Goal: Task Accomplishment & Management: Manage account settings

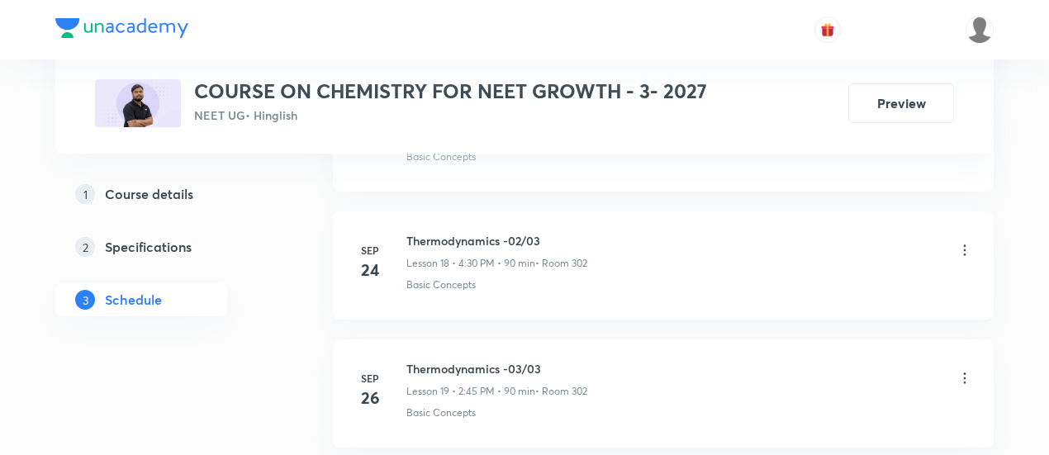
scroll to position [3287, 0]
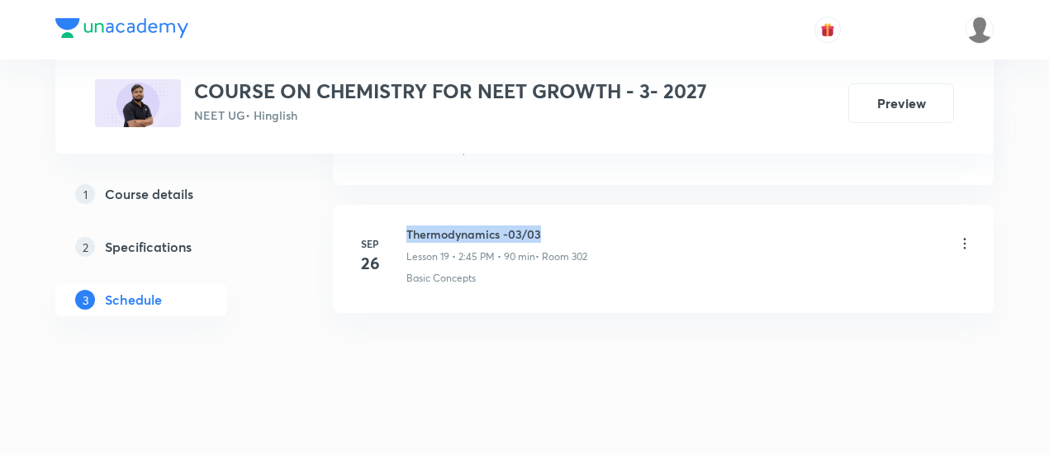
drag, startPoint x: 408, startPoint y: 219, endPoint x: 547, endPoint y: 219, distance: 138.7
click at [547, 225] on h6 "Thermodynamics -03/03" at bounding box center [496, 233] width 181 height 17
copy h6 "Thermodynamics -03/03"
click at [547, 225] on h6 "Thermodynamics -03/03" at bounding box center [496, 233] width 181 height 17
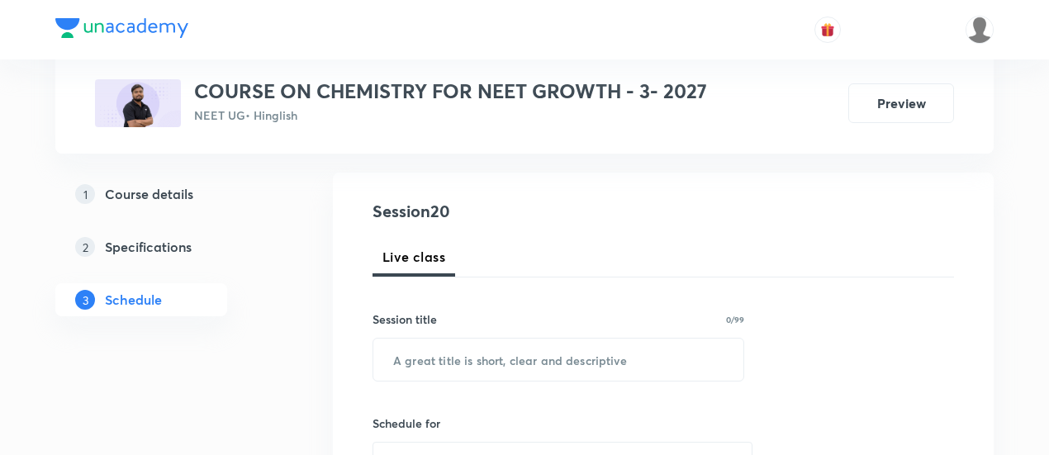
scroll to position [159, 0]
click at [498, 348] on input "text" at bounding box center [558, 358] width 370 height 42
paste input "Thermodynamics -03/03"
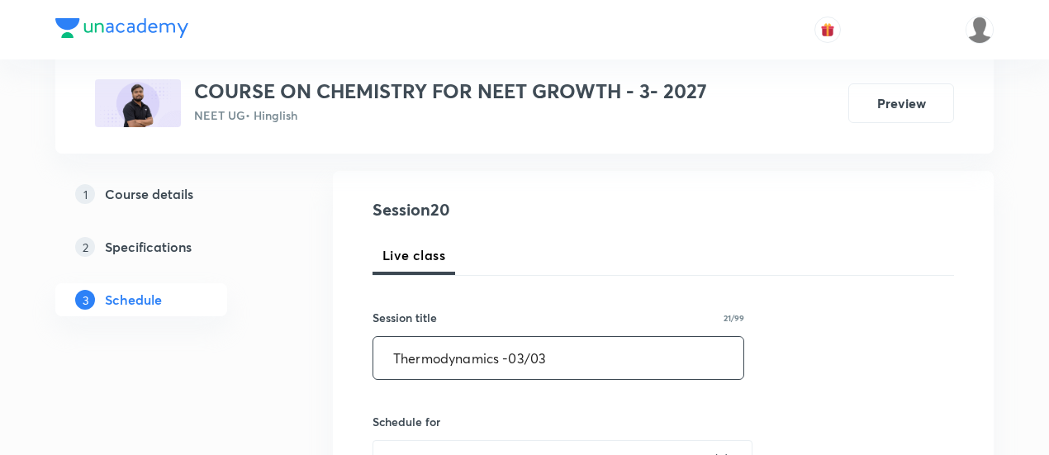
click at [524, 353] on input "Thermodynamics -03/03" at bounding box center [558, 358] width 370 height 42
type input "Thermodynamics -04/03"
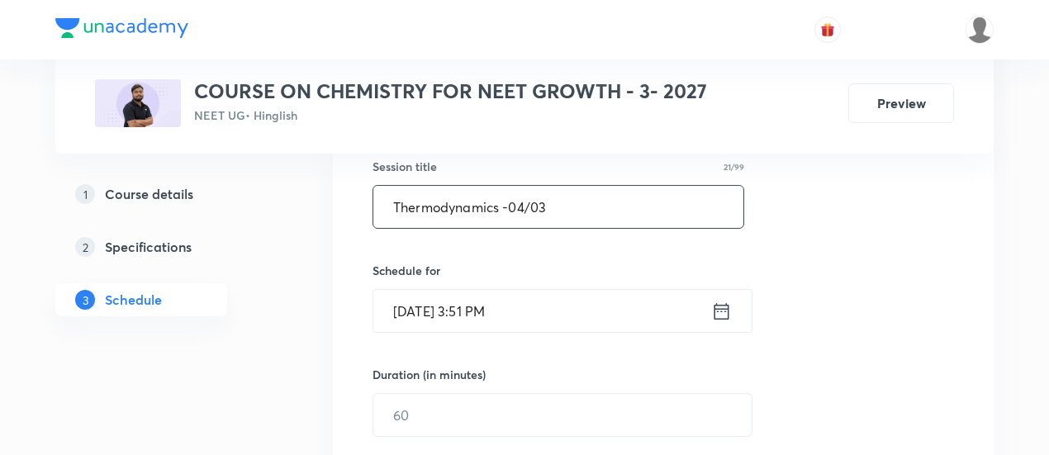
scroll to position [314, 0]
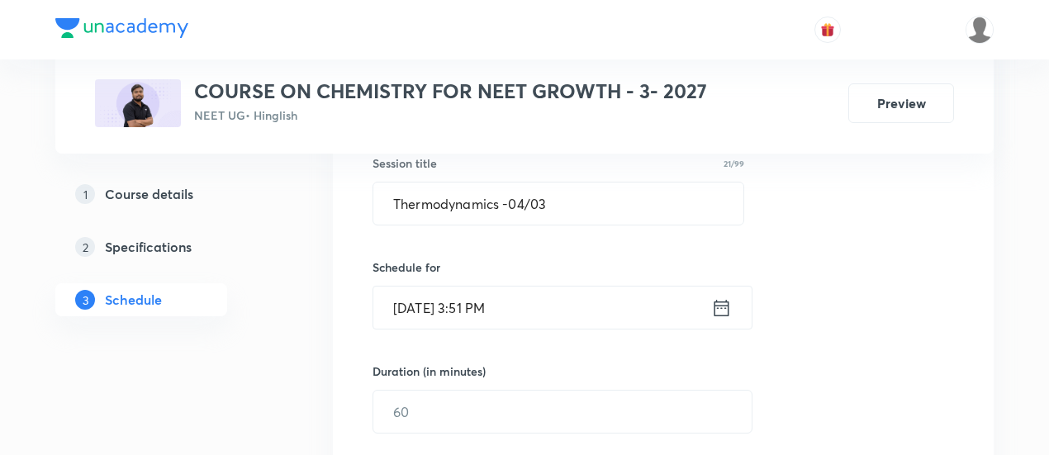
click at [721, 307] on icon at bounding box center [721, 307] width 21 height 23
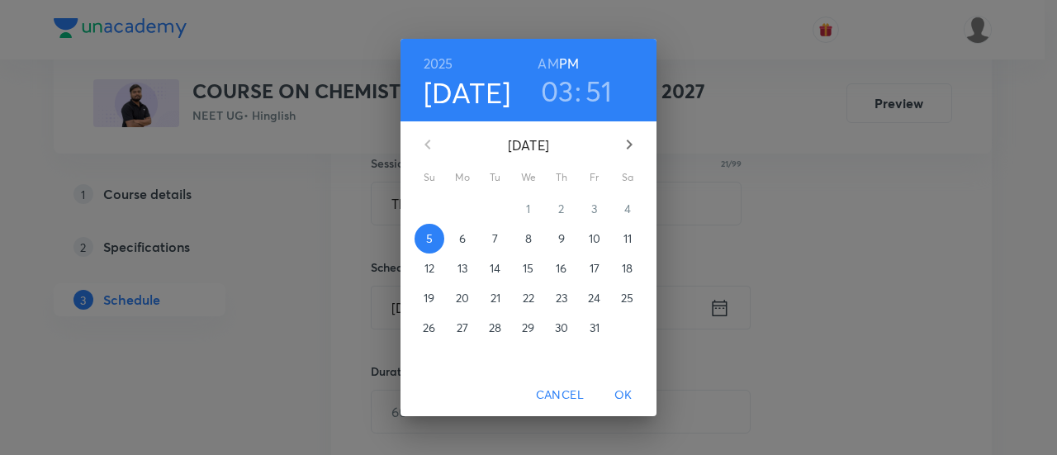
click at [492, 237] on p "7" at bounding box center [495, 238] width 6 height 17
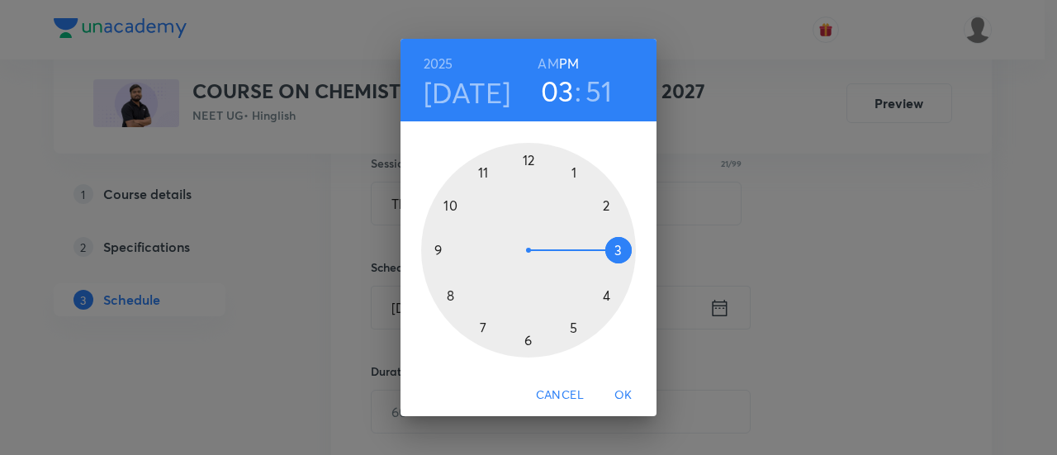
click at [604, 204] on div at bounding box center [528, 250] width 215 height 215
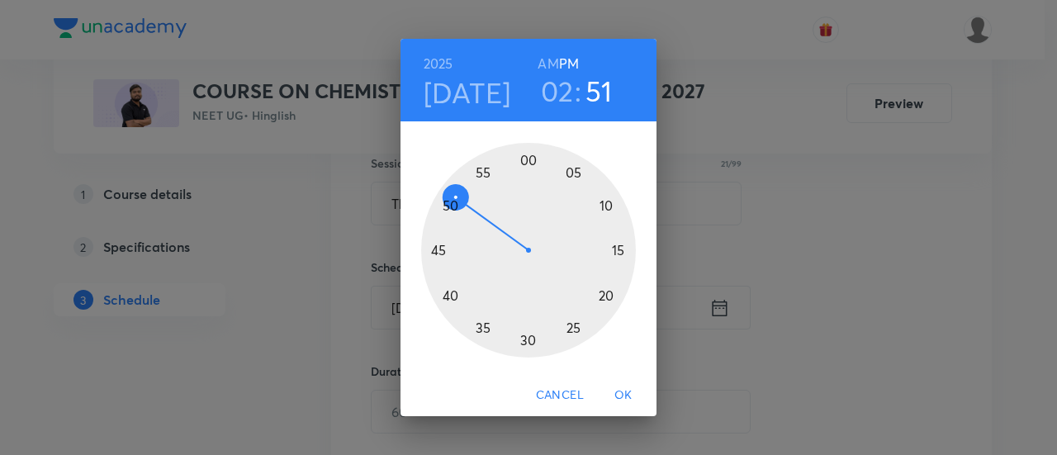
click at [438, 250] on div at bounding box center [528, 250] width 215 height 215
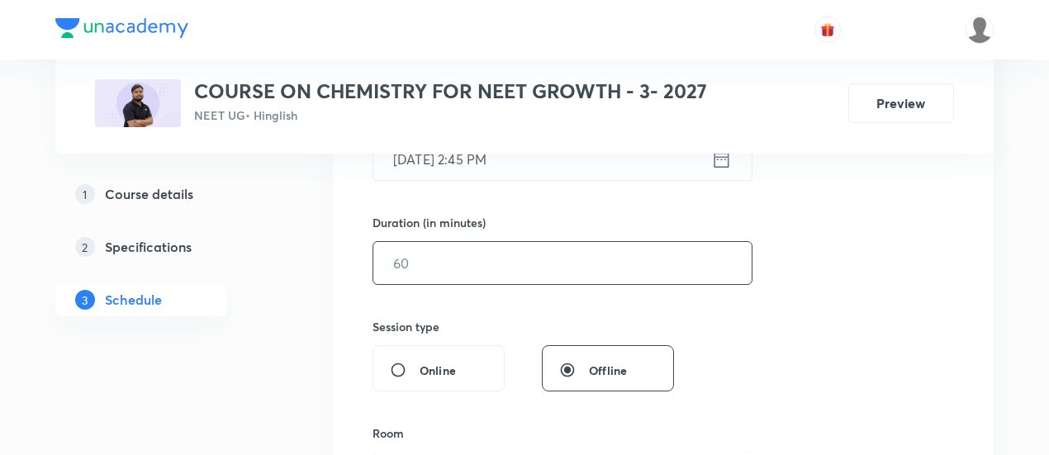
scroll to position [487, 0]
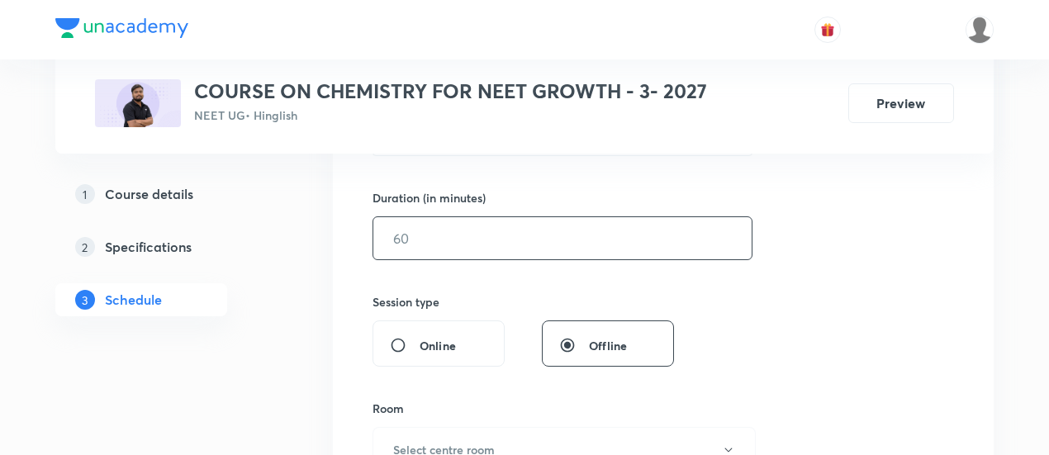
click at [575, 237] on input "text" at bounding box center [562, 238] width 378 height 42
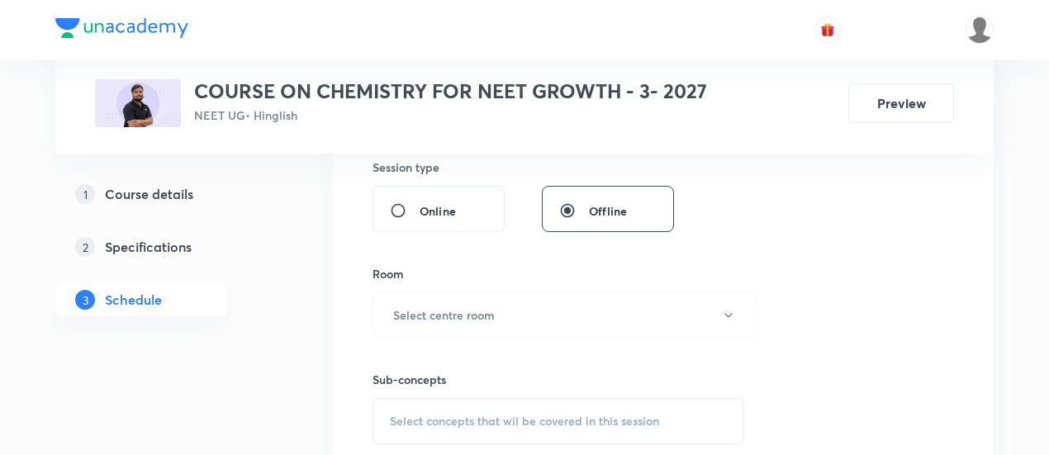
scroll to position [630, 0]
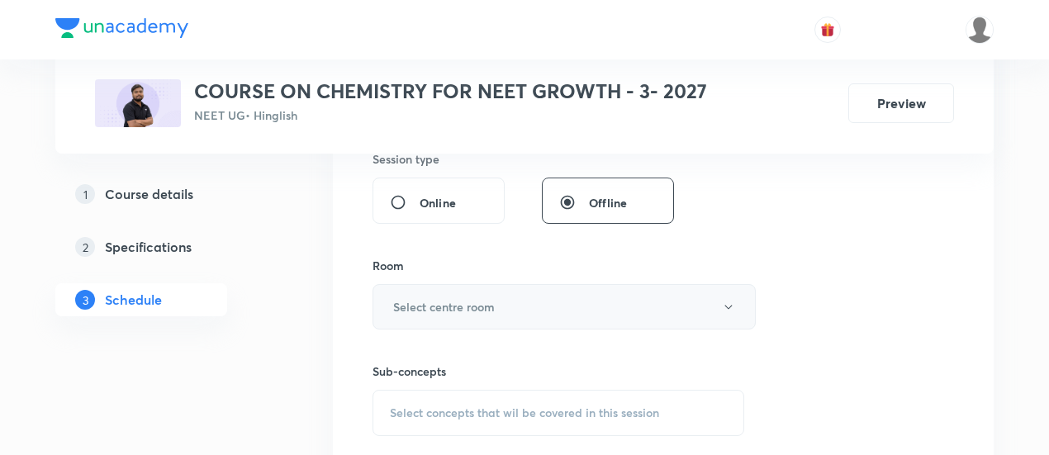
type input "90"
click at [505, 301] on button "Select centre room" at bounding box center [563, 306] width 383 height 45
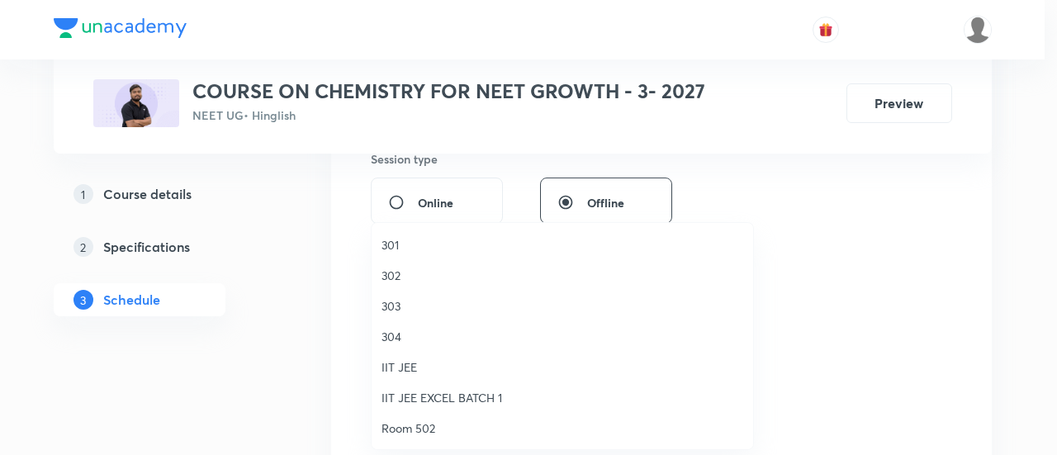
click at [402, 272] on span "302" at bounding box center [562, 275] width 362 height 17
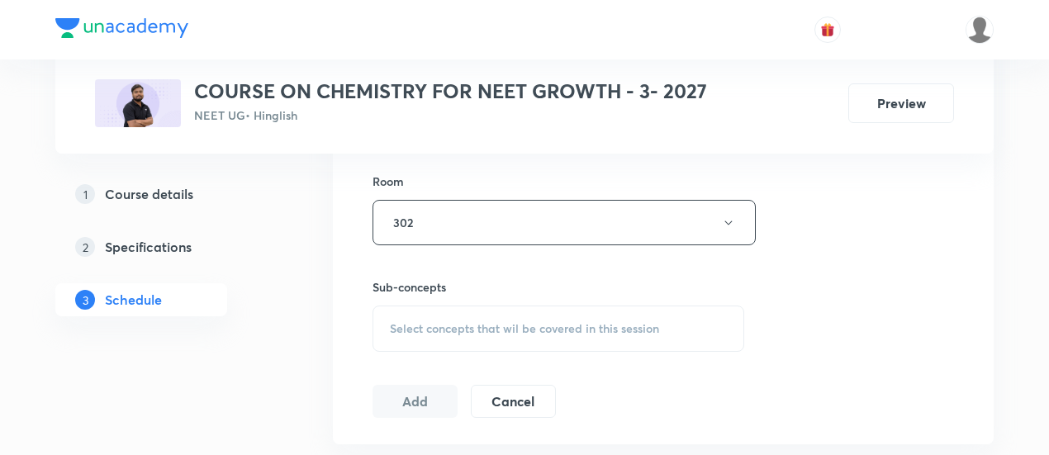
scroll to position [721, 0]
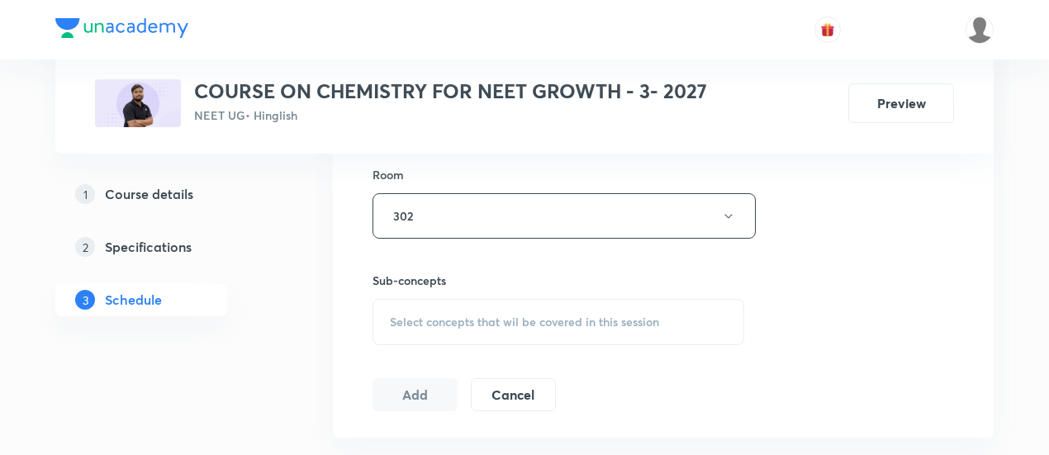
click at [502, 315] on span "Select concepts that wil be covered in this session" at bounding box center [524, 321] width 269 height 13
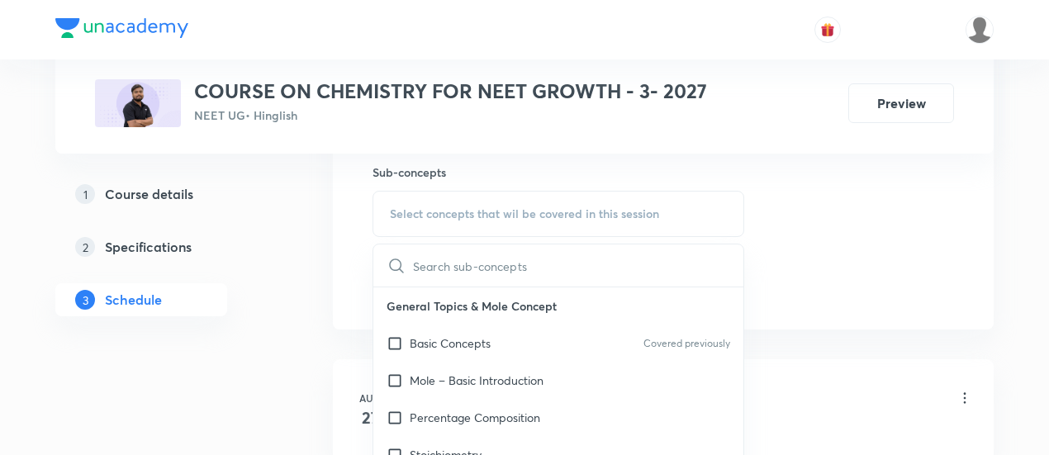
scroll to position [836, 0]
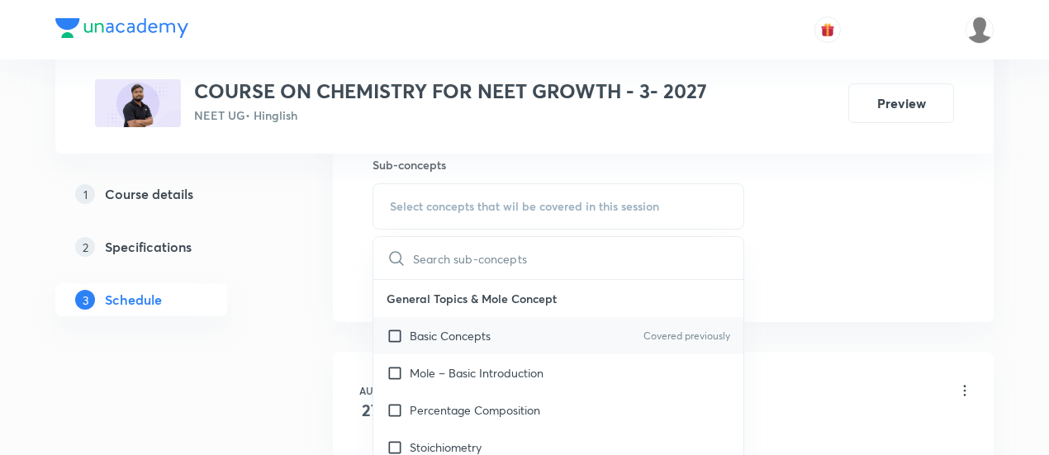
click at [464, 334] on p "Basic Concepts" at bounding box center [450, 335] width 81 height 17
checkbox input "true"
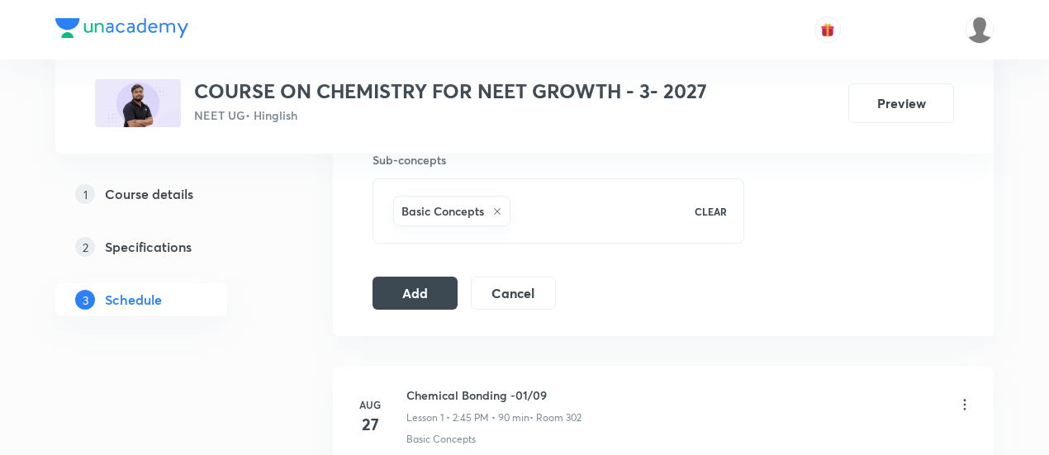
scroll to position [842, 0]
click at [406, 291] on button "Add" at bounding box center [414, 290] width 85 height 33
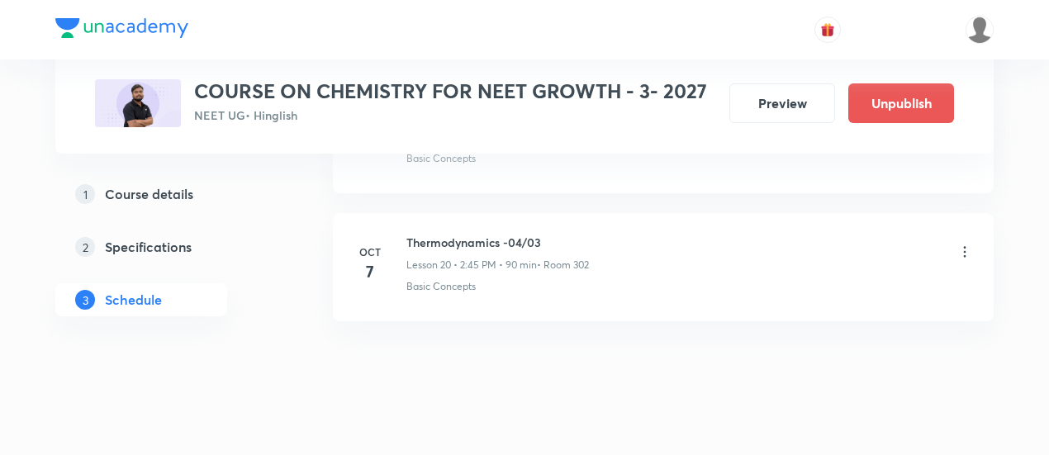
scroll to position [2658, 0]
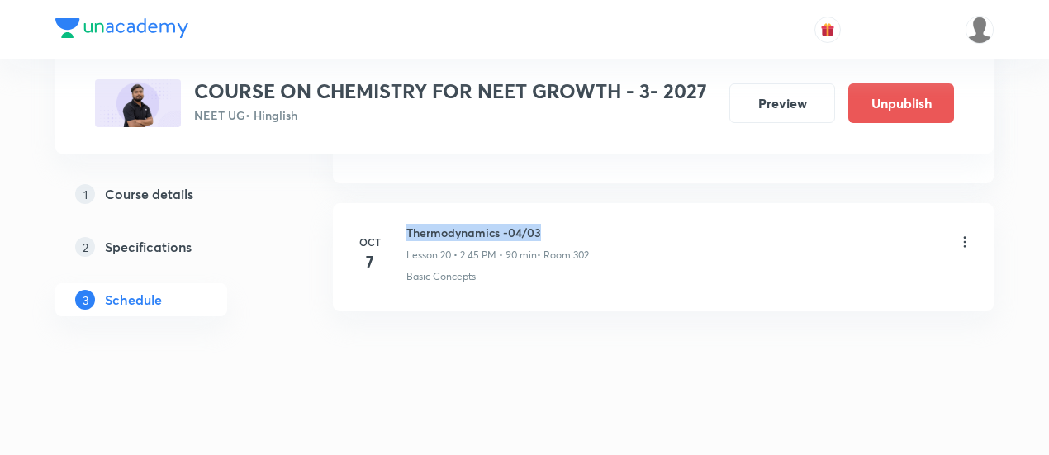
drag, startPoint x: 408, startPoint y: 220, endPoint x: 571, endPoint y: 221, distance: 162.7
click at [571, 224] on h6 "Thermodynamics -04/03" at bounding box center [497, 232] width 182 height 17
copy h6 "Thermodynamics -04/03"
click at [571, 224] on h6 "Thermodynamics -04/03" at bounding box center [497, 232] width 182 height 17
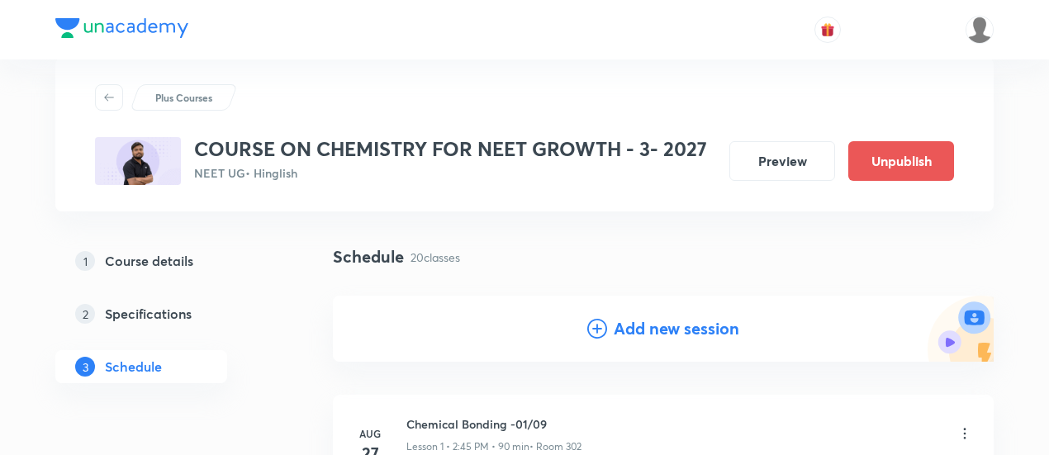
scroll to position [41, 0]
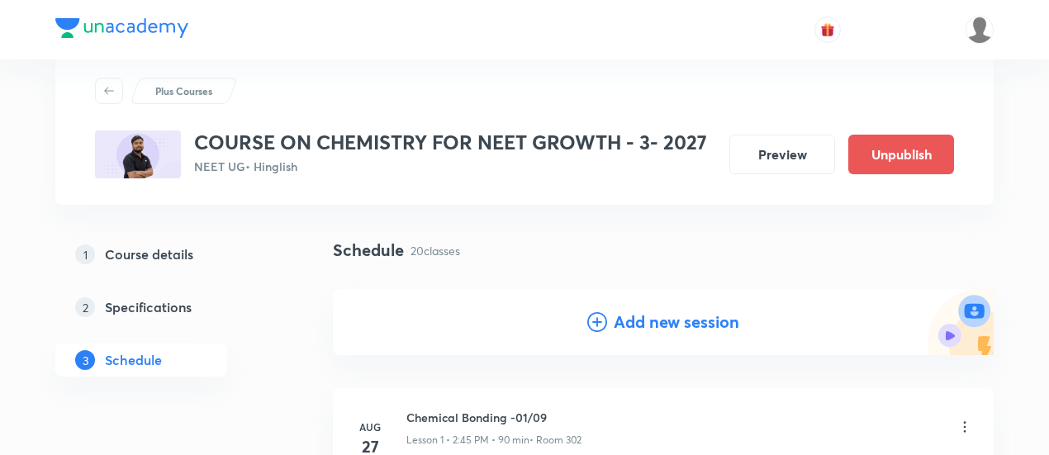
click at [673, 323] on h4 "Add new session" at bounding box center [677, 322] width 126 height 25
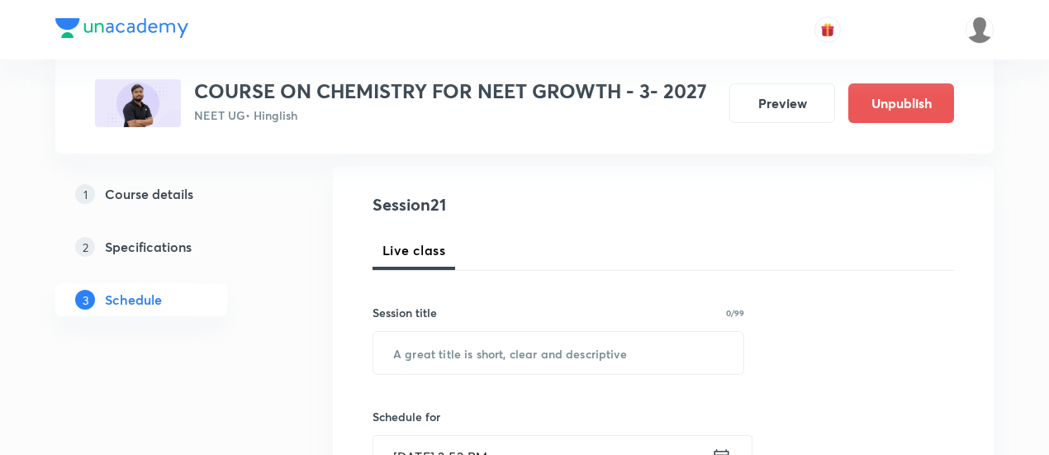
scroll to position [203, 0]
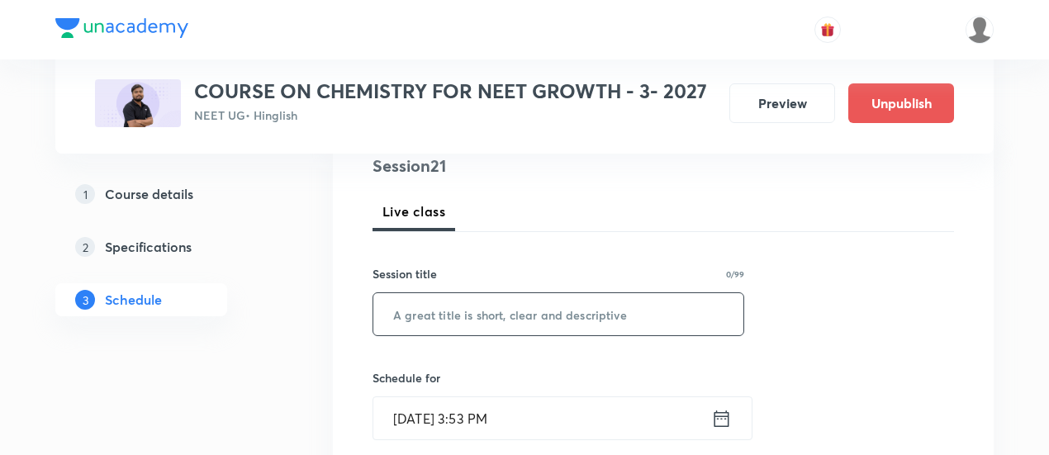
click at [557, 323] on input "text" at bounding box center [558, 314] width 370 height 42
paste input "Thermodynamics -04/03"
click at [524, 308] on input "Thermodynamics -04/03" at bounding box center [558, 314] width 370 height 42
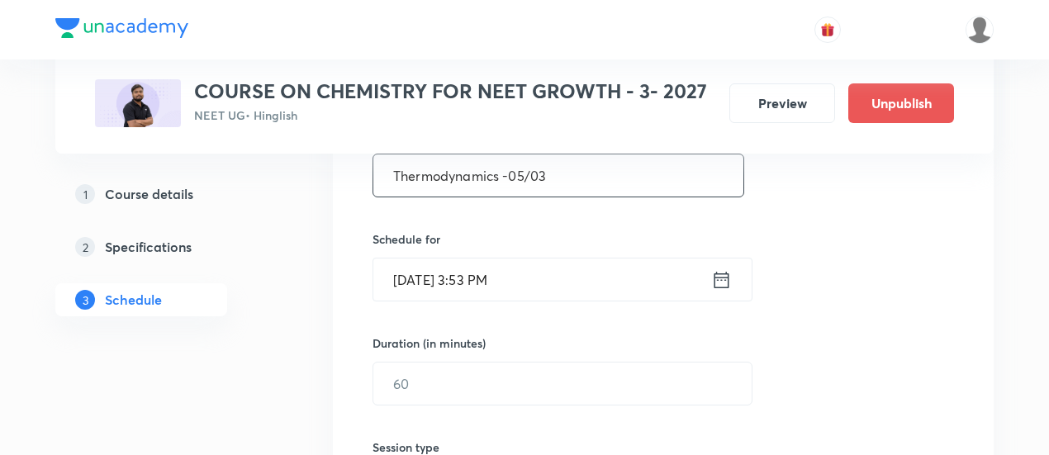
scroll to position [349, 0]
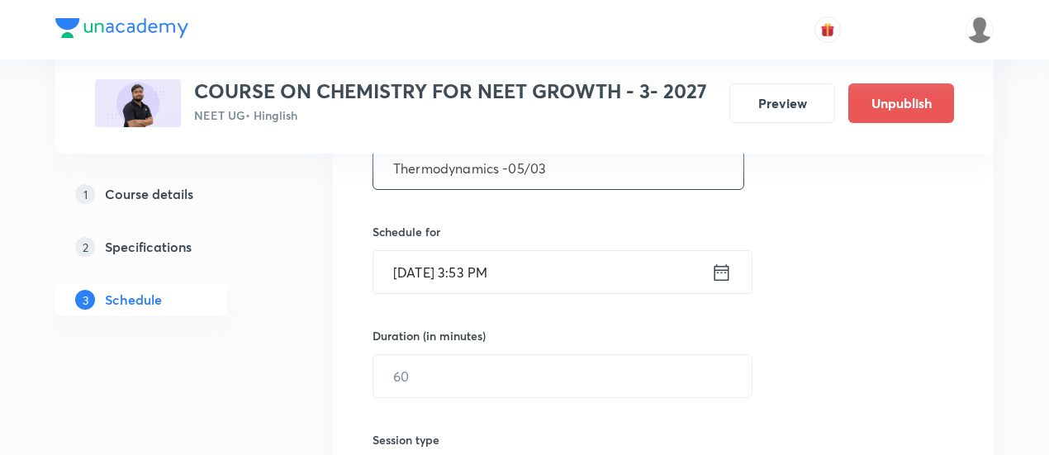
type input "Thermodynamics -05/03"
click at [723, 263] on icon at bounding box center [721, 272] width 21 height 23
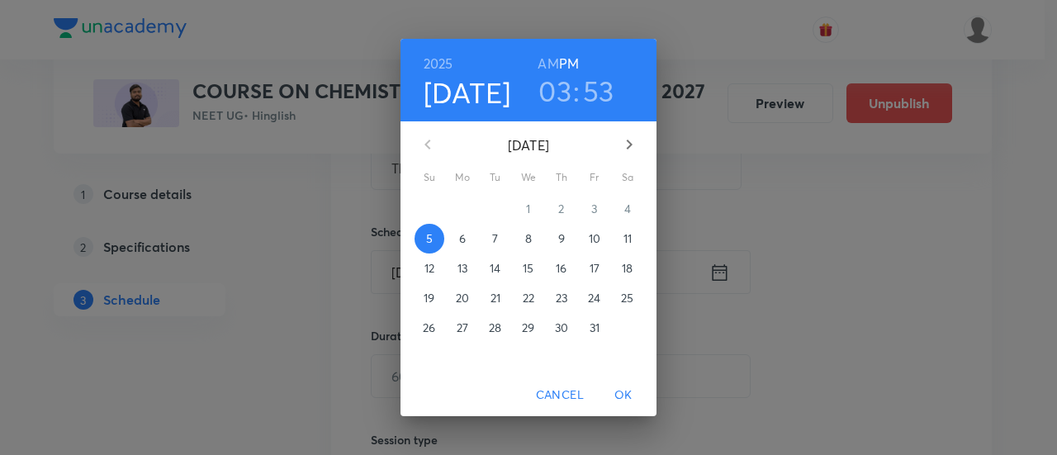
click at [532, 240] on span "8" at bounding box center [529, 238] width 30 height 17
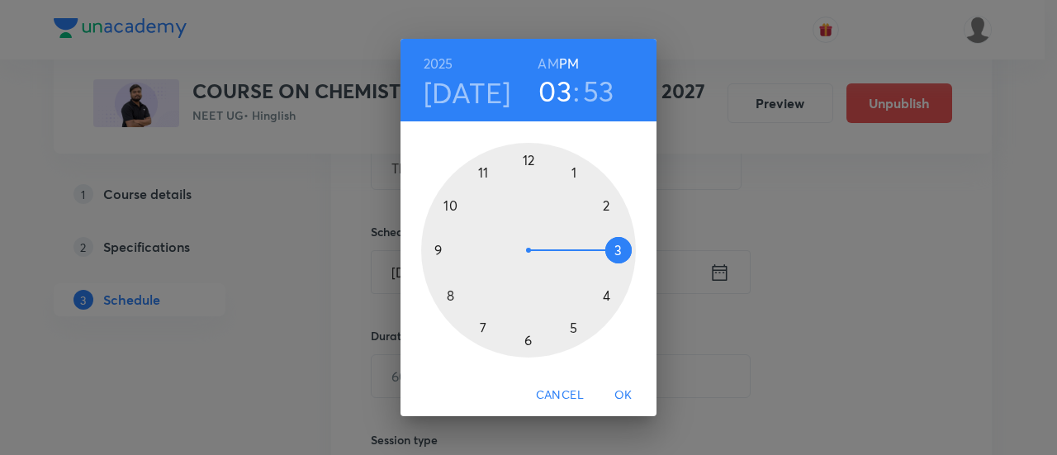
click at [606, 204] on div at bounding box center [528, 250] width 215 height 215
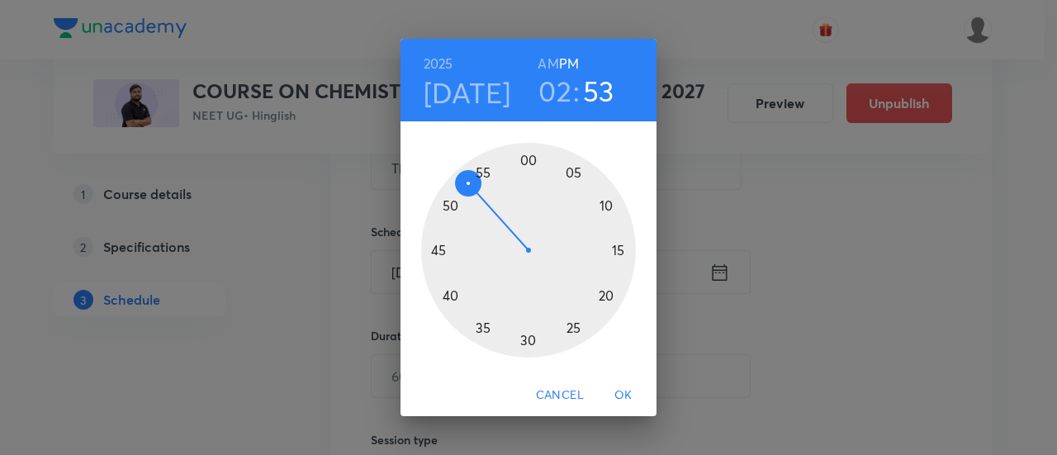
click at [438, 250] on div at bounding box center [528, 250] width 215 height 215
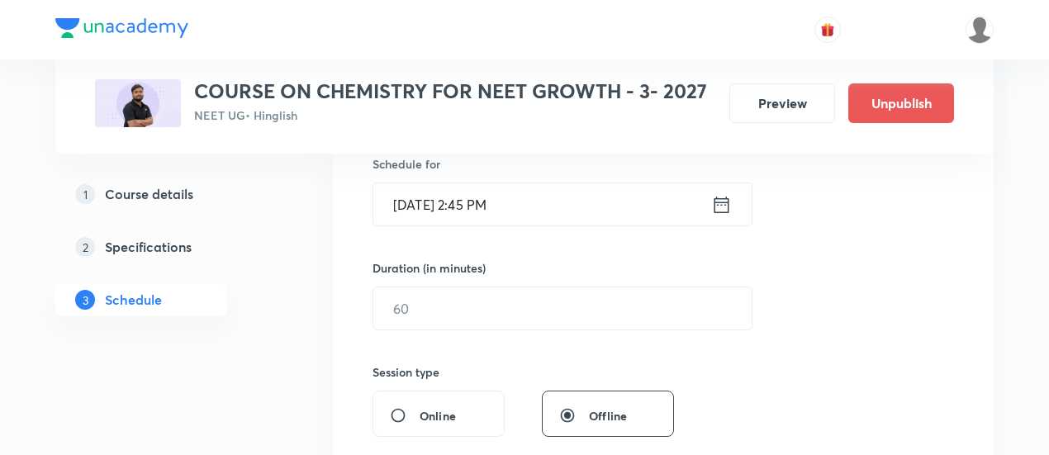
scroll to position [424, 0]
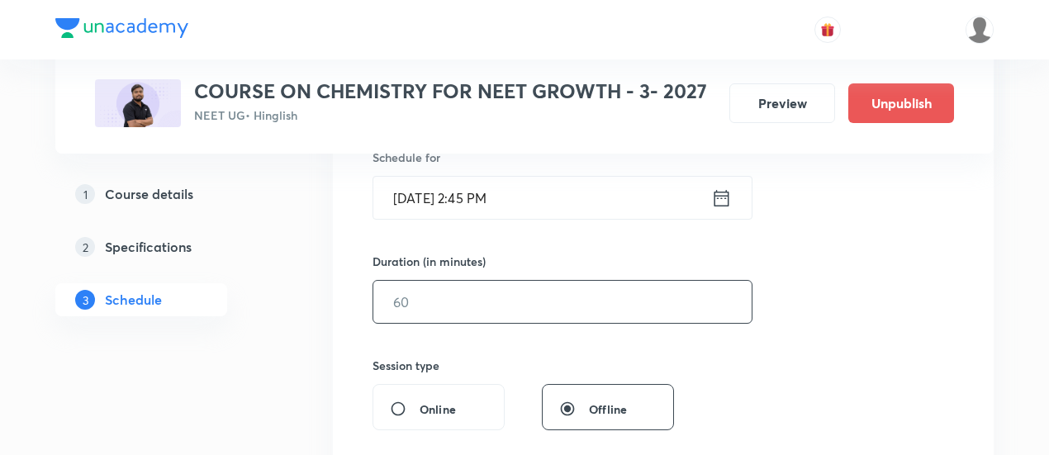
click at [571, 296] on input "text" at bounding box center [562, 302] width 378 height 42
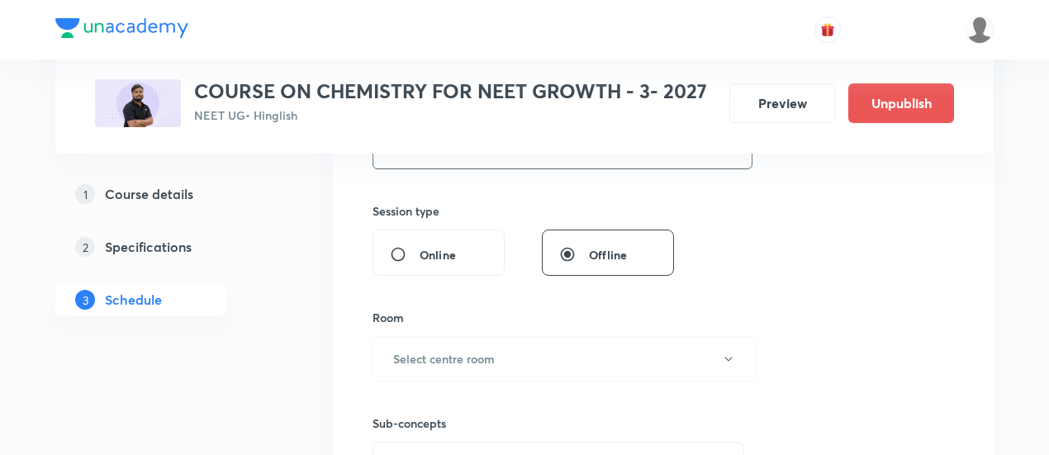
scroll to position [591, 0]
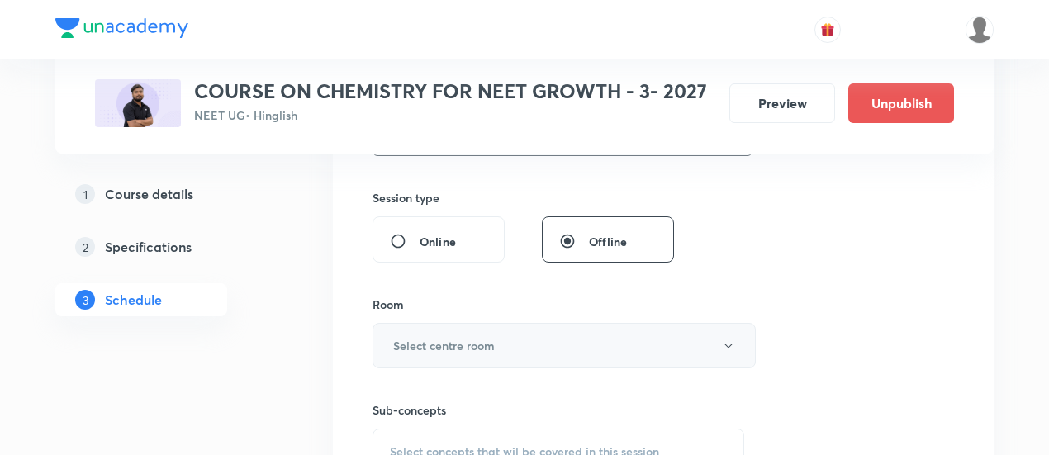
type input "90"
click at [538, 339] on button "Select centre room" at bounding box center [563, 345] width 383 height 45
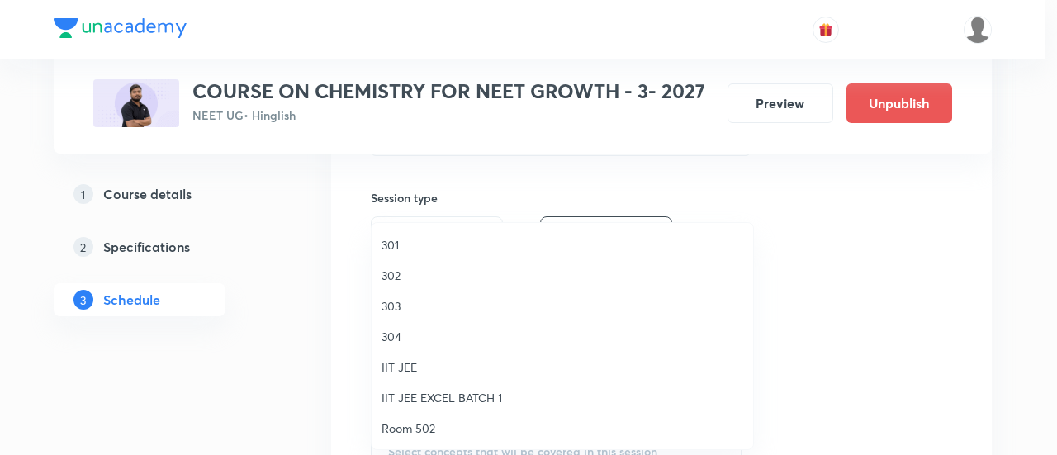
click at [405, 277] on span "302" at bounding box center [562, 275] width 362 height 17
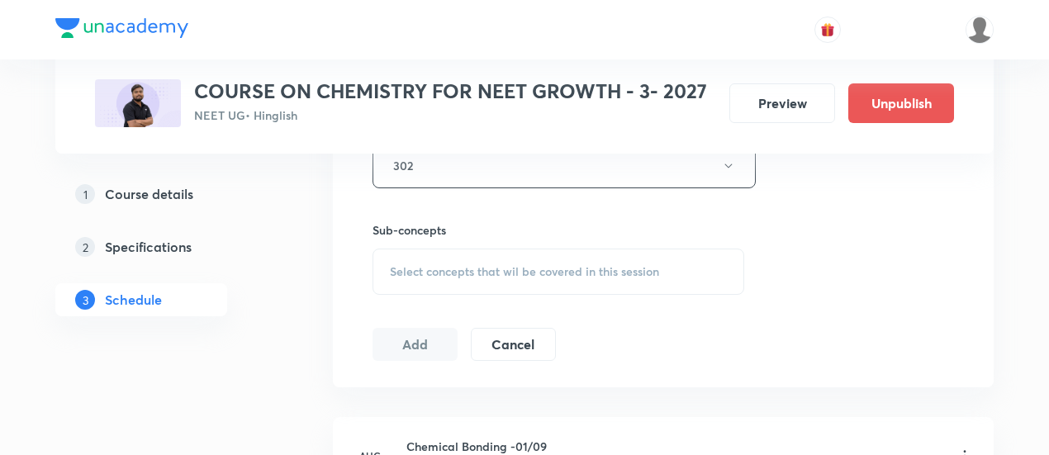
scroll to position [793, 0]
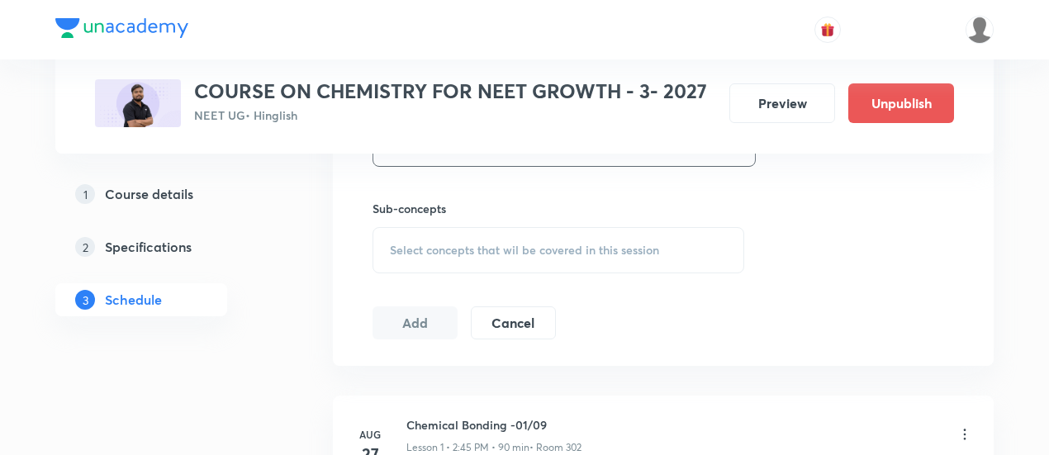
click at [558, 260] on div "Select concepts that wil be covered in this session" at bounding box center [558, 250] width 372 height 46
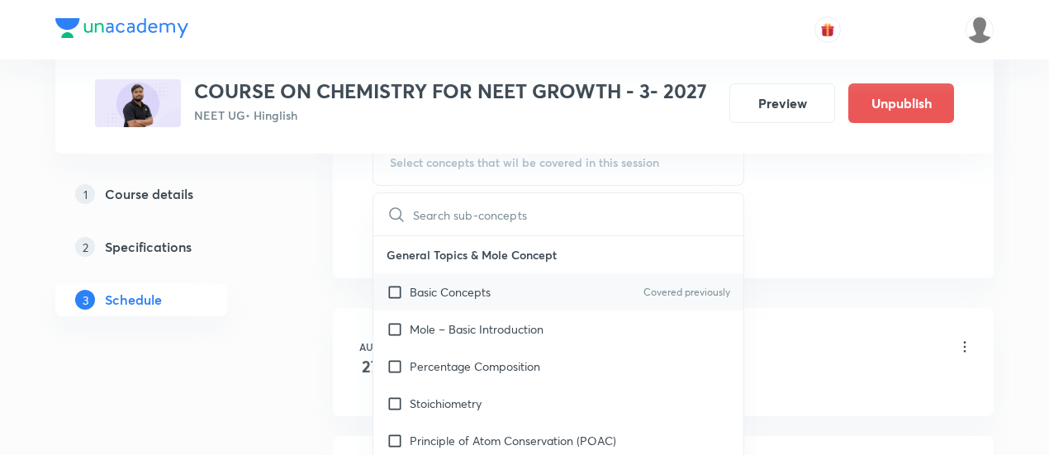
scroll to position [886, 0]
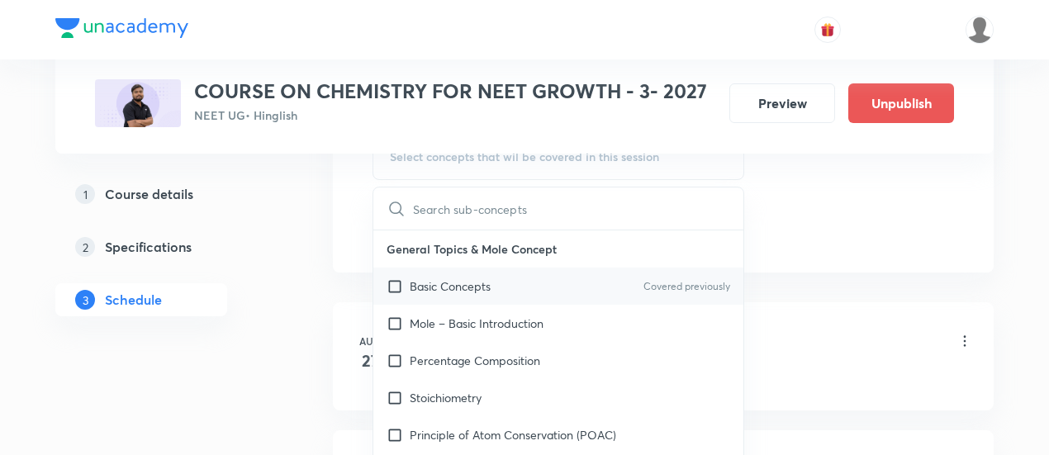
click at [476, 287] on p "Basic Concepts" at bounding box center [450, 285] width 81 height 17
checkbox input "true"
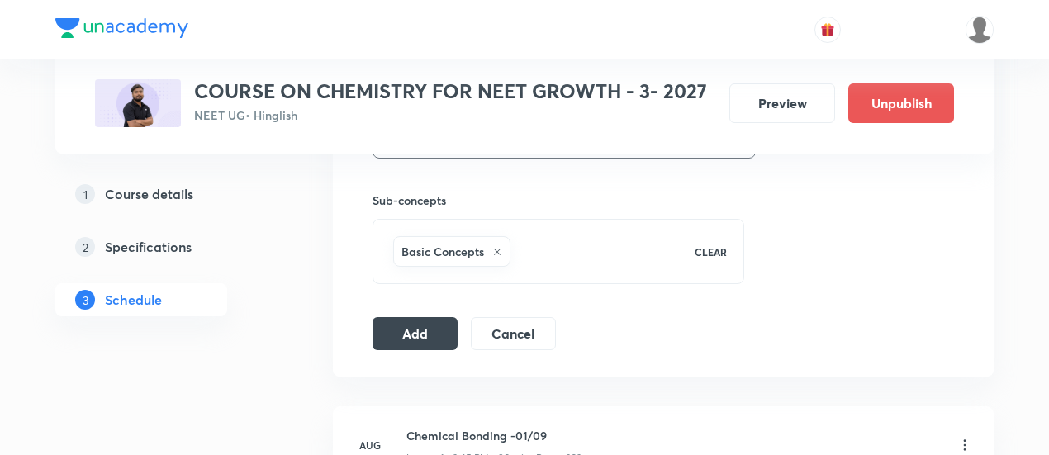
scroll to position [803, 0]
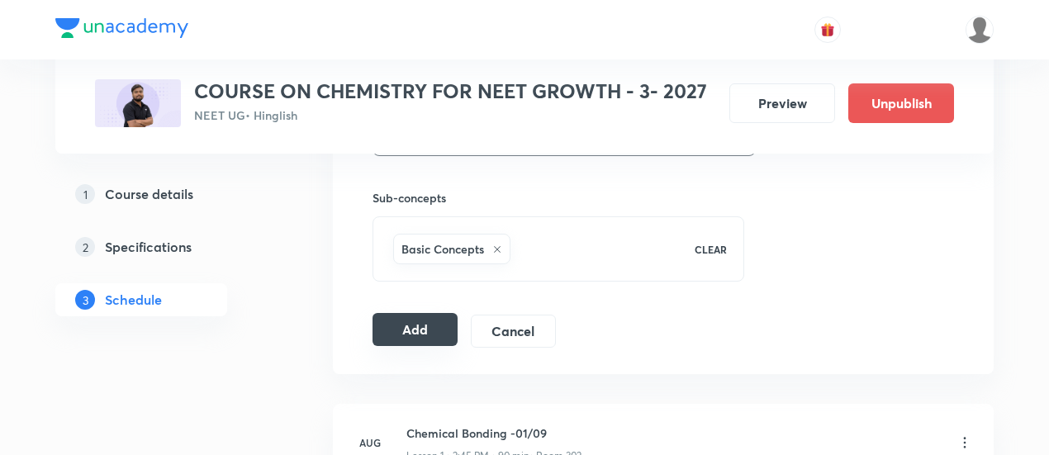
click at [424, 324] on button "Add" at bounding box center [414, 329] width 85 height 33
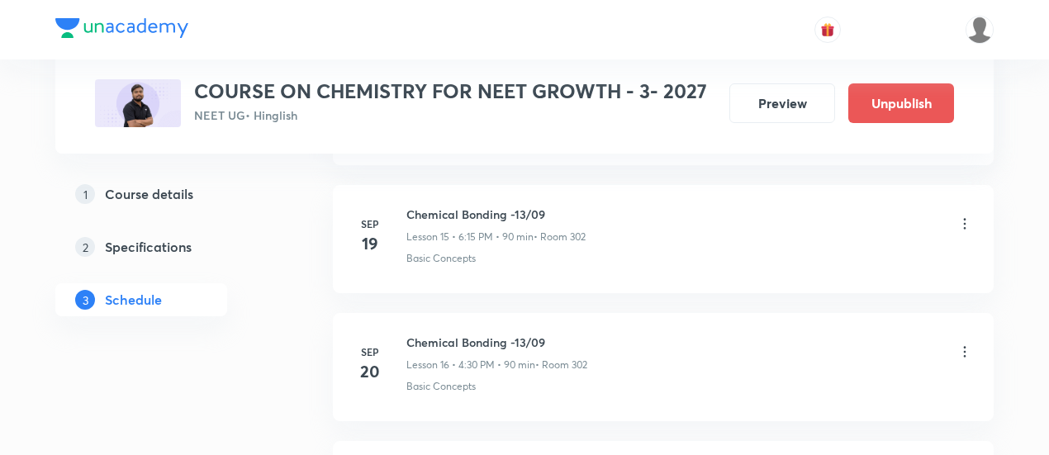
scroll to position [2786, 0]
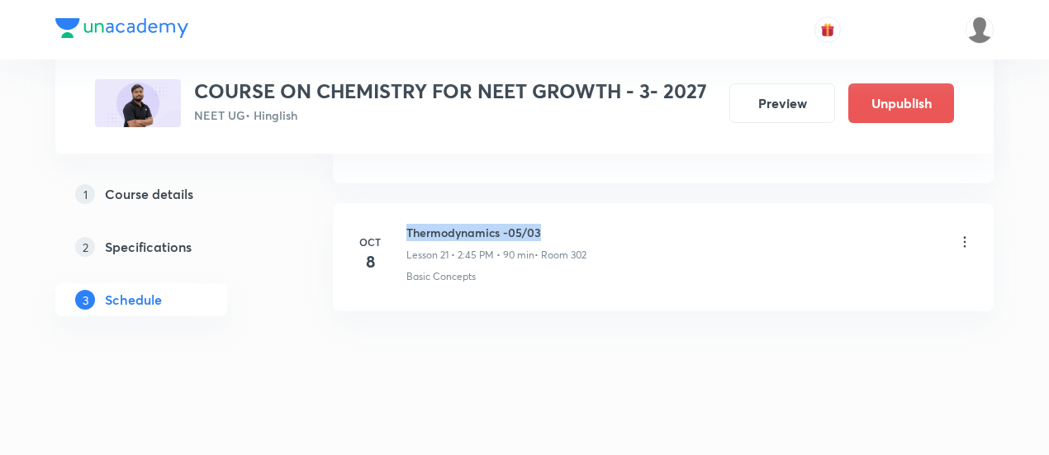
drag, startPoint x: 408, startPoint y: 220, endPoint x: 546, endPoint y: 217, distance: 137.9
click at [546, 224] on h6 "Thermodynamics -05/03" at bounding box center [496, 232] width 180 height 17
copy h6 "Thermodynamics -05/03"
click at [546, 224] on h6 "Thermodynamics -05/03" at bounding box center [496, 232] width 180 height 17
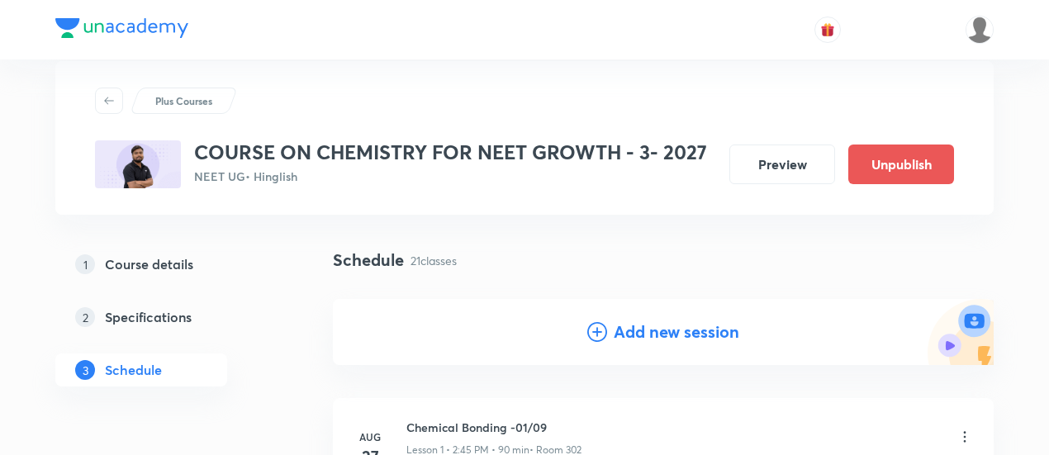
scroll to position [110, 0]
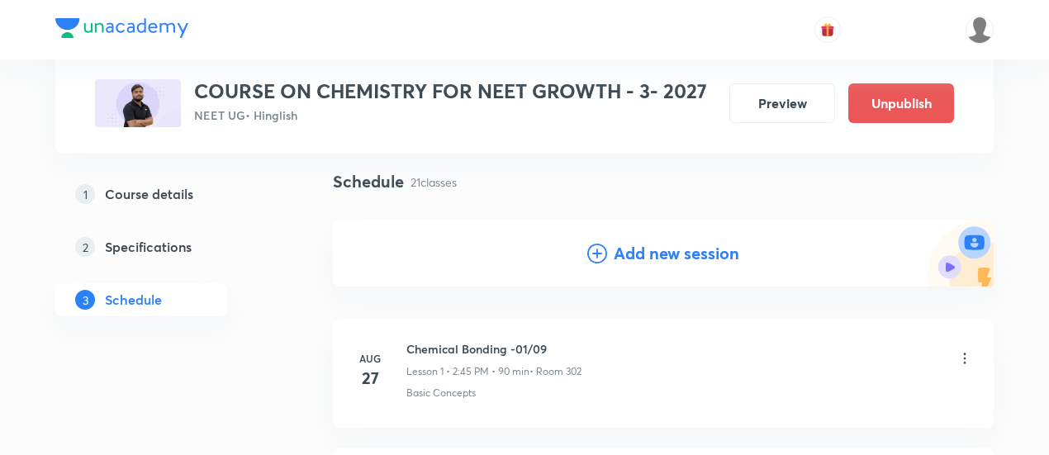
click at [656, 258] on h4 "Add new session" at bounding box center [677, 253] width 126 height 25
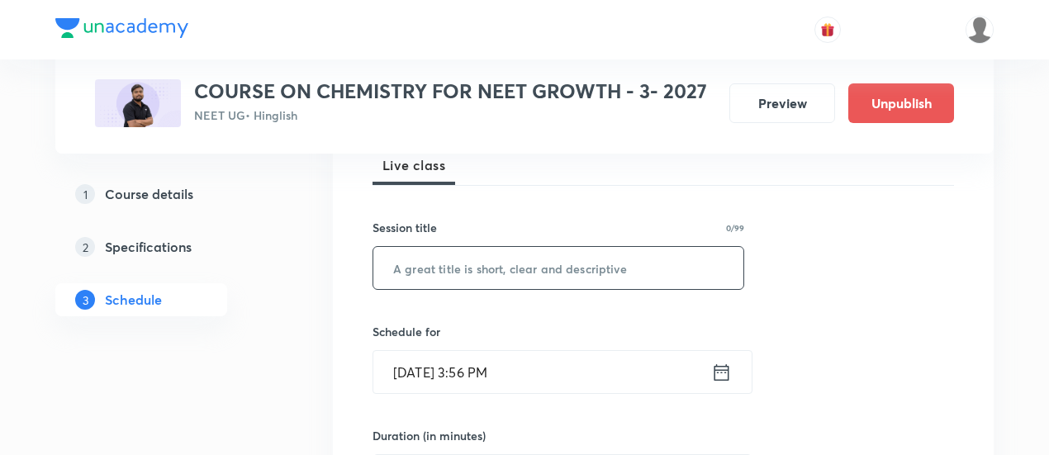
scroll to position [258, 0]
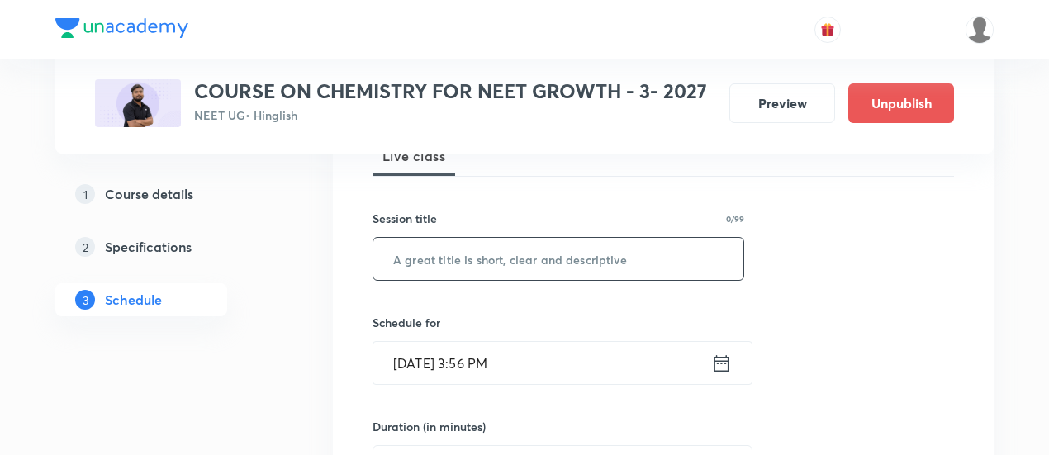
click at [568, 258] on input "text" at bounding box center [558, 259] width 370 height 42
paste input "Thermodynamics -05/03"
click at [525, 256] on input "Thermodynamics -05/03" at bounding box center [558, 259] width 370 height 42
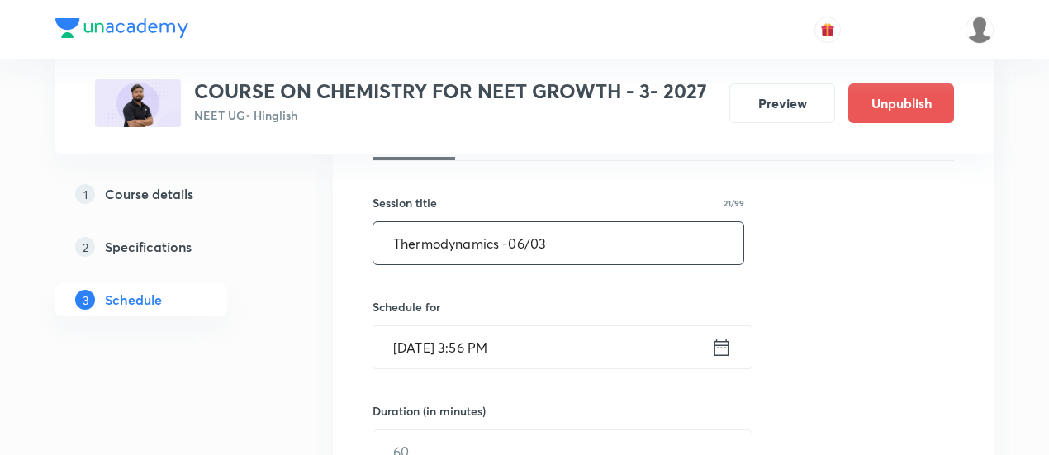
scroll to position [302, 0]
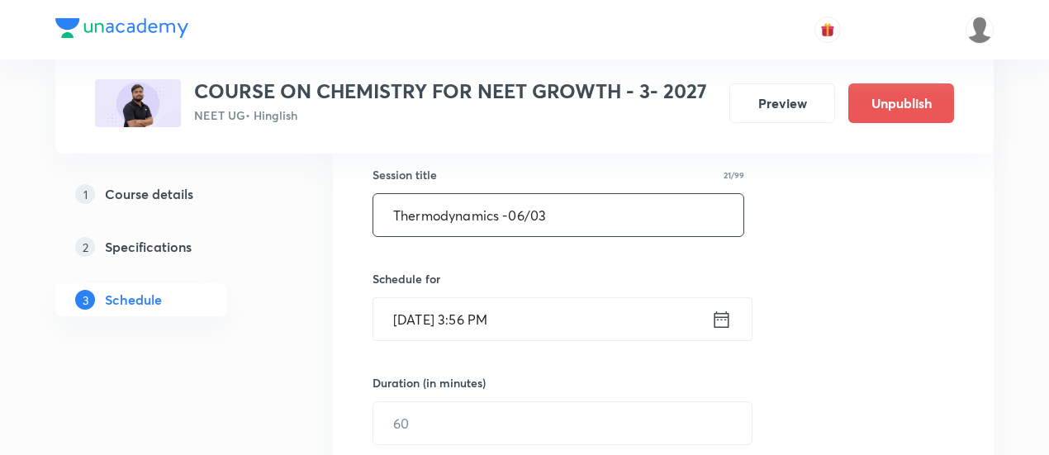
type input "Thermodynamics -06/03"
click at [723, 315] on icon at bounding box center [721, 318] width 15 height 17
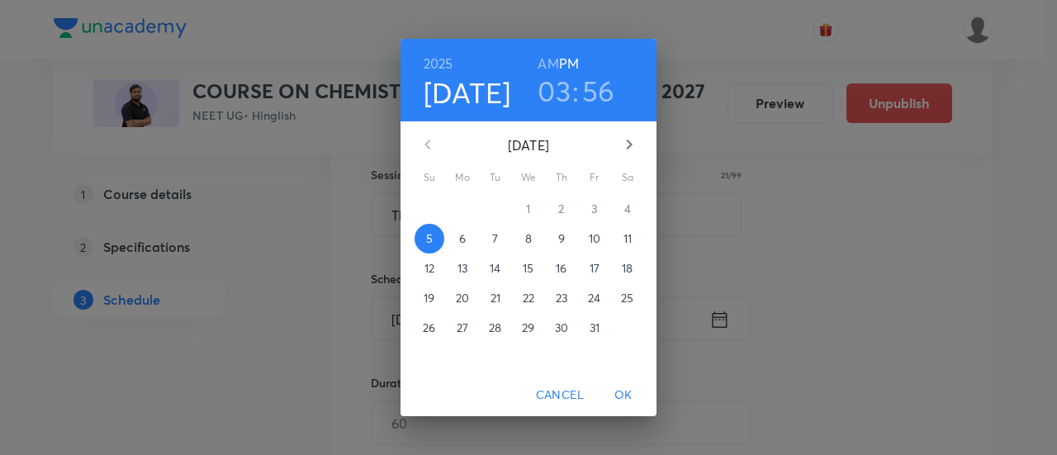
click at [596, 239] on p "10" at bounding box center [595, 238] width 12 height 17
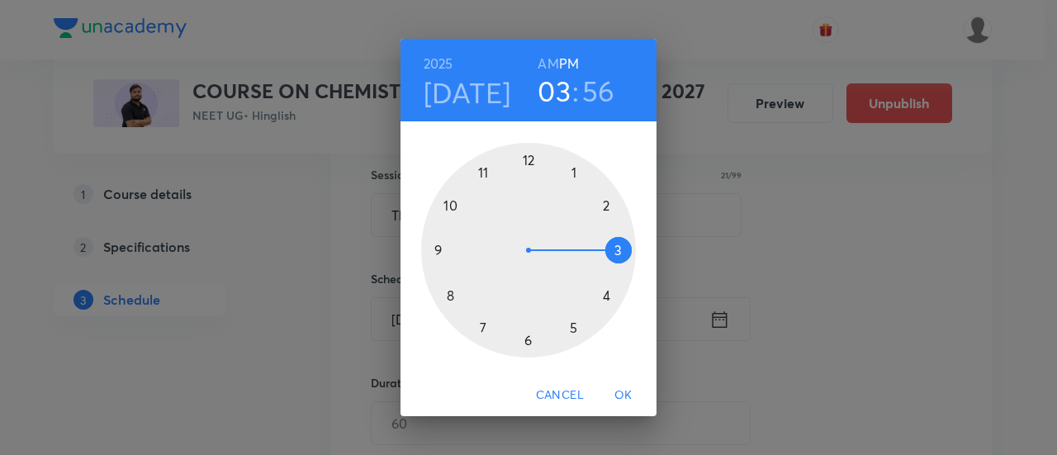
click at [605, 297] on div at bounding box center [528, 250] width 215 height 215
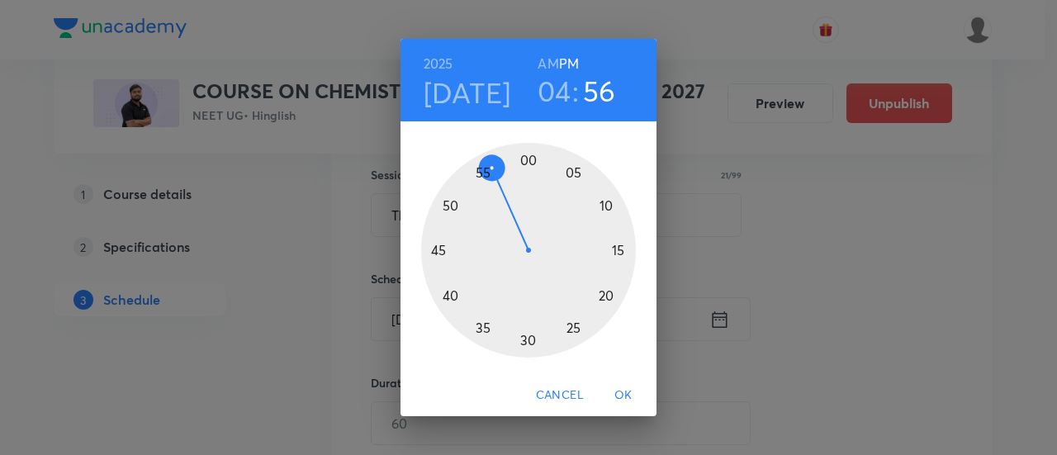
click at [528, 339] on div at bounding box center [528, 250] width 215 height 215
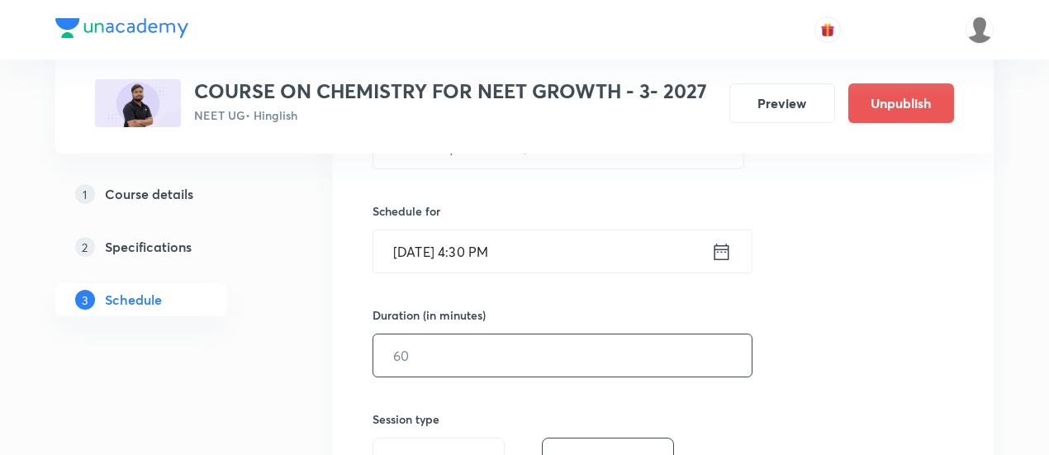
scroll to position [374, 0]
click at [633, 348] on input "text" at bounding box center [562, 351] width 378 height 42
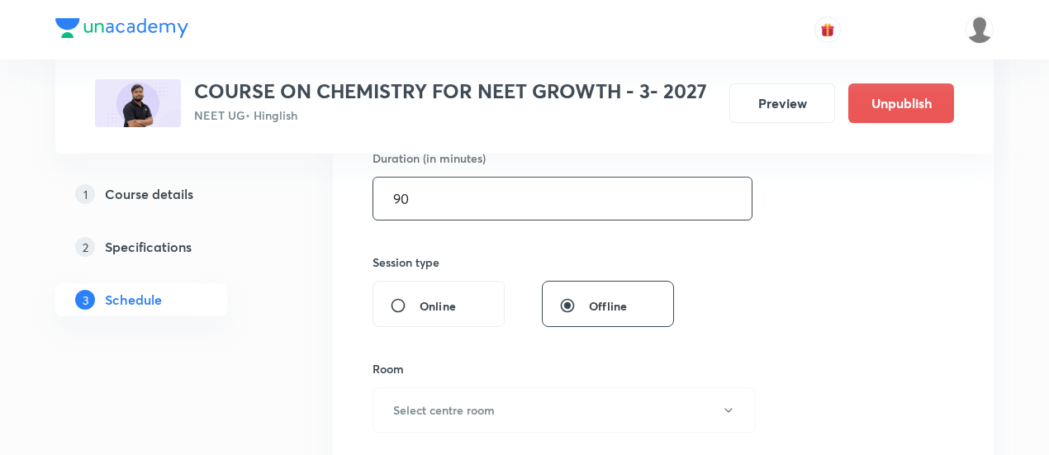
scroll to position [578, 0]
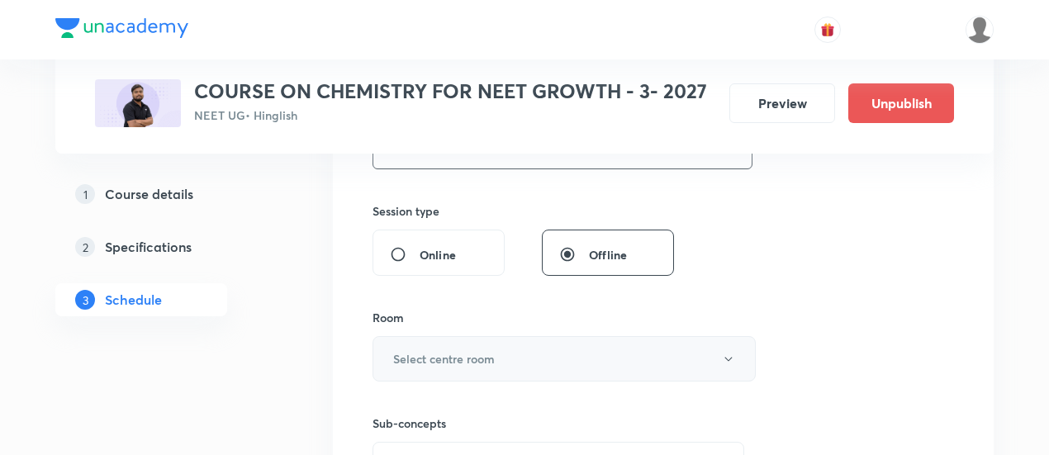
type input "90"
click at [569, 371] on button "Select centre room" at bounding box center [563, 358] width 383 height 45
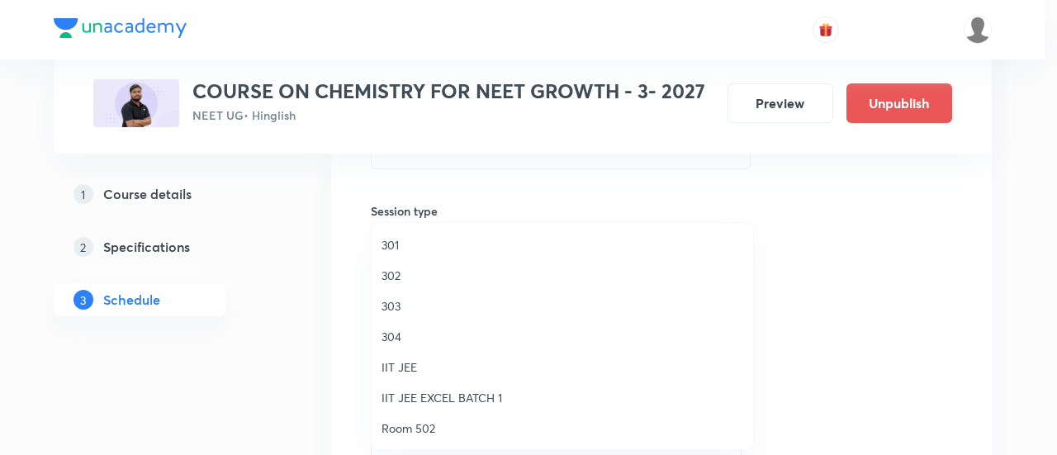
click at [383, 274] on span "302" at bounding box center [562, 275] width 362 height 17
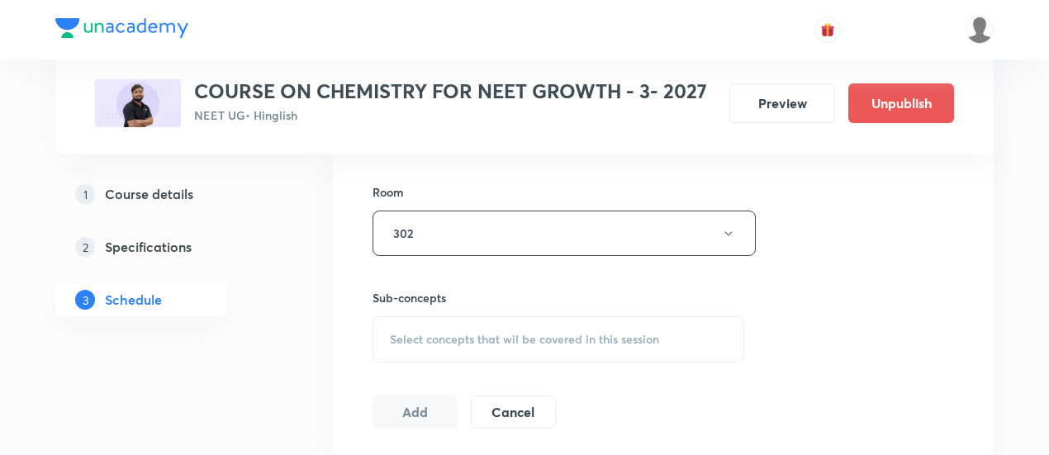
scroll to position [704, 0]
click at [573, 339] on span "Select concepts that wil be covered in this session" at bounding box center [524, 339] width 269 height 13
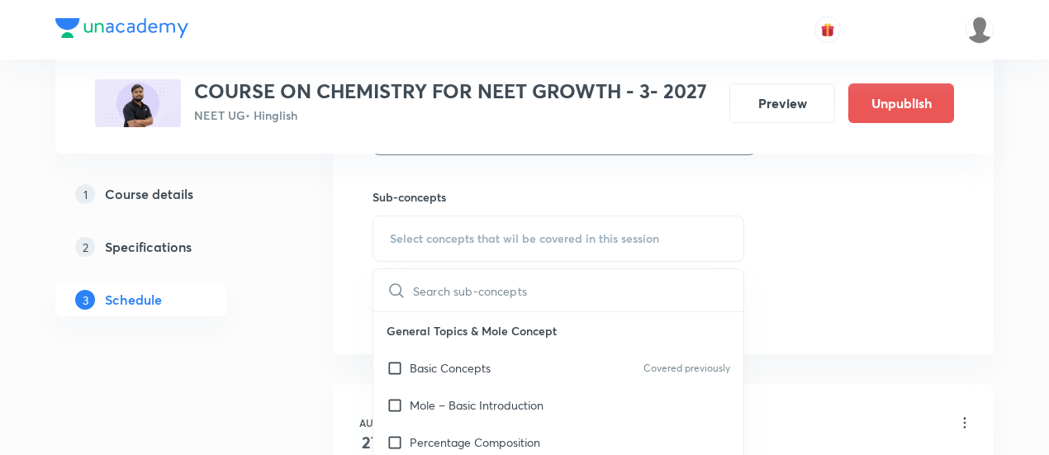
scroll to position [806, 0]
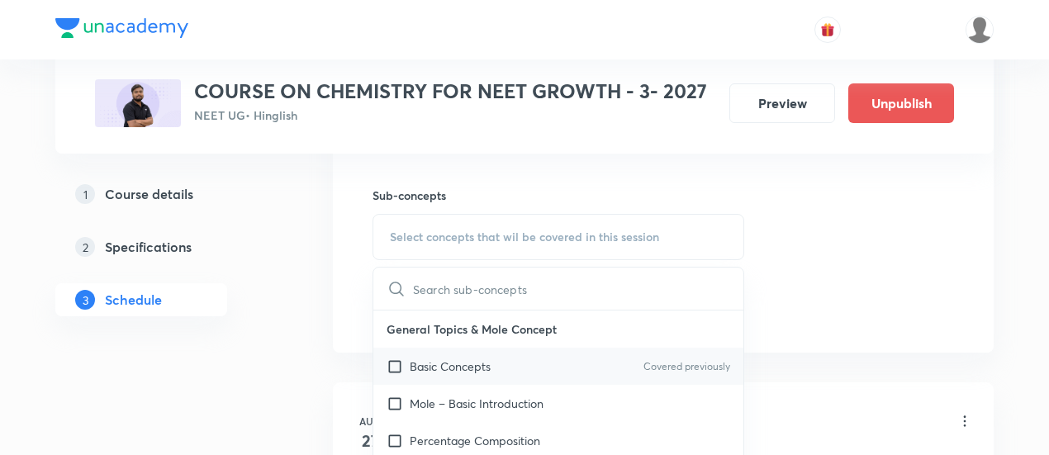
click at [510, 359] on div "Basic Concepts Covered previously" at bounding box center [558, 366] width 370 height 37
checkbox input "true"
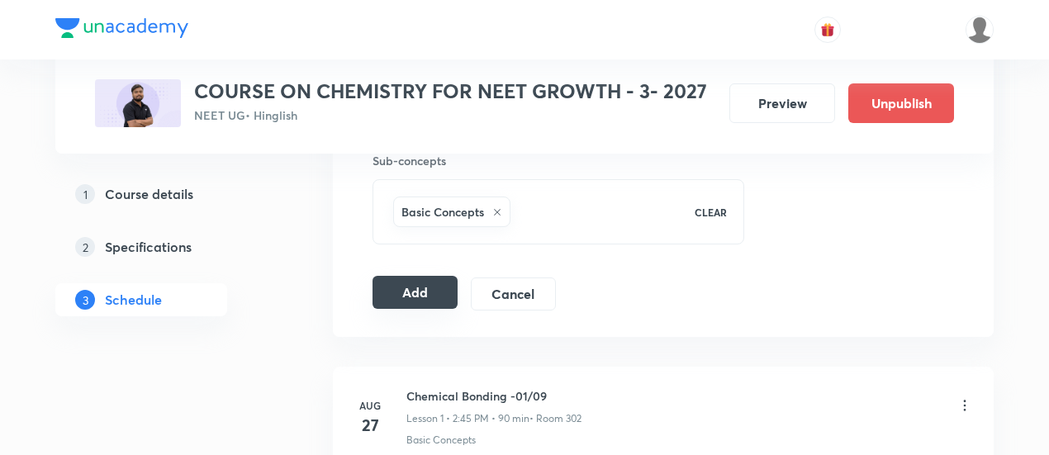
scroll to position [844, 0]
click at [414, 287] on button "Add" at bounding box center [414, 288] width 85 height 33
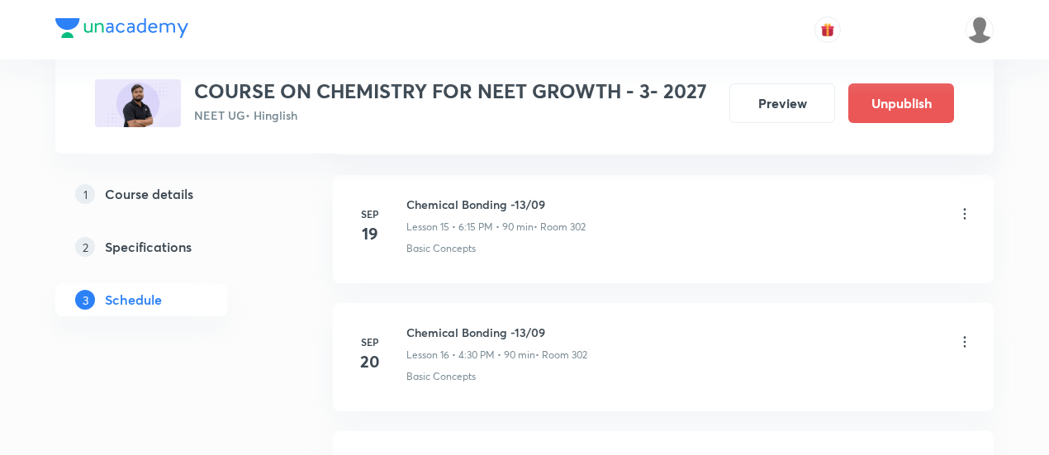
scroll to position [2913, 0]
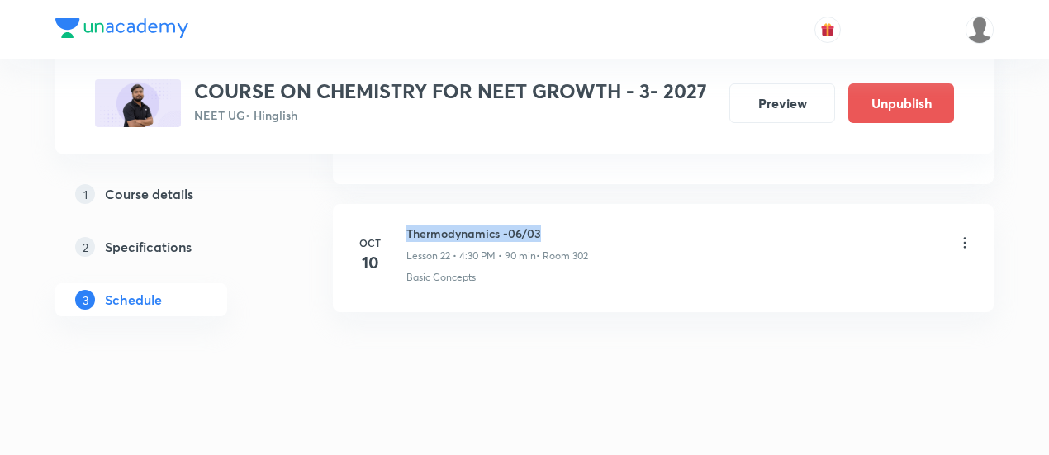
drag, startPoint x: 408, startPoint y: 220, endPoint x: 557, endPoint y: 219, distance: 148.6
click at [557, 225] on h6 "Thermodynamics -06/03" at bounding box center [497, 233] width 182 height 17
copy h6 "Thermodynamics -06/03"
click at [557, 225] on h6 "Thermodynamics -06/03" at bounding box center [497, 233] width 182 height 17
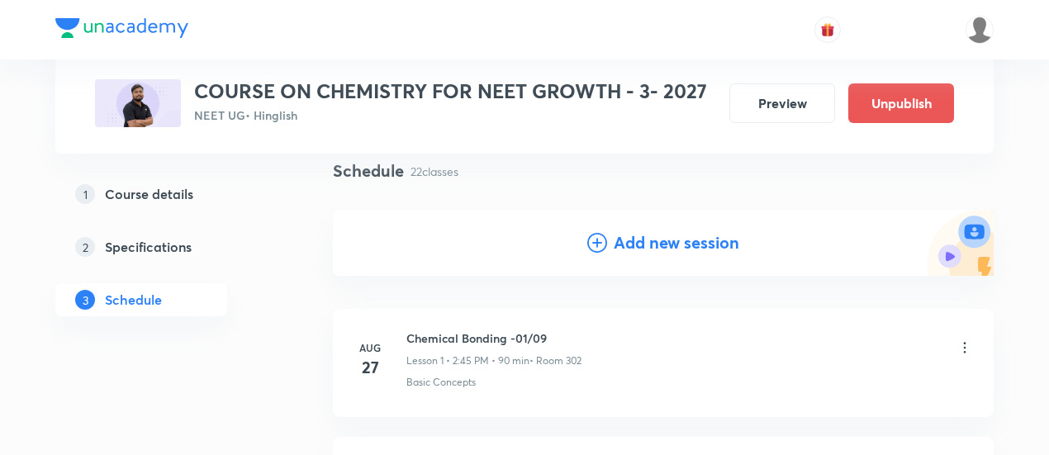
scroll to position [124, 0]
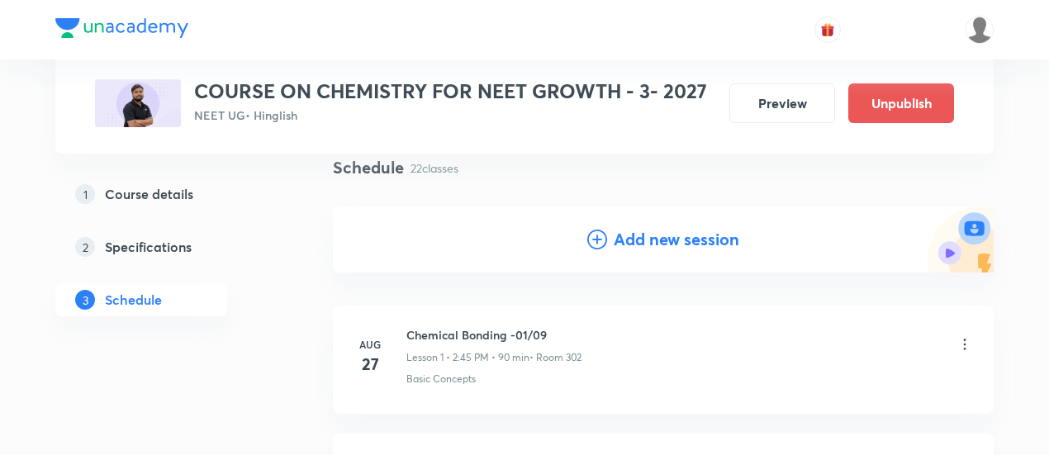
click at [644, 240] on h4 "Add new session" at bounding box center [677, 239] width 126 height 25
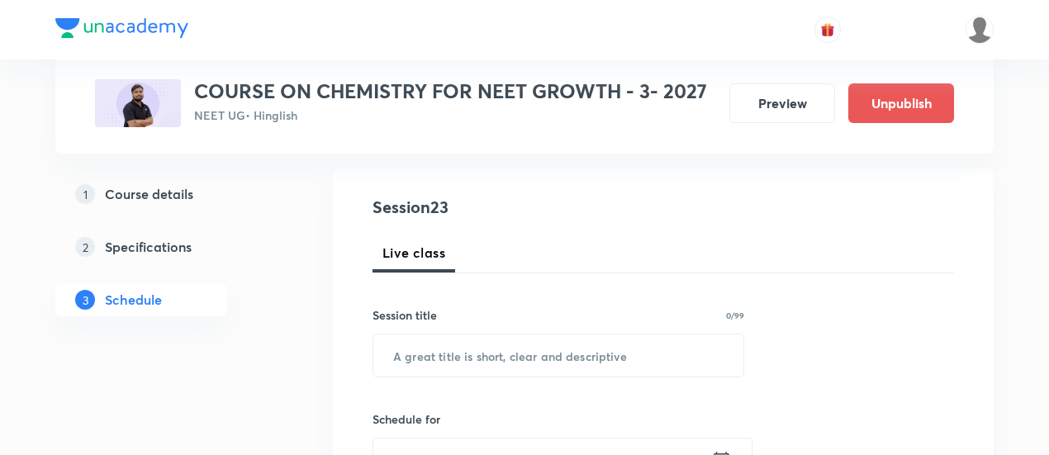
scroll to position [244, 0]
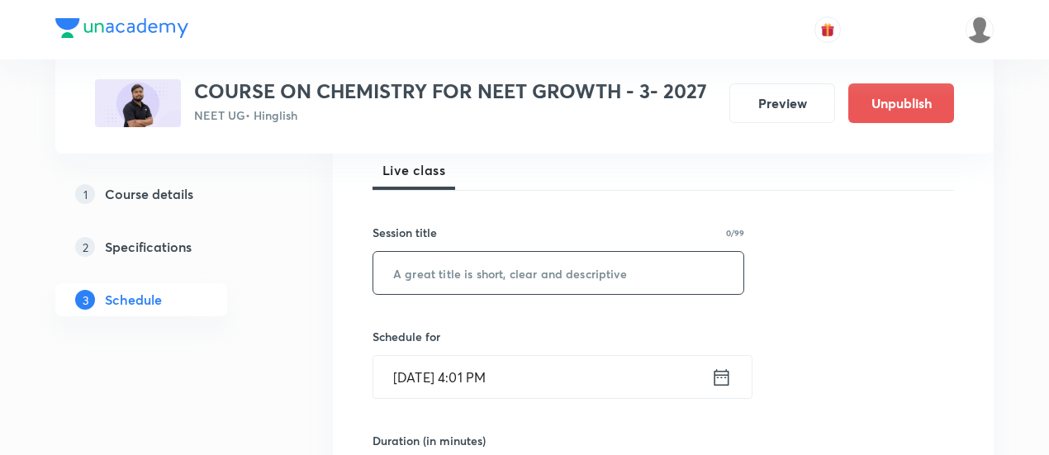
click at [562, 267] on input "text" at bounding box center [558, 273] width 370 height 42
paste input "Thermodynamics -06/03"
click at [527, 267] on input "Thermodynamics -06/03" at bounding box center [558, 273] width 370 height 42
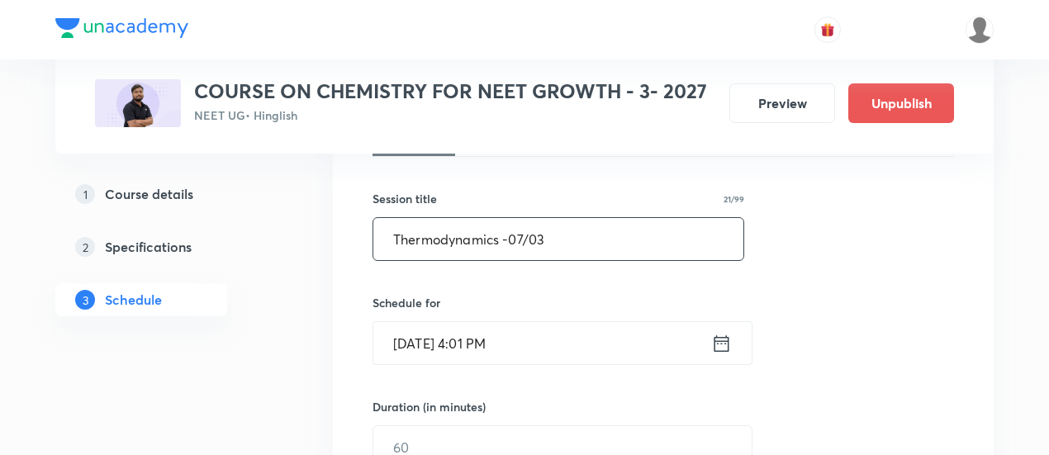
scroll to position [341, 0]
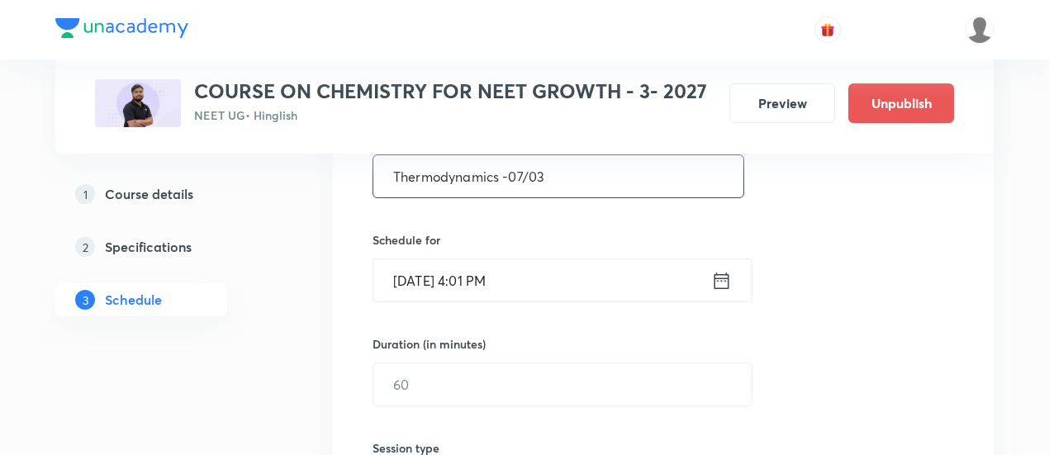
type input "Thermodynamics -07/03"
click at [718, 277] on icon at bounding box center [721, 280] width 15 height 17
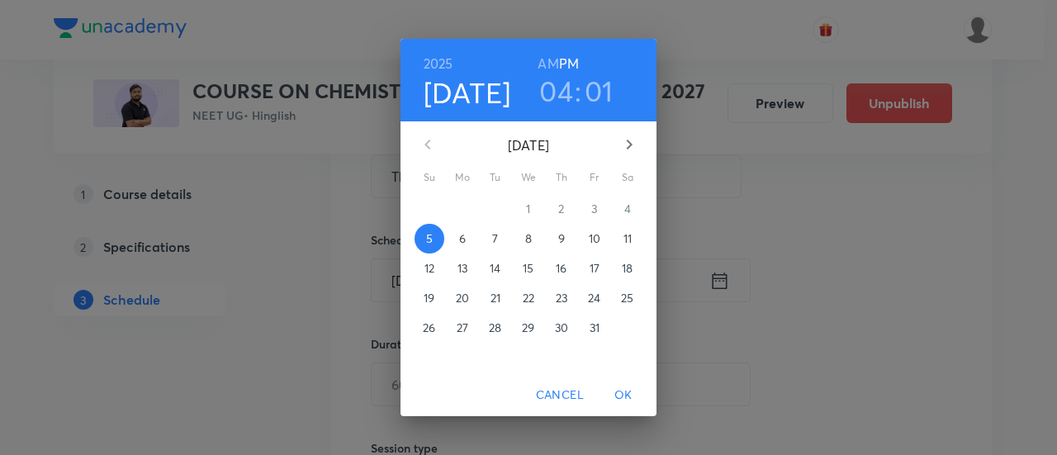
click at [623, 240] on p "11" at bounding box center [627, 238] width 8 height 17
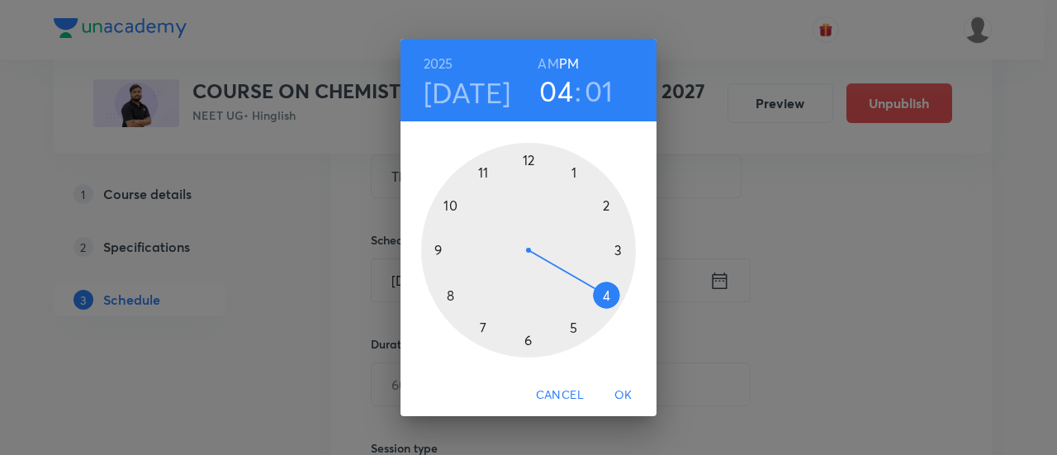
click at [607, 202] on div at bounding box center [528, 250] width 215 height 215
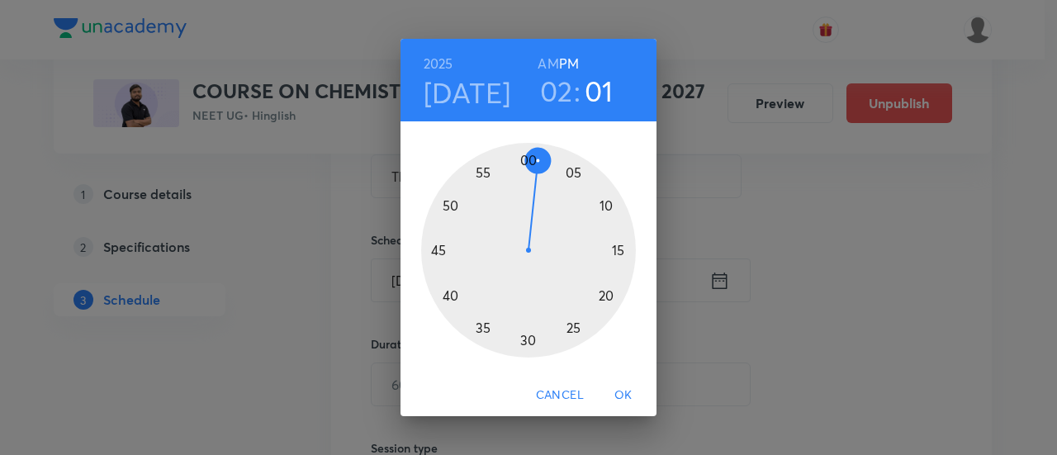
click at [436, 250] on div at bounding box center [528, 250] width 215 height 215
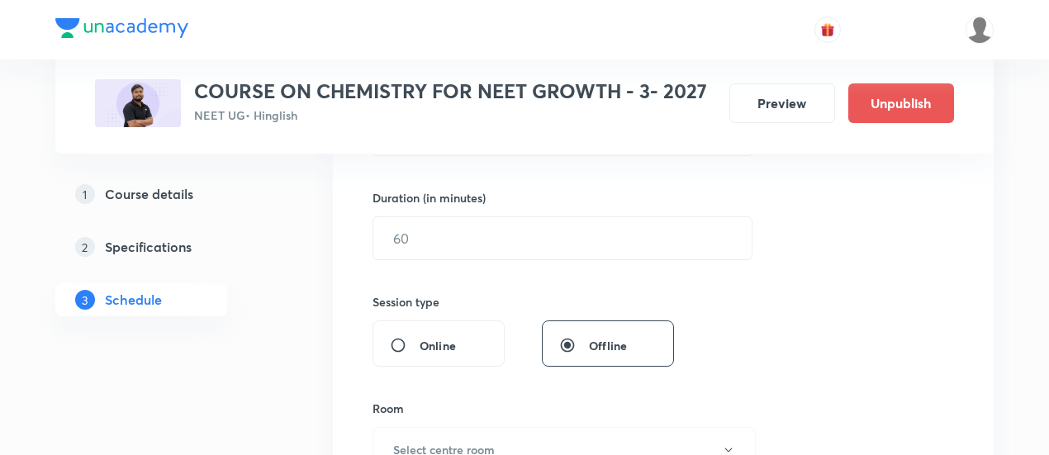
scroll to position [492, 0]
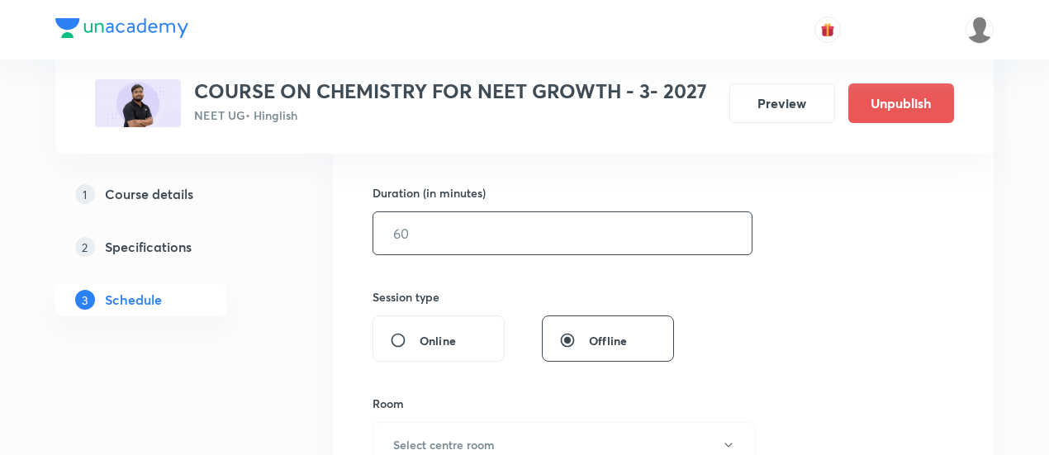
click at [570, 234] on input "text" at bounding box center [562, 233] width 378 height 42
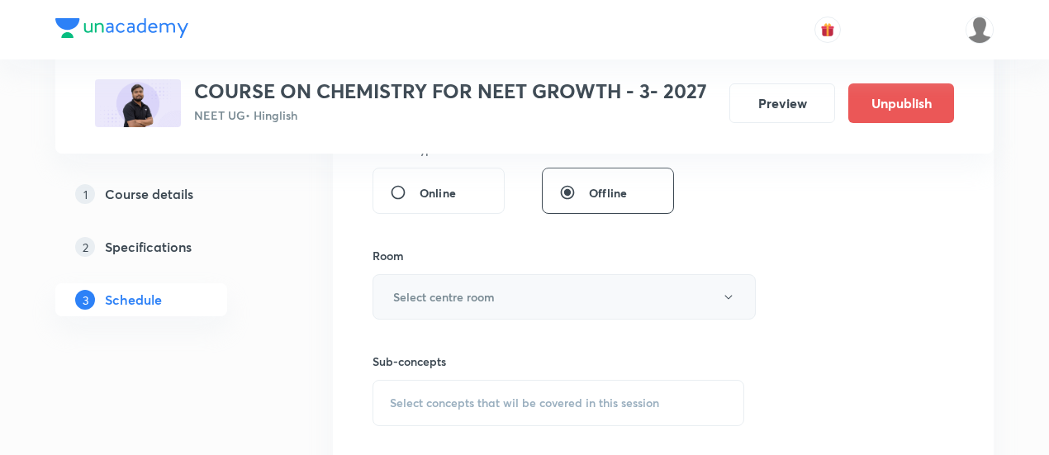
scroll to position [641, 0]
type input "90"
click at [474, 306] on button "Select centre room" at bounding box center [563, 295] width 383 height 45
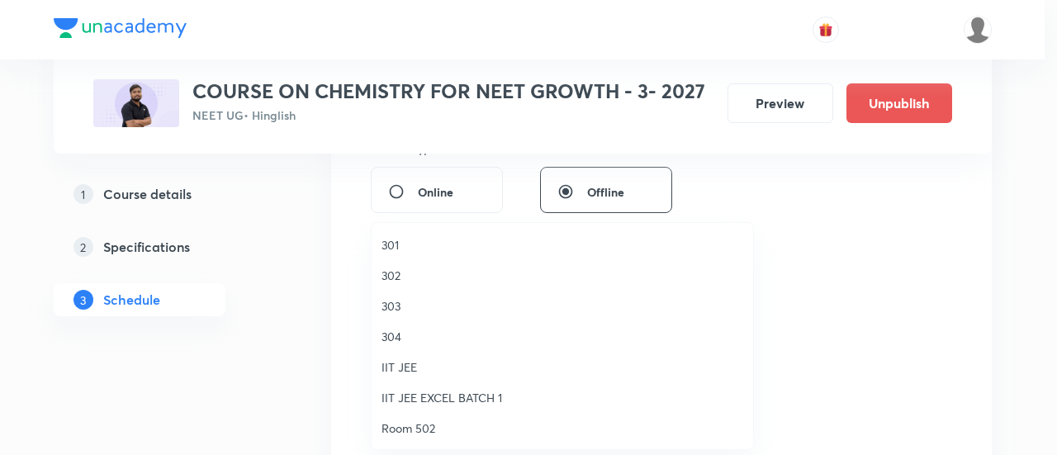
click at [429, 273] on span "302" at bounding box center [562, 275] width 362 height 17
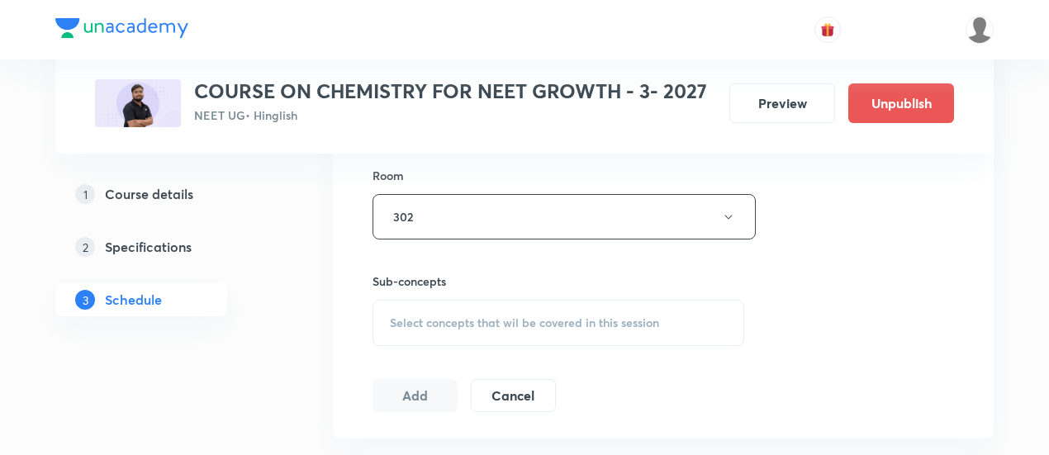
scroll to position [723, 0]
click at [547, 313] on span "Select concepts that wil be covered in this session" at bounding box center [524, 319] width 269 height 13
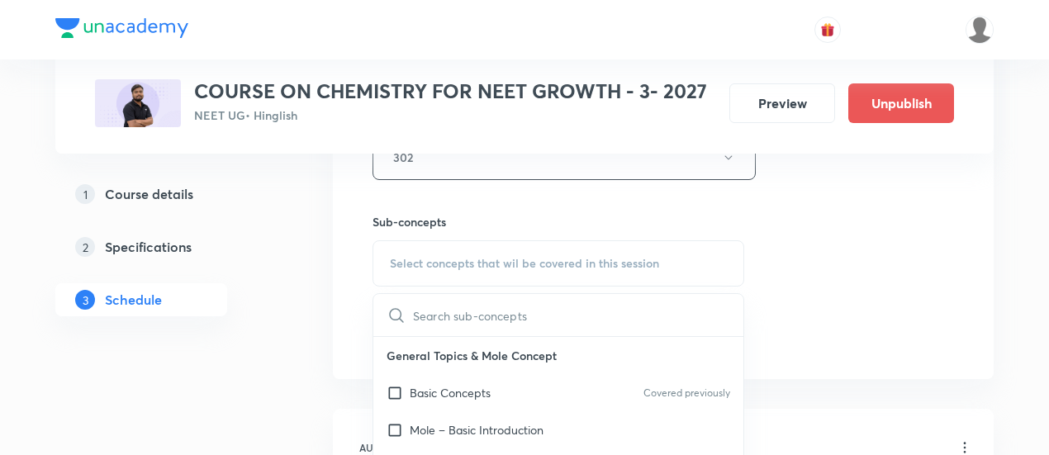
scroll to position [864, 0]
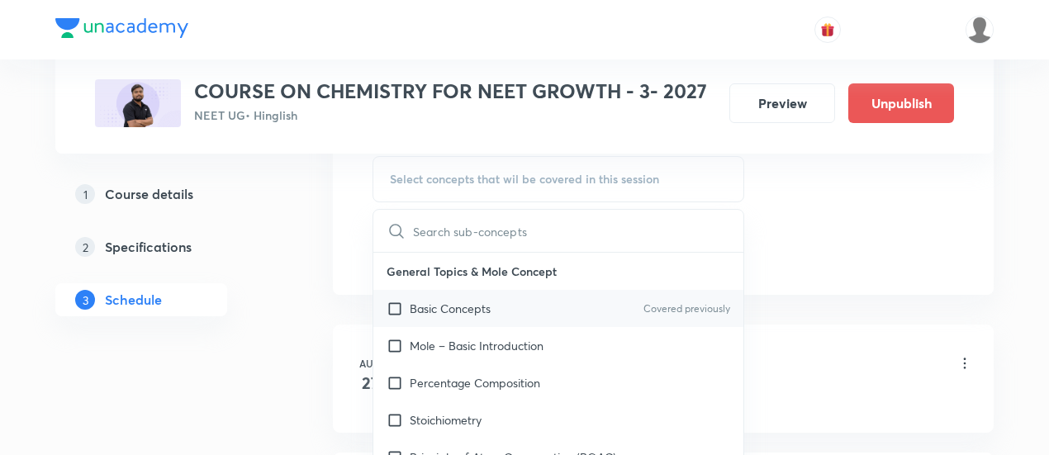
click at [463, 303] on p "Basic Concepts" at bounding box center [450, 308] width 81 height 17
checkbox input "true"
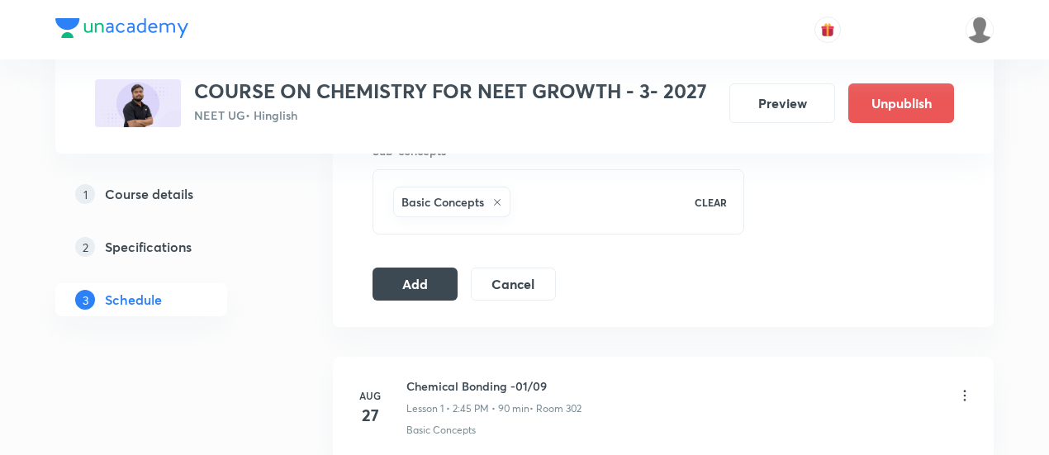
scroll to position [855, 0]
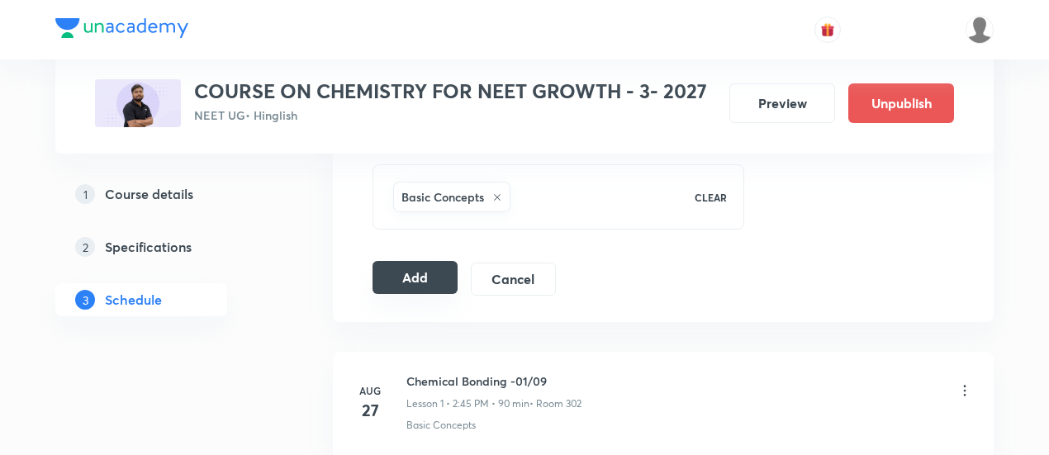
click at [435, 282] on button "Add" at bounding box center [414, 277] width 85 height 33
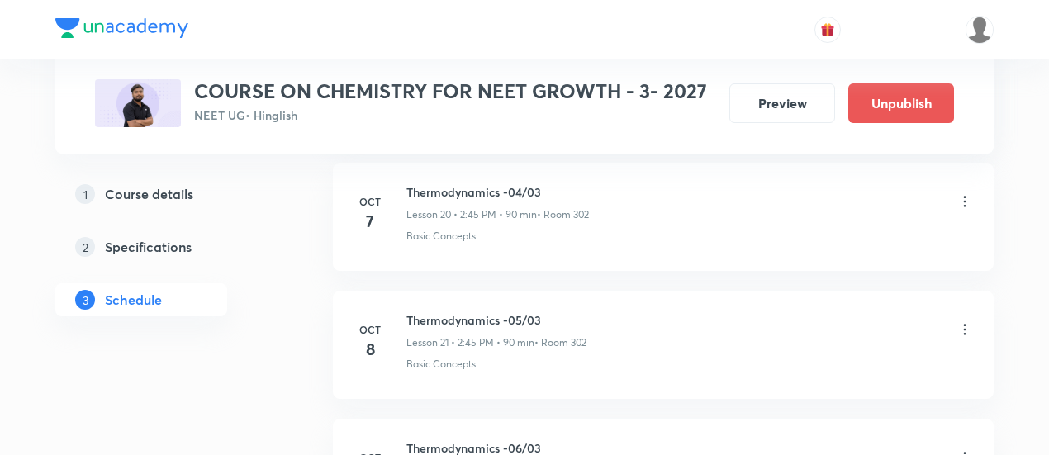
scroll to position [2689, 0]
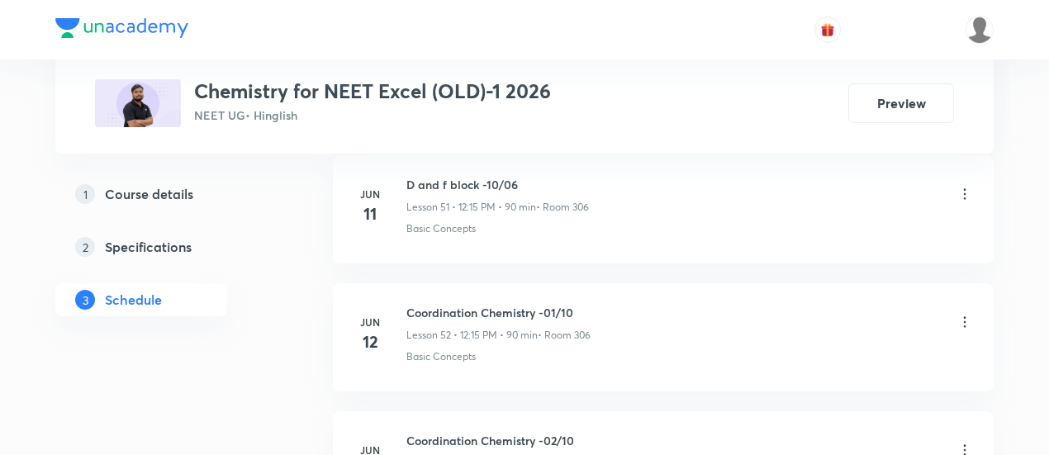
scroll to position [7419, 0]
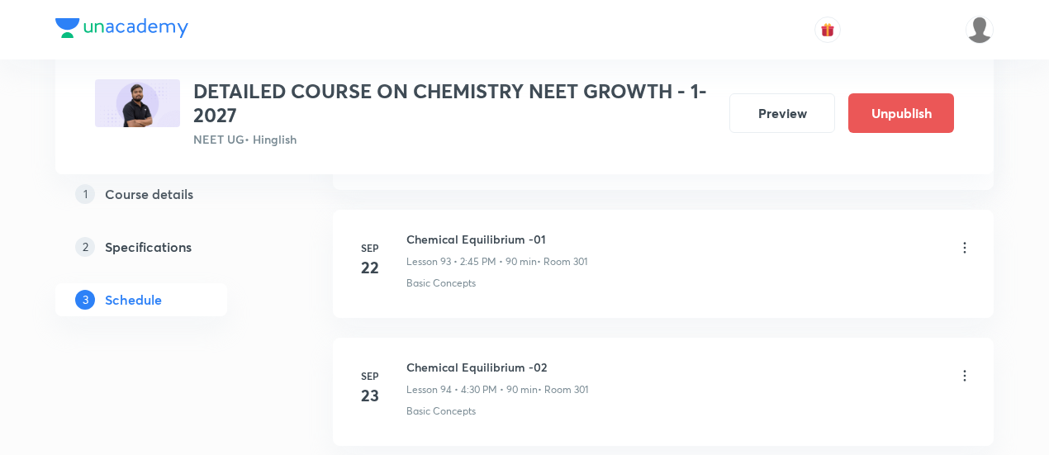
scroll to position [12777, 0]
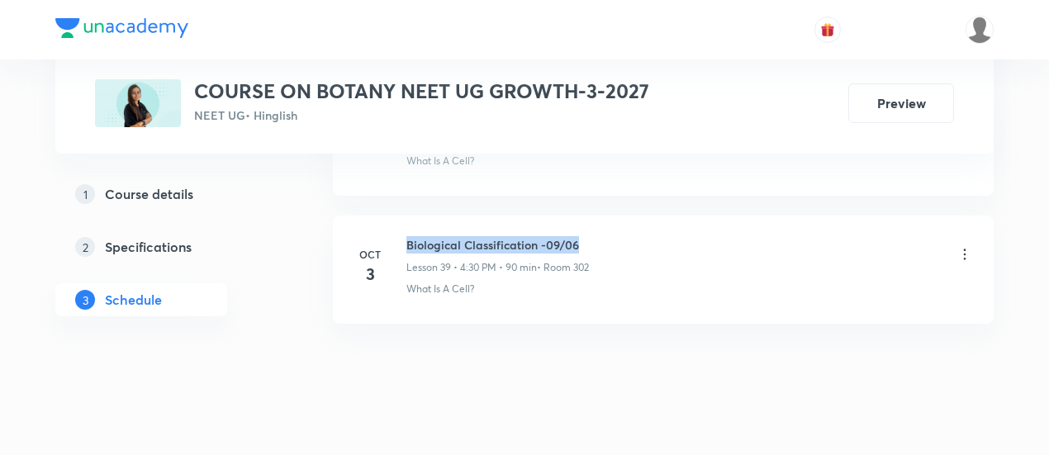
drag, startPoint x: 406, startPoint y: 220, endPoint x: 591, endPoint y: 223, distance: 185.0
click at [589, 236] on h6 "Biological Classification -09/06" at bounding box center [497, 244] width 182 height 17
copy h6 "Biological Classification -09/06"
click at [589, 236] on h6 "Biological Classification -09/06" at bounding box center [497, 244] width 182 height 17
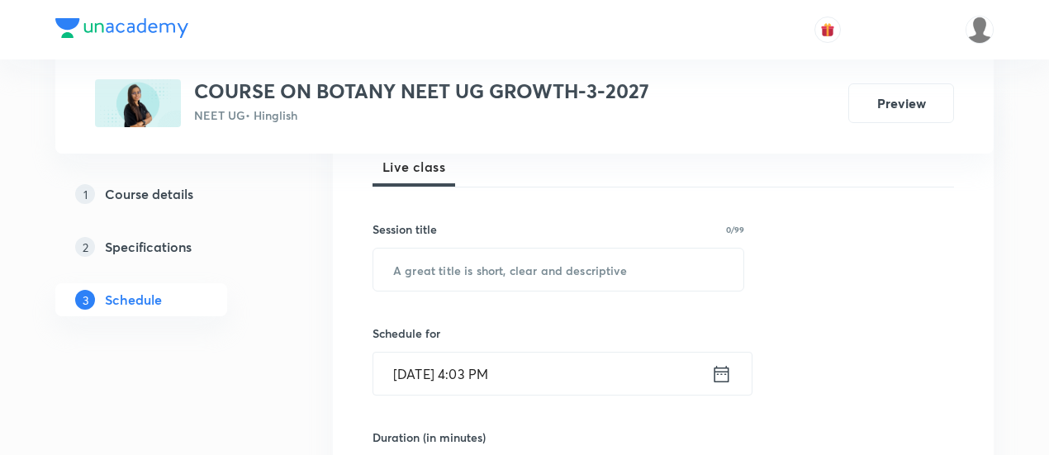
scroll to position [256, 0]
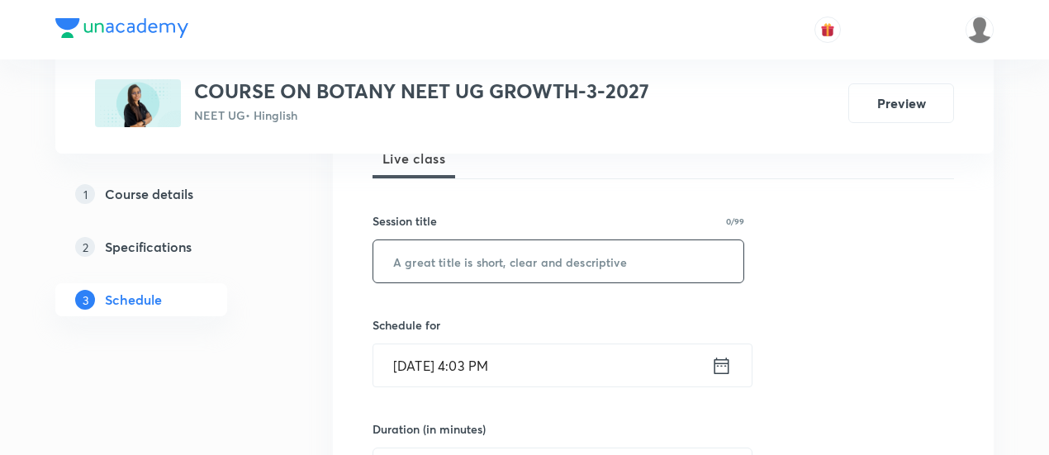
click at [562, 263] on input "text" at bounding box center [558, 261] width 370 height 42
paste input "Biological Classification -09/06"
click at [562, 258] on input "Biological Classification -09/06" at bounding box center [558, 261] width 370 height 42
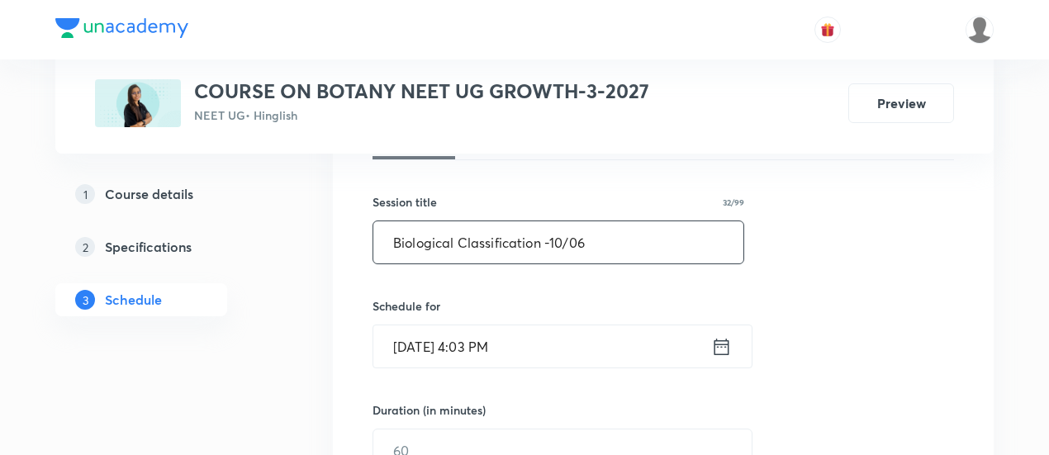
scroll to position [308, 0]
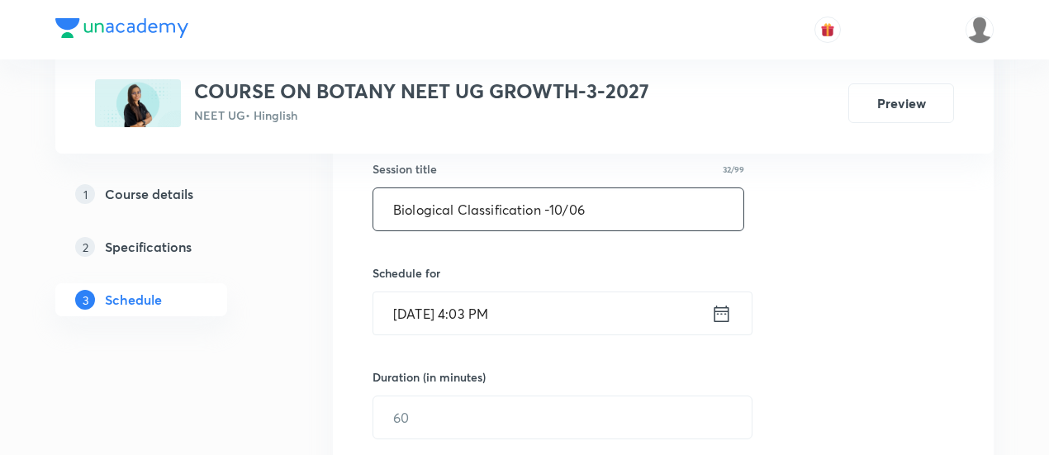
type input "Biological Classification -10/06"
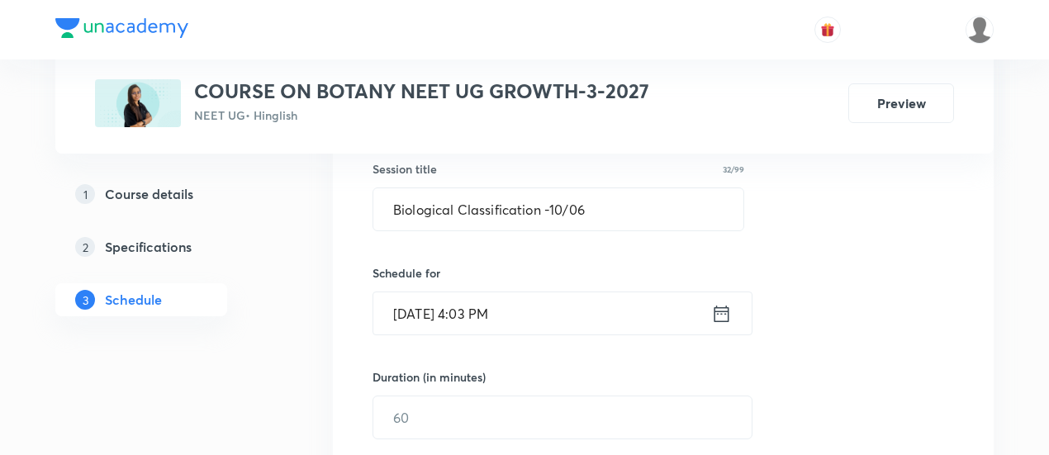
click at [720, 307] on icon at bounding box center [721, 313] width 21 height 23
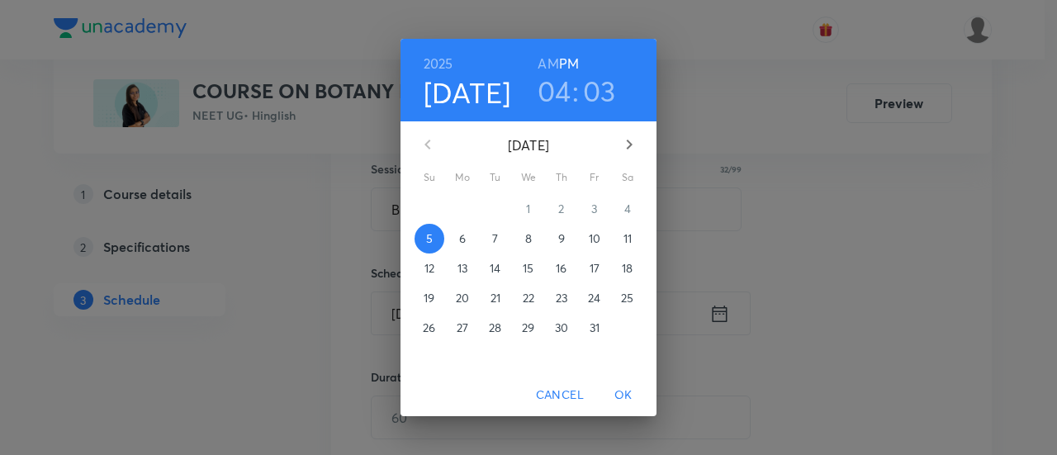
click at [496, 234] on p "7" at bounding box center [495, 238] width 6 height 17
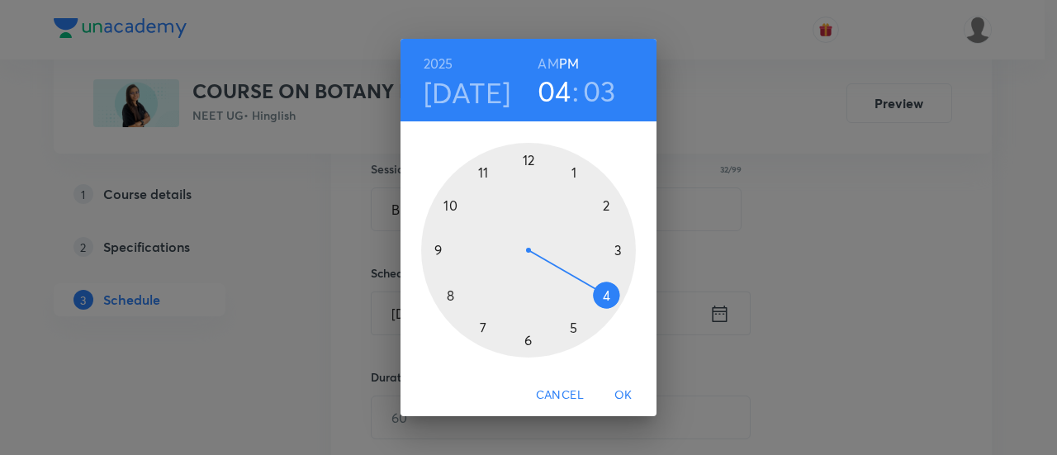
click at [610, 296] on div at bounding box center [528, 250] width 215 height 215
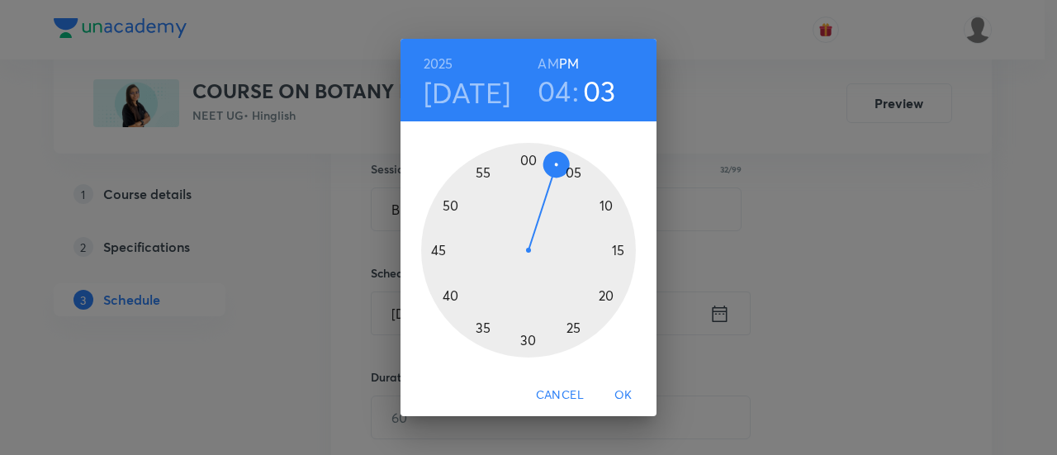
click at [527, 337] on div at bounding box center [528, 250] width 215 height 215
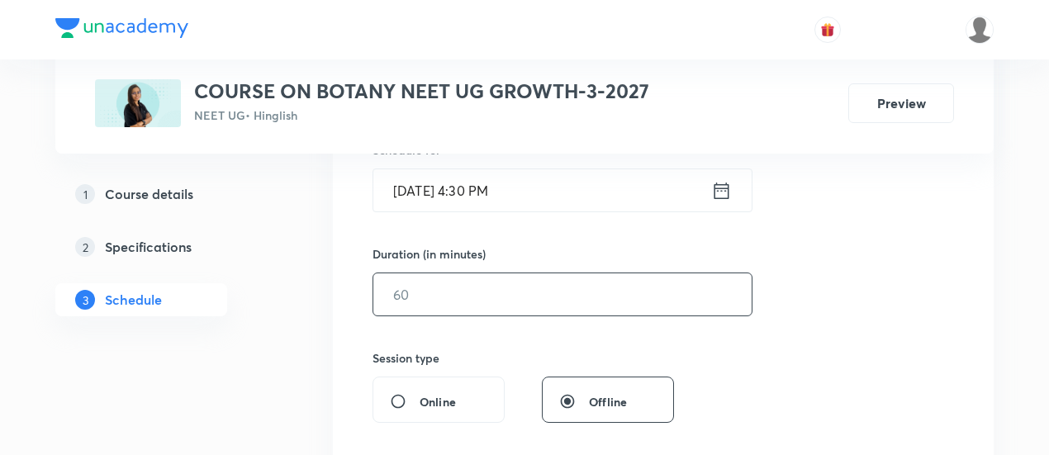
scroll to position [438, 0]
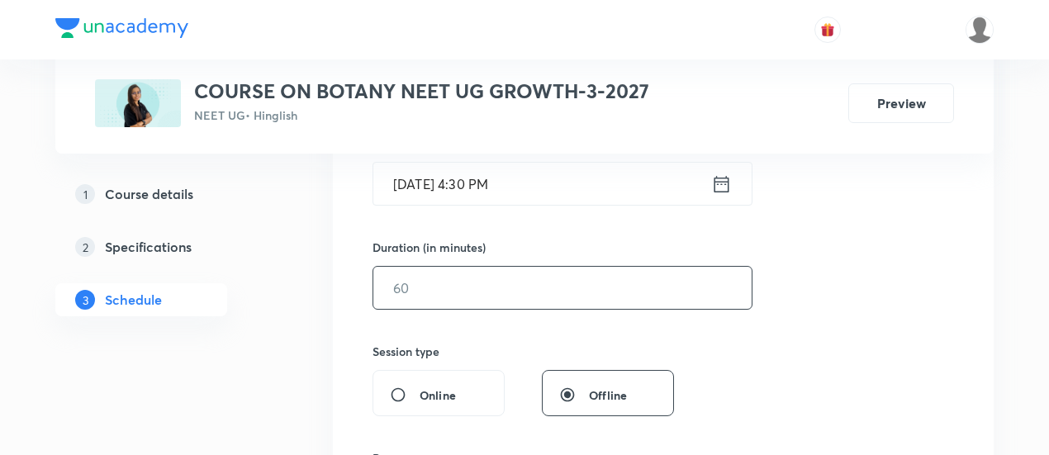
click at [549, 295] on input "text" at bounding box center [562, 288] width 378 height 42
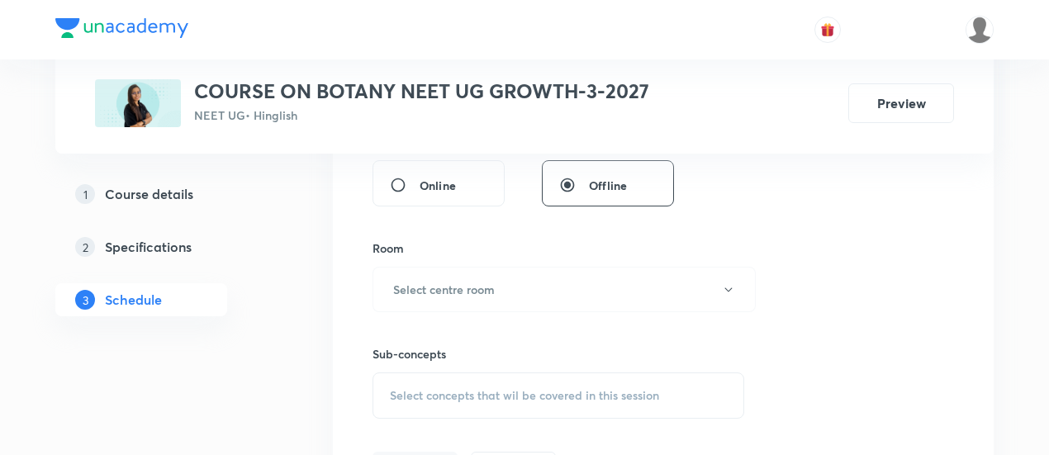
scroll to position [649, 0]
type input "90"
click at [487, 283] on h6 "Select centre room" at bounding box center [444, 287] width 102 height 17
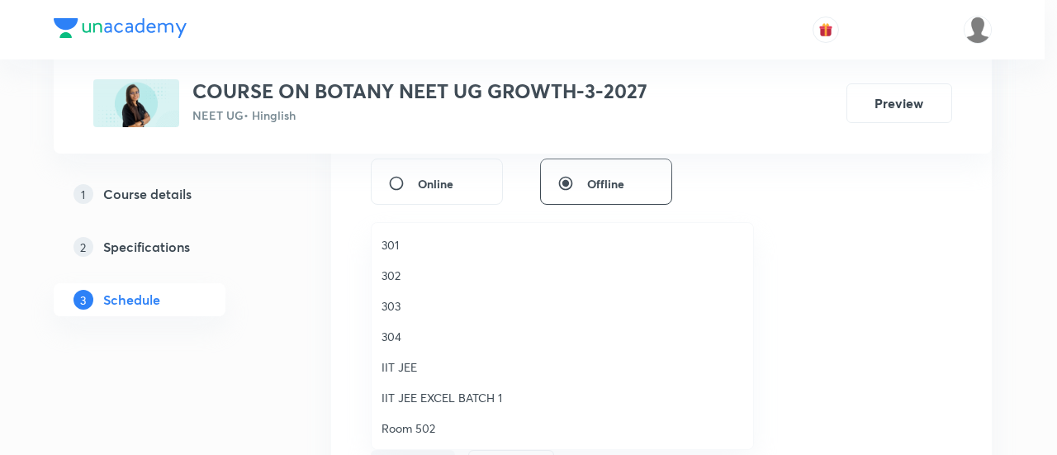
click at [408, 272] on span "302" at bounding box center [562, 275] width 362 height 17
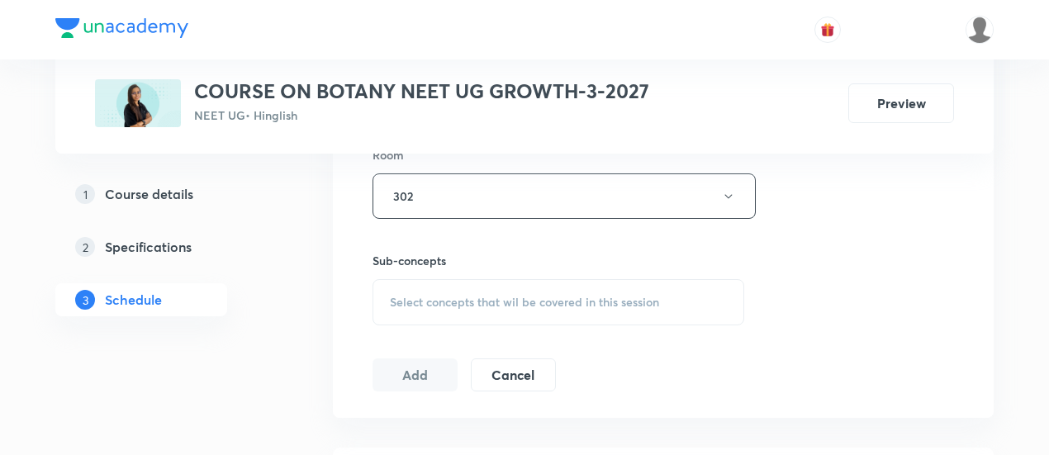
scroll to position [770, 0]
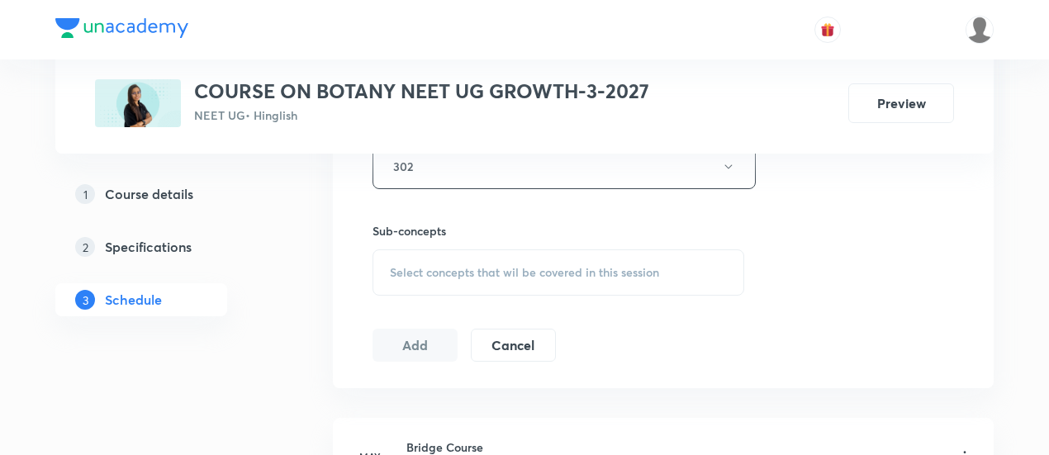
click at [548, 267] on span "Select concepts that wil be covered in this session" at bounding box center [524, 272] width 269 height 13
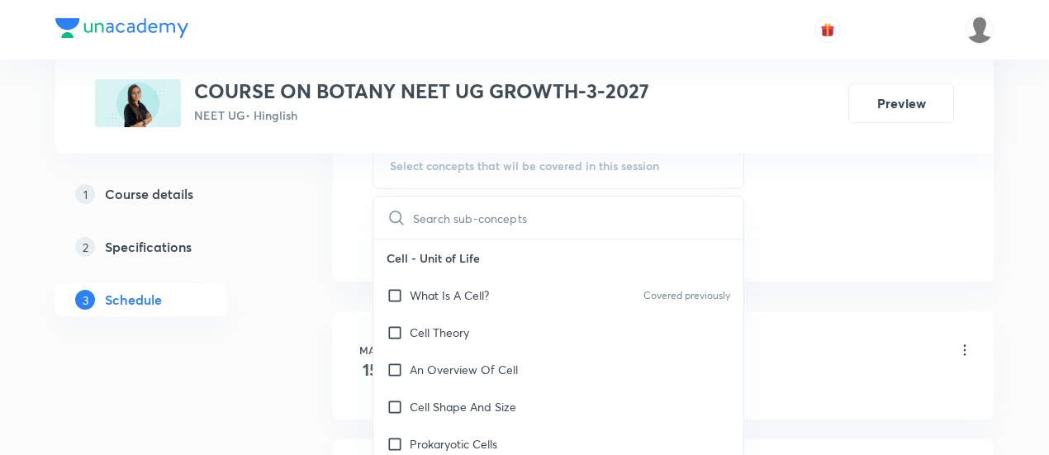
scroll to position [884, 0]
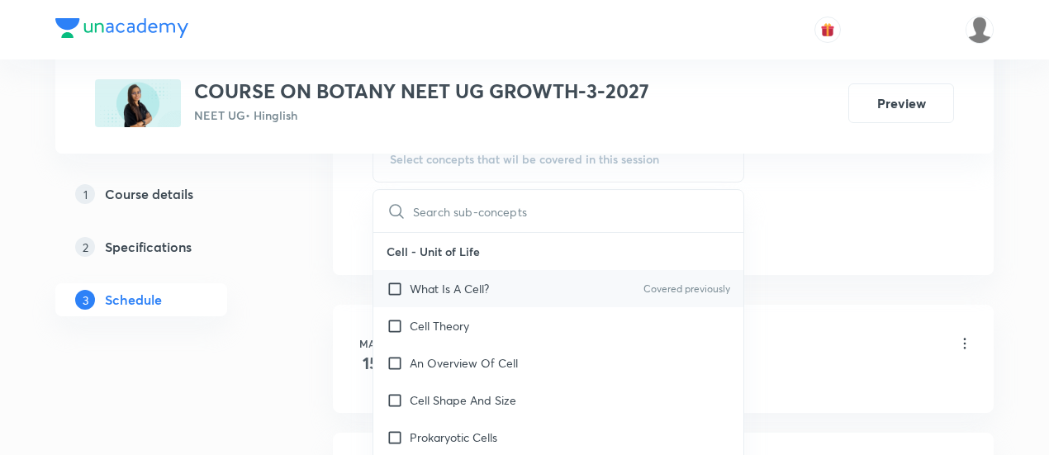
click at [484, 280] on p "What Is A Cell?" at bounding box center [449, 288] width 79 height 17
checkbox input "true"
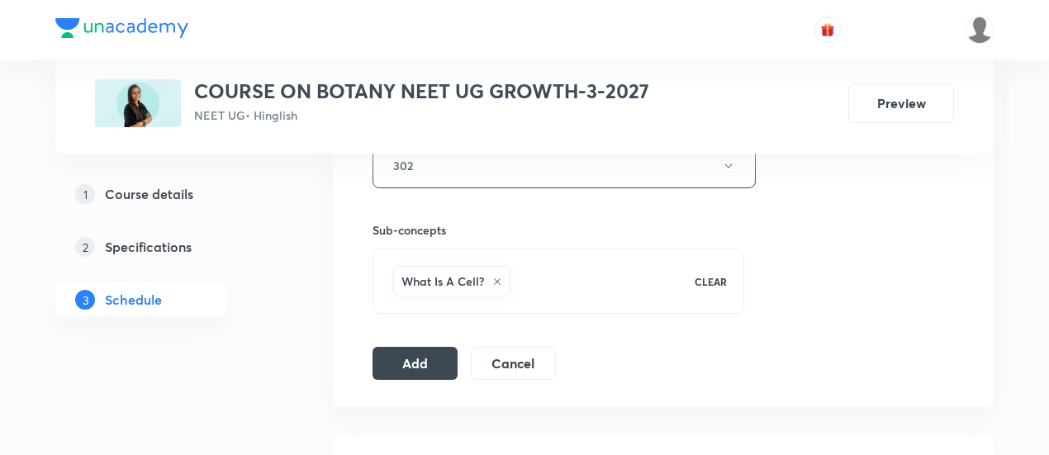
scroll to position [773, 0]
click at [425, 354] on button "Add" at bounding box center [414, 360] width 85 height 33
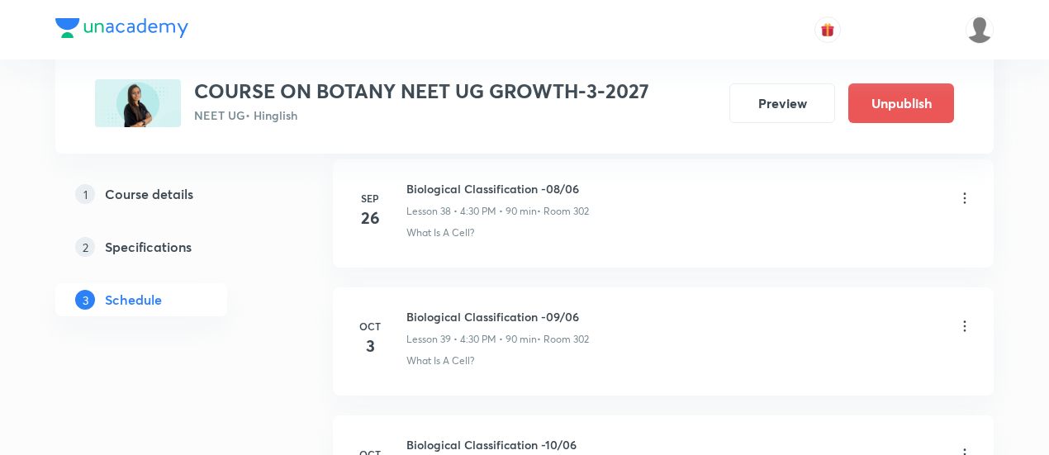
scroll to position [5207, 0]
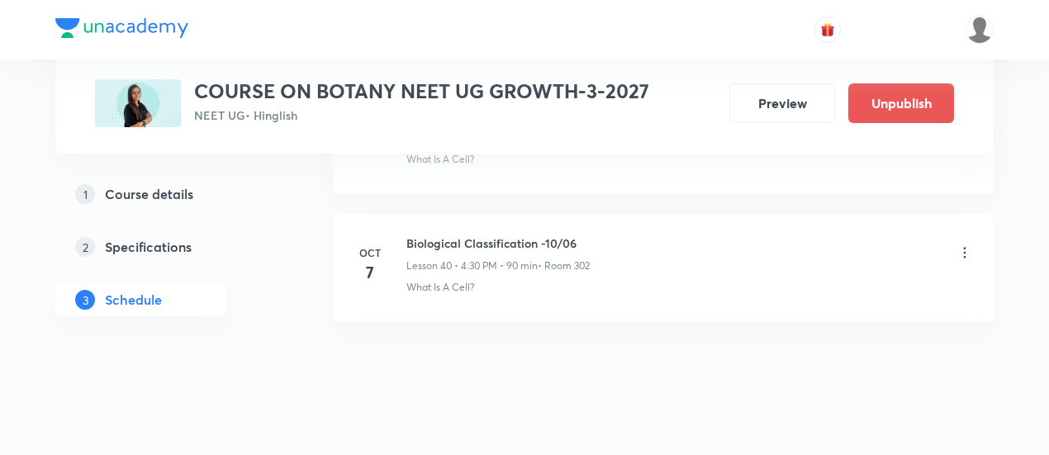
click at [406, 235] on h6 "Biological Classification -10/06" at bounding box center [497, 243] width 183 height 17
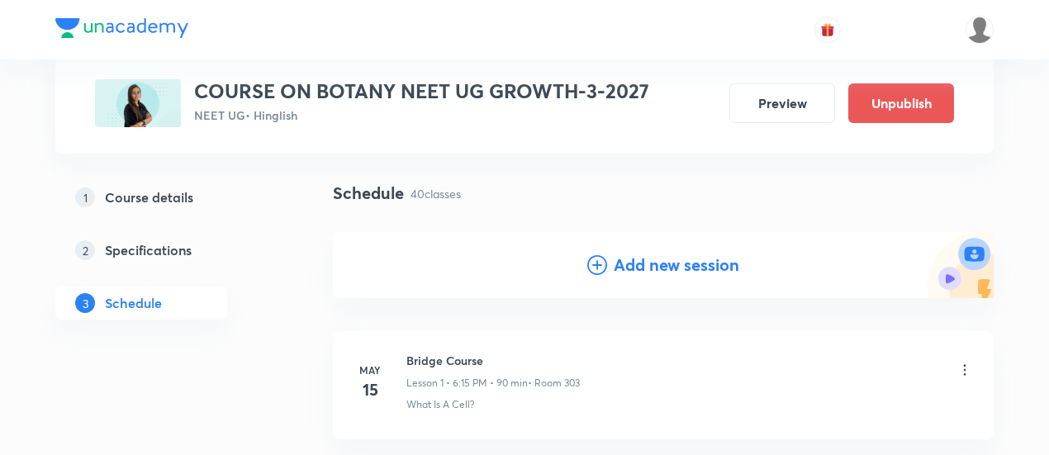
scroll to position [107, 0]
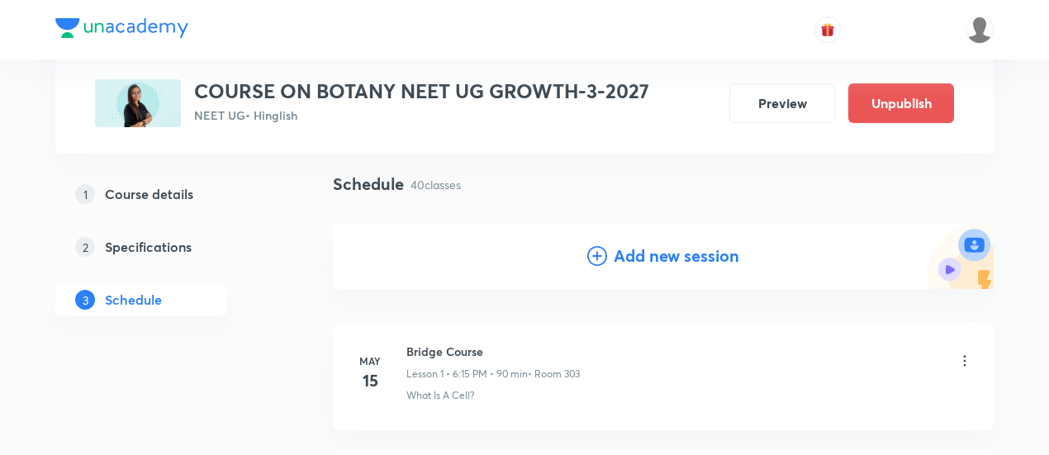
click at [652, 254] on h4 "Add new session" at bounding box center [677, 256] width 126 height 25
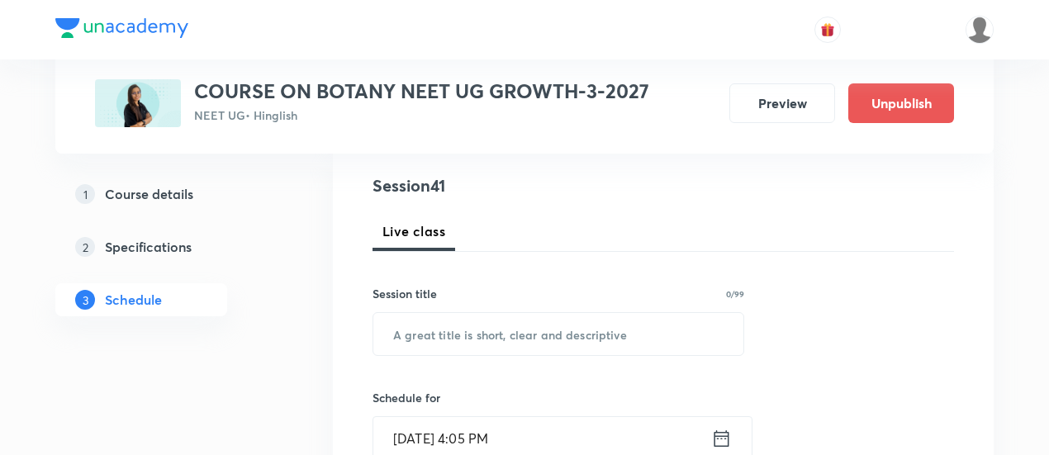
scroll to position [192, 0]
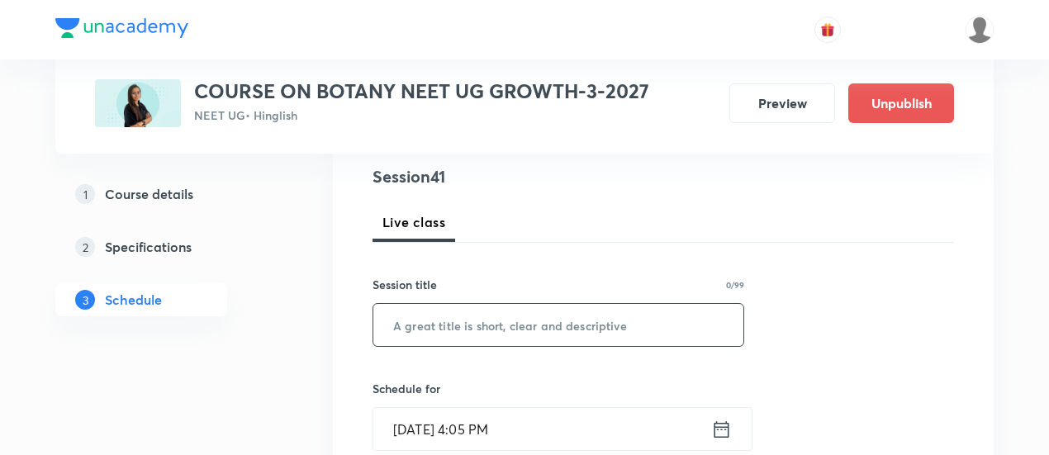
click at [567, 321] on input "text" at bounding box center [558, 325] width 370 height 42
paste input "Plant Kingdom"
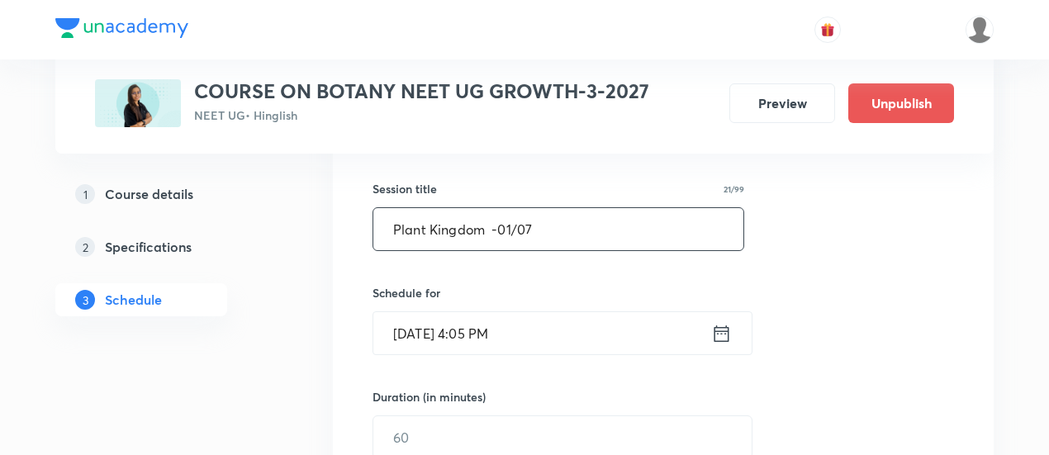
scroll to position [297, 0]
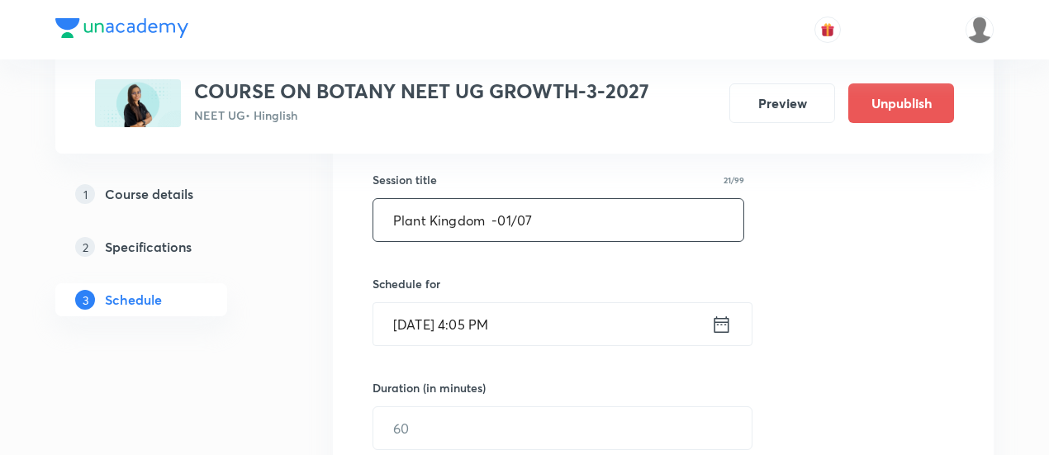
type input "Plant Kingdom -01/07"
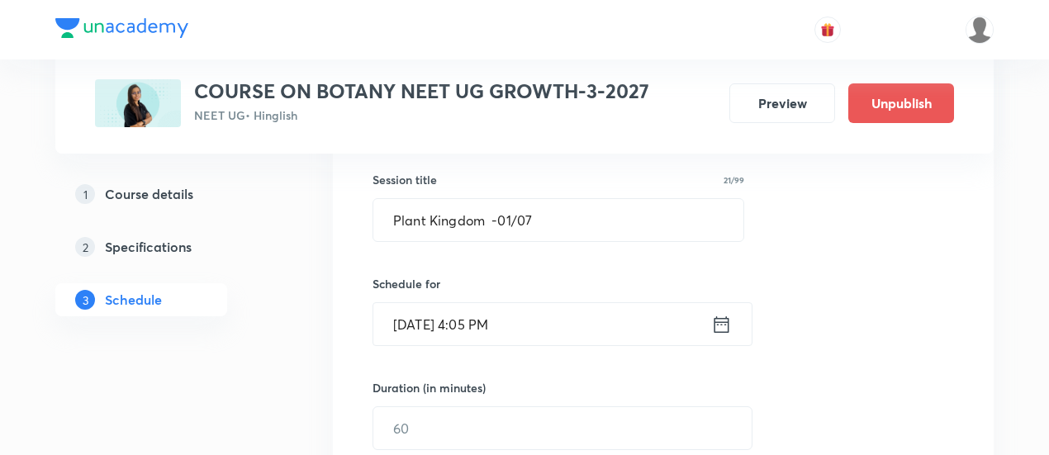
click at [725, 319] on icon at bounding box center [721, 324] width 21 height 23
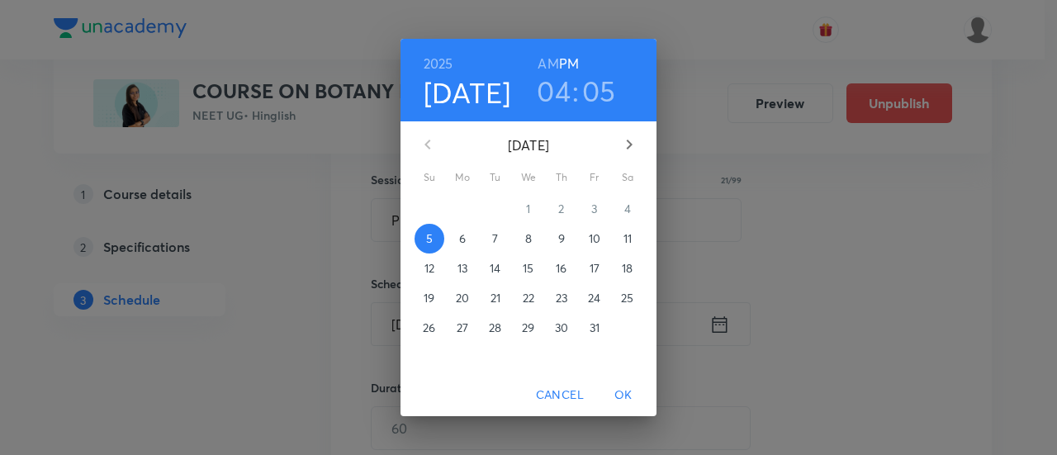
click at [634, 239] on span "11" at bounding box center [628, 238] width 30 height 17
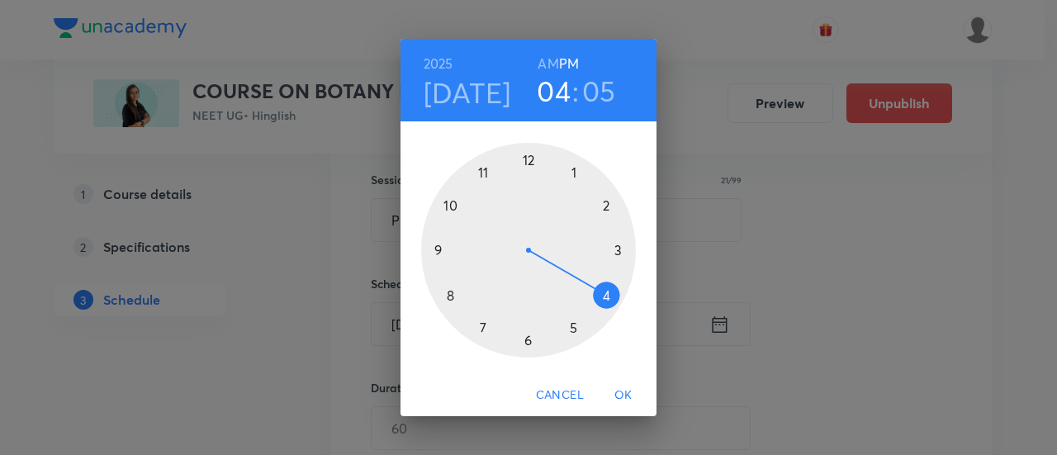
click at [601, 300] on div at bounding box center [528, 250] width 215 height 215
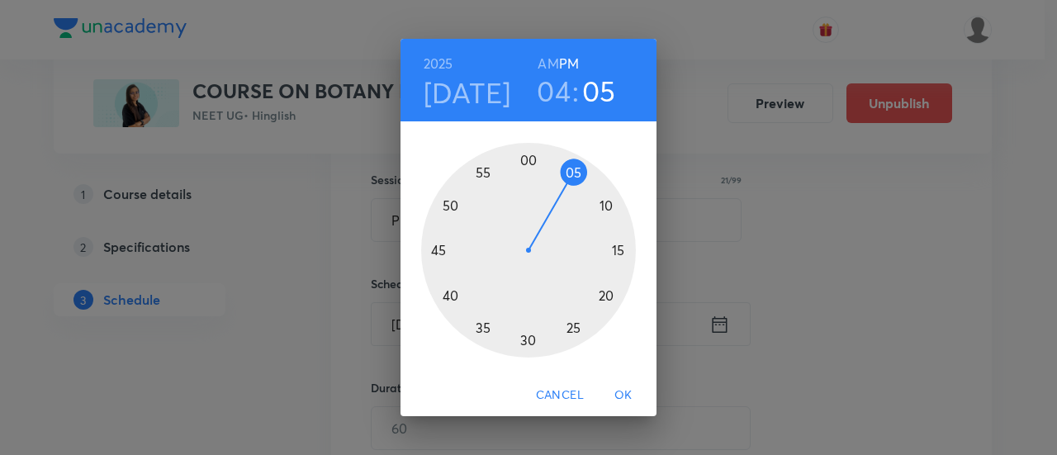
click at [528, 340] on div at bounding box center [528, 250] width 215 height 215
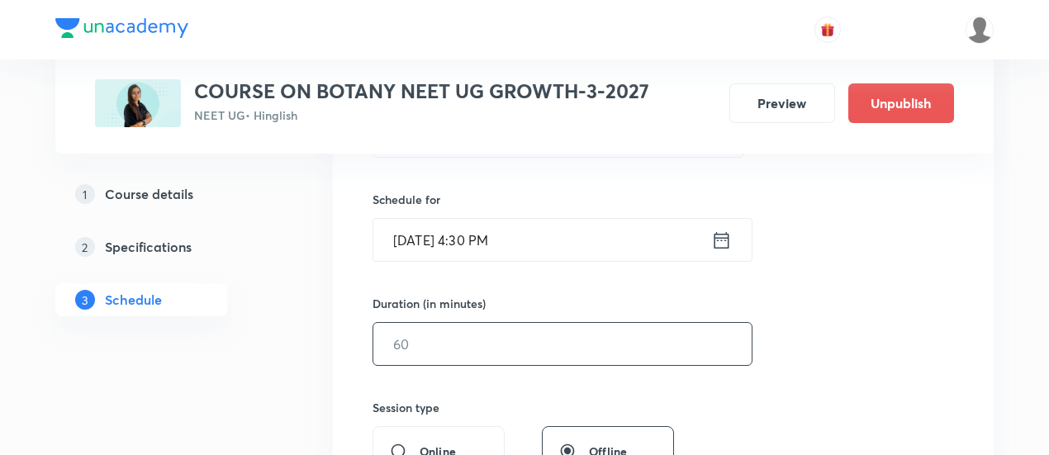
scroll to position [385, 0]
click at [643, 343] on input "text" at bounding box center [562, 341] width 378 height 42
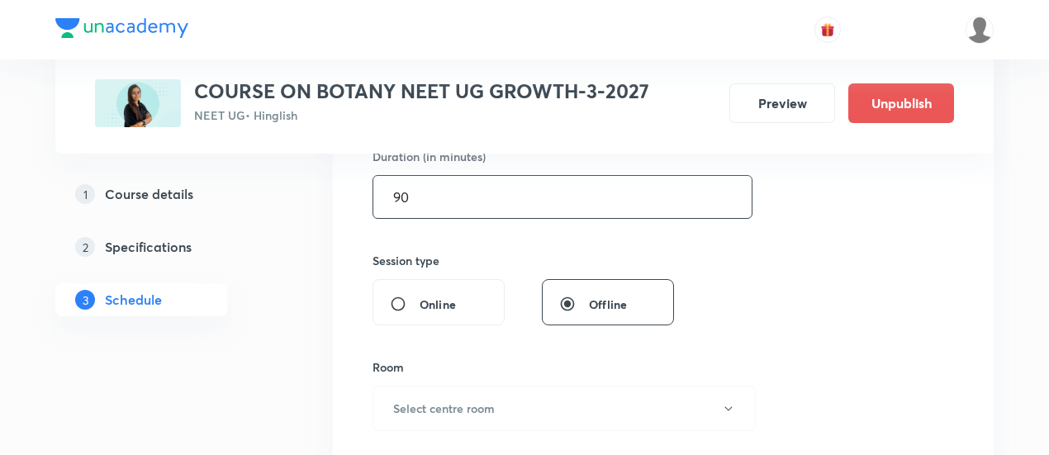
scroll to position [539, 0]
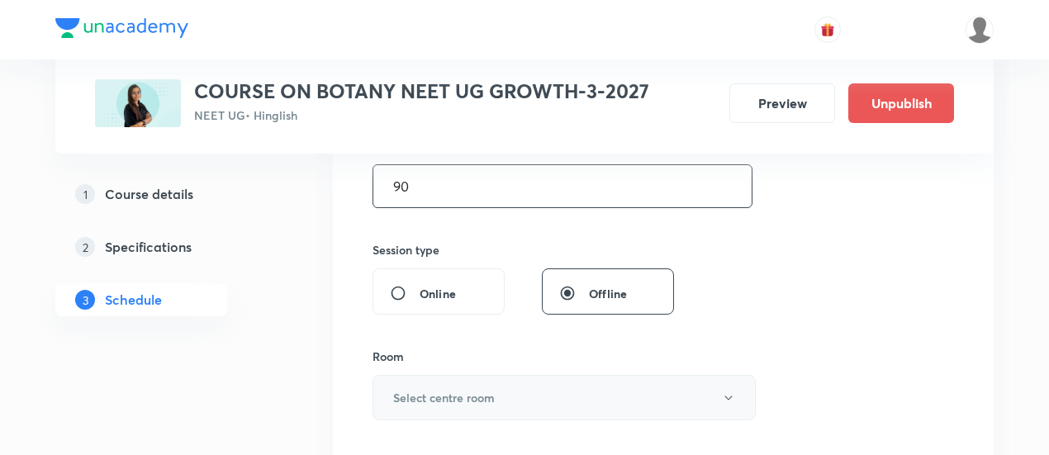
type input "90"
click at [585, 384] on button "Select centre room" at bounding box center [563, 397] width 383 height 45
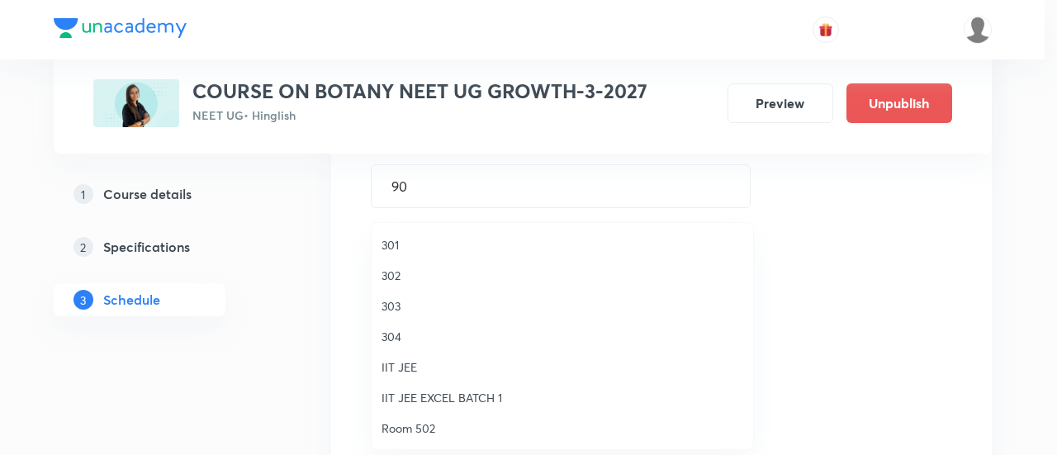
click at [410, 274] on span "302" at bounding box center [562, 275] width 362 height 17
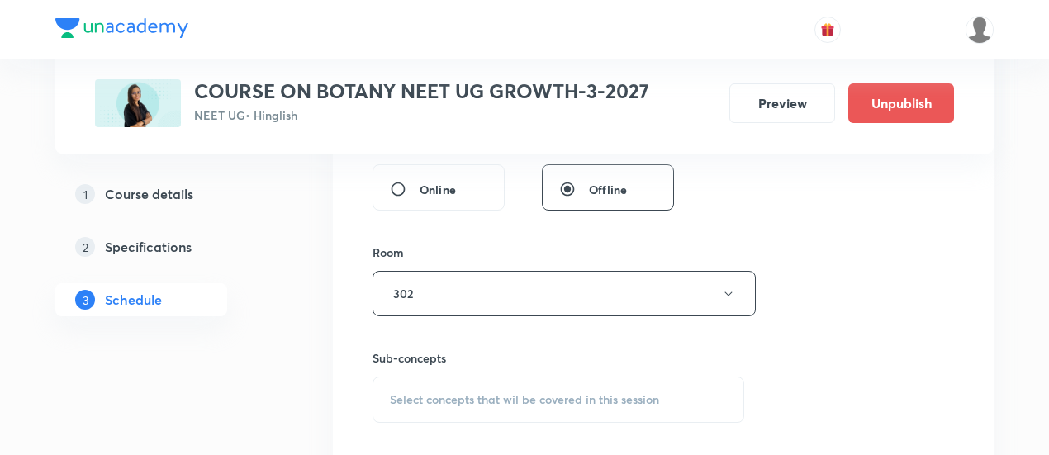
scroll to position [644, 0]
click at [552, 397] on span "Select concepts that wil be covered in this session" at bounding box center [524, 398] width 269 height 13
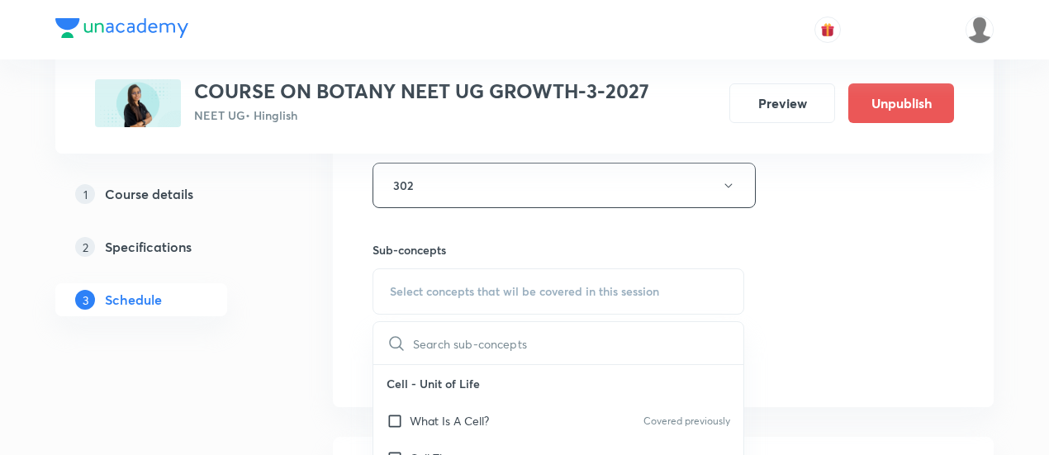
scroll to position [768, 0]
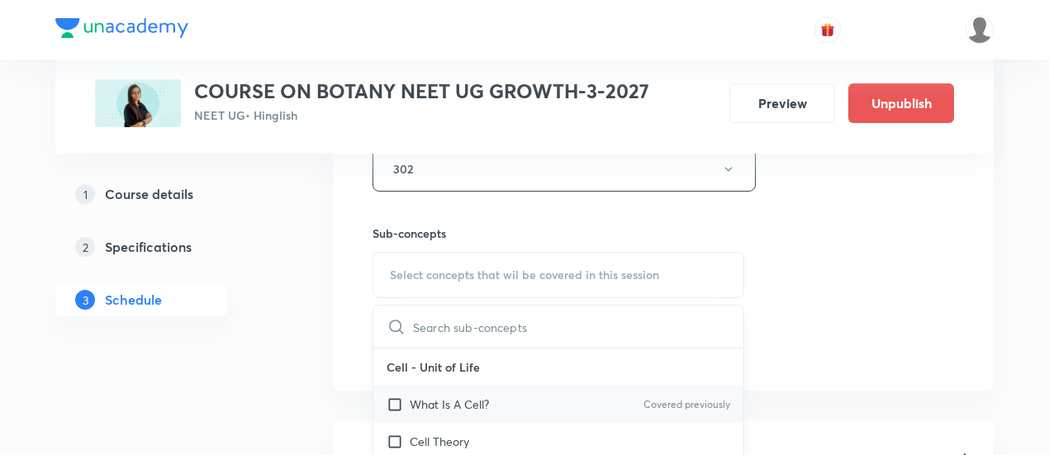
click at [500, 400] on div "What Is A Cell? Covered previously" at bounding box center [558, 404] width 370 height 37
checkbox input "true"
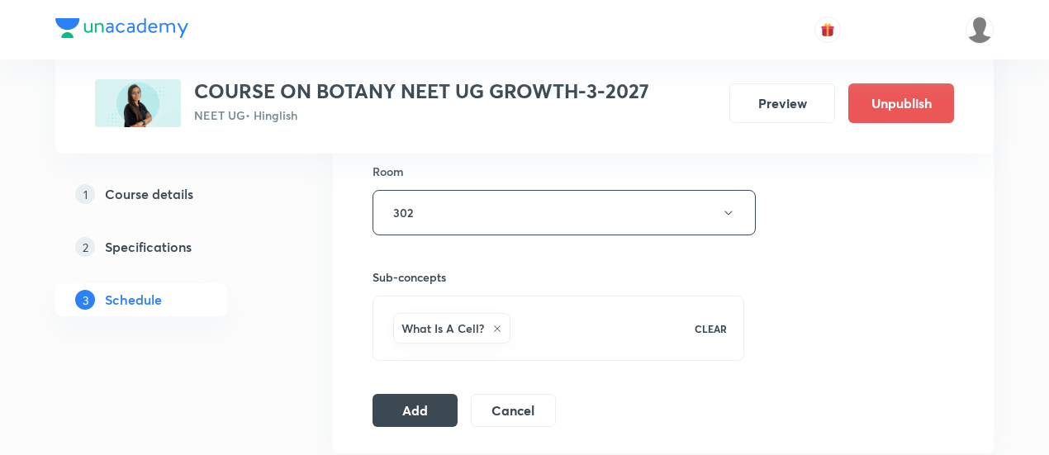
scroll to position [795, 0]
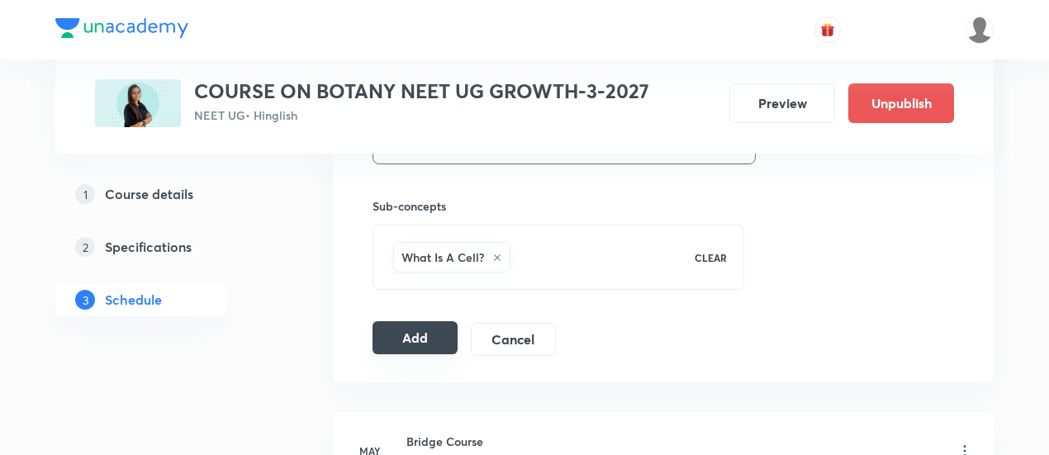
click at [421, 334] on button "Add" at bounding box center [414, 337] width 85 height 33
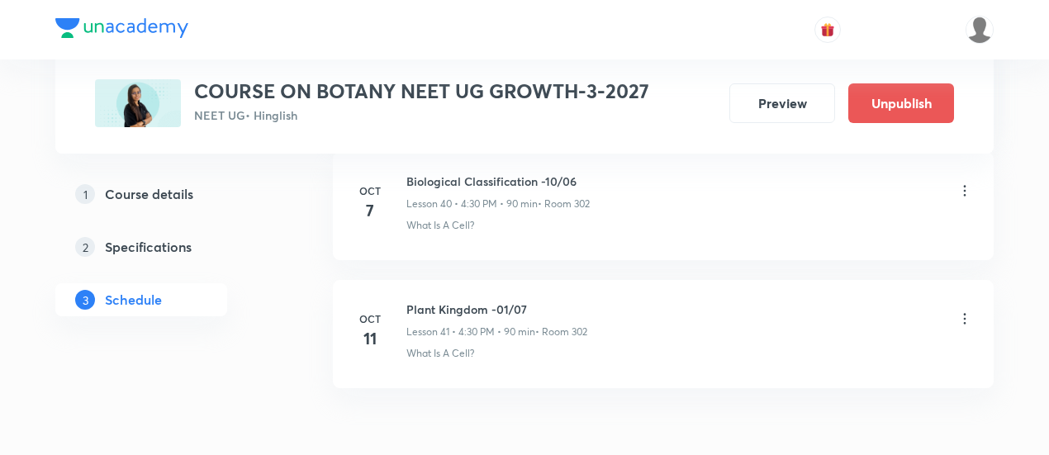
scroll to position [5252, 0]
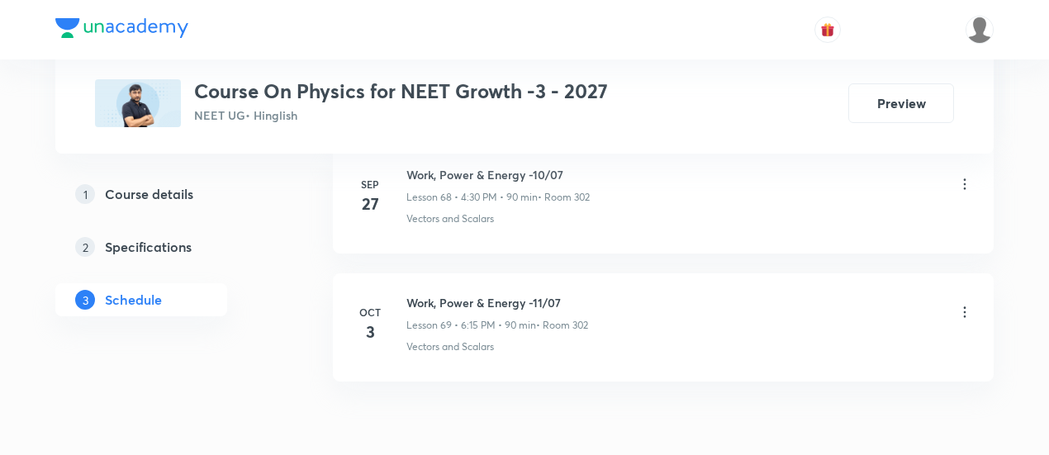
scroll to position [9660, 0]
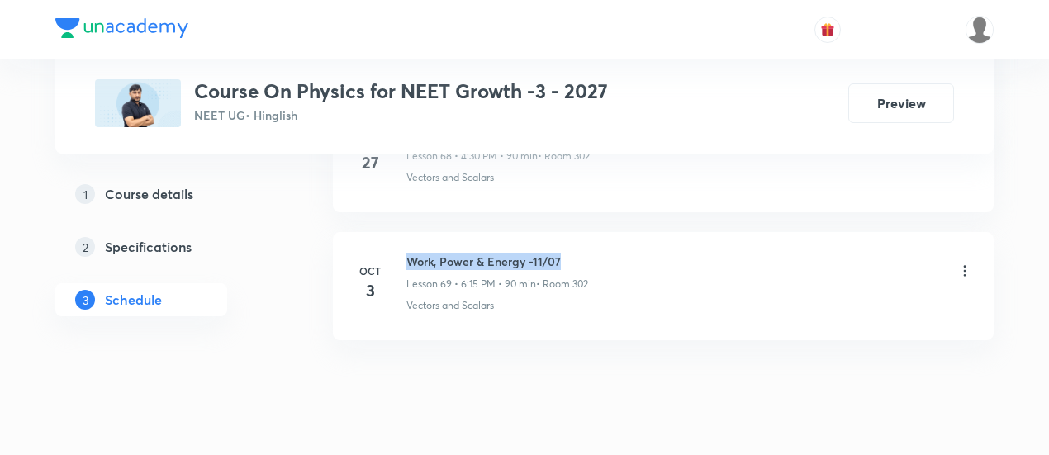
drag, startPoint x: 409, startPoint y: 218, endPoint x: 595, endPoint y: 209, distance: 186.0
click at [595, 232] on li "Oct 3 Work, Power & Energy -11/07 Lesson 69 • 6:15 PM • 90 min • Room 302 Vecto…" at bounding box center [663, 286] width 661 height 108
copy h6 "Work, Power & Energy -11/07"
click at [595, 232] on li "Oct 3 Work, Power & Energy -11/07 Lesson 69 • 6:15 PM • 90 min • Room 302 Vecto…" at bounding box center [663, 286] width 661 height 108
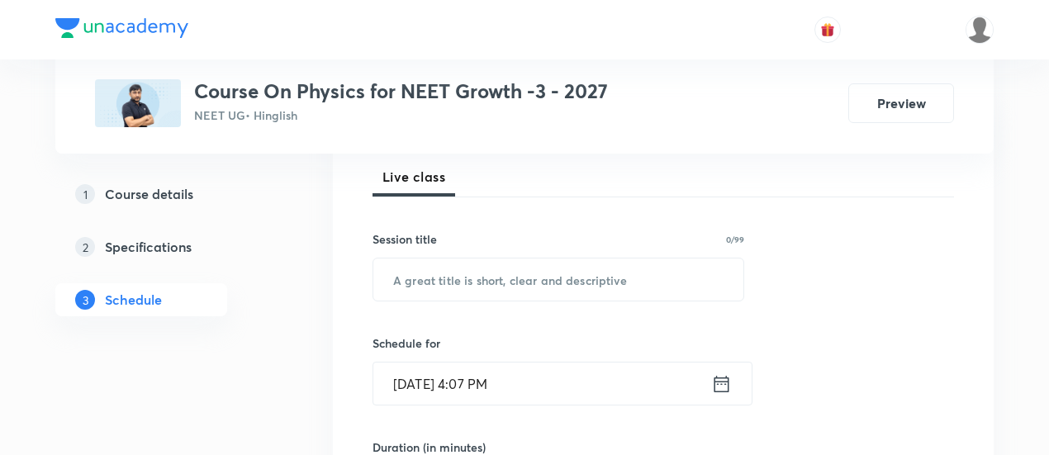
scroll to position [239, 0]
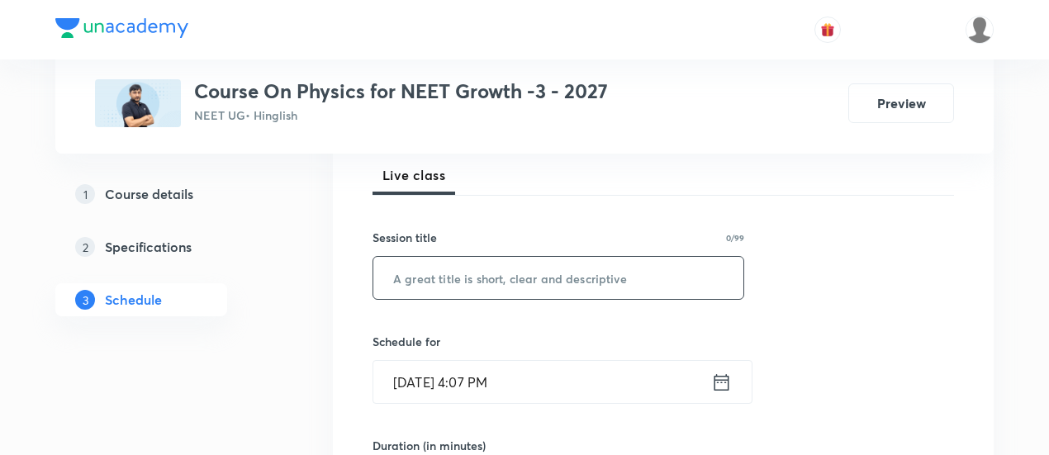
click at [548, 277] on input "text" at bounding box center [558, 278] width 370 height 42
paste input "Work, Power & Energy -11/07"
click at [547, 274] on input "Work, Power & Energy -11/07" at bounding box center [558, 278] width 370 height 42
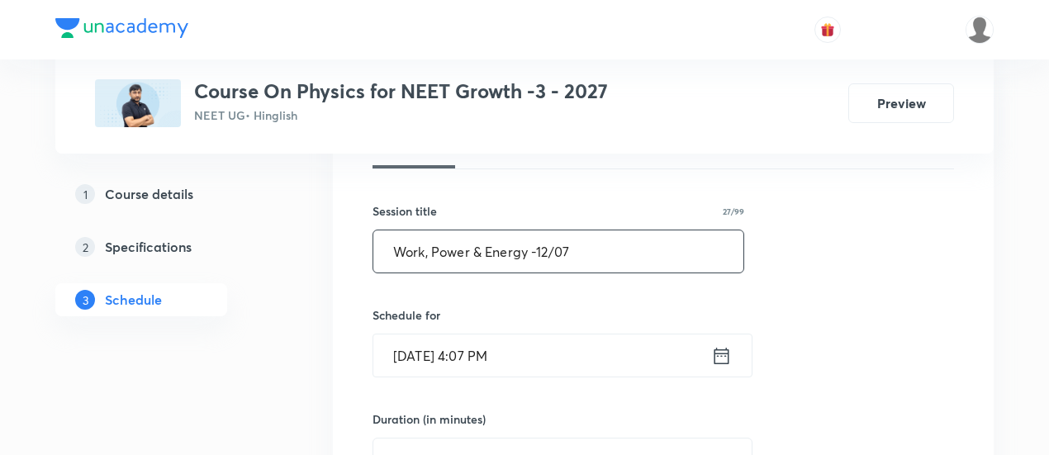
scroll to position [325, 0]
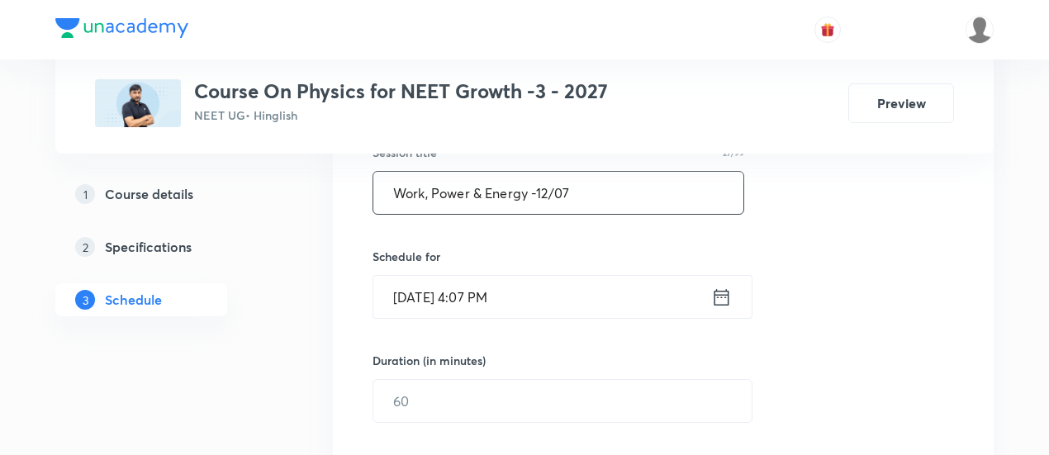
type input "Work, Power & Energy -12/07"
click at [722, 293] on icon at bounding box center [721, 296] width 15 height 17
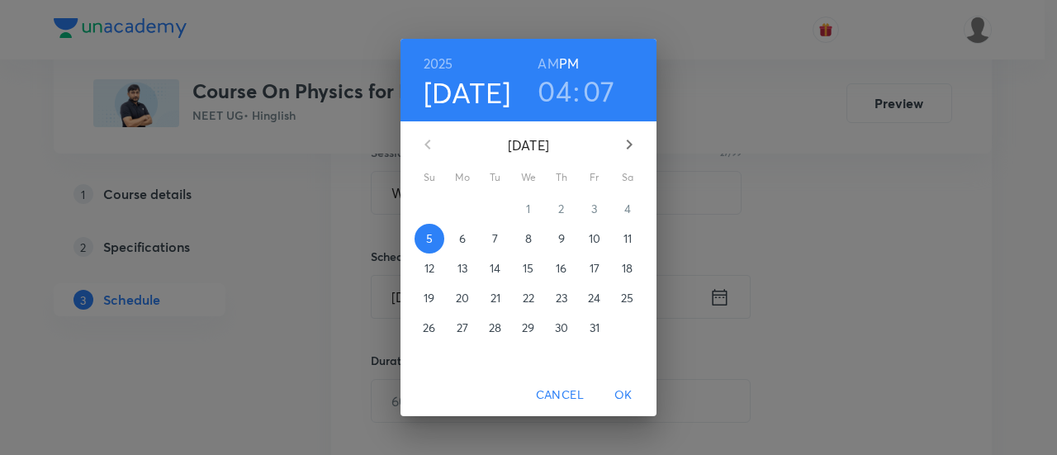
click at [499, 239] on span "7" at bounding box center [496, 238] width 30 height 17
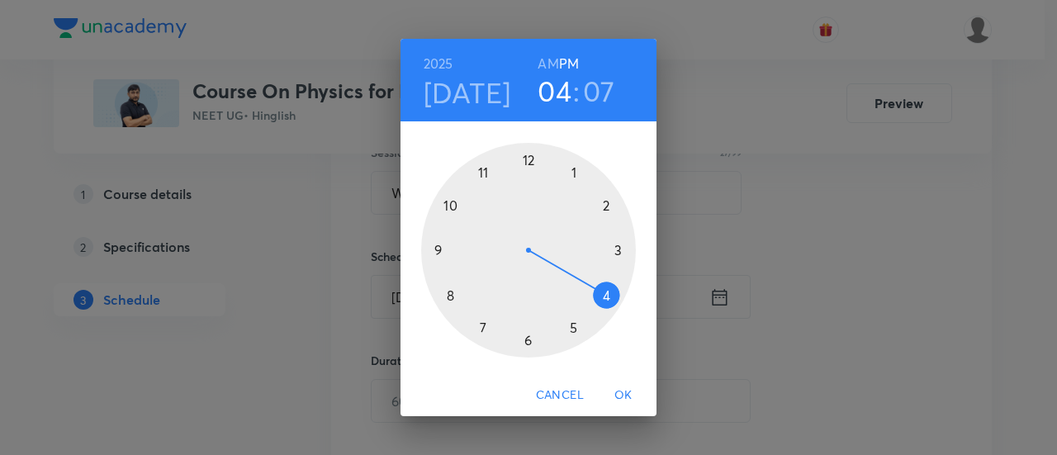
click at [528, 339] on div at bounding box center [528, 250] width 215 height 215
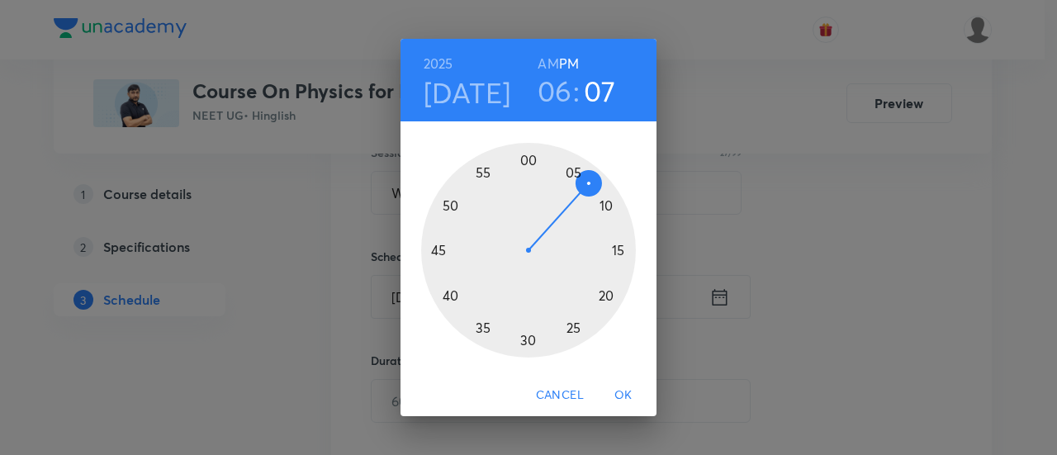
click at [618, 254] on div at bounding box center [528, 250] width 215 height 215
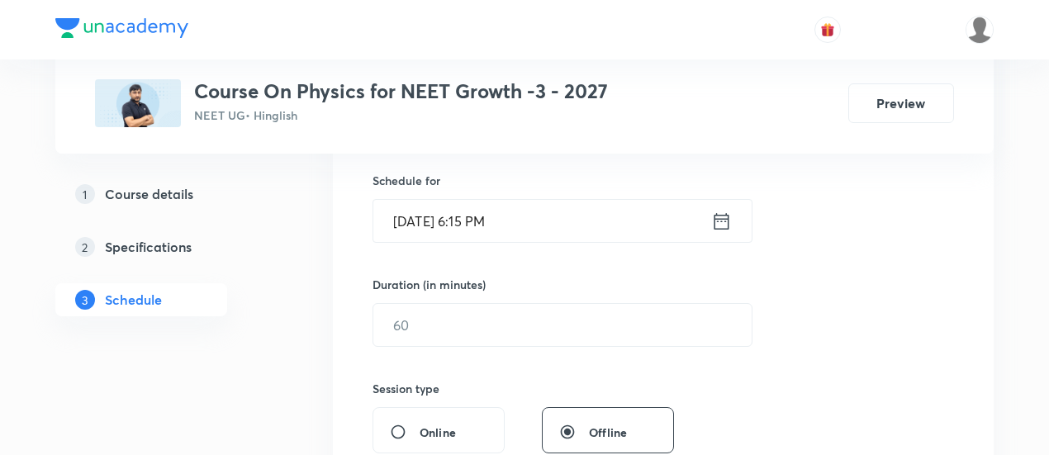
scroll to position [405, 0]
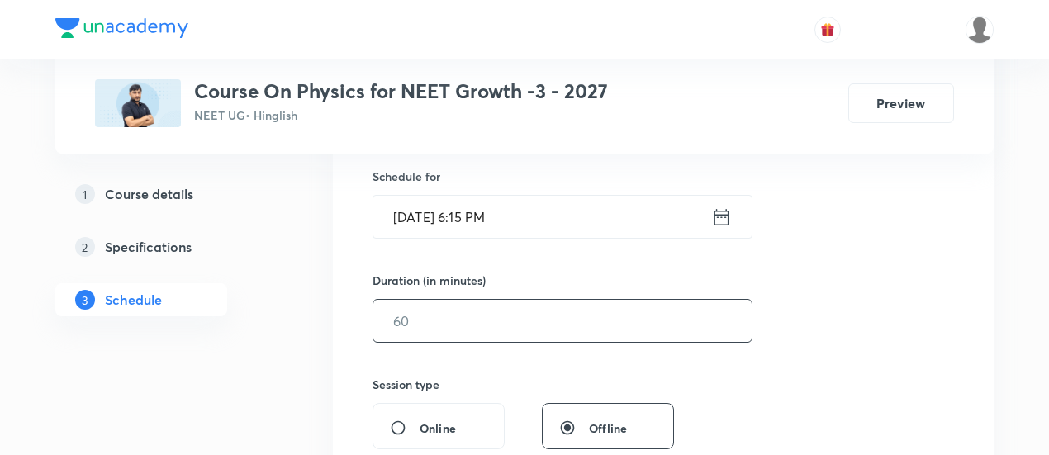
click at [599, 315] on input "text" at bounding box center [562, 321] width 378 height 42
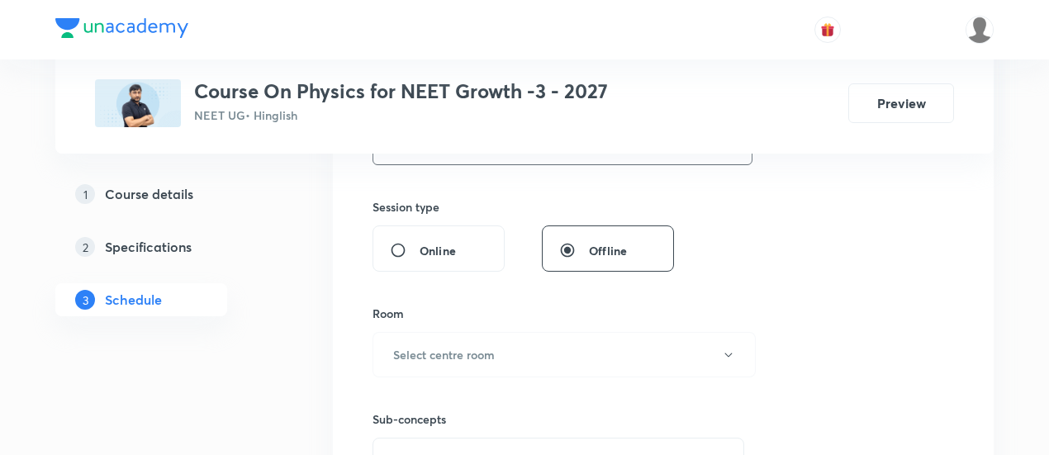
scroll to position [586, 0]
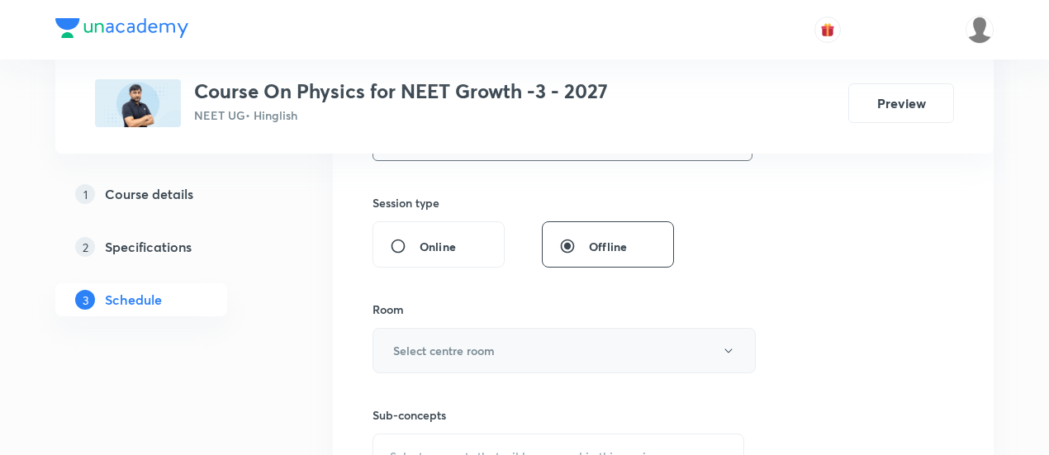
type input "90"
click at [530, 346] on button "Select centre room" at bounding box center [563, 350] width 383 height 45
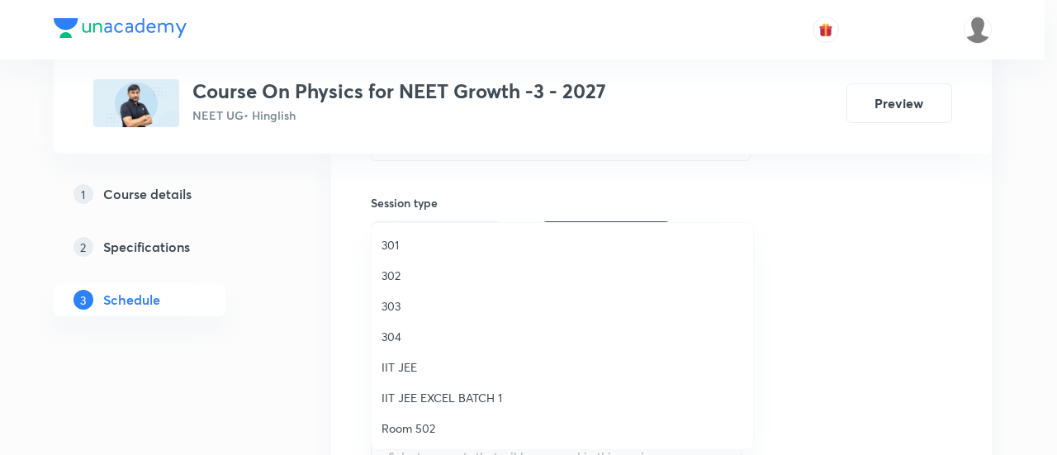
click at [401, 277] on span "302" at bounding box center [562, 275] width 362 height 17
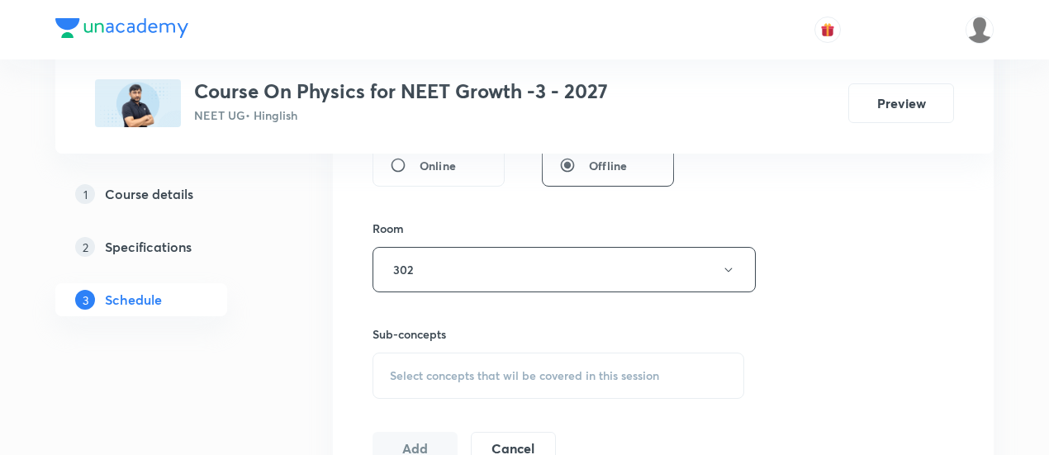
scroll to position [671, 0]
click at [541, 365] on span "Select concepts that wil be covered in this session" at bounding box center [524, 371] width 269 height 13
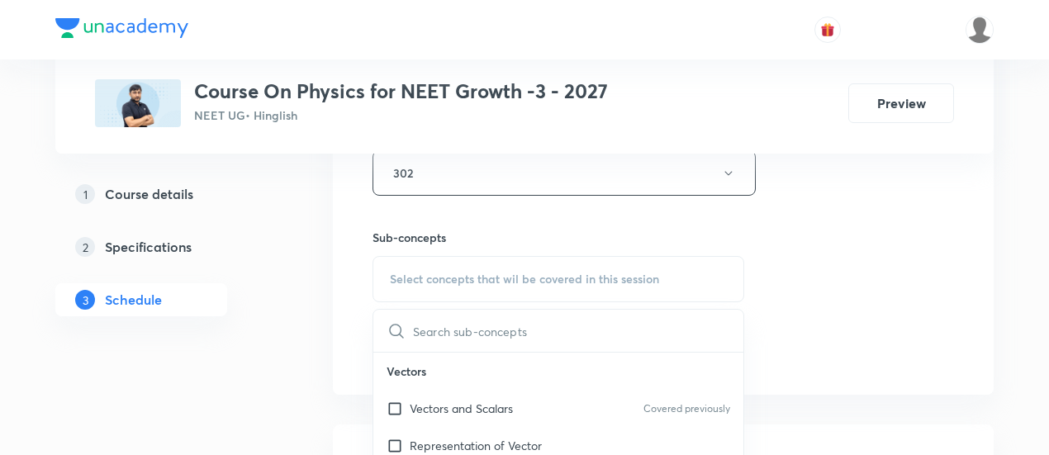
scroll to position [803, 0]
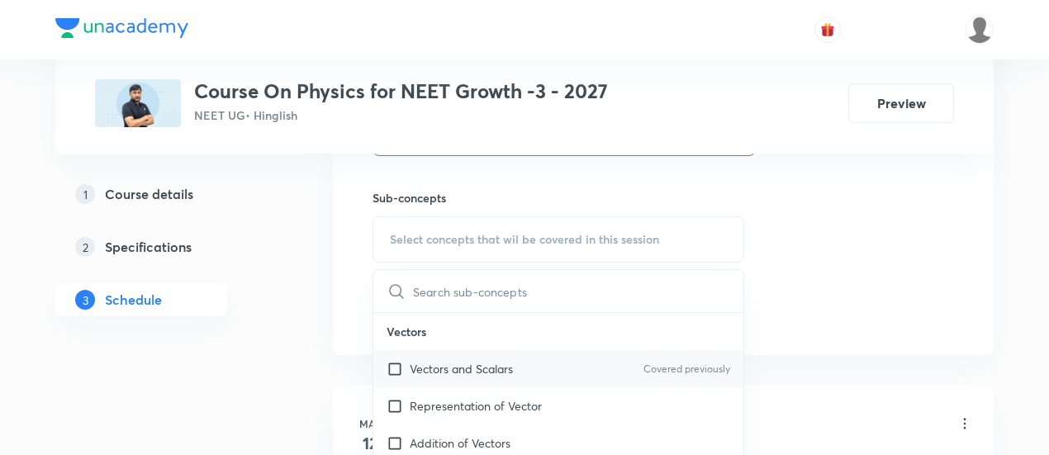
click at [505, 367] on p "Vectors and Scalars" at bounding box center [461, 368] width 103 height 17
checkbox input "true"
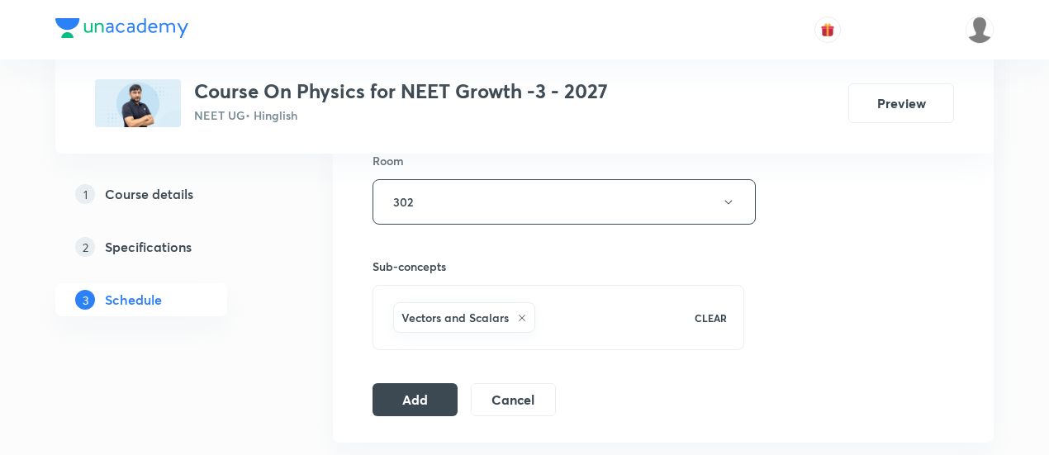
scroll to position [738, 0]
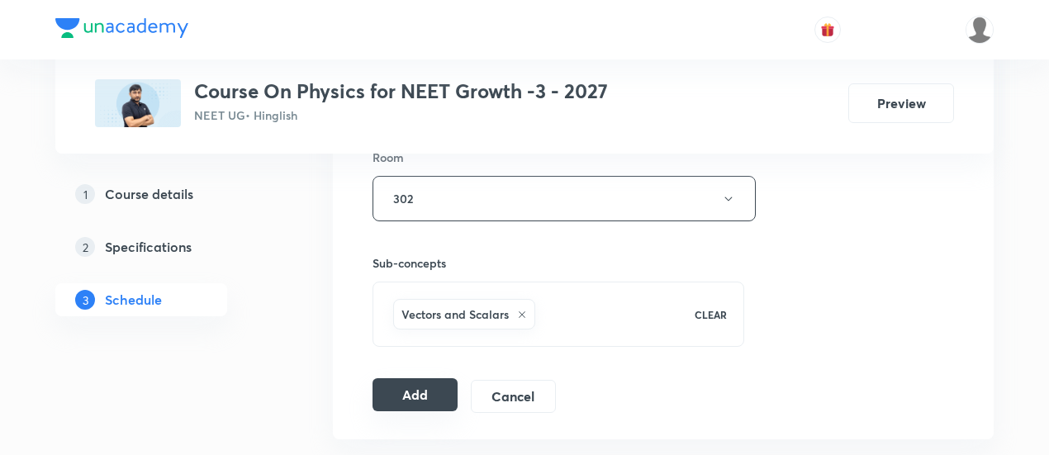
click at [412, 387] on button "Add" at bounding box center [414, 394] width 85 height 33
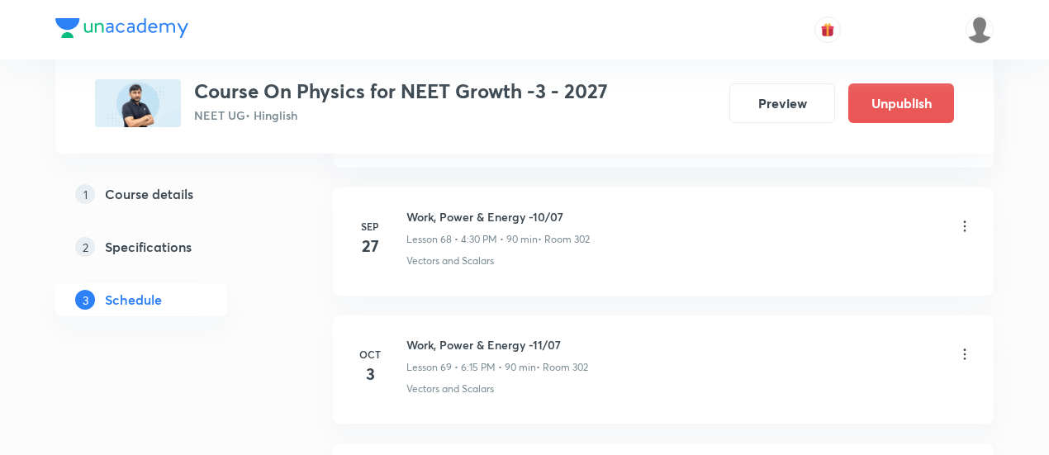
scroll to position [9030, 0]
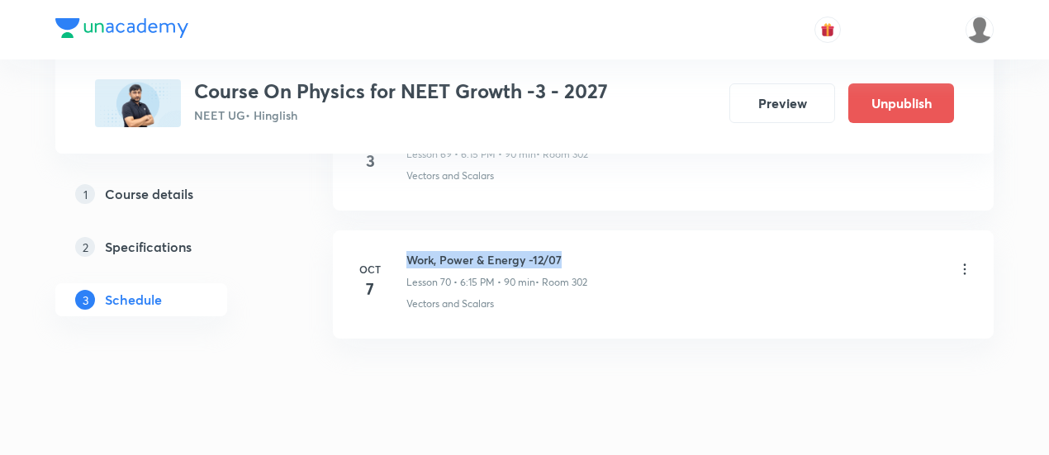
drag, startPoint x: 405, startPoint y: 219, endPoint x: 562, endPoint y: 208, distance: 156.4
click at [562, 230] on li "Oct 7 Work, Power & Energy -12/07 Lesson 70 • 6:15 PM • 90 min • Room 302 Vecto…" at bounding box center [663, 284] width 661 height 108
copy h6 "Work, Power & Energy -12/07"
click at [562, 230] on li "Oct 7 Work, Power & Energy -12/07 Lesson 70 • 6:15 PM • 90 min • Room 302 Vecto…" at bounding box center [663, 284] width 661 height 108
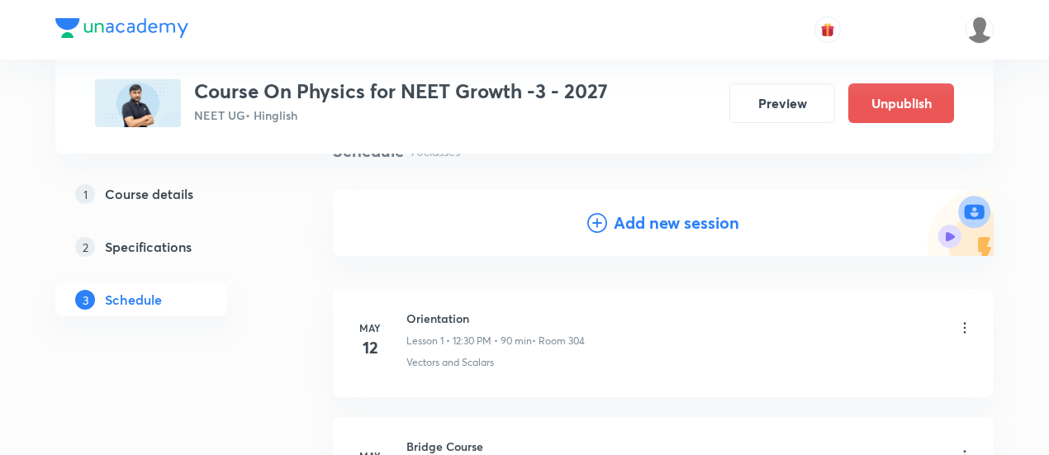
scroll to position [143, 0]
click at [642, 224] on h4 "Add new session" at bounding box center [677, 220] width 126 height 25
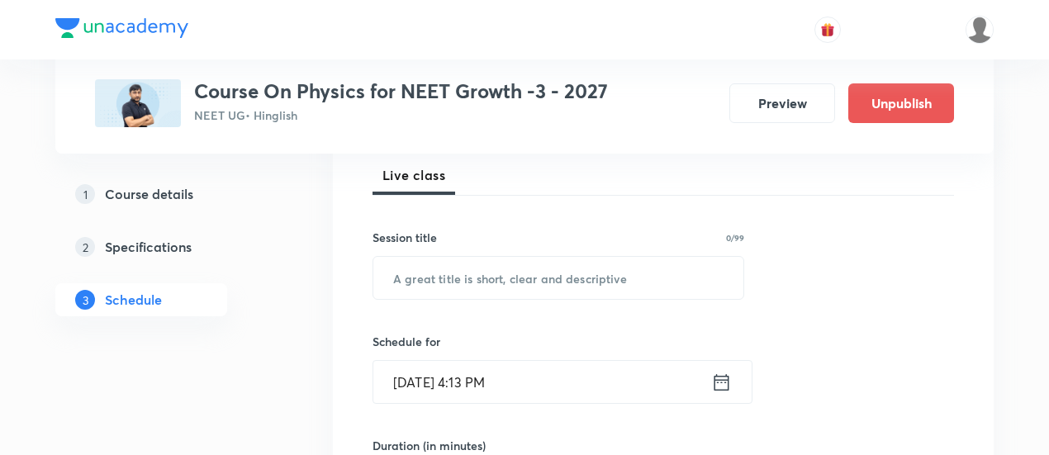
scroll to position [294, 0]
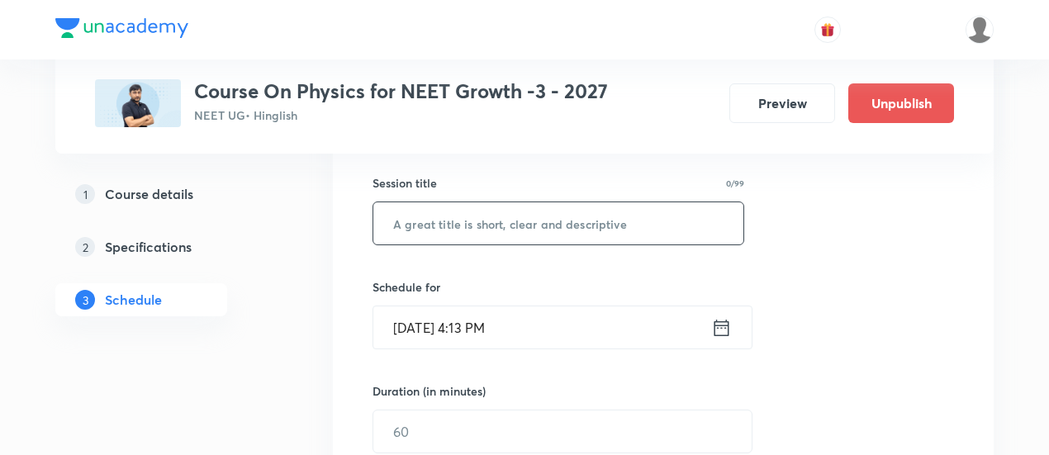
click at [562, 226] on input "text" at bounding box center [558, 223] width 370 height 42
paste input "Work, Power & Energy -12/07"
click at [547, 217] on input "Work, Power & Energy -12/07" at bounding box center [558, 223] width 370 height 42
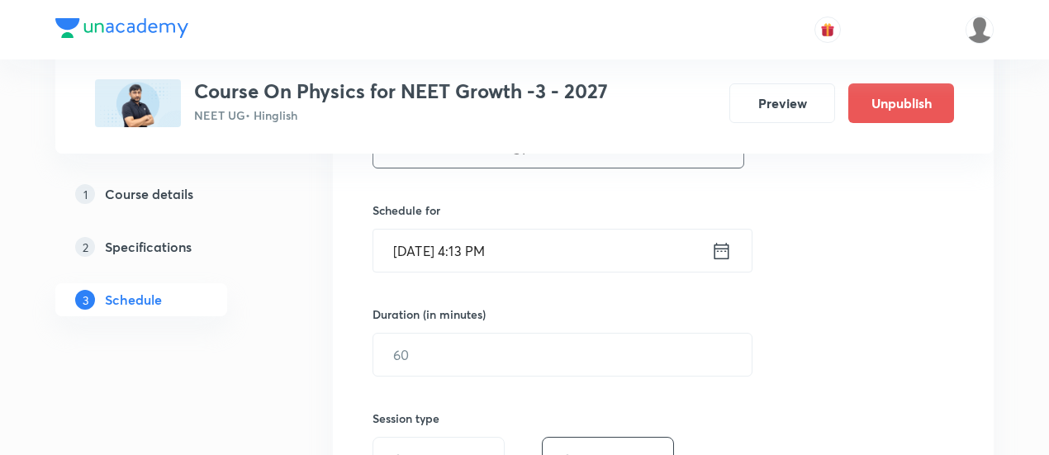
scroll to position [374, 0]
type input "Work, Power & Energy -13/07"
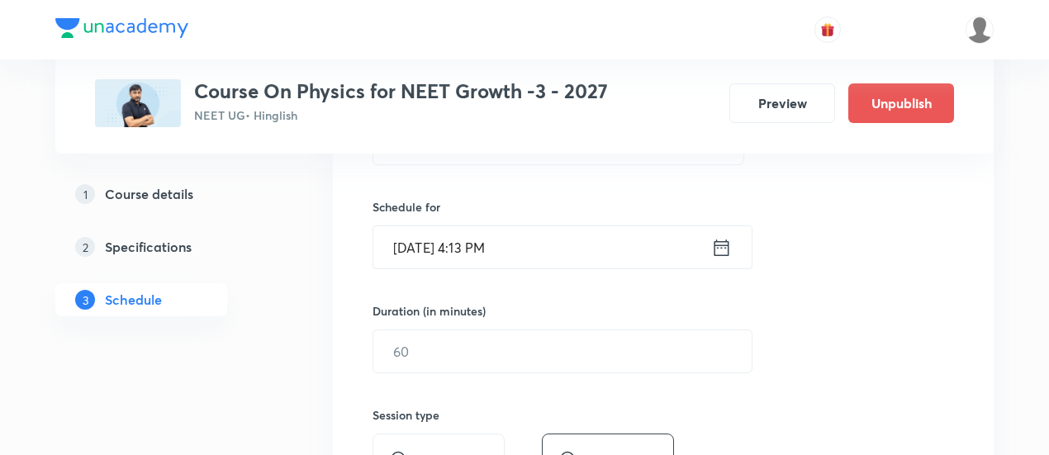
click at [723, 244] on icon at bounding box center [721, 247] width 21 height 23
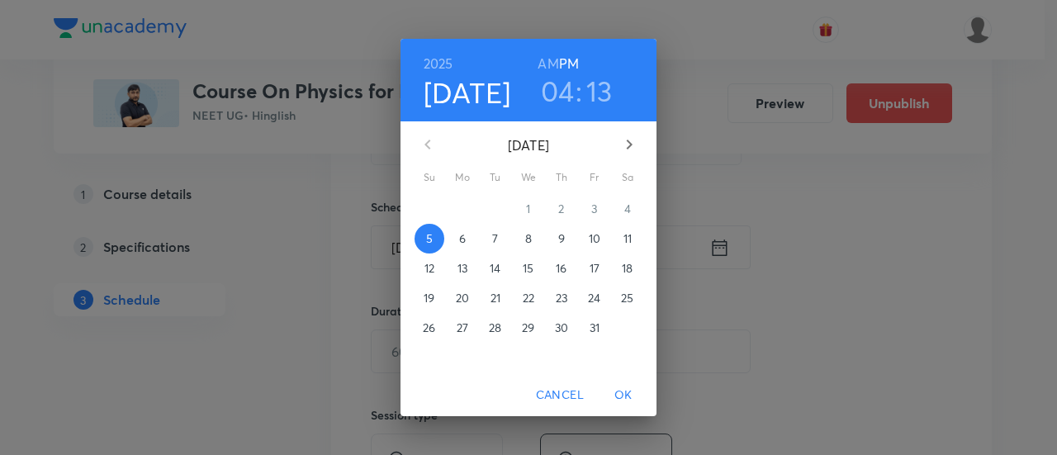
click at [528, 240] on p "8" at bounding box center [528, 238] width 7 height 17
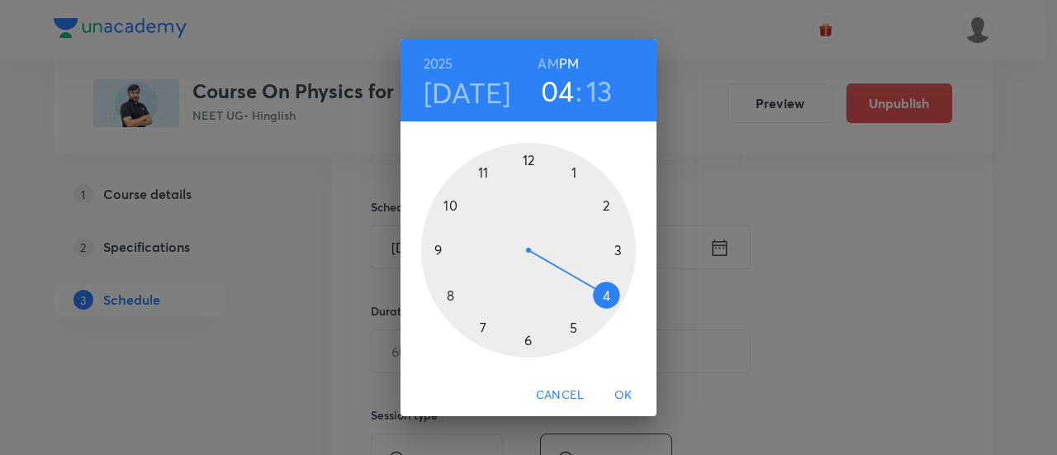
click at [604, 296] on div at bounding box center [528, 250] width 215 height 215
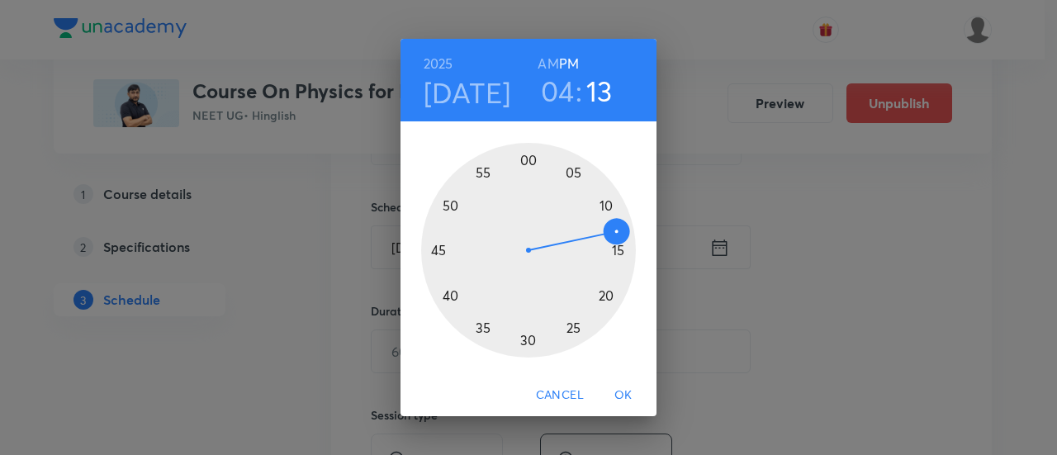
click at [528, 339] on div at bounding box center [528, 250] width 215 height 215
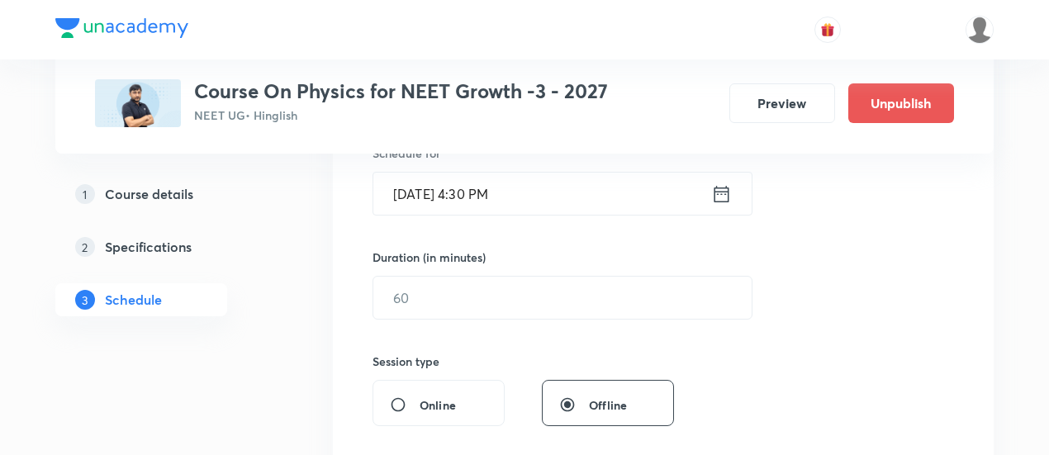
scroll to position [432, 0]
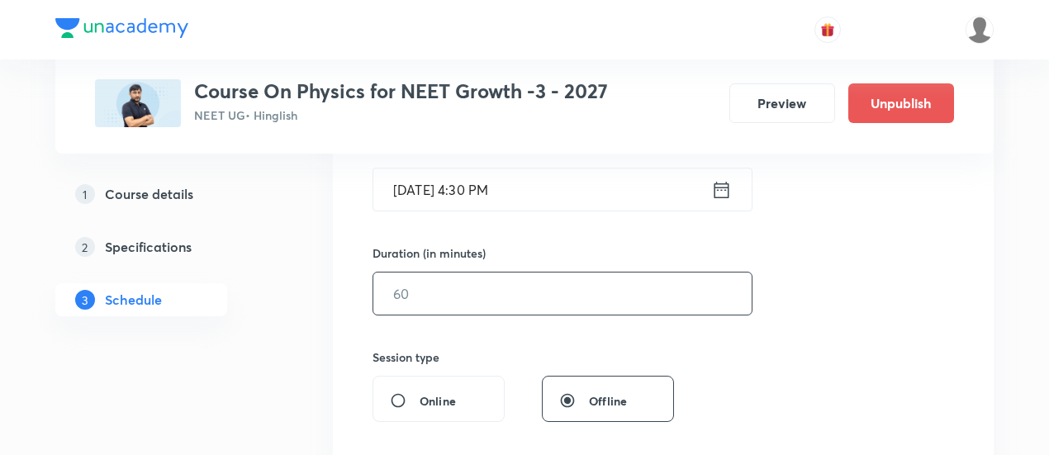
click at [560, 285] on input "text" at bounding box center [562, 293] width 378 height 42
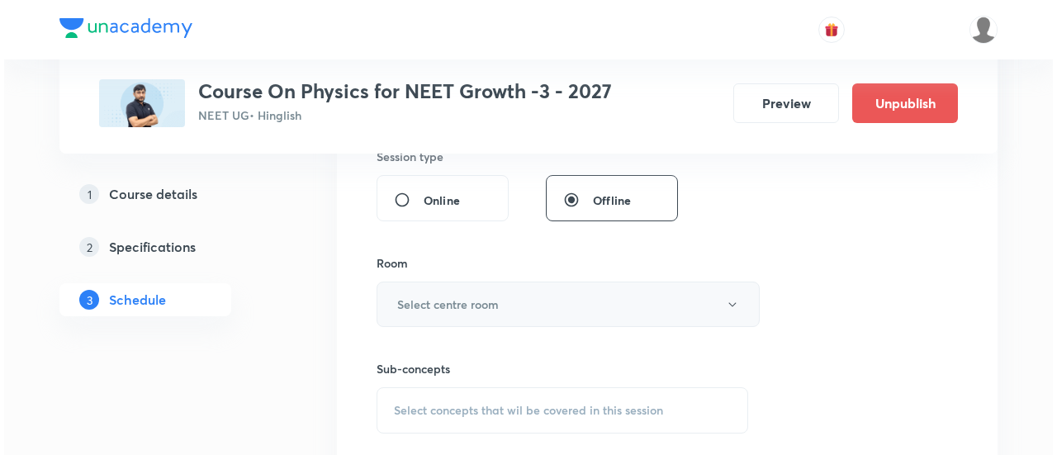
scroll to position [641, 0]
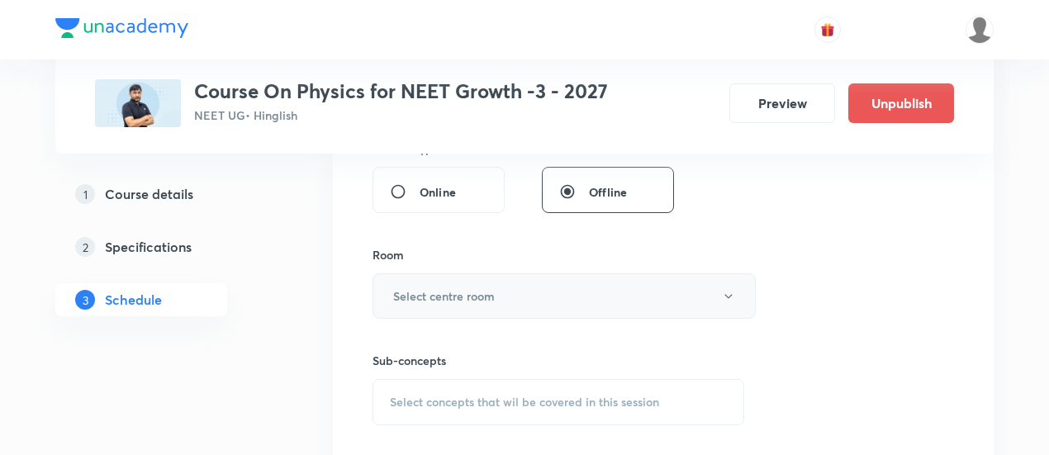
type input "90"
click at [507, 301] on button "Select centre room" at bounding box center [563, 295] width 383 height 45
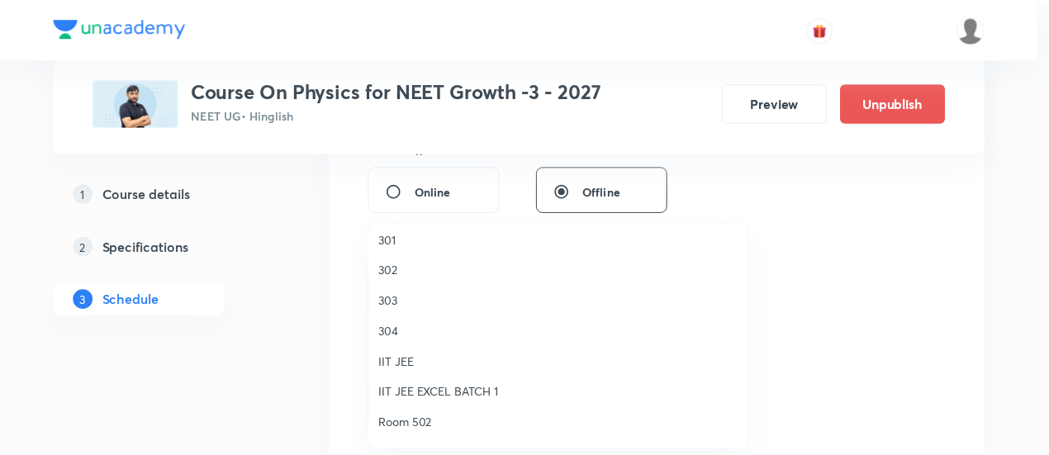
scroll to position [8, 0]
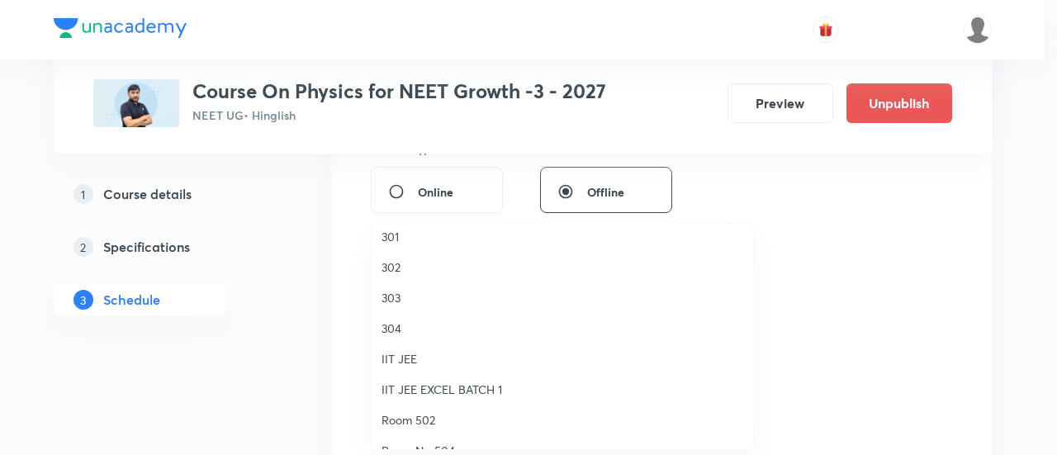
click at [410, 267] on span "302" at bounding box center [562, 266] width 362 height 17
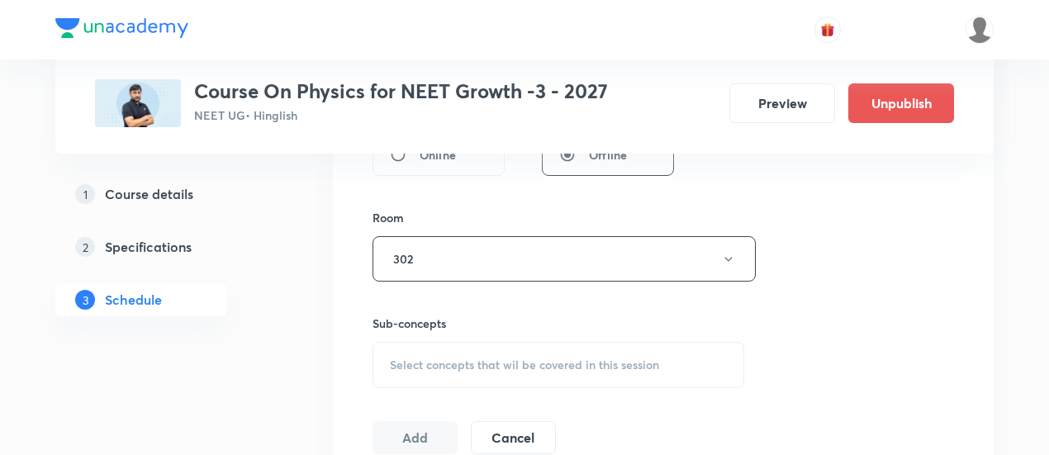
scroll to position [751, 0]
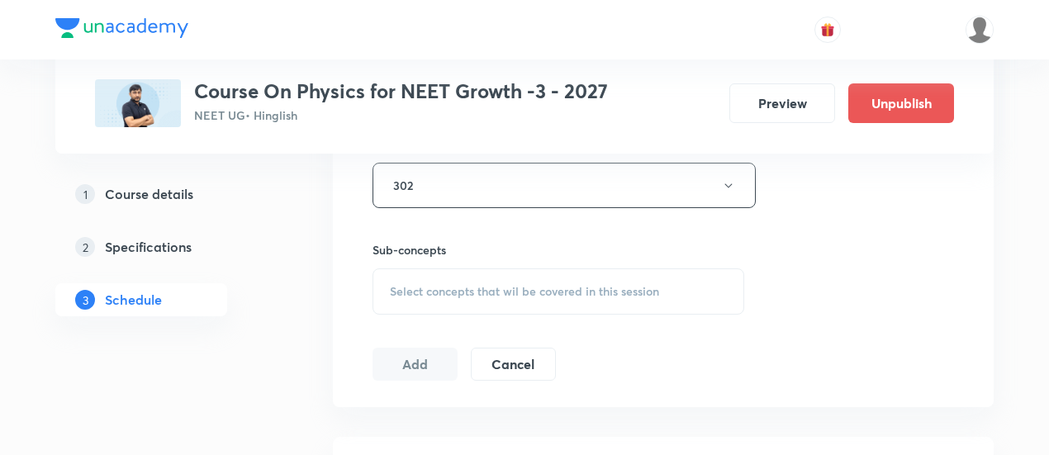
click at [530, 291] on span "Select concepts that wil be covered in this session" at bounding box center [524, 291] width 269 height 13
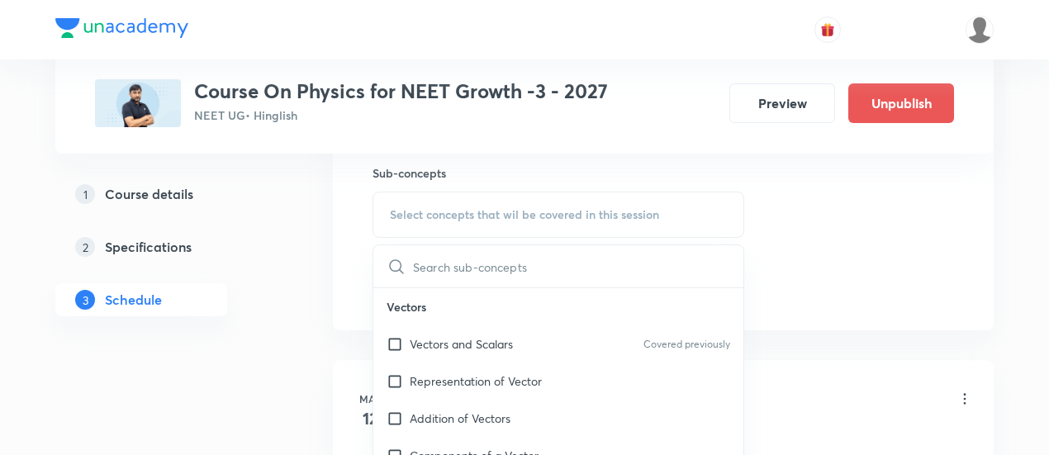
scroll to position [836, 0]
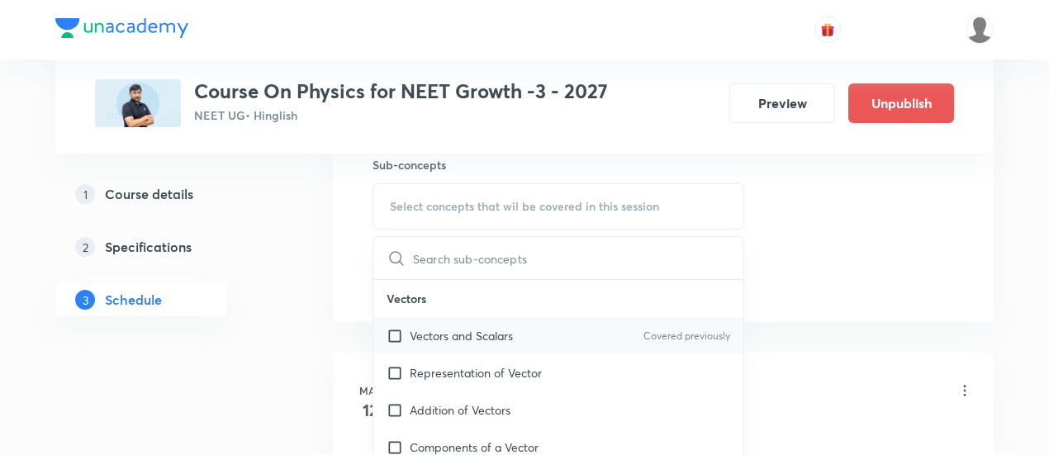
click at [477, 330] on p "Vectors and Scalars" at bounding box center [461, 335] width 103 height 17
checkbox input "true"
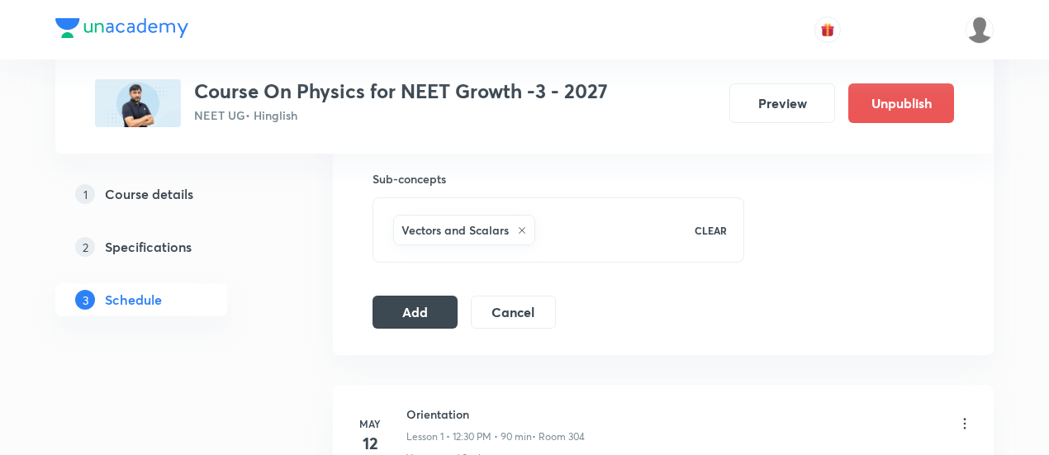
scroll to position [828, 0]
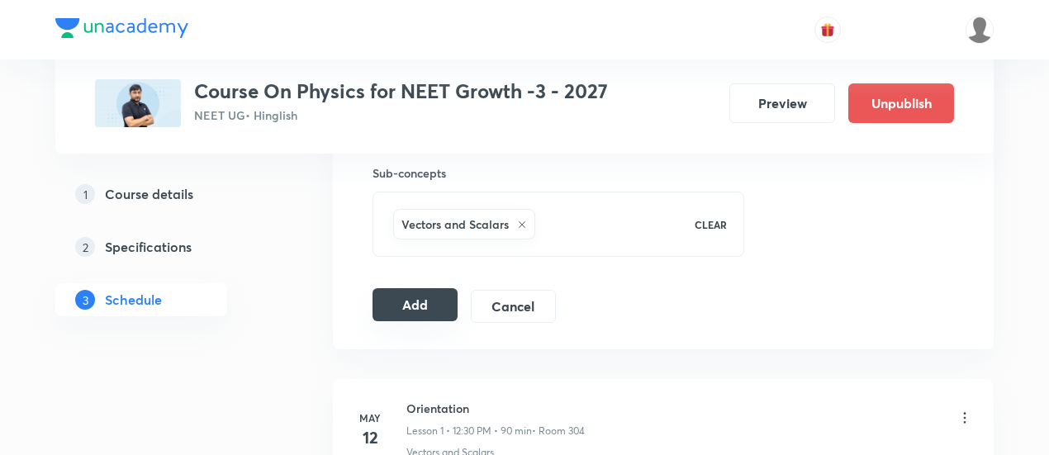
click at [431, 296] on button "Add" at bounding box center [414, 304] width 85 height 33
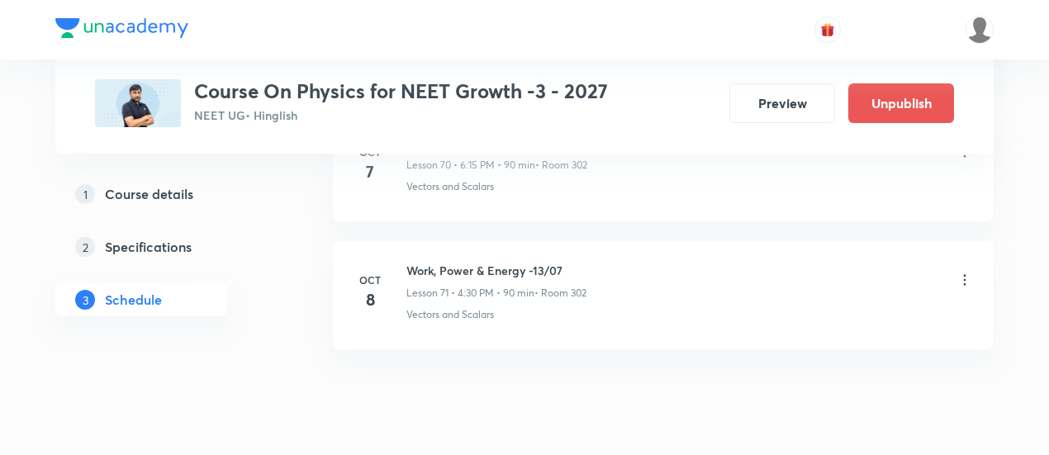
scroll to position [9157, 0]
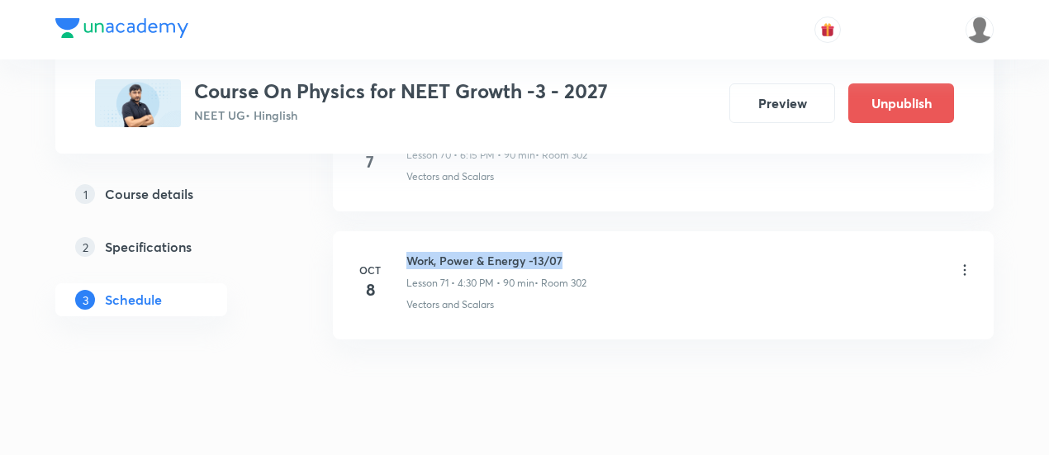
drag, startPoint x: 408, startPoint y: 219, endPoint x: 590, endPoint y: 216, distance: 181.7
click at [586, 252] on h6 "Work, Power & Energy -13/07" at bounding box center [496, 260] width 180 height 17
copy h6 "Work, Power & Energy -13/07"
click at [586, 252] on h6 "Work, Power & Energy -13/07" at bounding box center [496, 260] width 180 height 17
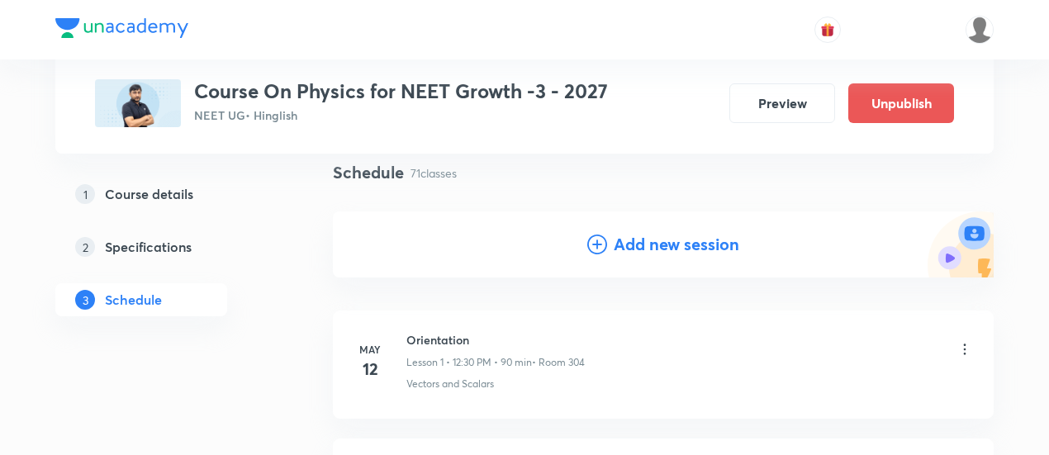
scroll to position [124, 0]
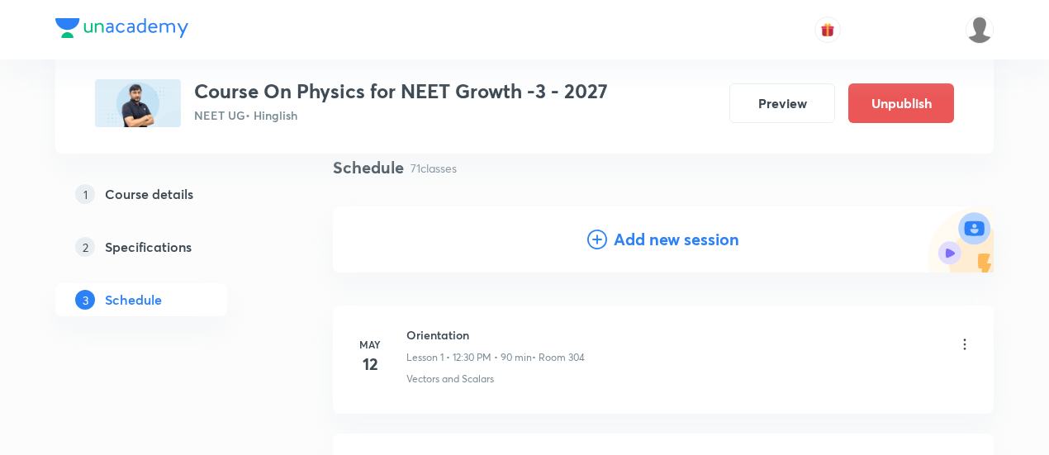
click at [666, 244] on h4 "Add new session" at bounding box center [677, 239] width 126 height 25
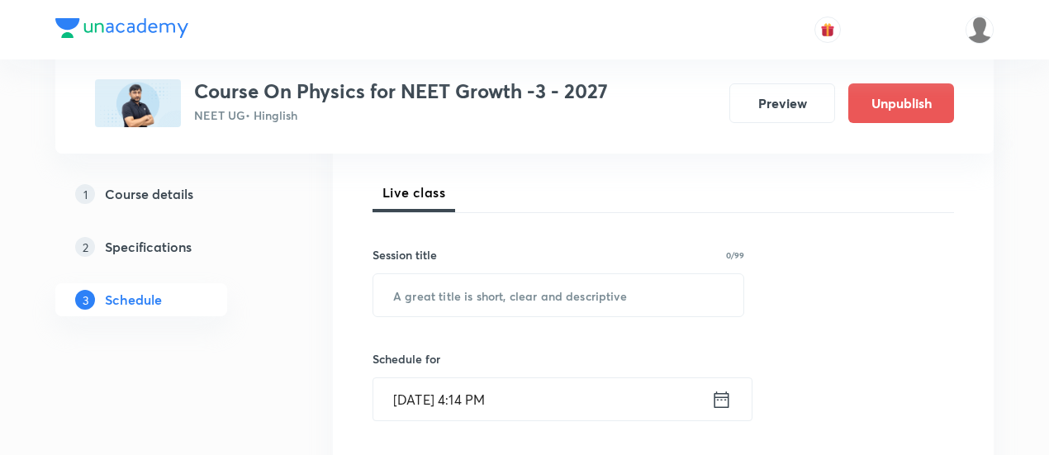
scroll to position [242, 0]
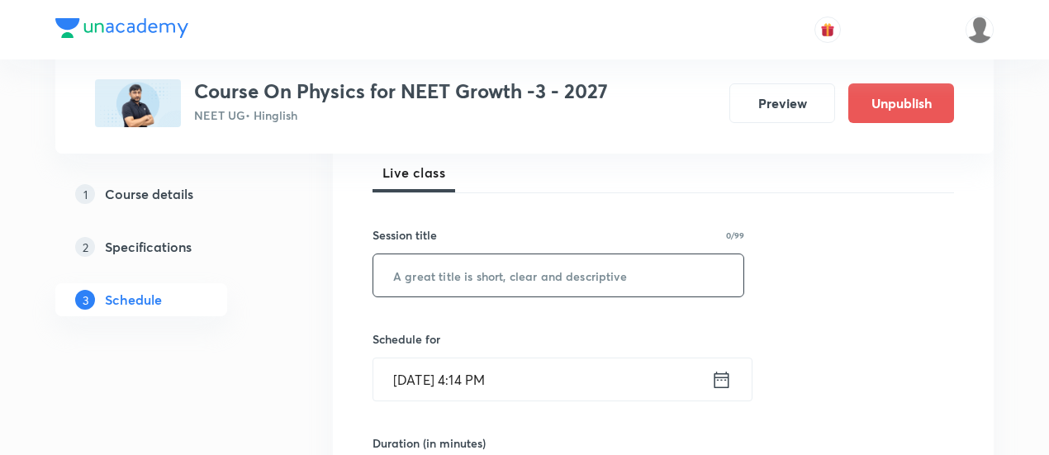
click at [590, 277] on input "text" at bounding box center [558, 275] width 370 height 42
paste input "Work, Power & Energy -13/07"
click at [549, 272] on input "Work, Power & Energy -13/07" at bounding box center [558, 275] width 370 height 42
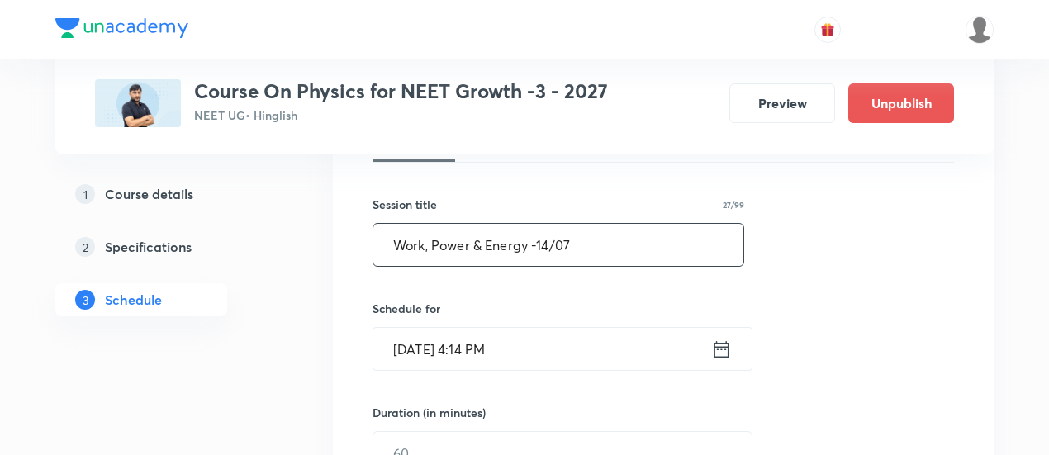
scroll to position [335, 0]
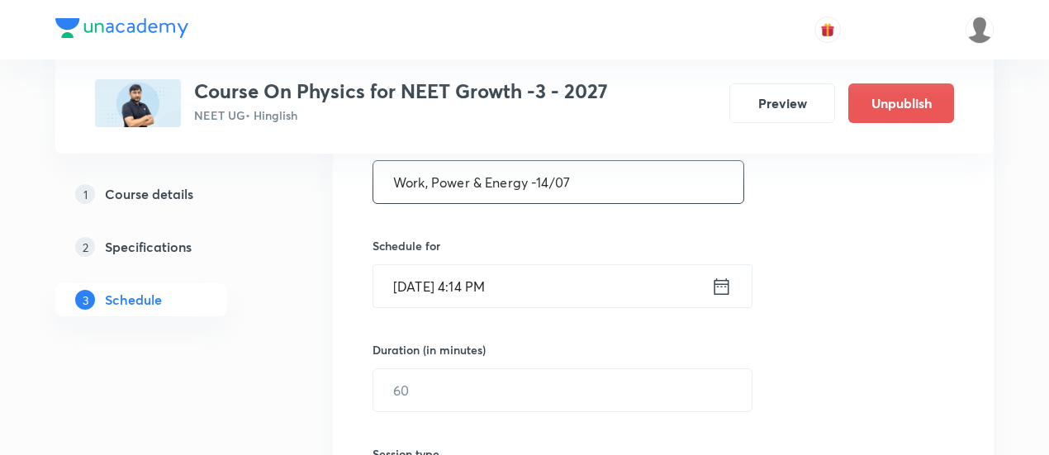
type input "Work, Power & Energy -14/07"
click at [723, 285] on icon at bounding box center [721, 286] width 21 height 23
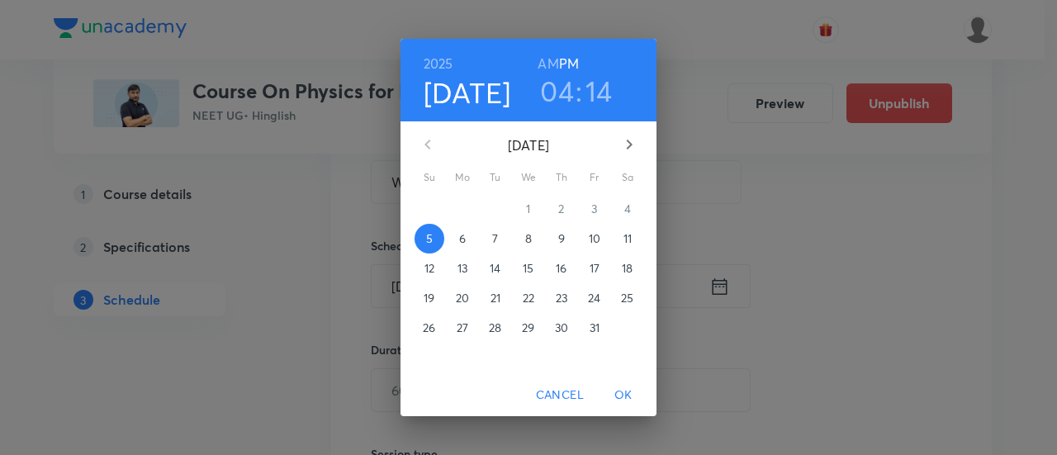
click at [593, 238] on p "10" at bounding box center [595, 238] width 12 height 17
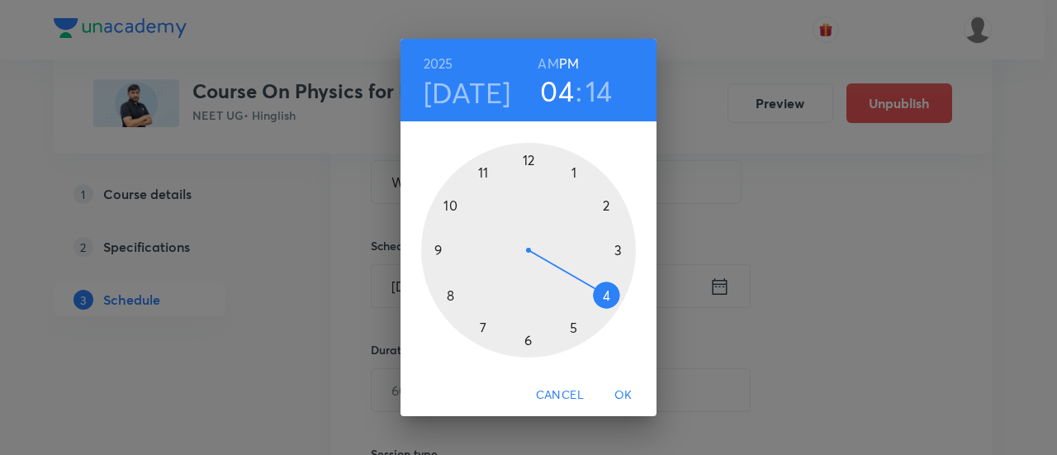
click at [525, 340] on div at bounding box center [528, 250] width 215 height 215
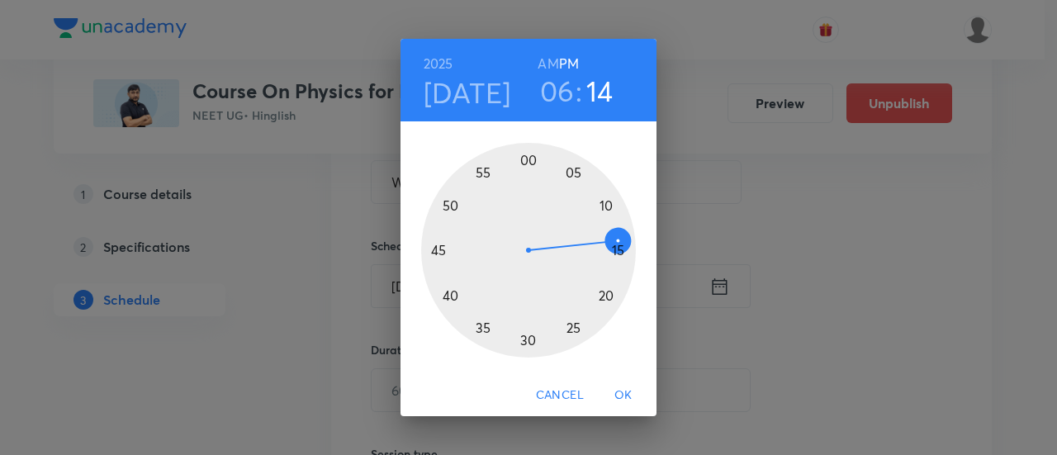
click at [616, 252] on div at bounding box center [528, 250] width 215 height 215
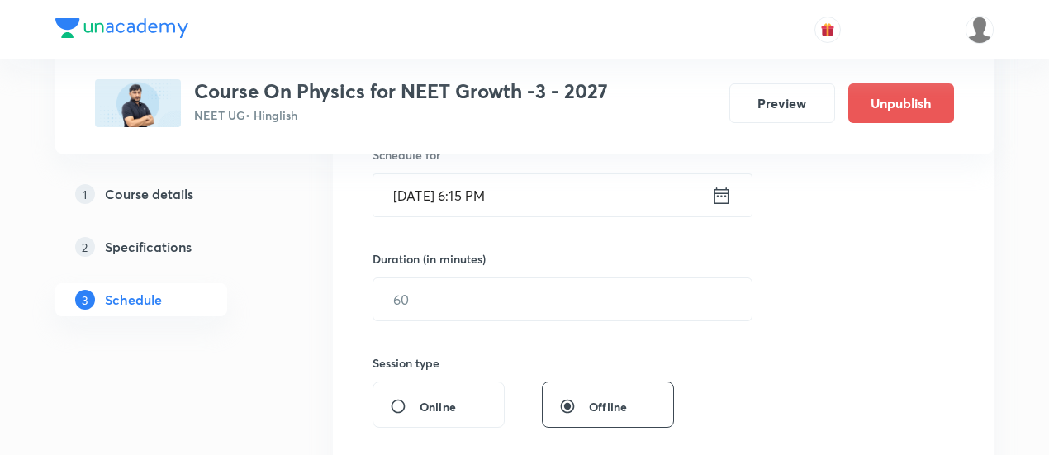
scroll to position [432, 0]
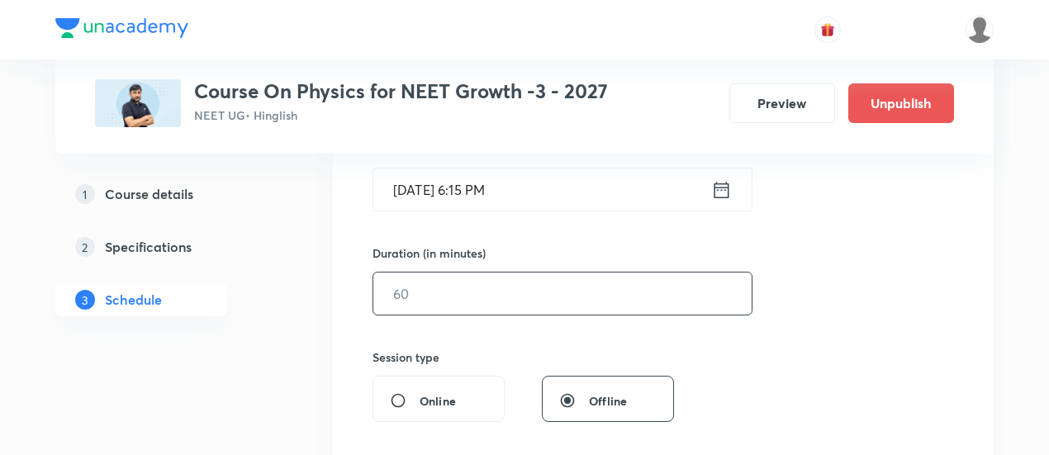
click at [587, 279] on input "text" at bounding box center [562, 293] width 378 height 42
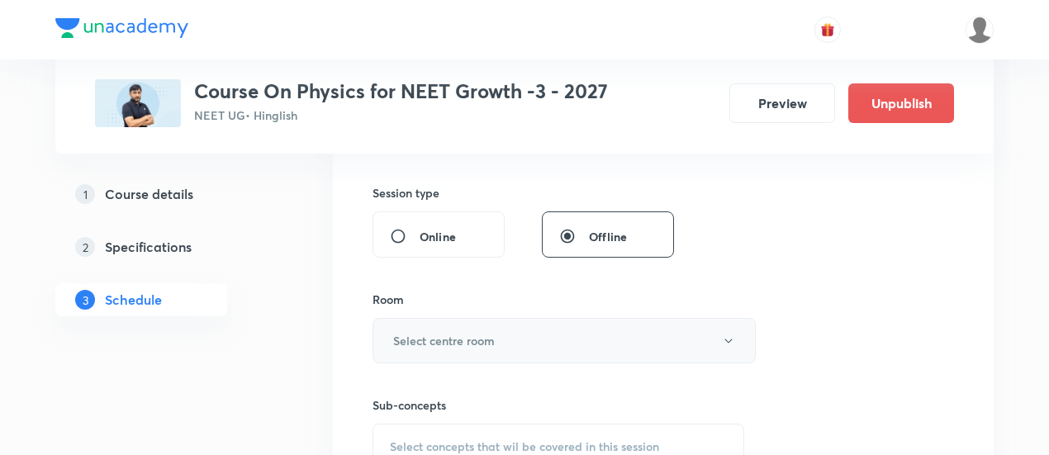
scroll to position [608, 0]
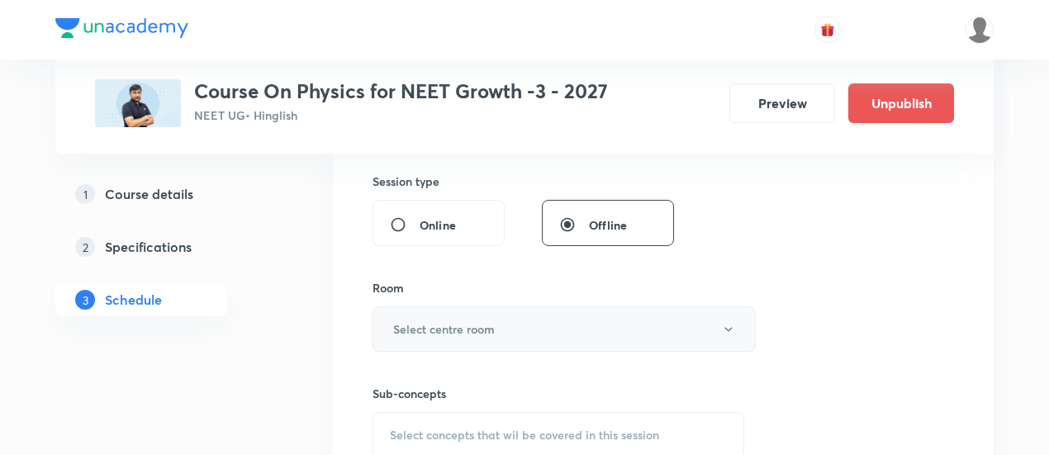
type input "90"
click at [514, 320] on button "Select centre room" at bounding box center [563, 328] width 383 height 45
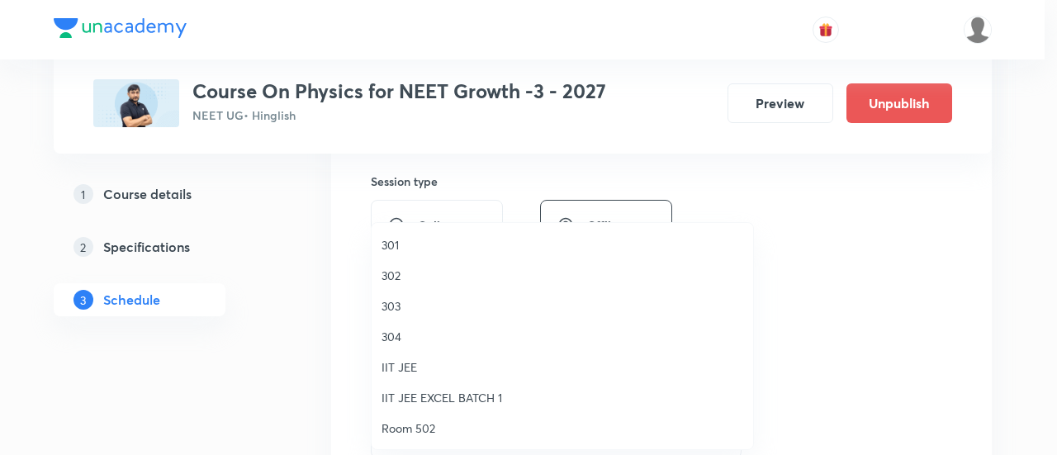
click at [386, 273] on span "302" at bounding box center [562, 275] width 362 height 17
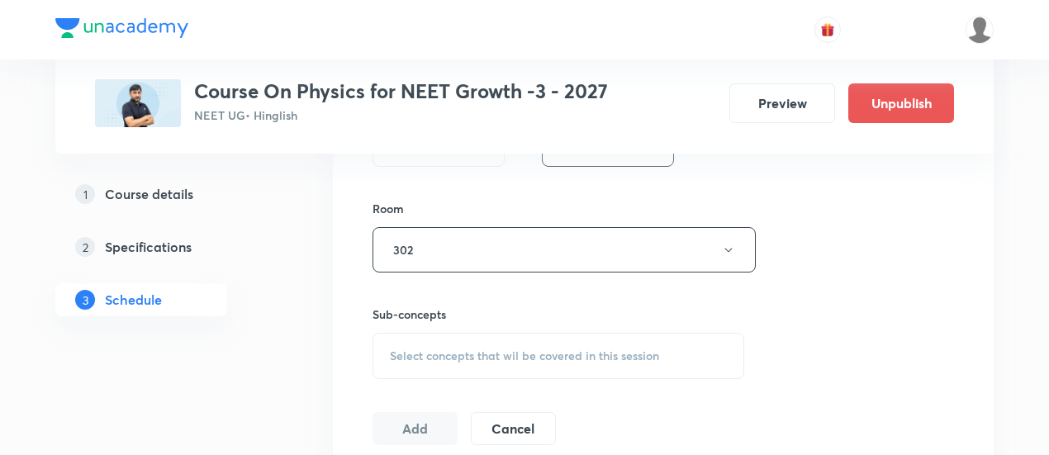
scroll to position [696, 0]
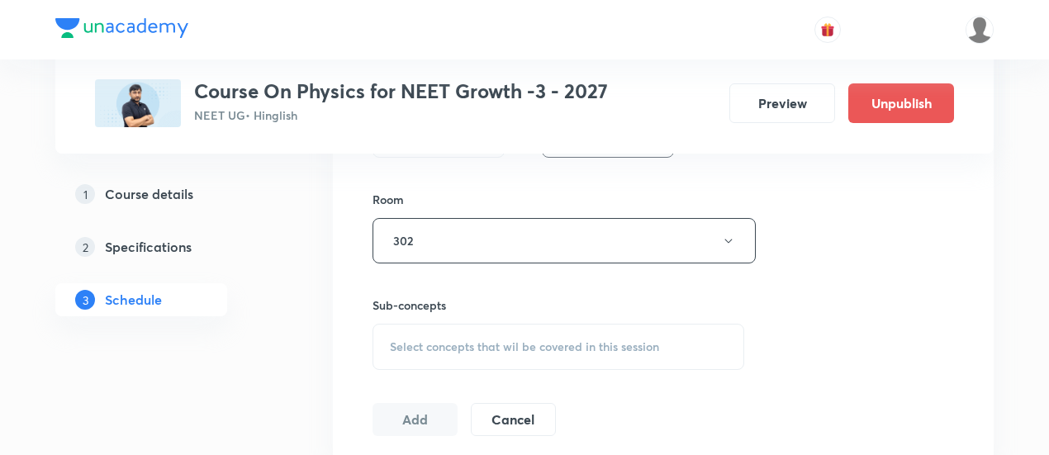
click at [565, 341] on span "Select concepts that wil be covered in this session" at bounding box center [524, 346] width 269 height 13
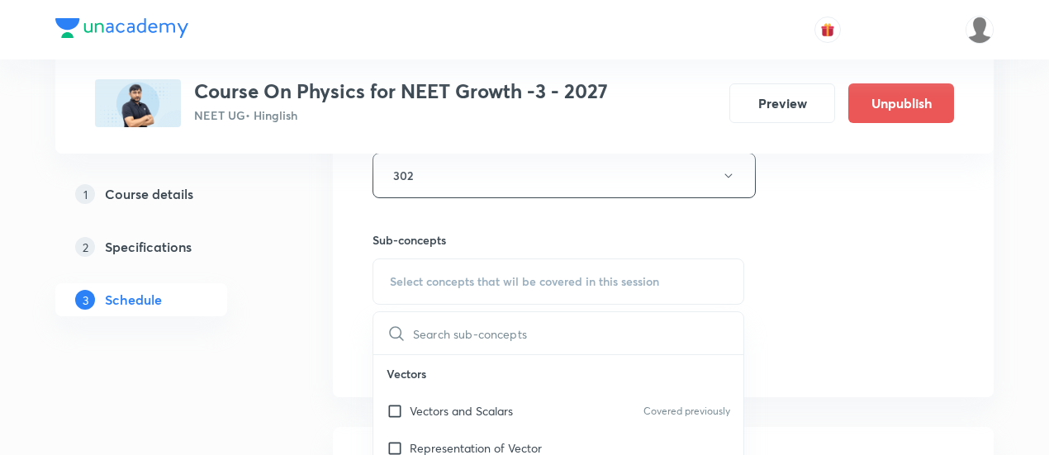
scroll to position [801, 0]
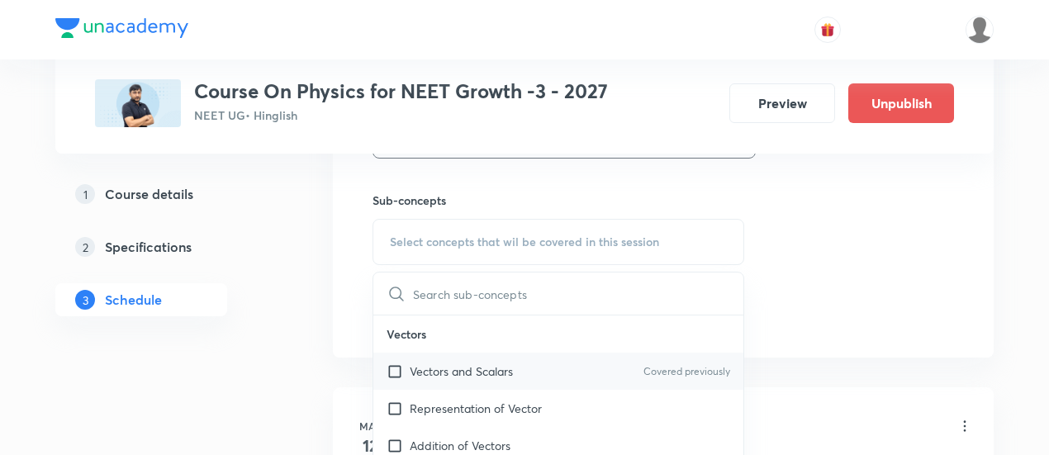
click at [495, 366] on p "Vectors and Scalars" at bounding box center [461, 370] width 103 height 17
checkbox input "true"
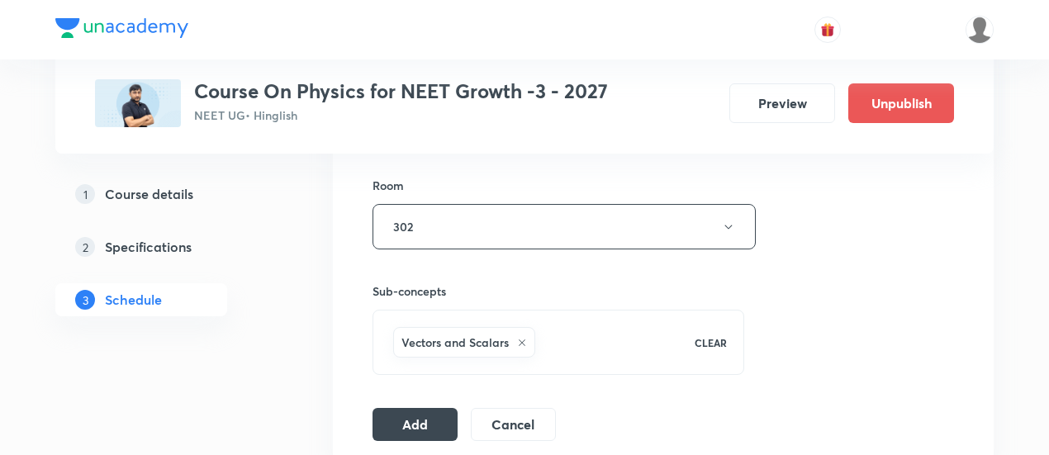
scroll to position [710, 0]
click at [436, 417] on button "Add" at bounding box center [414, 422] width 85 height 33
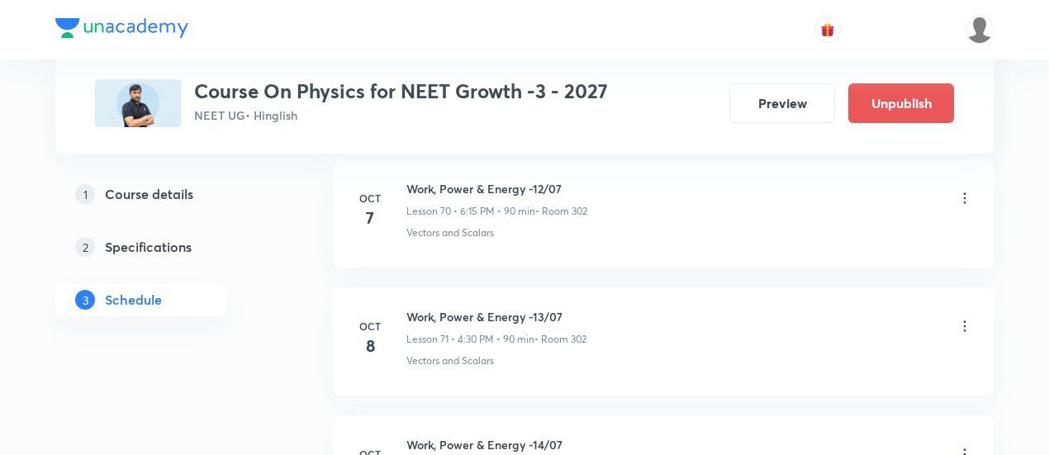
scroll to position [9285, 0]
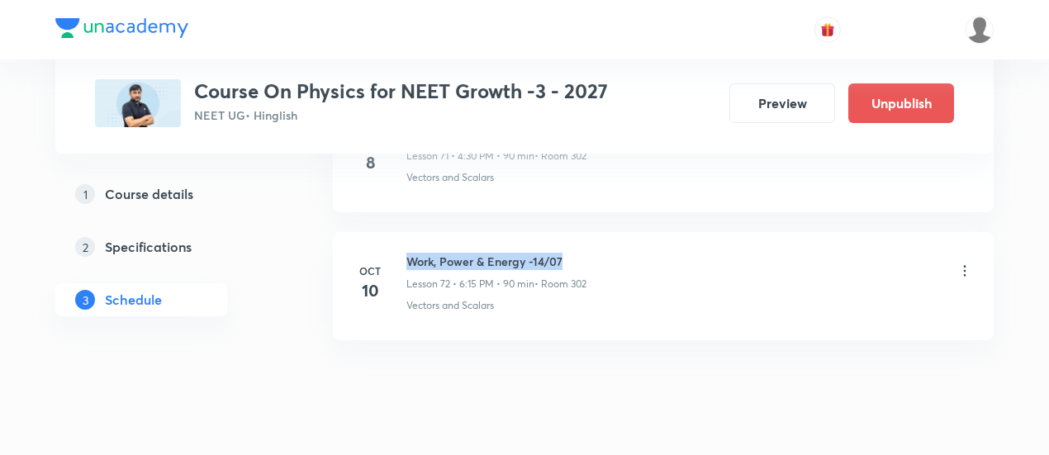
drag, startPoint x: 409, startPoint y: 220, endPoint x: 568, endPoint y: 218, distance: 159.4
click at [568, 253] on h6 "Work, Power & Energy -14/07" at bounding box center [496, 261] width 180 height 17
copy h6 "Work, Power & Energy -14/07"
click at [568, 253] on h6 "Work, Power & Energy -14/07" at bounding box center [496, 261] width 180 height 17
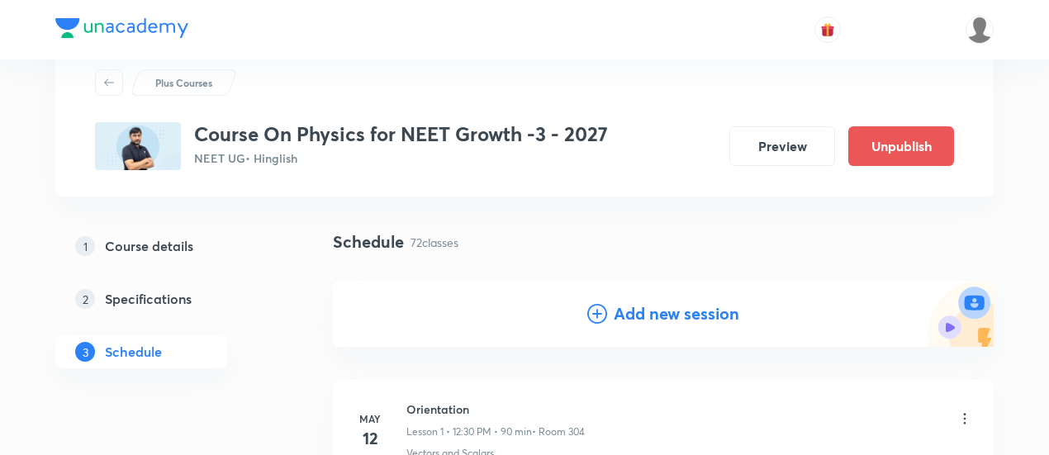
scroll to position [60, 0]
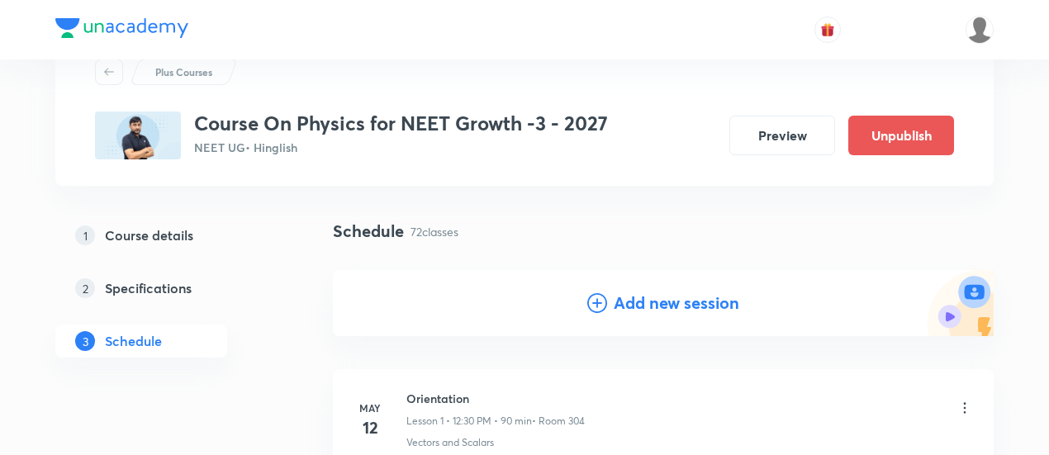
click at [656, 296] on h4 "Add new session" at bounding box center [677, 303] width 126 height 25
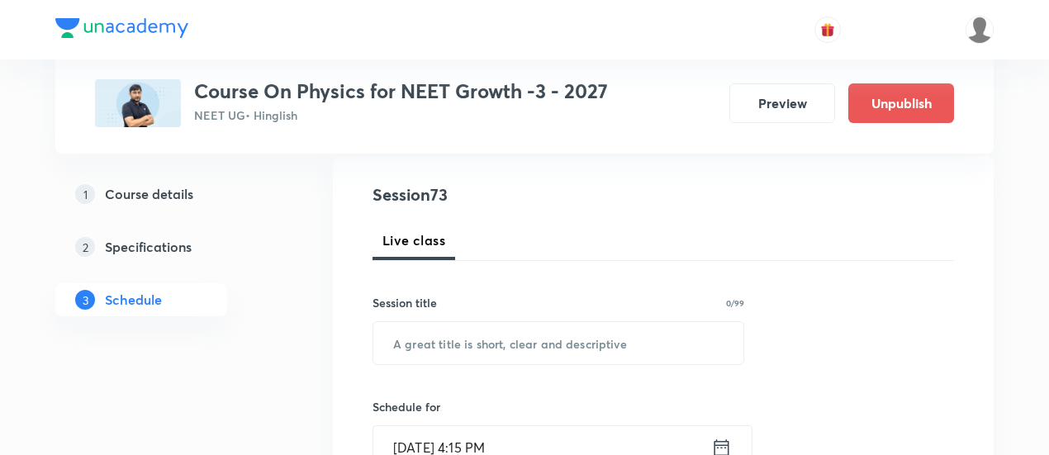
scroll to position [195, 0]
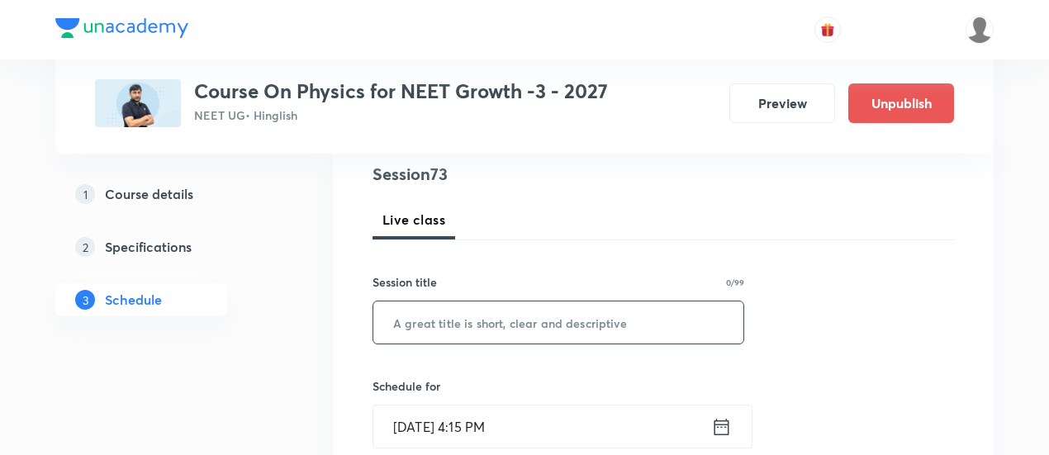
click at [552, 317] on input "text" at bounding box center [558, 322] width 370 height 42
paste input "Work, Power & Energy -14/07"
click at [549, 321] on input "Work, Power & Energy -14/07" at bounding box center [558, 322] width 370 height 42
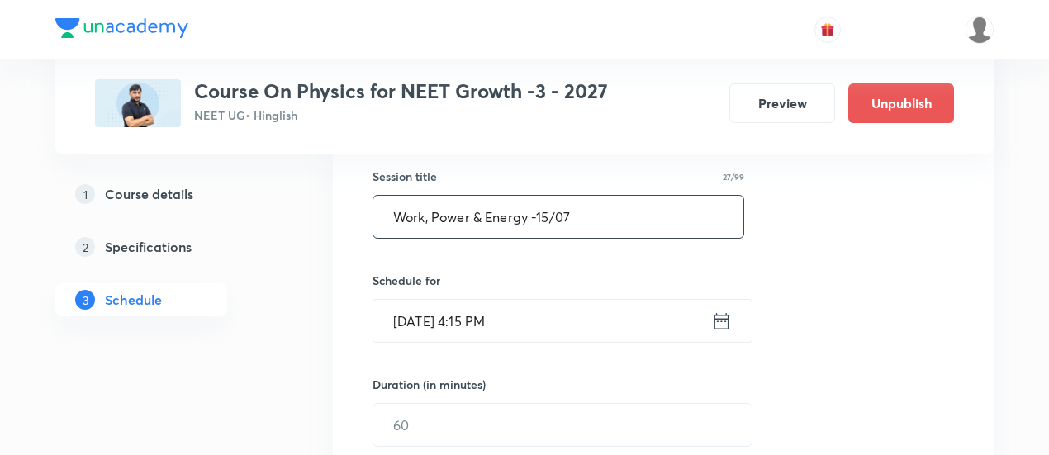
scroll to position [306, 0]
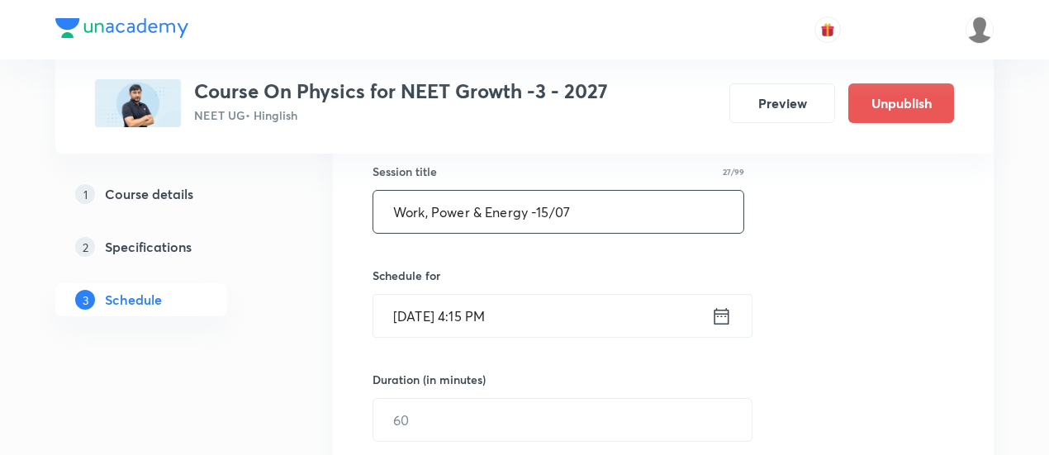
type input "Work, Power & Energy -15/07"
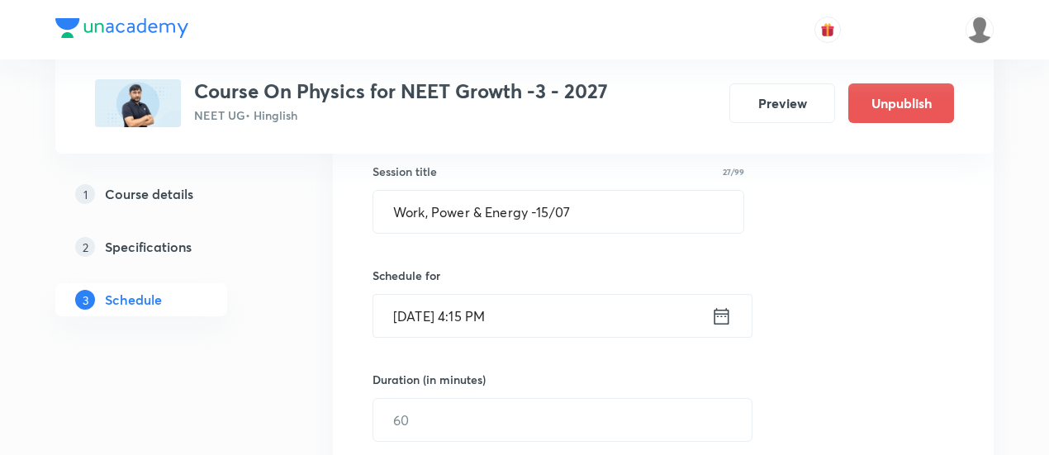
click at [719, 308] on icon at bounding box center [721, 315] width 15 height 17
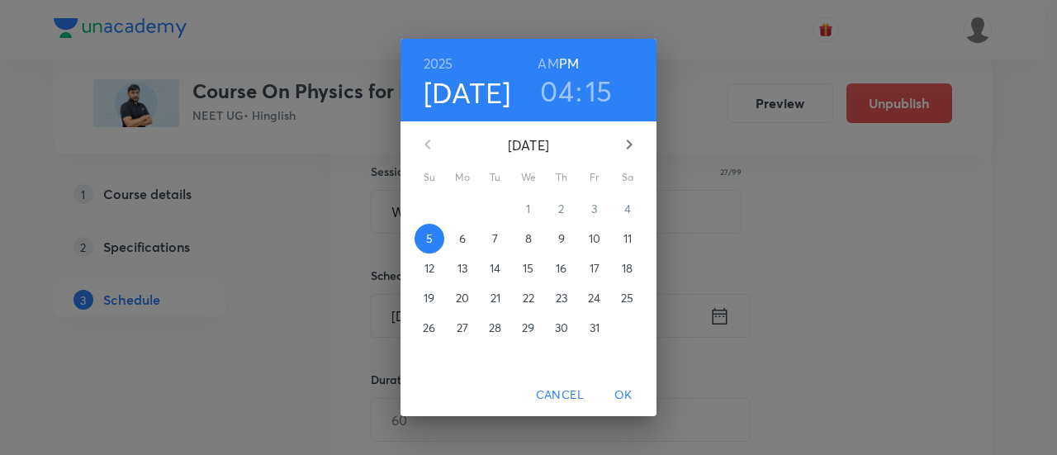
click at [628, 232] on p "11" at bounding box center [627, 238] width 8 height 17
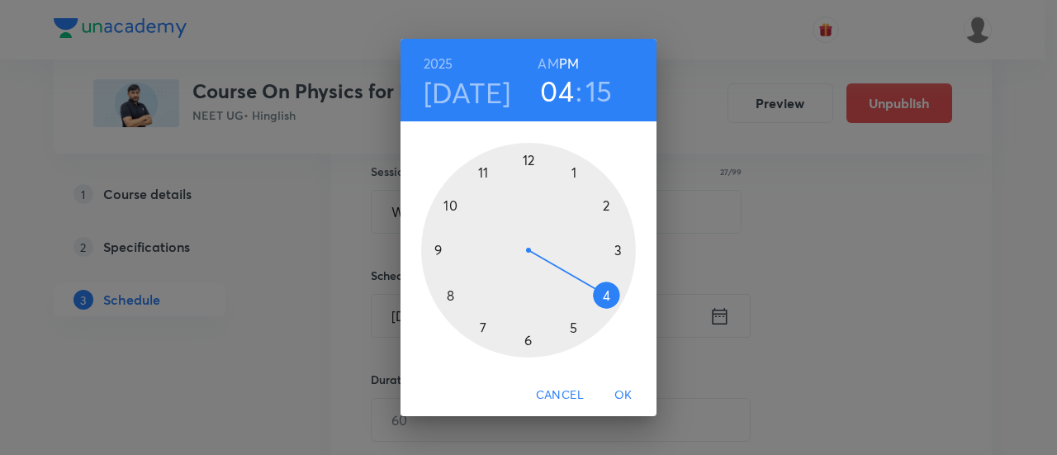
click at [527, 341] on div at bounding box center [528, 250] width 215 height 215
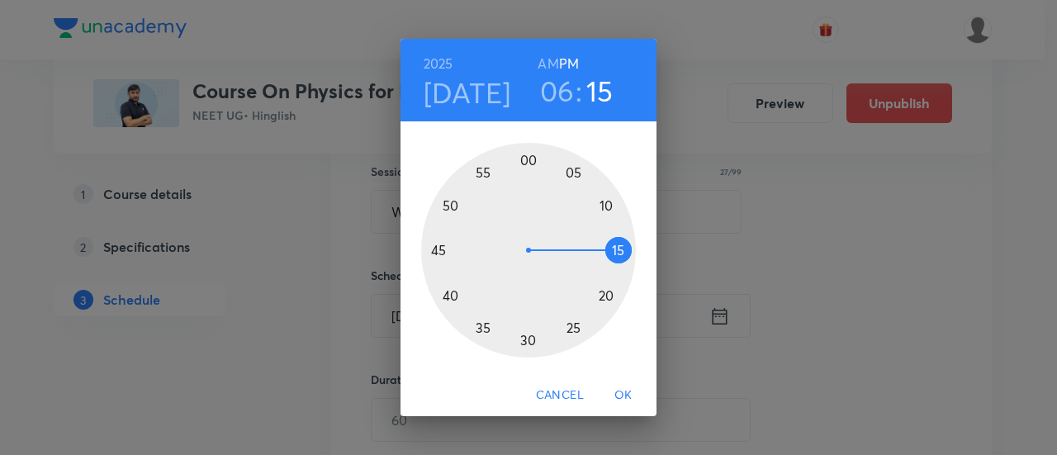
click at [621, 248] on div at bounding box center [528, 250] width 215 height 215
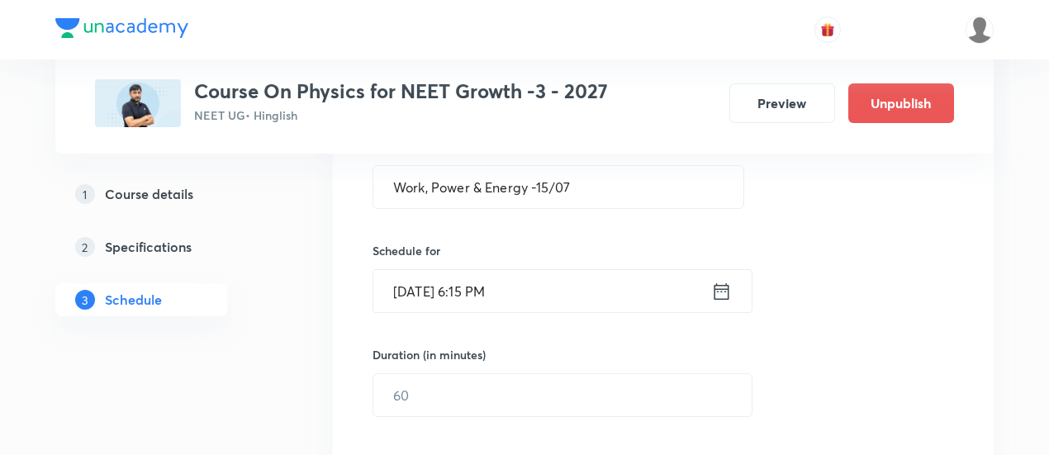
scroll to position [396, 0]
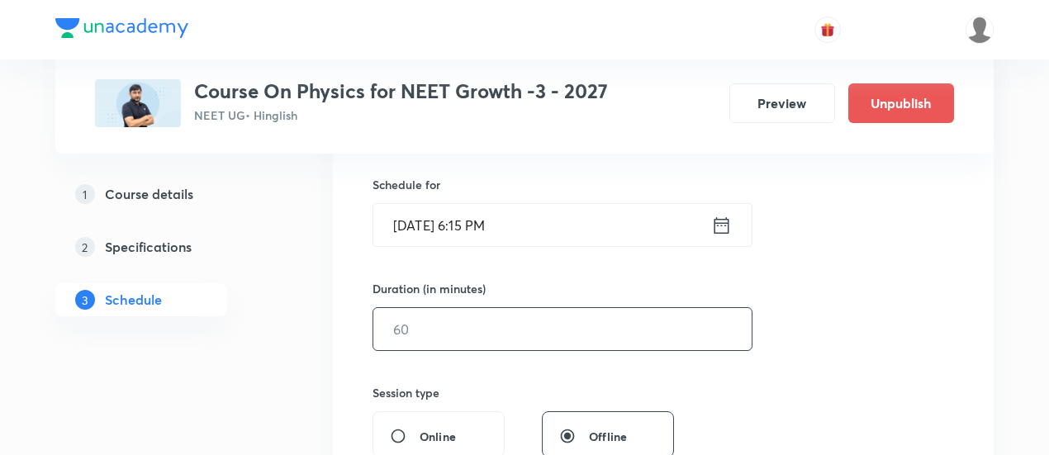
click at [514, 331] on input "text" at bounding box center [562, 329] width 378 height 42
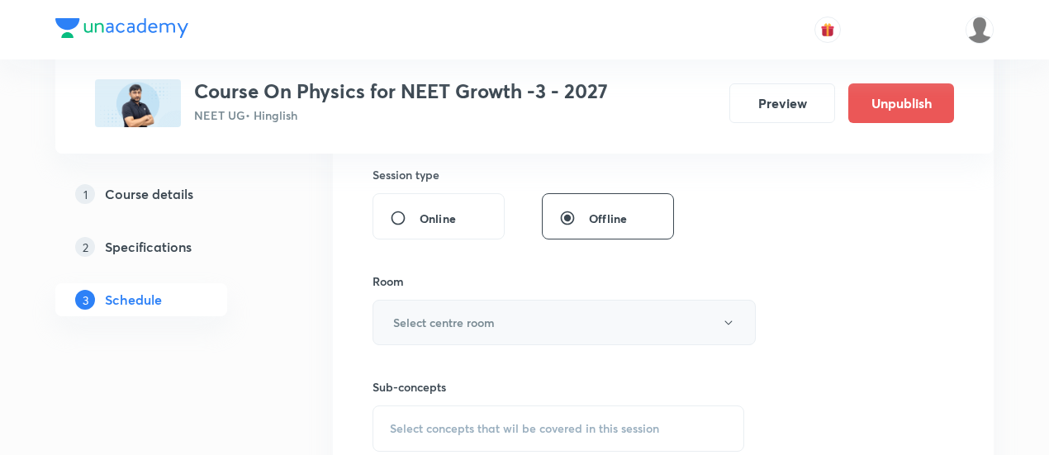
scroll to position [624, 0]
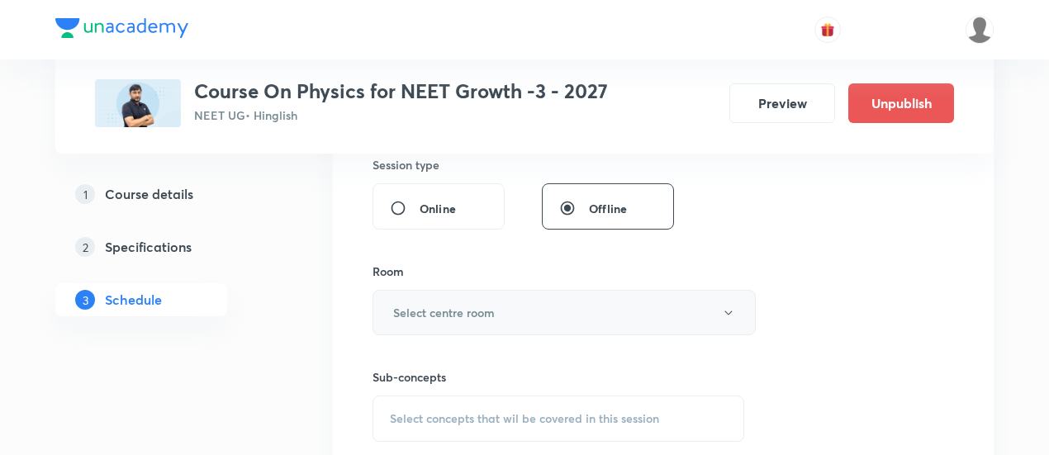
type input "90"
click at [494, 314] on h6 "Select centre room" at bounding box center [444, 312] width 102 height 17
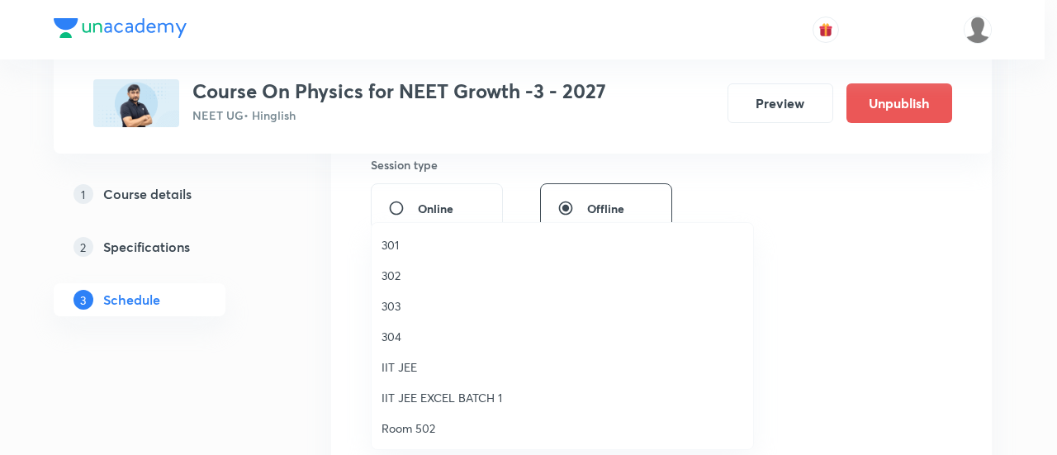
click at [402, 275] on span "302" at bounding box center [562, 275] width 362 height 17
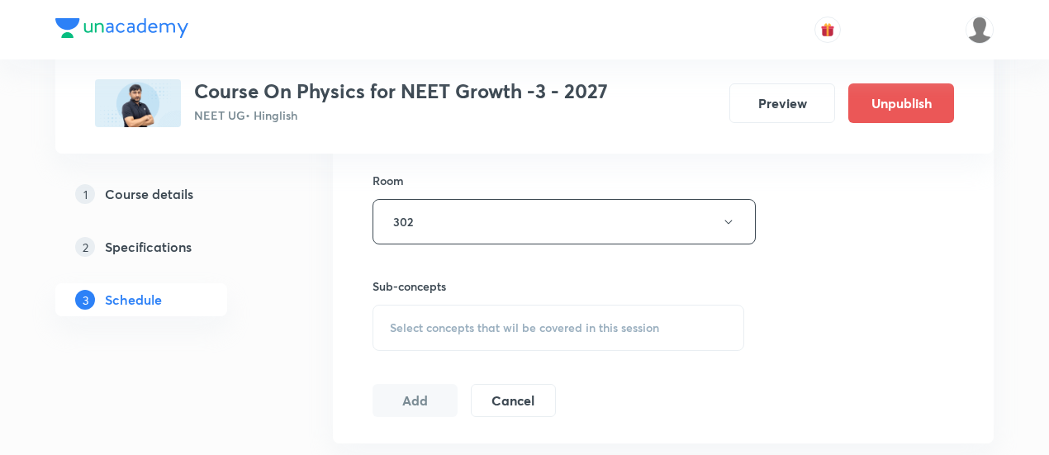
scroll to position [718, 0]
click at [579, 318] on span "Select concepts that wil be covered in this session" at bounding box center [524, 324] width 269 height 13
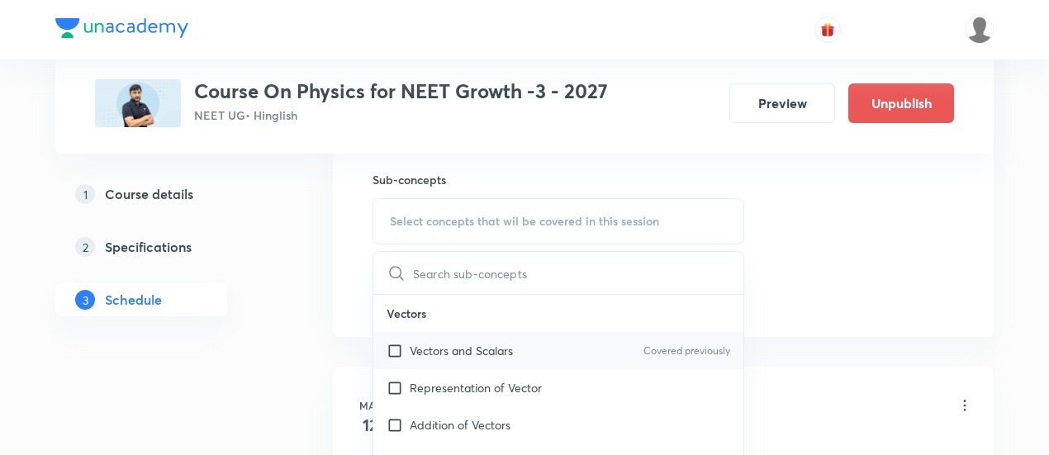
scroll to position [826, 0]
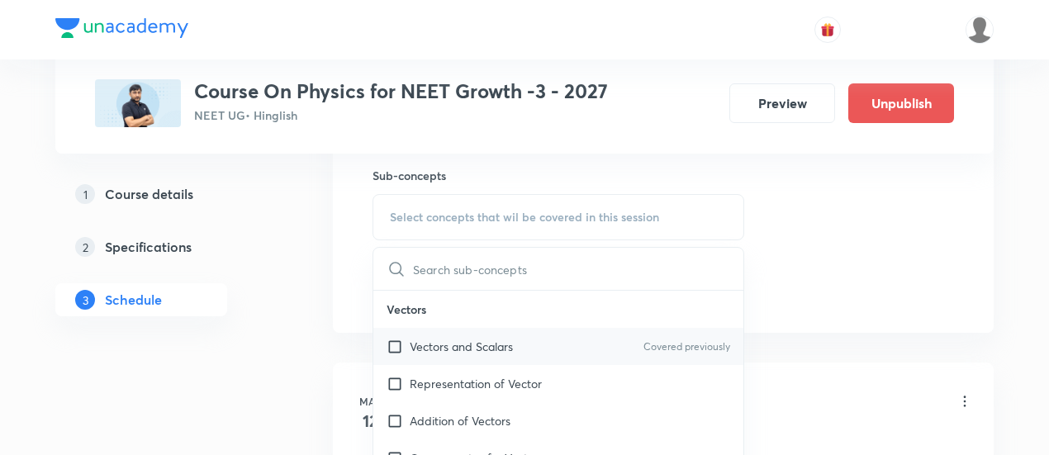
click at [498, 346] on p "Vectors and Scalars" at bounding box center [461, 346] width 103 height 17
checkbox input "true"
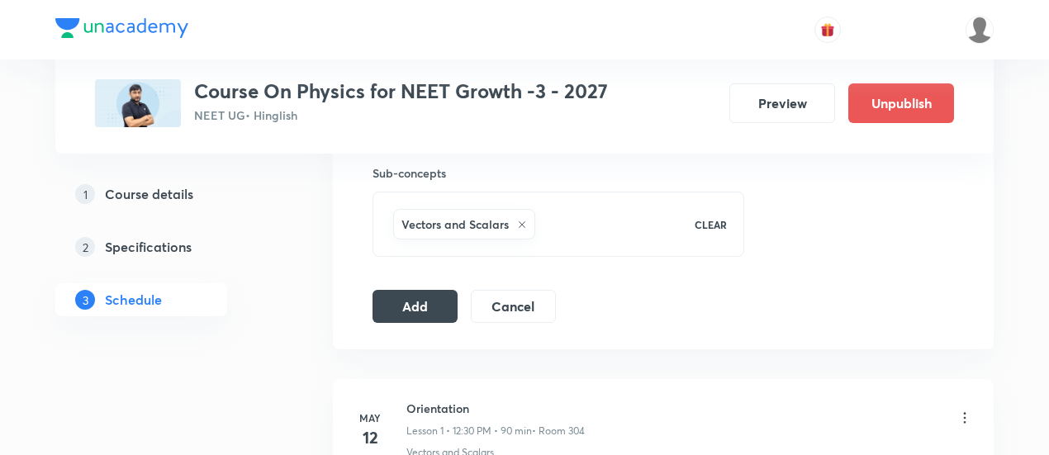
scroll to position [834, 0]
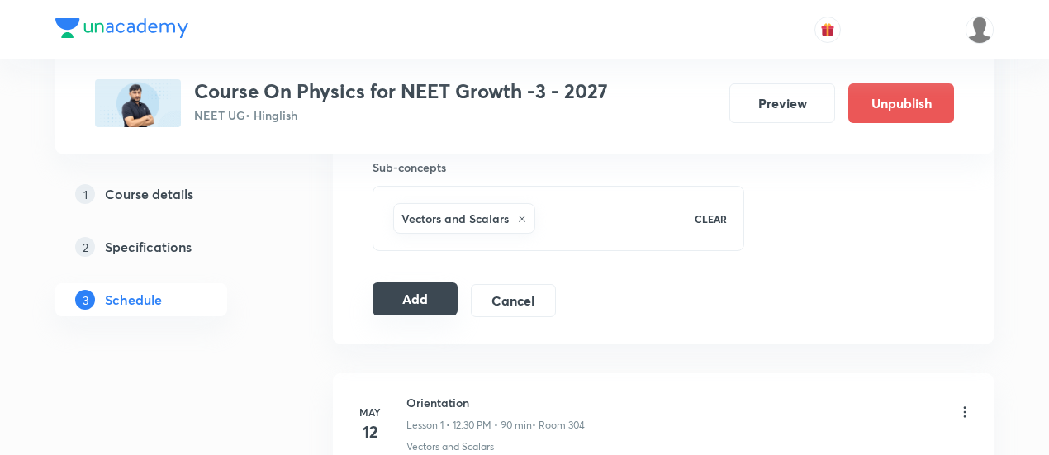
click at [393, 300] on button "Add" at bounding box center [414, 298] width 85 height 33
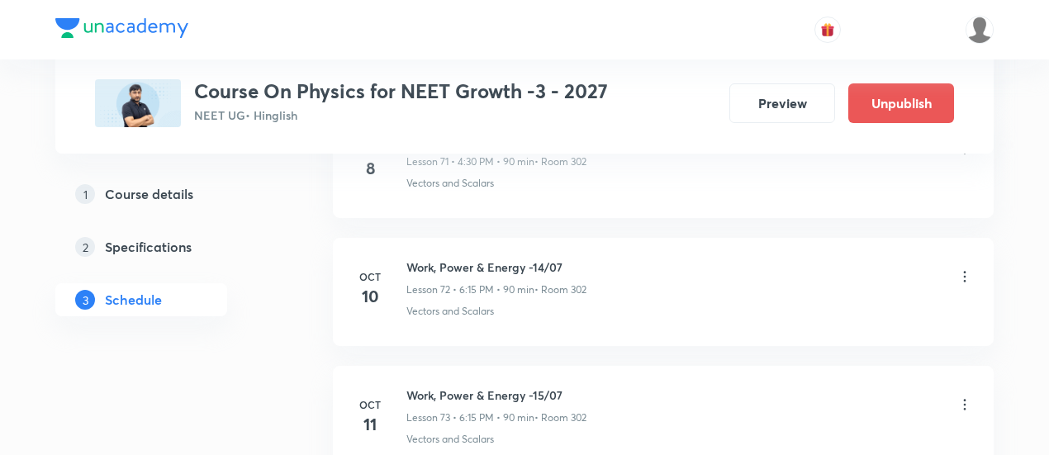
scroll to position [9280, 0]
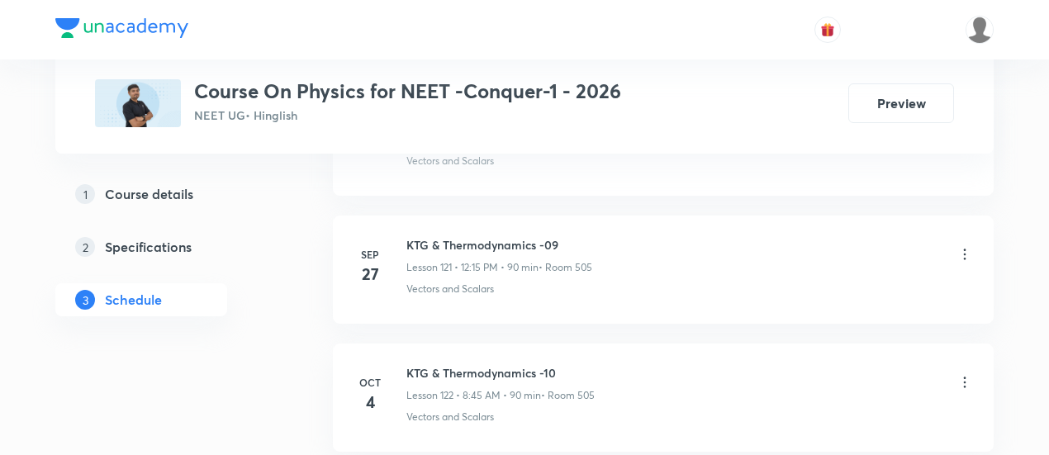
scroll to position [16328, 0]
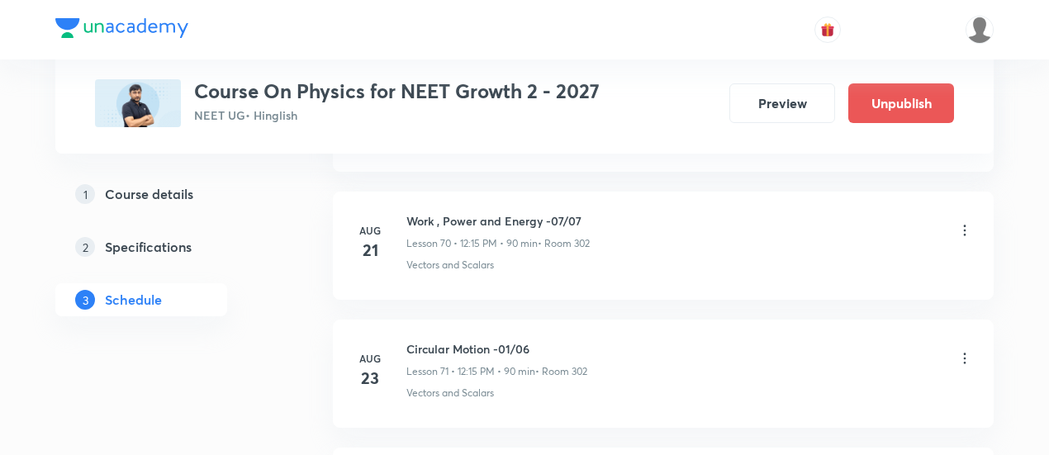
scroll to position [9833, 0]
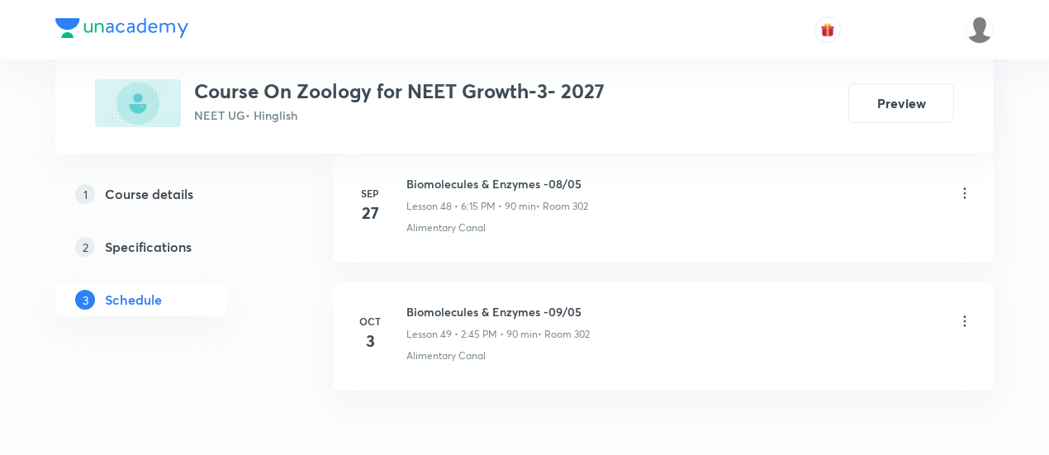
scroll to position [7110, 0]
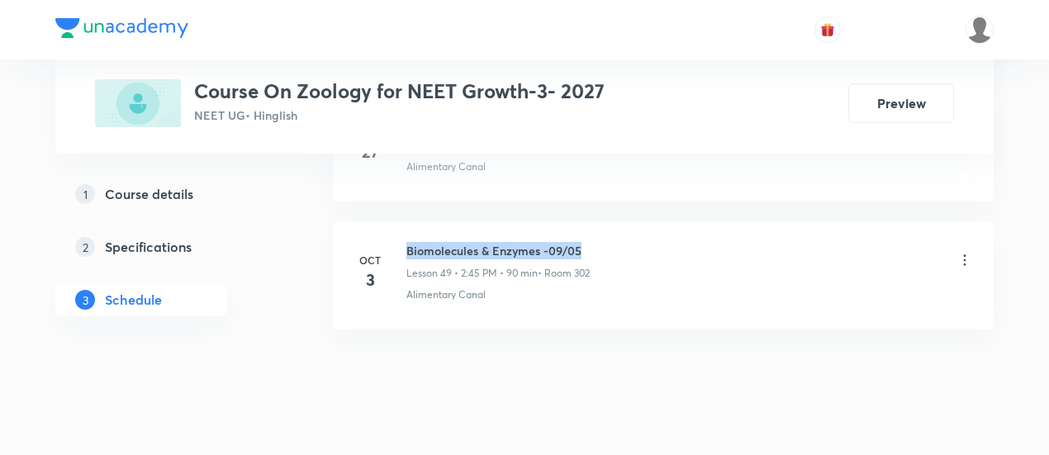
drag, startPoint x: 405, startPoint y: 219, endPoint x: 598, endPoint y: 216, distance: 192.4
click at [598, 242] on div "Biomolecules & Enzymes -09/05 Lesson 49 • 2:45 PM • 90 min • Room 302" at bounding box center [689, 261] width 566 height 39
copy h6 "Biomolecules & Enzymes -09/05"
click at [598, 242] on div "Biomolecules & Enzymes -09/05 Lesson 49 • 2:45 PM • 90 min • Room 302" at bounding box center [689, 261] width 566 height 39
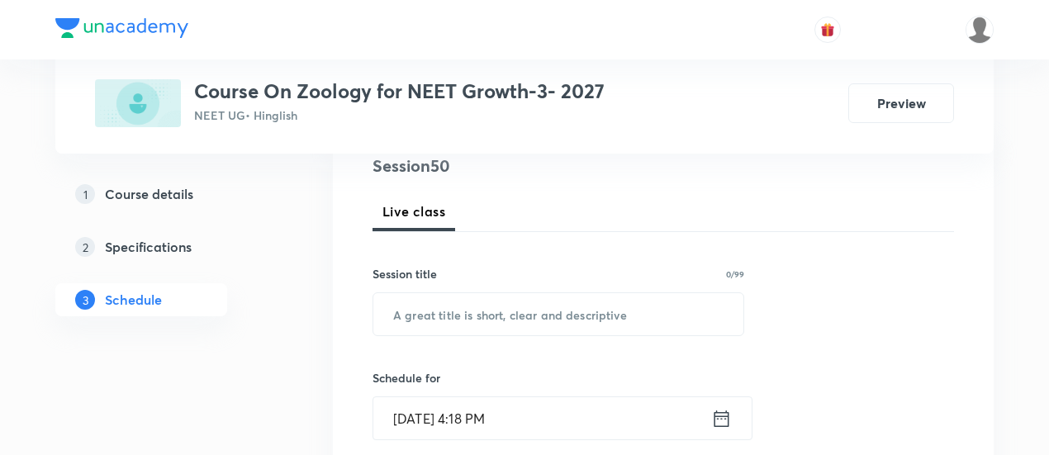
scroll to position [203, 0]
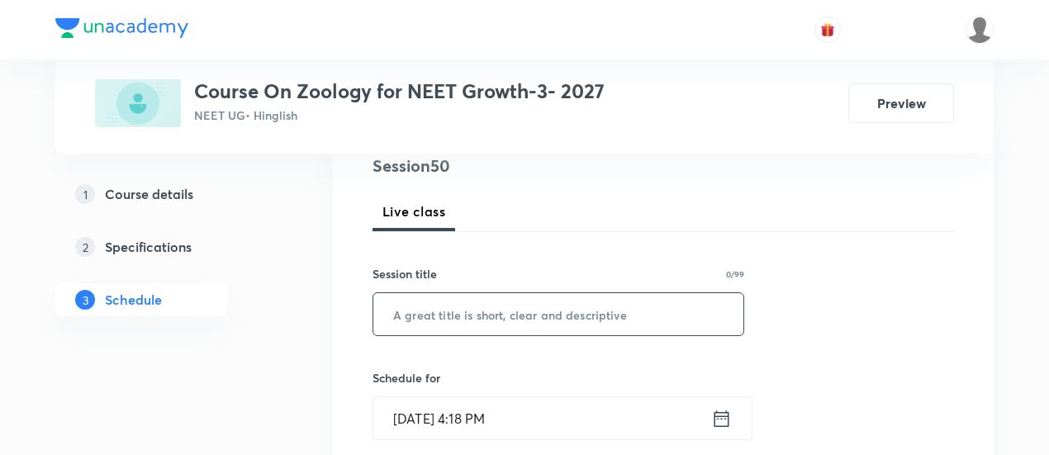
click at [547, 313] on input "text" at bounding box center [558, 314] width 370 height 42
paste input "Biomolecules & Enzymes -09/05"
click at [568, 310] on input "Biomolecules & Enzymes -09/05" at bounding box center [558, 314] width 370 height 42
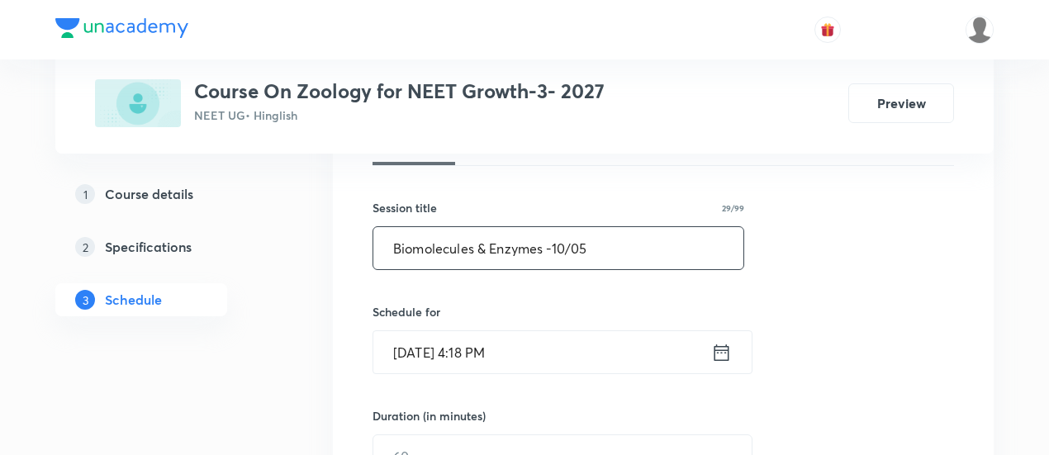
scroll to position [283, 0]
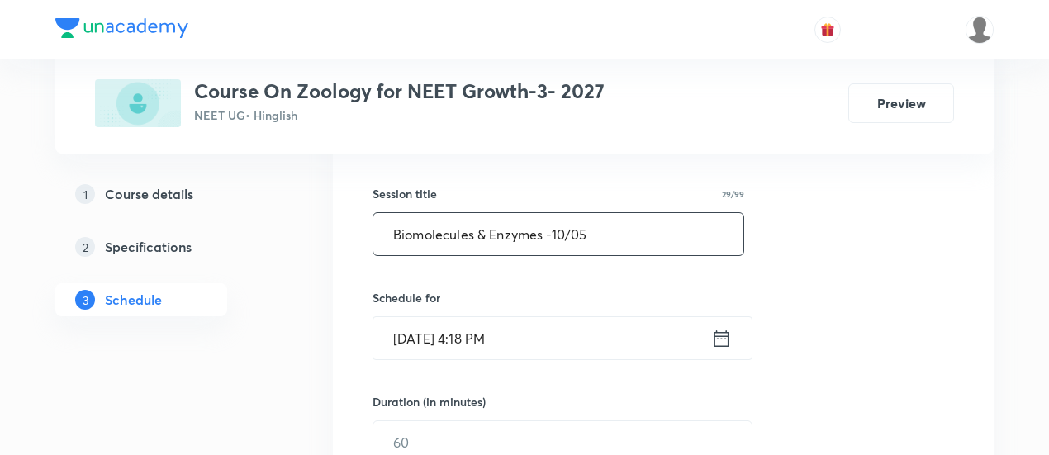
type input "Biomolecules & Enzymes -10/05"
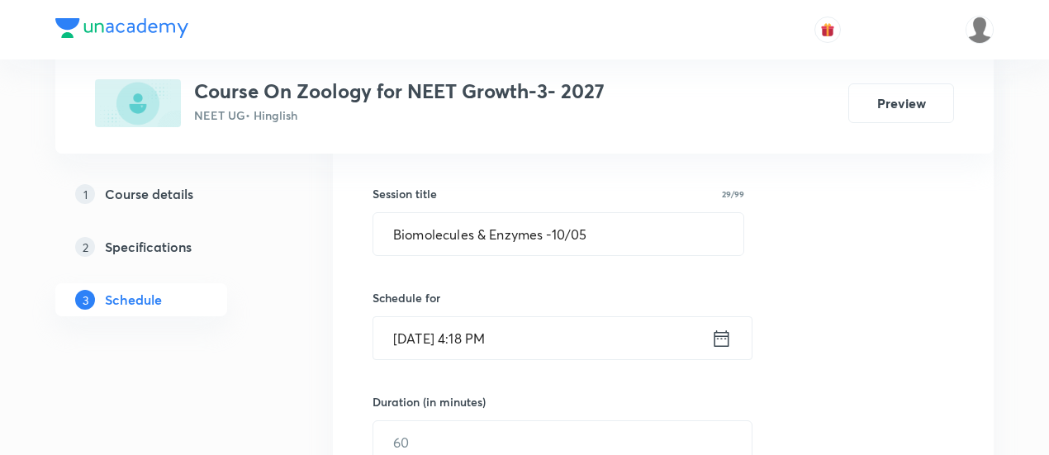
click at [720, 333] on icon at bounding box center [721, 338] width 21 height 23
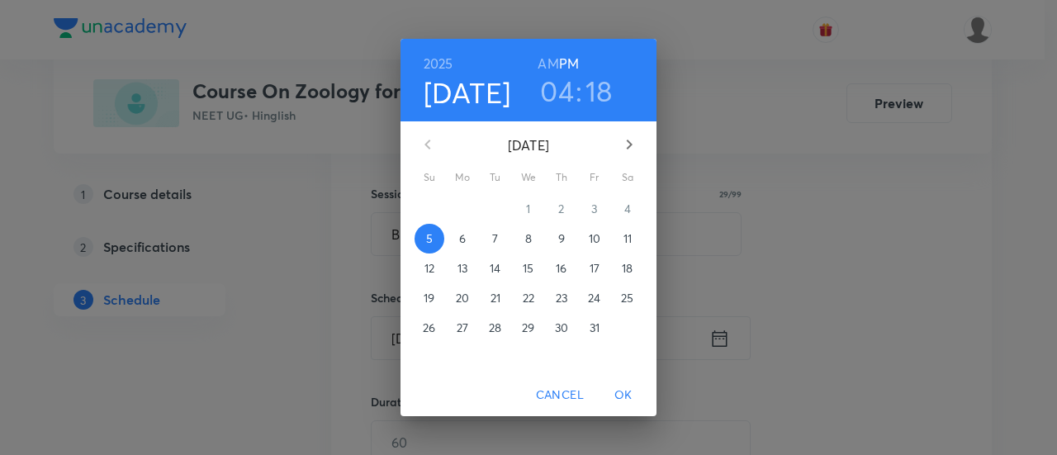
click at [535, 237] on span "8" at bounding box center [529, 238] width 30 height 17
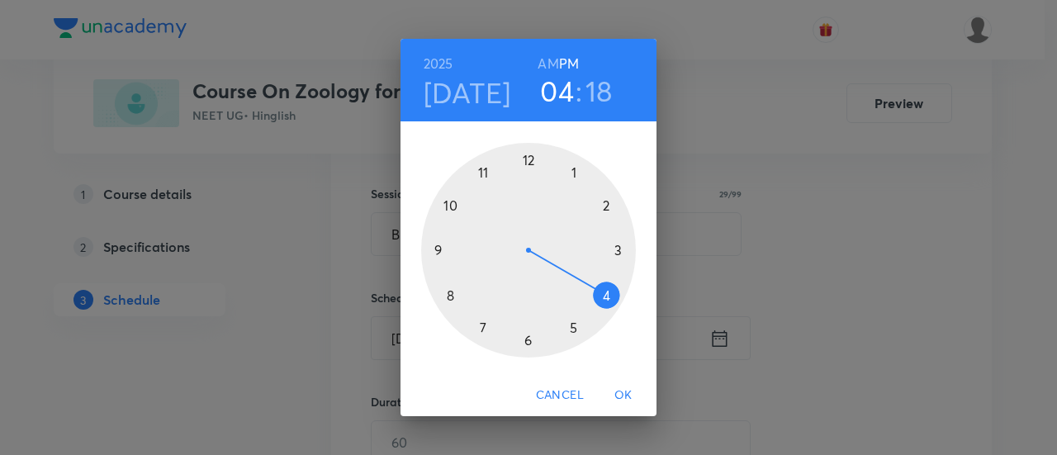
click at [528, 339] on div at bounding box center [528, 250] width 215 height 215
click at [622, 252] on div at bounding box center [528, 250] width 215 height 215
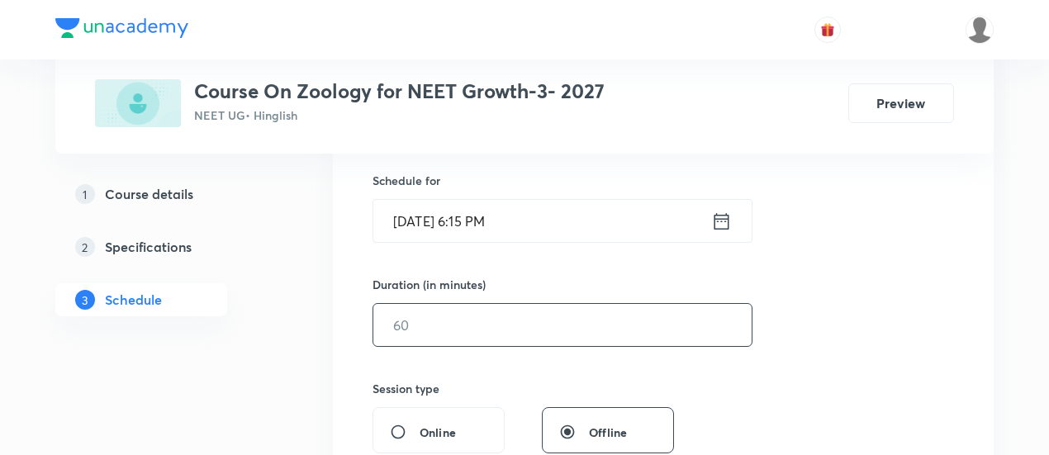
scroll to position [415, 0]
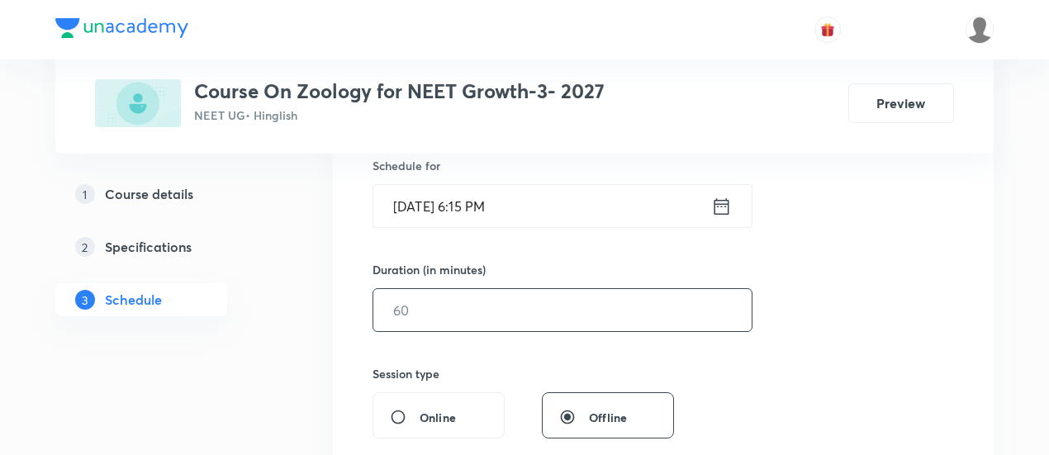
click at [540, 314] on input "text" at bounding box center [562, 310] width 378 height 42
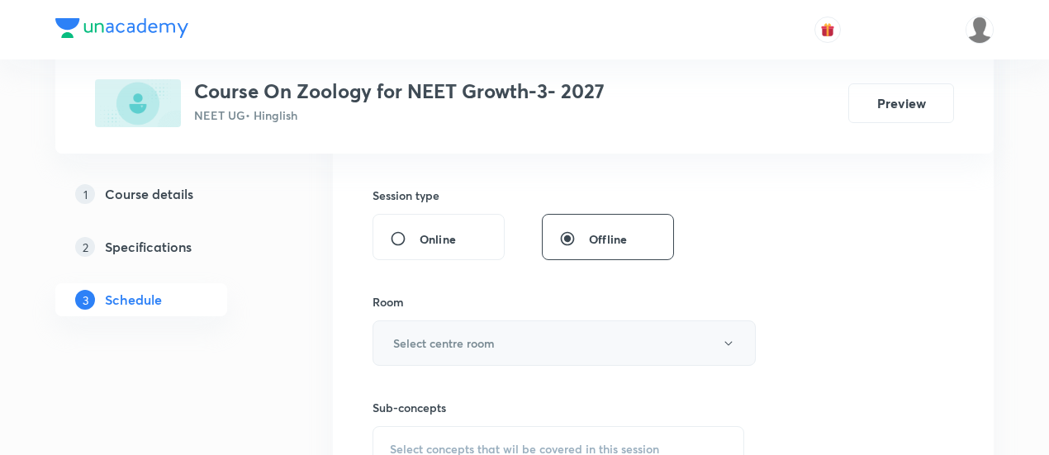
scroll to position [595, 0]
type input "90"
click at [543, 340] on button "Select centre room" at bounding box center [563, 342] width 383 height 45
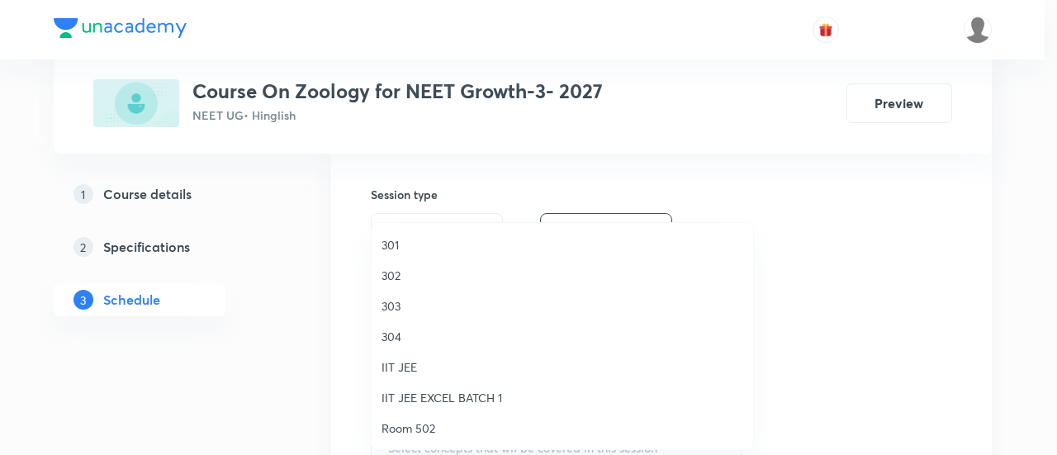
click at [393, 273] on span "302" at bounding box center [562, 275] width 362 height 17
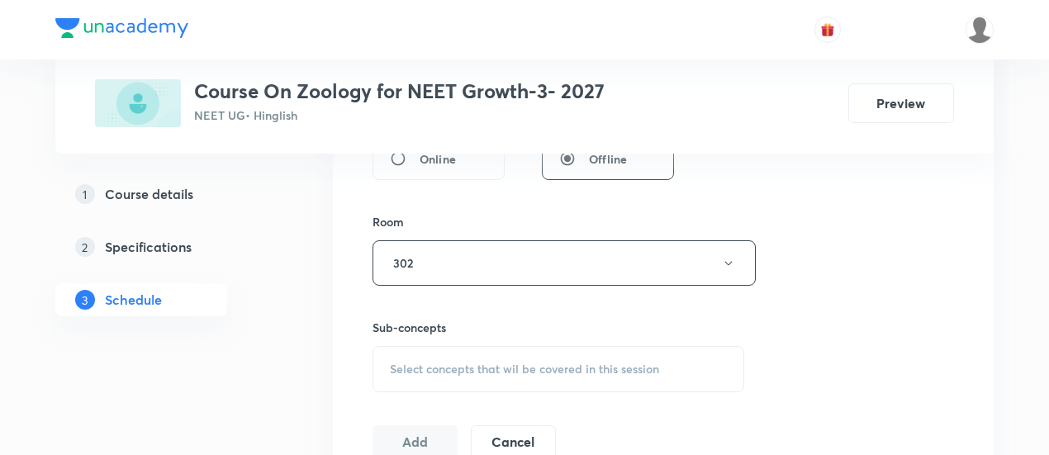
scroll to position [680, 0]
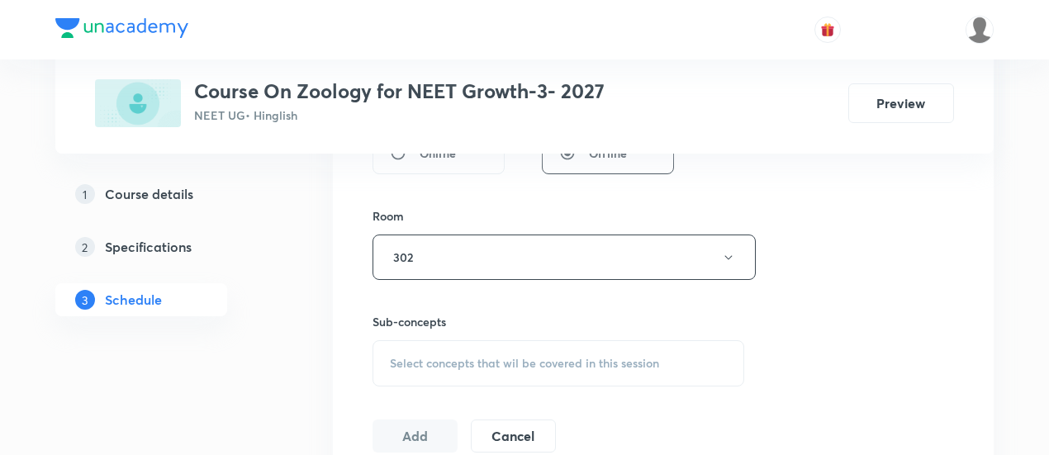
click at [572, 358] on span "Select concepts that wil be covered in this session" at bounding box center [524, 363] width 269 height 13
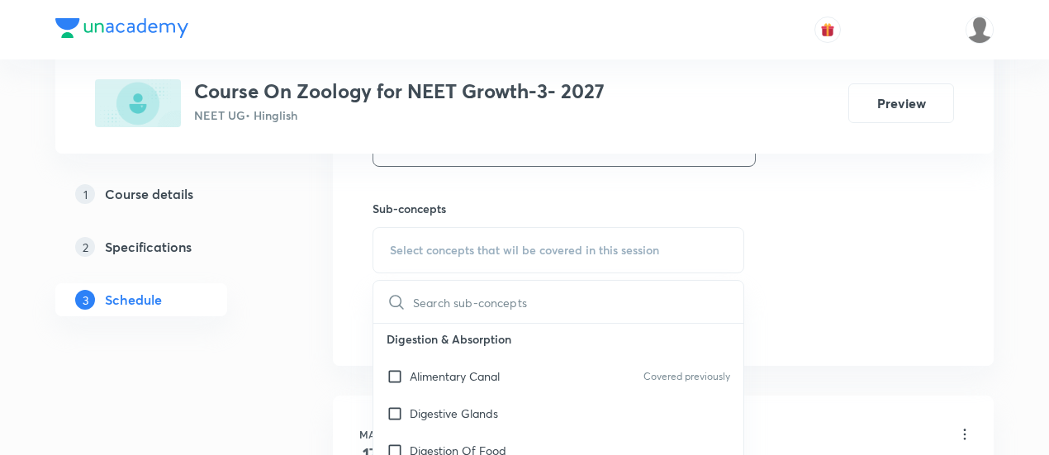
scroll to position [5, 0]
click at [515, 374] on div "Alimentary Canal Covered previously" at bounding box center [558, 374] width 370 height 37
checkbox input "true"
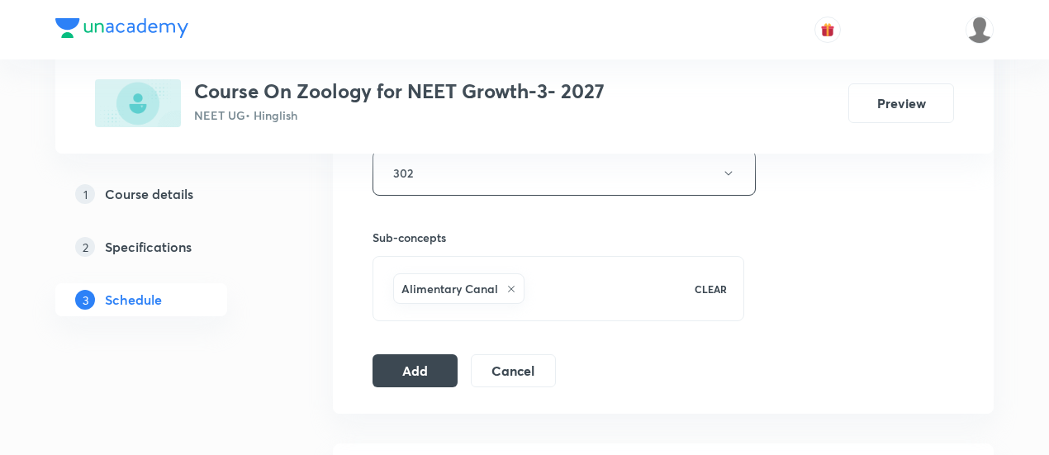
scroll to position [765, 0]
click at [425, 362] on button "Add" at bounding box center [414, 368] width 85 height 33
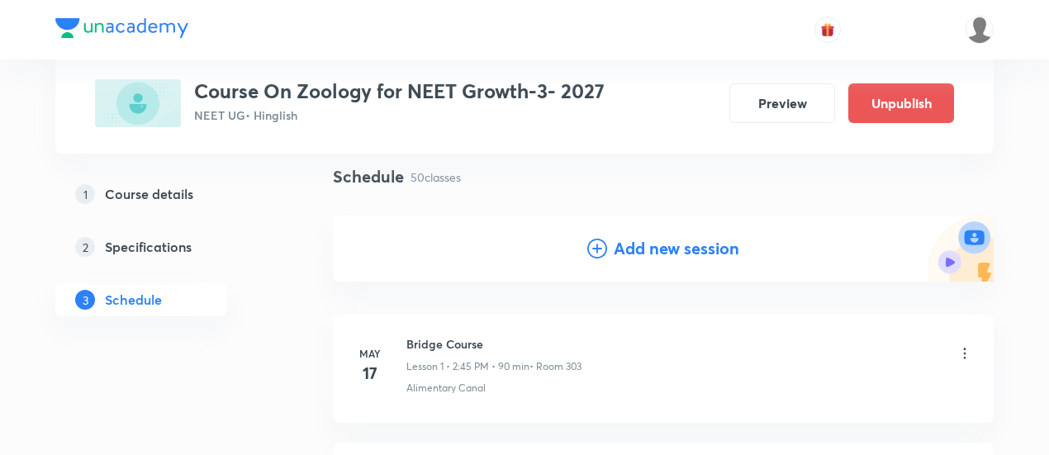
scroll to position [118, 0]
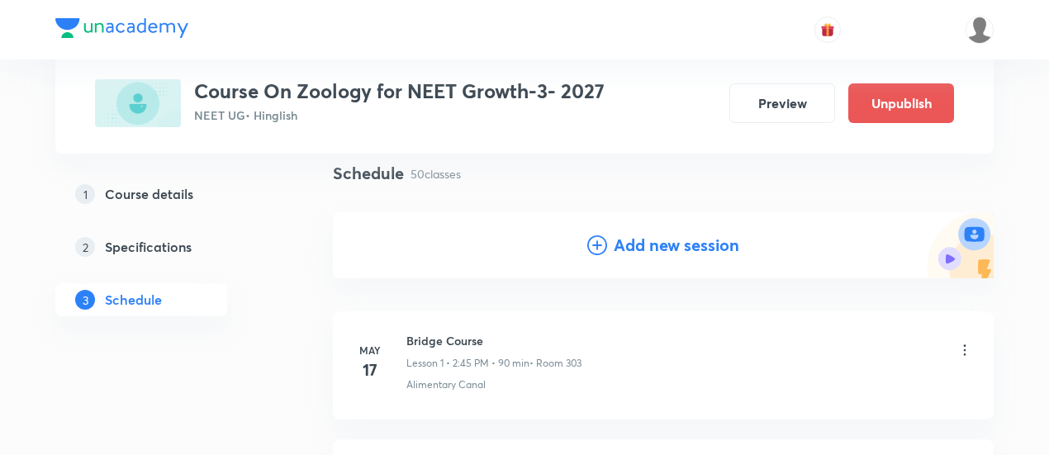
click at [645, 242] on h4 "Add new session" at bounding box center [677, 245] width 126 height 25
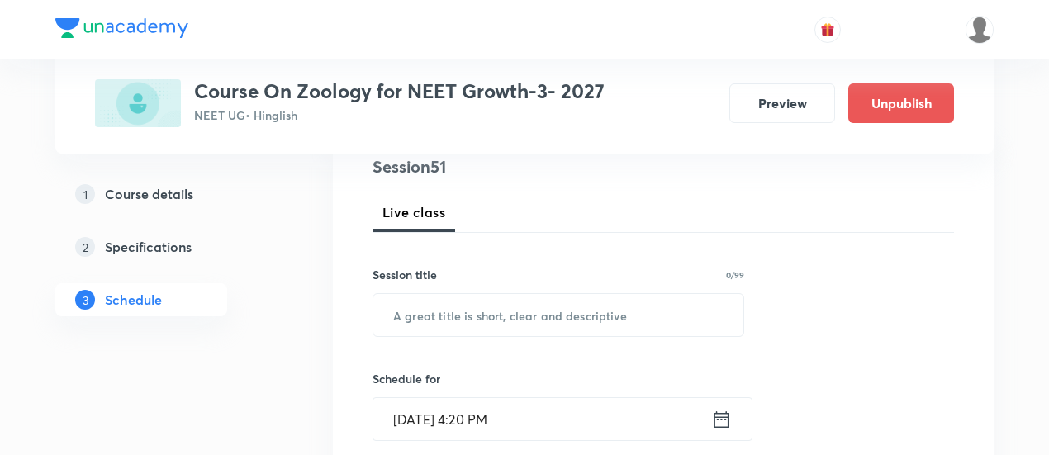
scroll to position [215, 0]
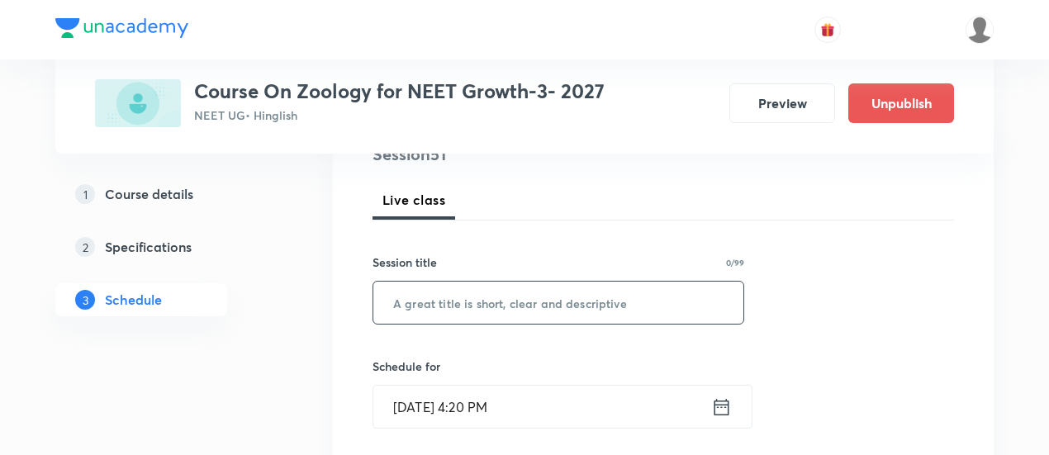
click at [566, 301] on input "text" at bounding box center [558, 303] width 370 height 42
paste input "Breathing & Exchange of gases"
type input "Breathing & Exchange of gases -01/06"
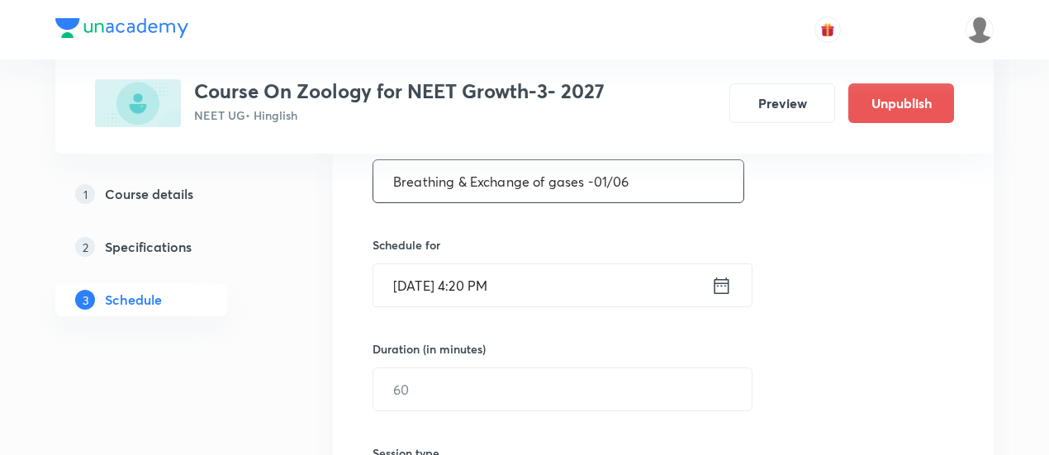
scroll to position [337, 0]
click at [724, 285] on icon at bounding box center [721, 284] width 21 height 23
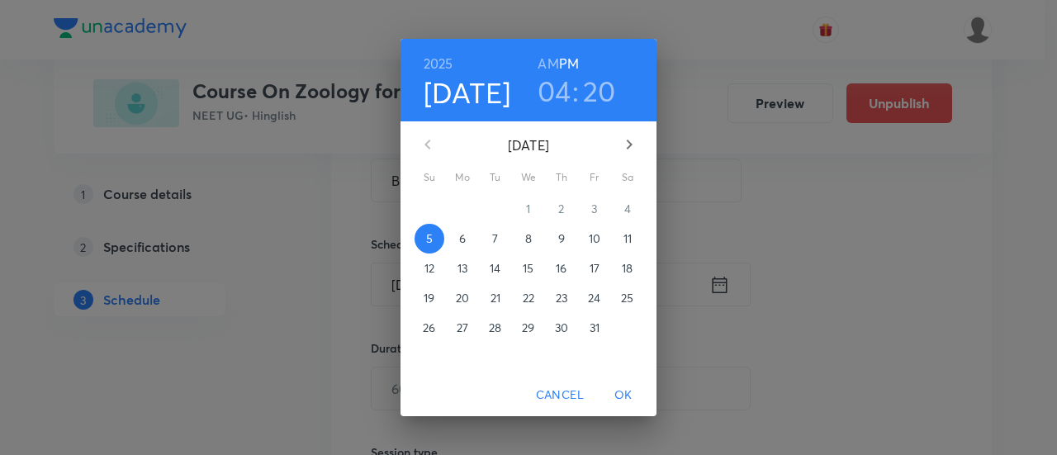
click at [597, 243] on p "10" at bounding box center [595, 238] width 12 height 17
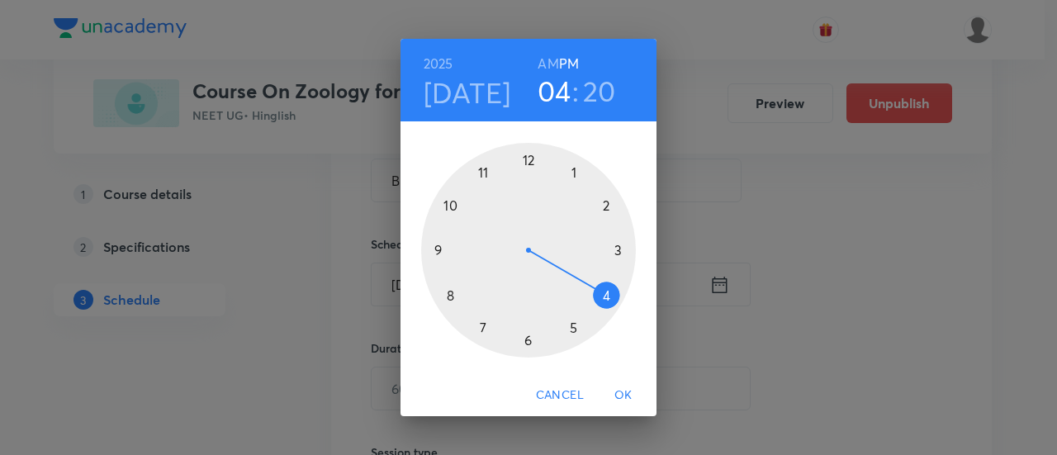
click at [607, 205] on div at bounding box center [528, 250] width 215 height 215
click at [439, 250] on div at bounding box center [528, 250] width 215 height 215
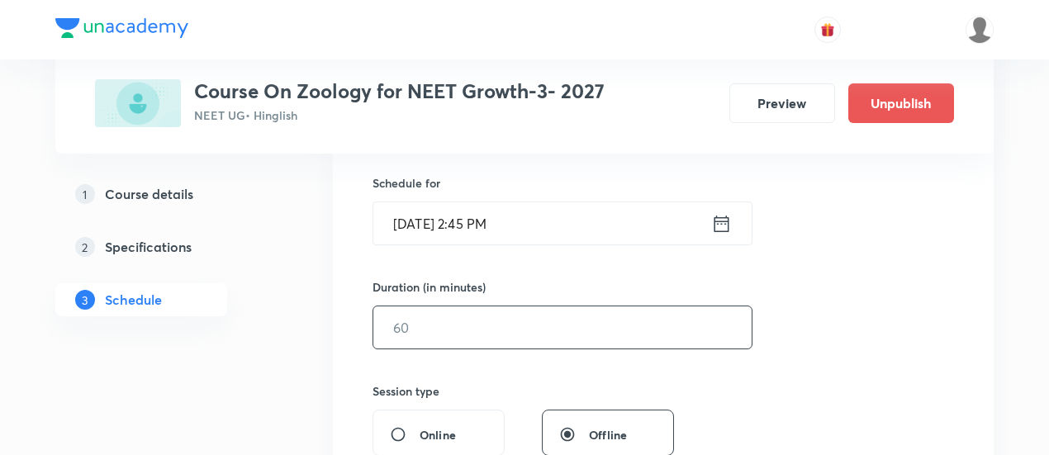
scroll to position [409, 0]
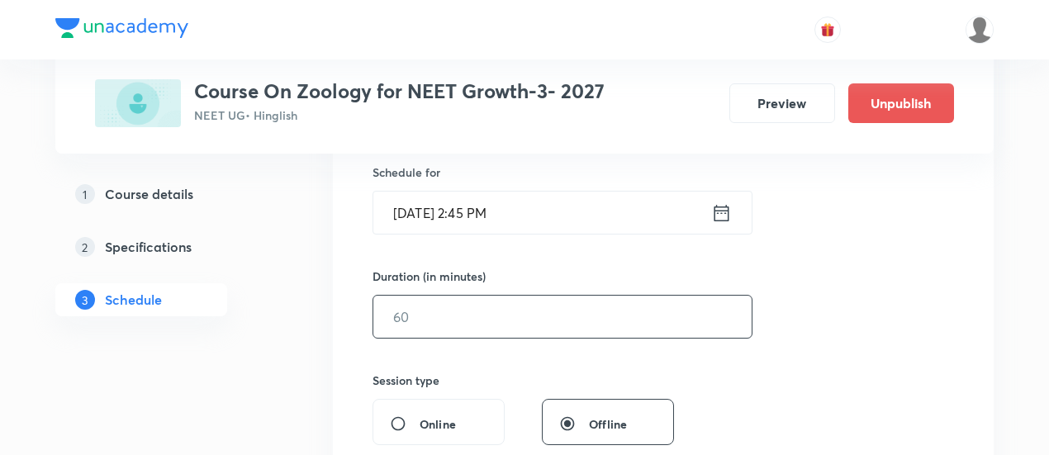
click at [664, 309] on input "text" at bounding box center [562, 317] width 378 height 42
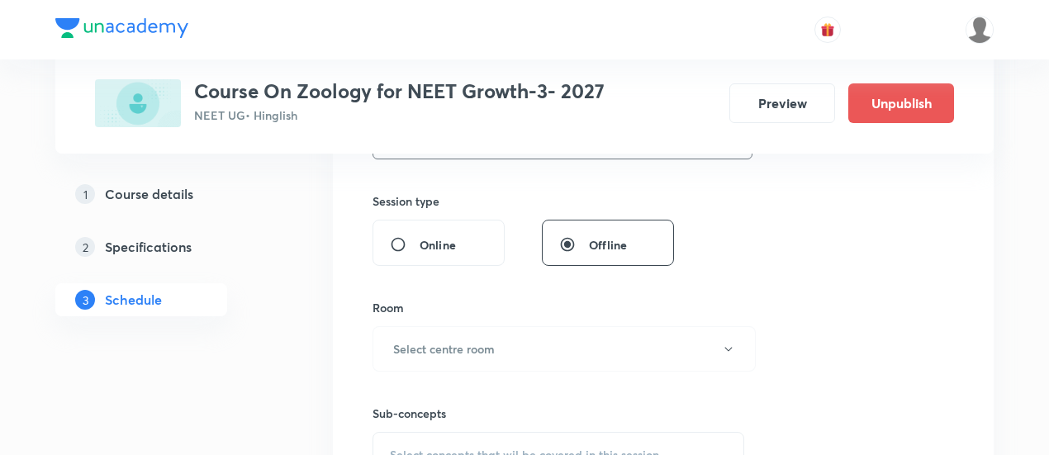
scroll to position [667, 0]
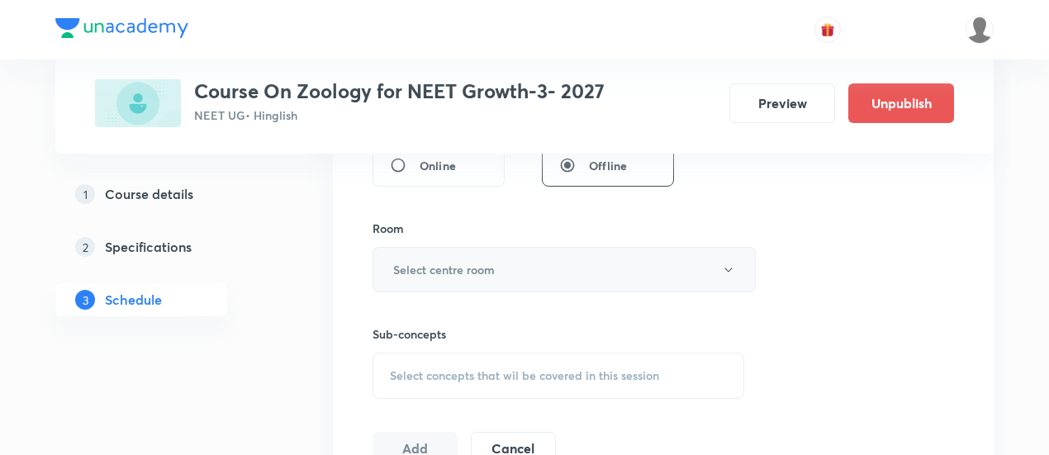
type input "90"
click at [489, 269] on h6 "Select centre room" at bounding box center [444, 269] width 102 height 17
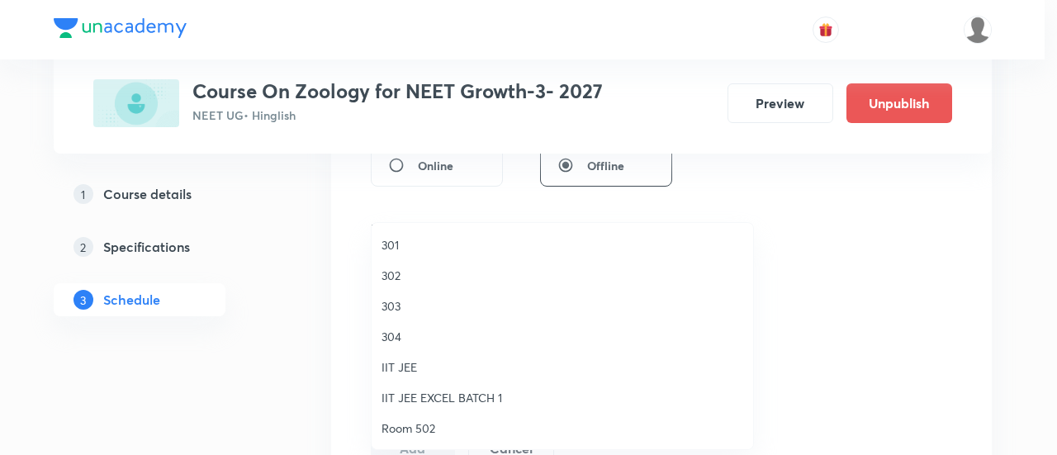
click at [403, 272] on span "302" at bounding box center [562, 275] width 362 height 17
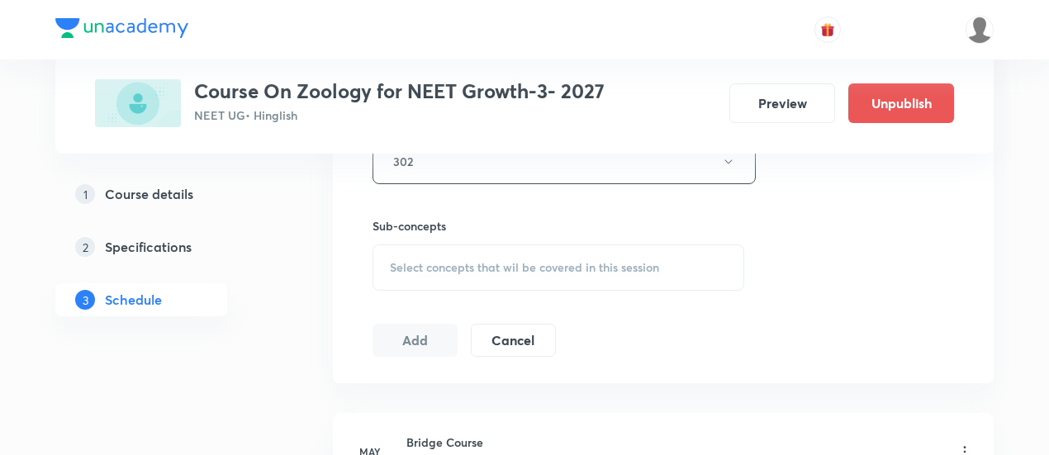
scroll to position [780, 0]
click at [550, 262] on span "Select concepts that wil be covered in this session" at bounding box center [524, 262] width 269 height 13
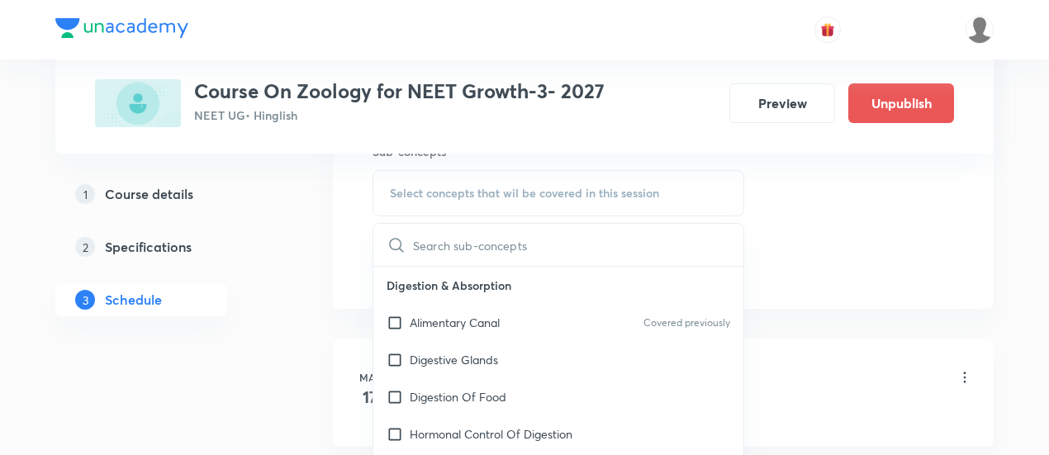
scroll to position [852, 0]
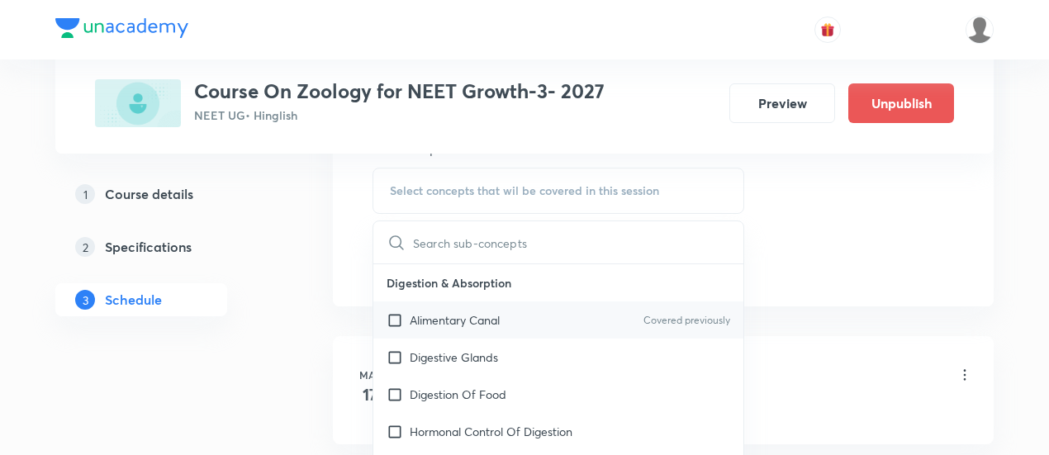
click at [484, 315] on p "Alimentary Canal" at bounding box center [455, 319] width 90 height 17
checkbox input "true"
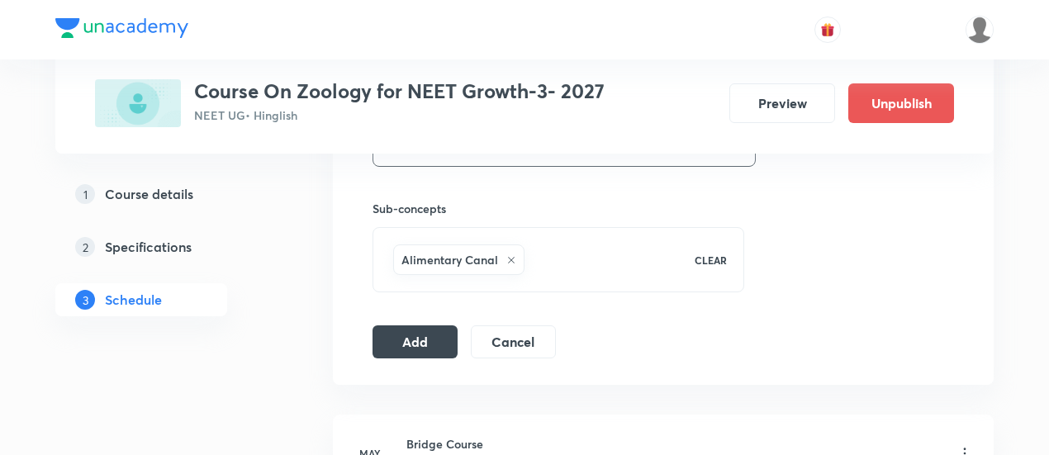
scroll to position [794, 0]
click at [439, 336] on button "Add" at bounding box center [414, 338] width 85 height 33
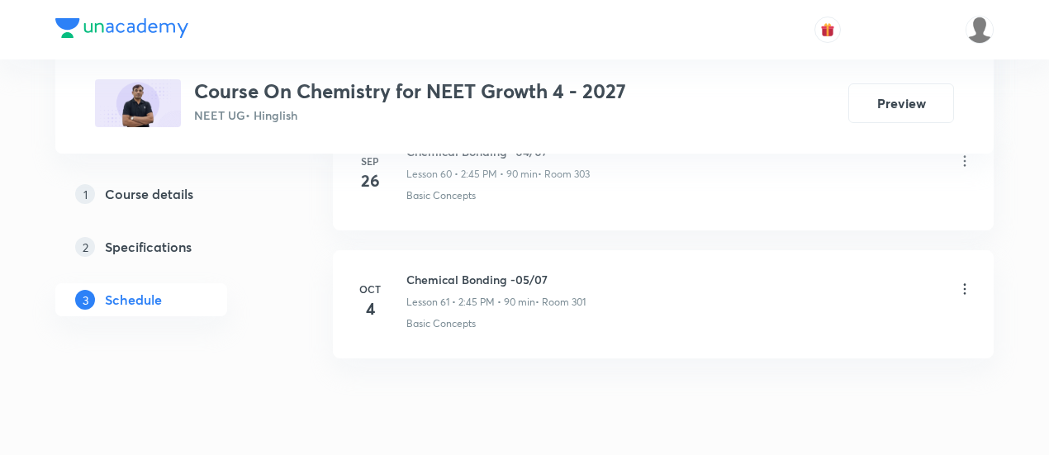
scroll to position [8640, 0]
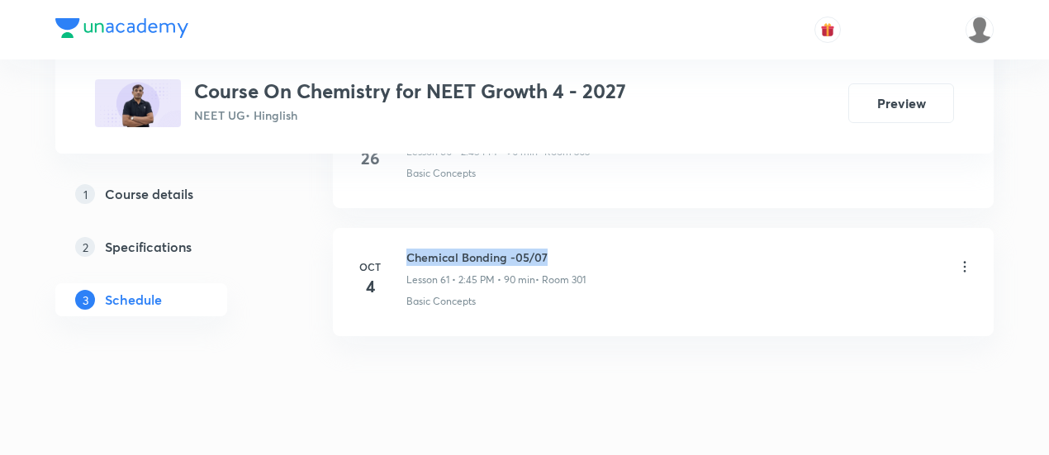
drag, startPoint x: 408, startPoint y: 220, endPoint x: 585, endPoint y: 207, distance: 178.0
click at [585, 228] on li "[DATE] Chemical Bonding -05/07 Lesson 61 • 2:45 PM • 90 min • Room 301 Basic Co…" at bounding box center [663, 282] width 661 height 108
copy h6 "Chemical Bonding -05/07"
click at [585, 228] on li "[DATE] Chemical Bonding -05/07 Lesson 61 • 2:45 PM • 90 min • Room 301 Basic Co…" at bounding box center [663, 282] width 661 height 108
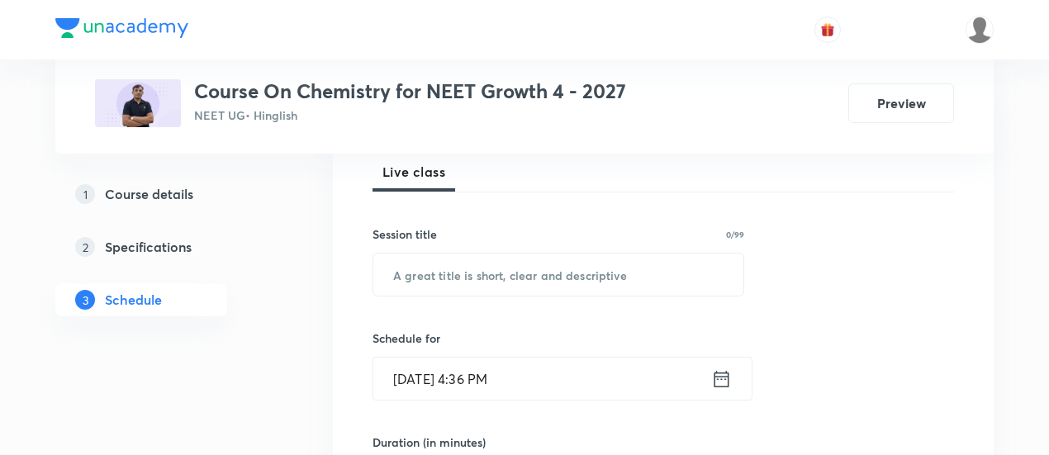
scroll to position [306, 0]
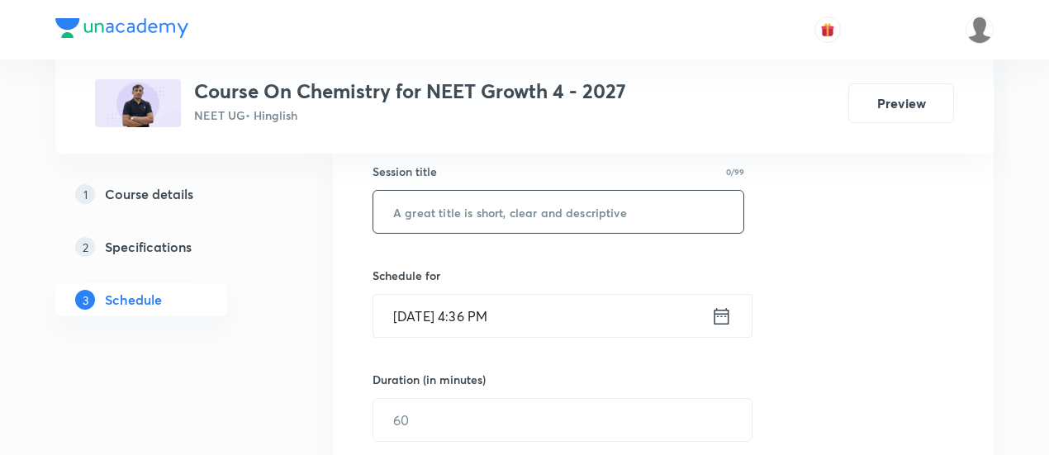
click at [547, 216] on input "text" at bounding box center [558, 212] width 370 height 42
paste input "Chemical Bonding -05/07"
click at [528, 204] on input "Chemical Bonding -05/07" at bounding box center [558, 212] width 370 height 42
type input "Chemical Bonding -06/07"
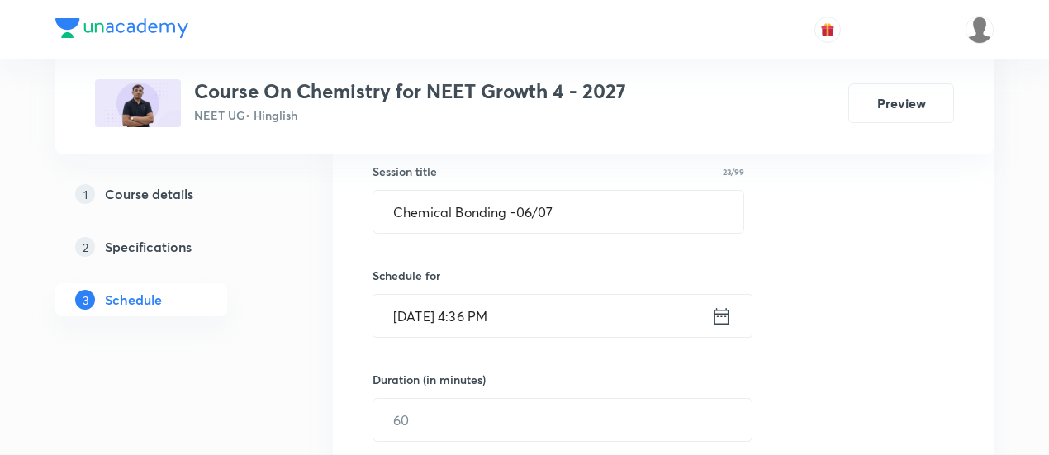
click at [717, 306] on icon at bounding box center [721, 316] width 21 height 23
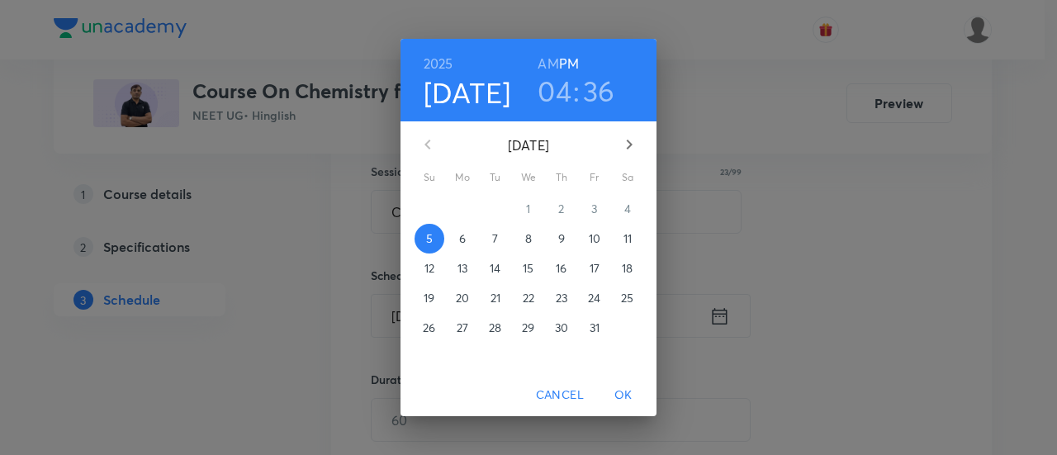
click at [466, 242] on span "6" at bounding box center [463, 238] width 30 height 17
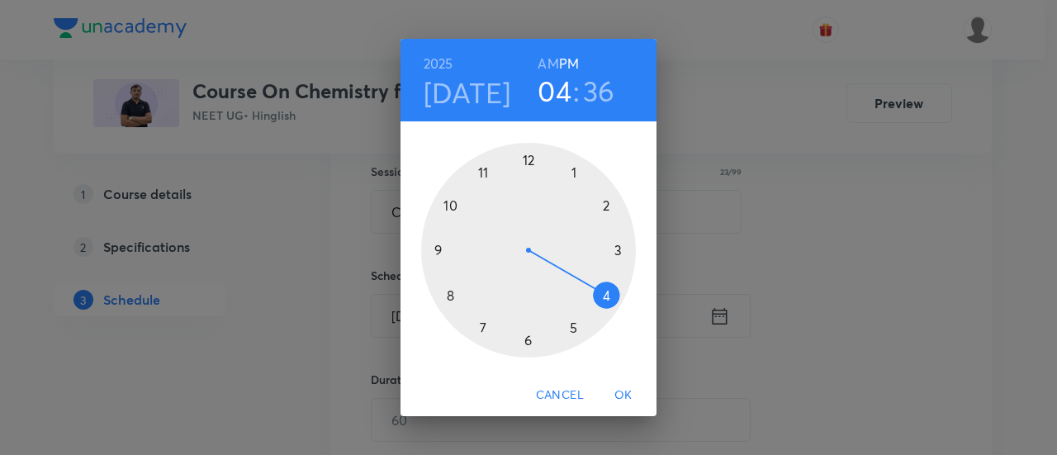
click at [602, 201] on div at bounding box center [528, 250] width 215 height 215
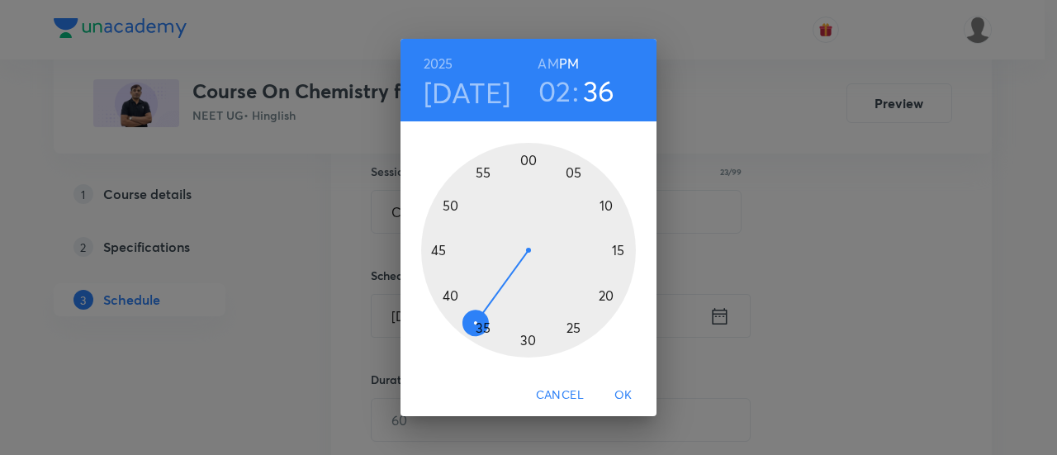
click at [437, 252] on div at bounding box center [528, 250] width 215 height 215
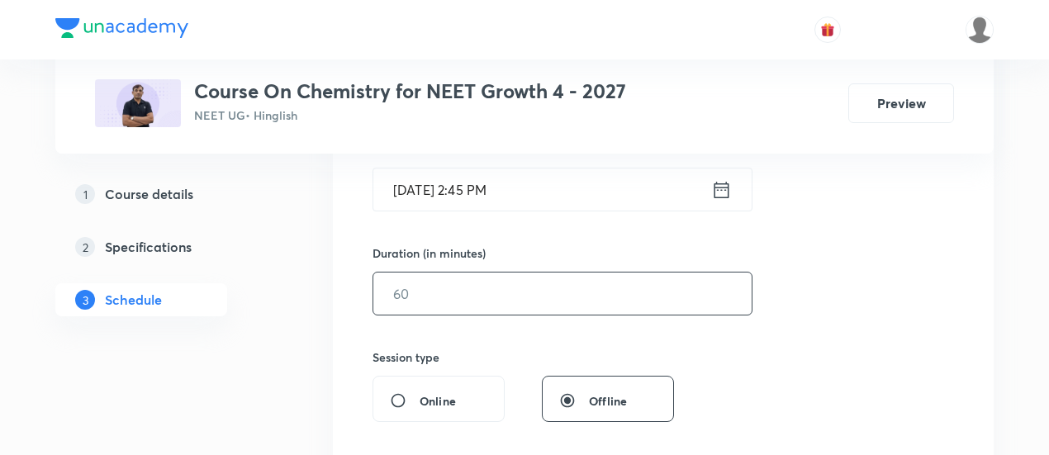
scroll to position [436, 0]
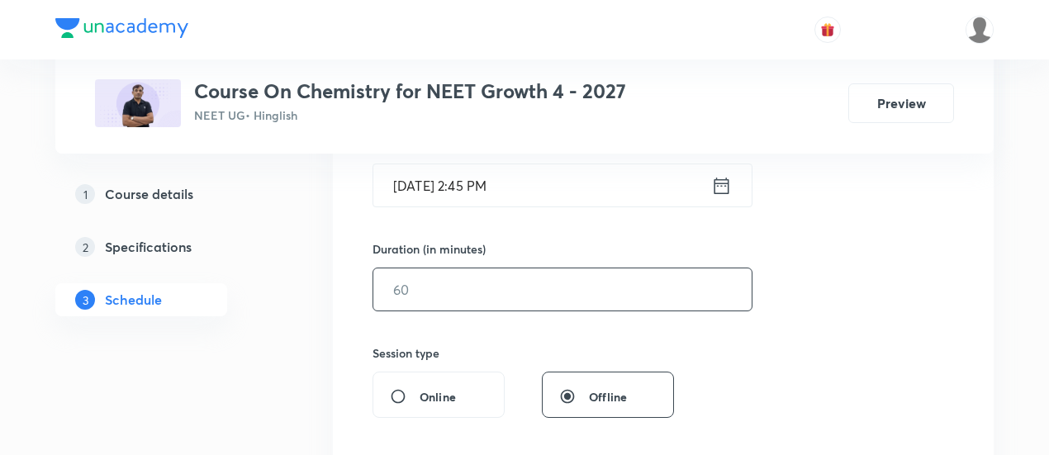
click at [634, 298] on input "text" at bounding box center [562, 289] width 378 height 42
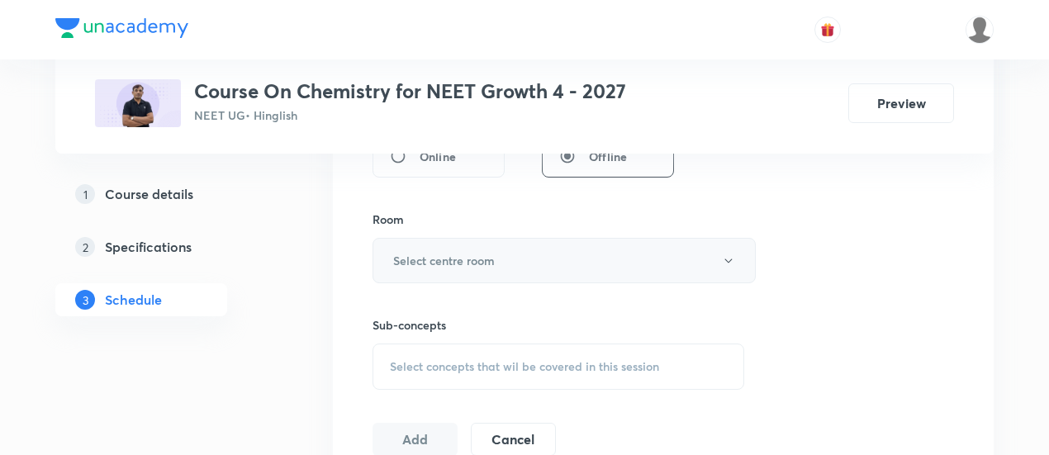
scroll to position [681, 0]
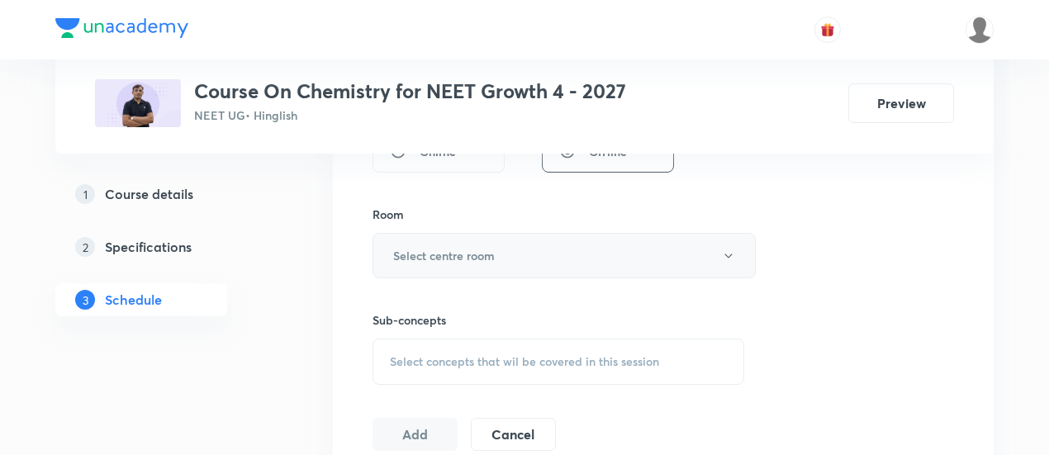
type input "90"
click at [498, 249] on button "Select centre room" at bounding box center [563, 255] width 383 height 45
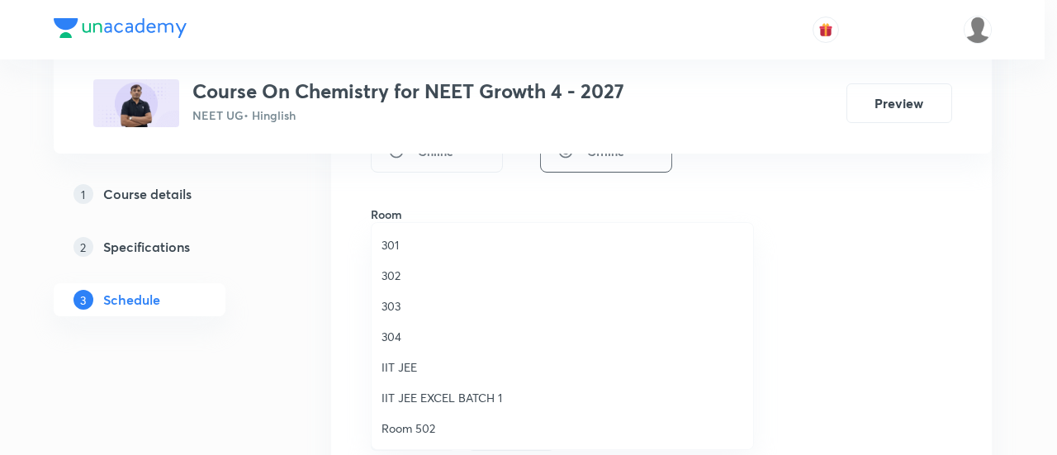
click at [409, 277] on span "302" at bounding box center [562, 275] width 362 height 17
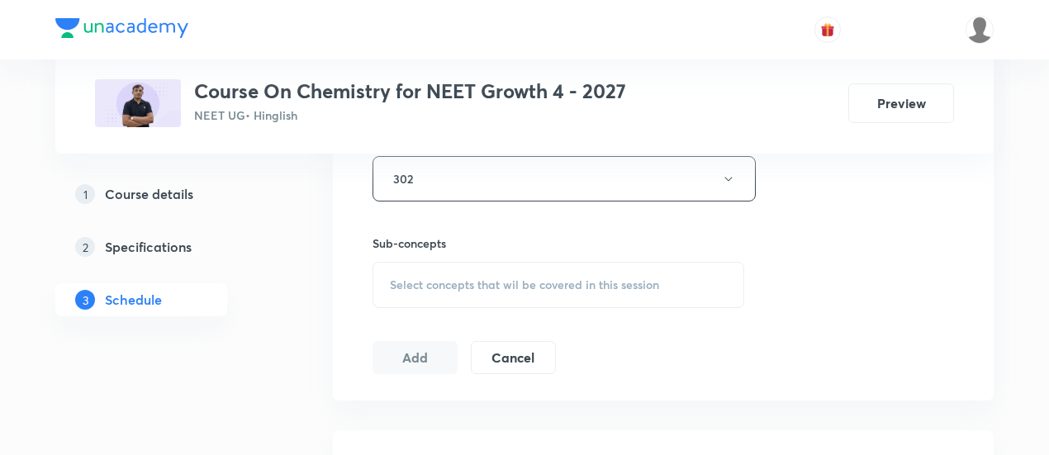
scroll to position [764, 0]
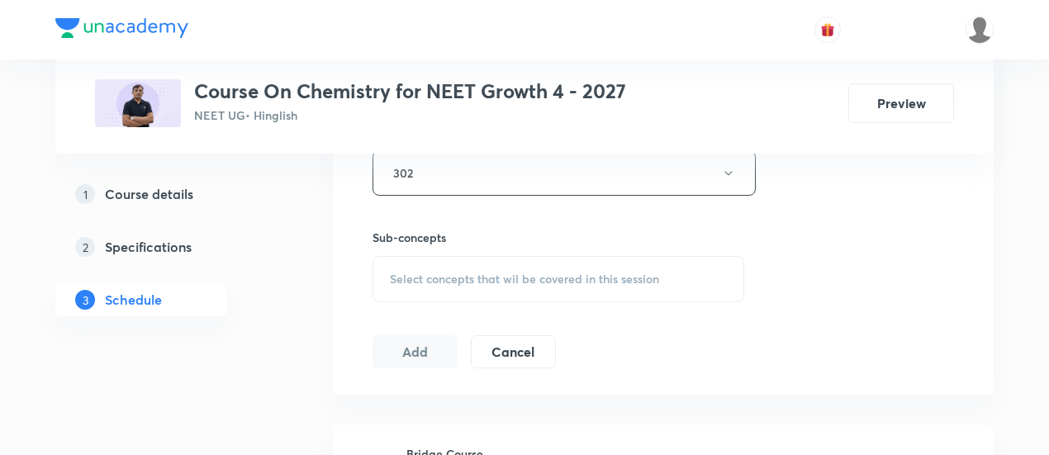
click at [593, 275] on span "Select concepts that wil be covered in this session" at bounding box center [524, 278] width 269 height 13
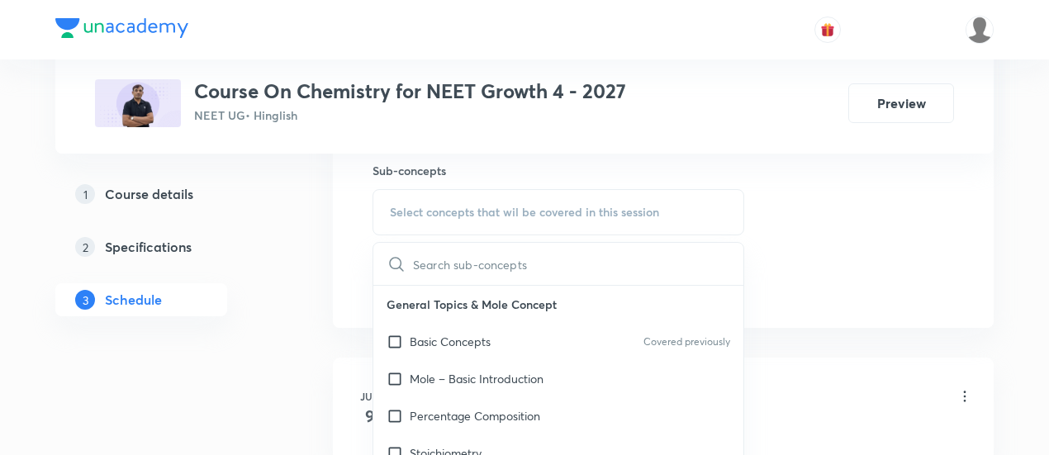
scroll to position [832, 0]
click at [462, 334] on p "Basic Concepts" at bounding box center [450, 339] width 81 height 17
checkbox input "true"
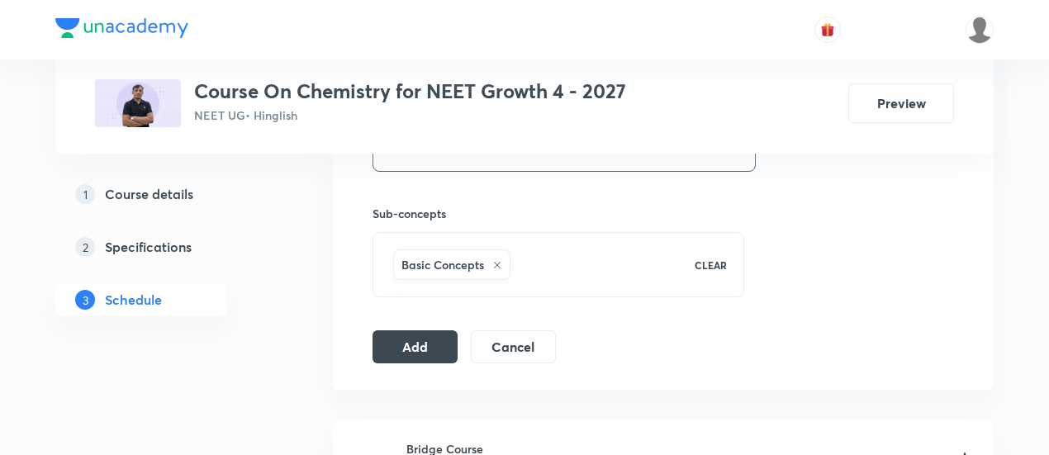
scroll to position [794, 0]
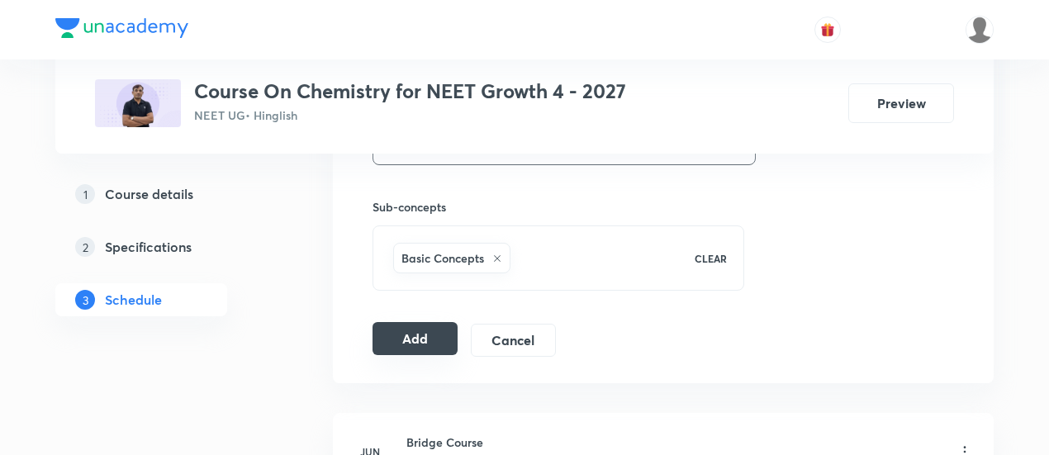
click at [447, 329] on button "Add" at bounding box center [414, 338] width 85 height 33
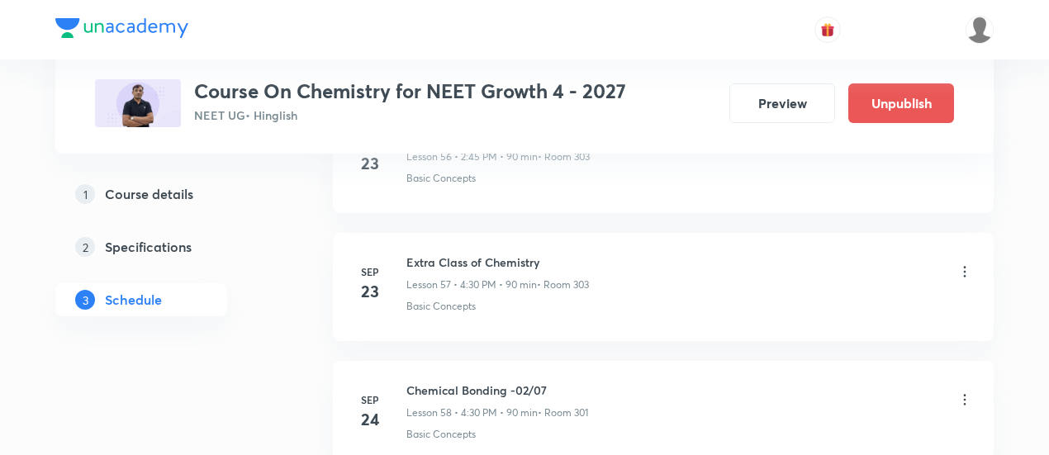
scroll to position [8011, 0]
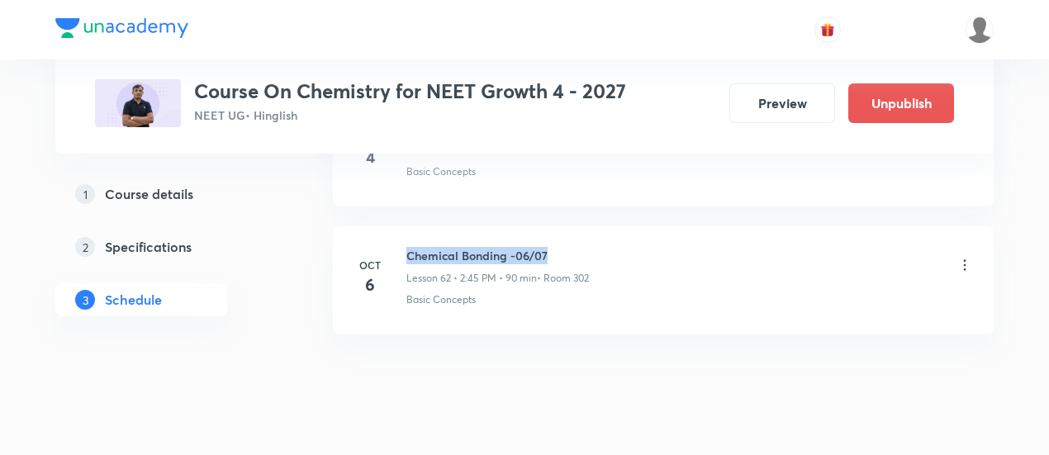
drag, startPoint x: 410, startPoint y: 218, endPoint x: 552, endPoint y: 217, distance: 142.0
click at [552, 247] on h6 "Chemical Bonding -06/07" at bounding box center [497, 255] width 182 height 17
copy h6 "Chemical Bonding -06/07"
click at [598, 251] on div "Chemical Bonding -06/07 Lesson 62 • 2:45 PM • 90 min • Room 302" at bounding box center [689, 266] width 566 height 39
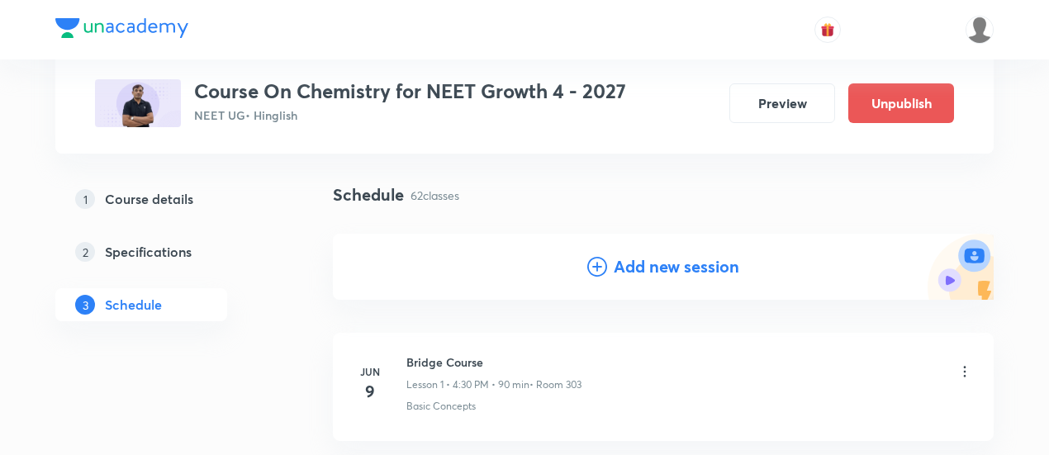
scroll to position [110, 0]
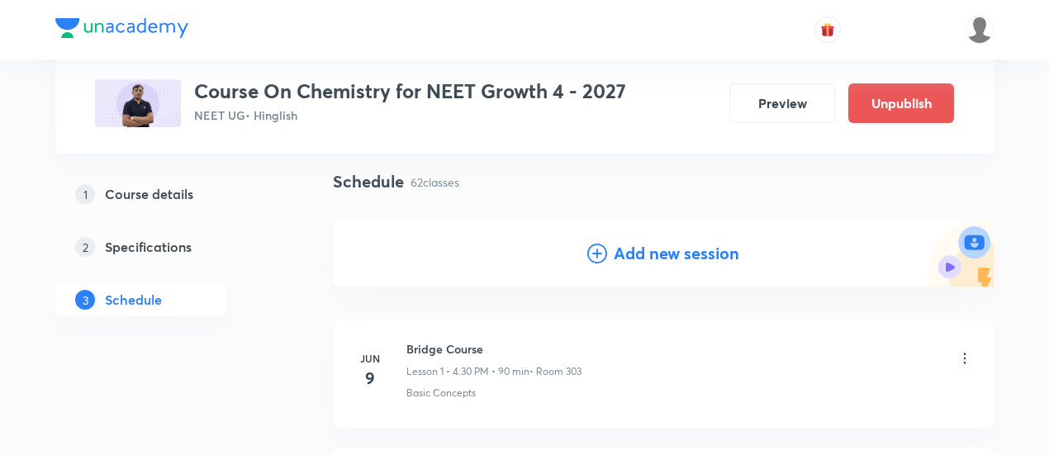
click at [675, 252] on h4 "Add new session" at bounding box center [677, 253] width 126 height 25
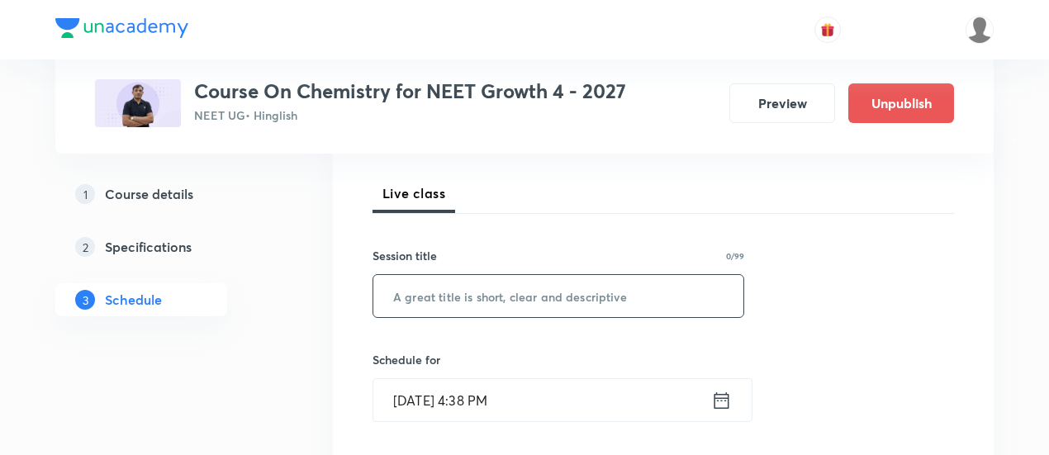
scroll to position [231, 0]
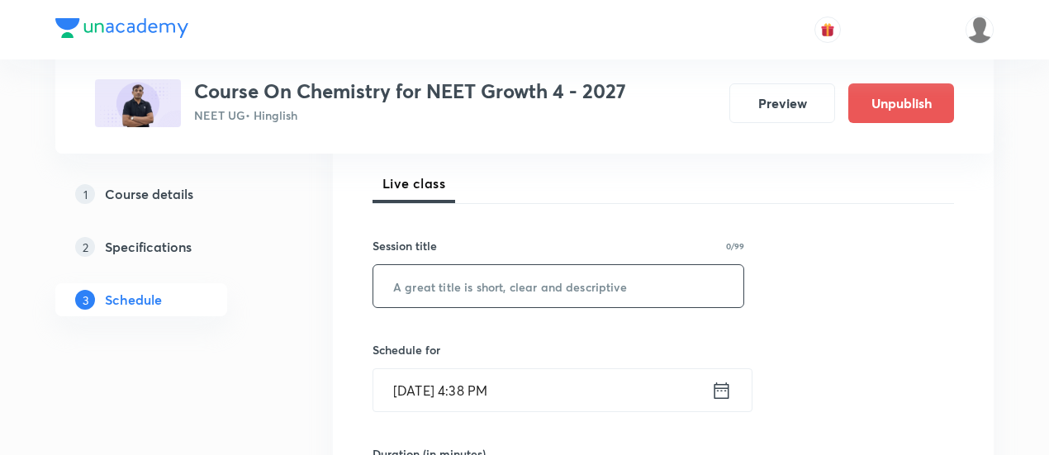
click at [558, 289] on input "text" at bounding box center [558, 286] width 370 height 42
paste input "Chemical Bonding -06/07"
click at [530, 282] on input "Chemical Bonding -06/07" at bounding box center [558, 286] width 370 height 42
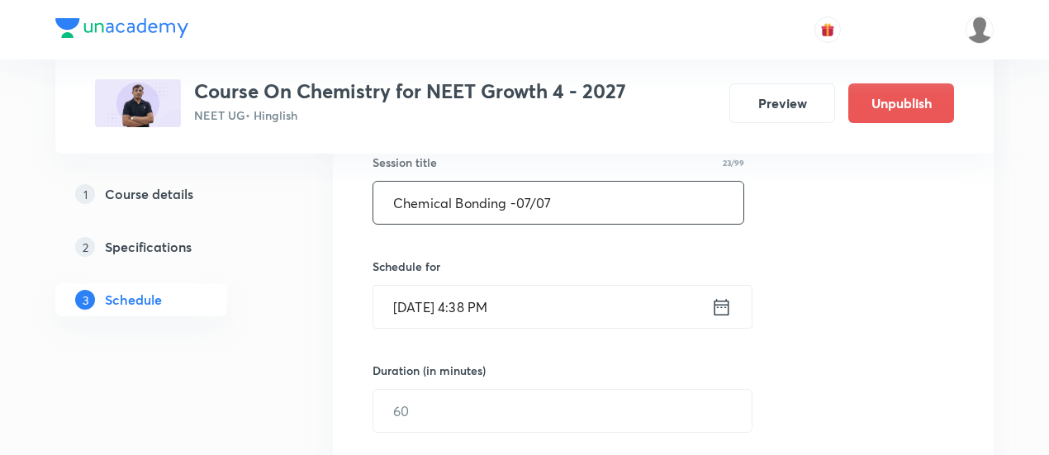
scroll to position [315, 0]
type input "Chemical Bonding -07/07"
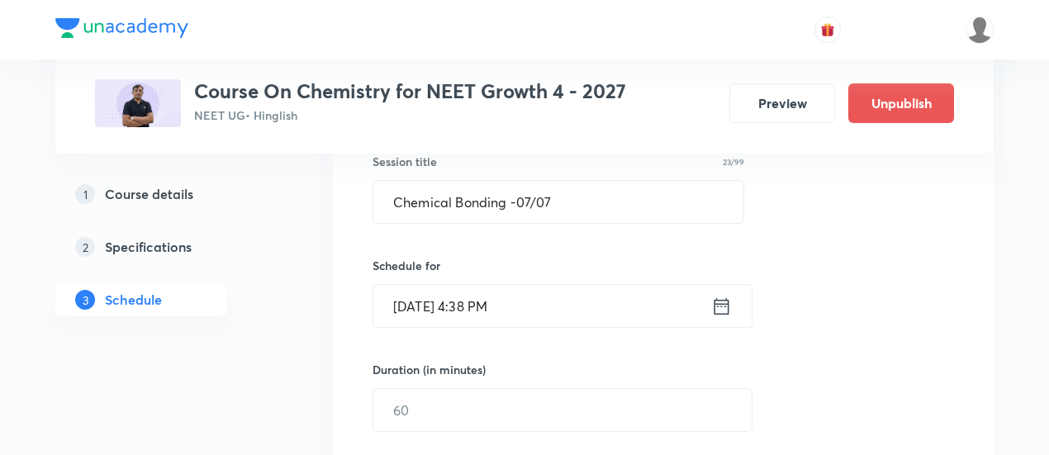
click at [725, 303] on icon at bounding box center [721, 305] width 15 height 17
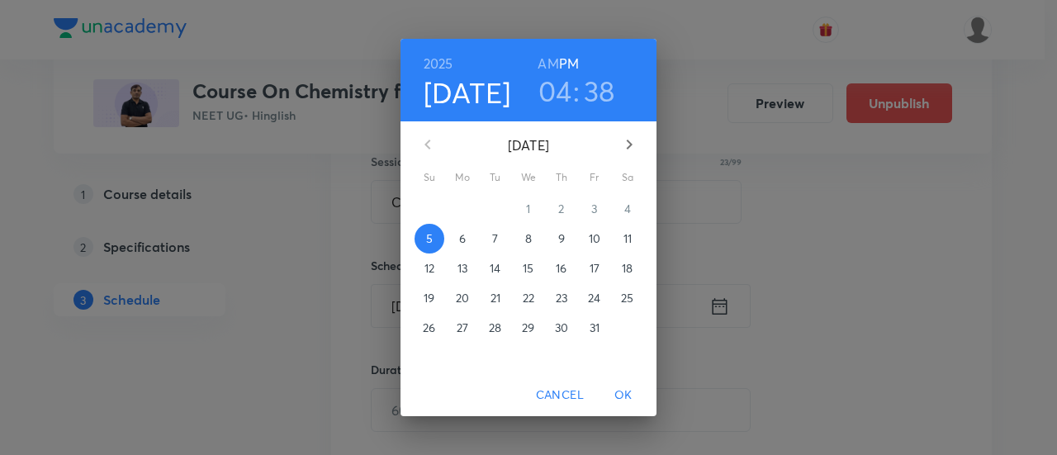
click at [529, 239] on p "8" at bounding box center [528, 238] width 7 height 17
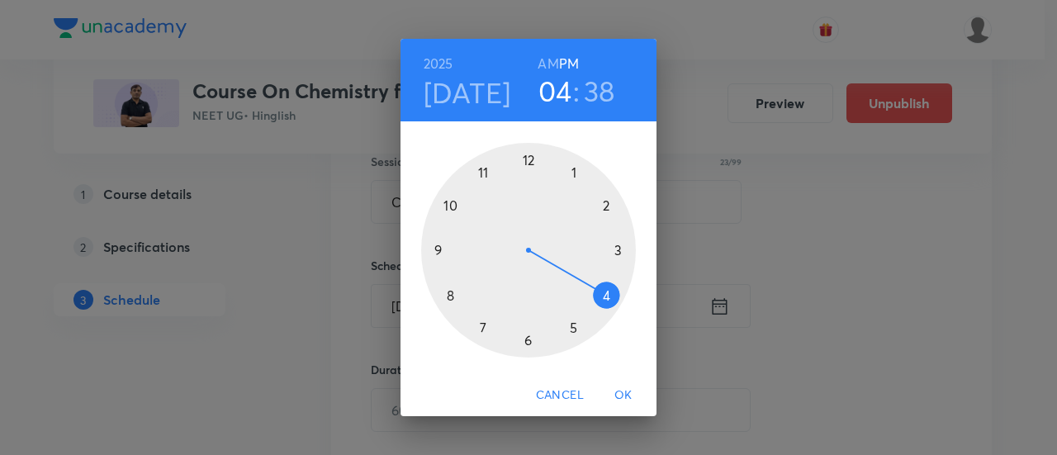
click at [528, 341] on div at bounding box center [528, 250] width 215 height 215
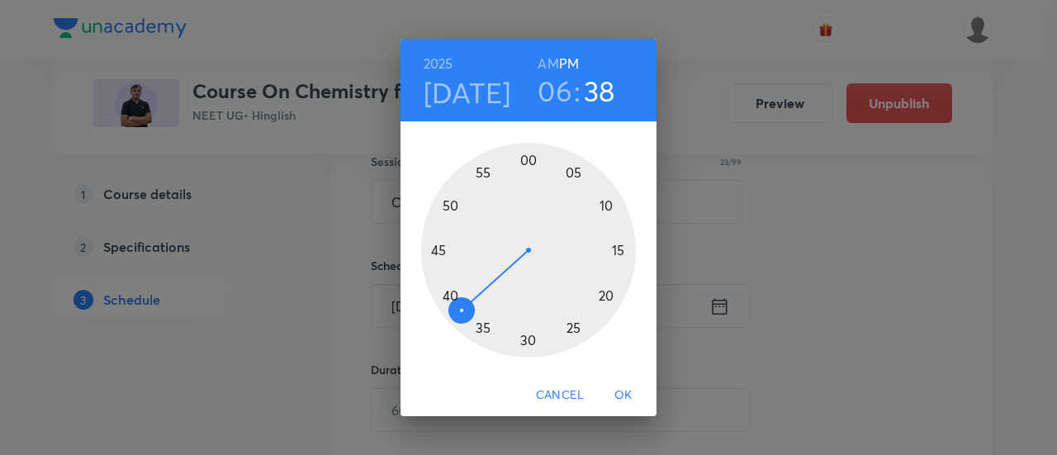
click at [618, 252] on div at bounding box center [528, 250] width 215 height 215
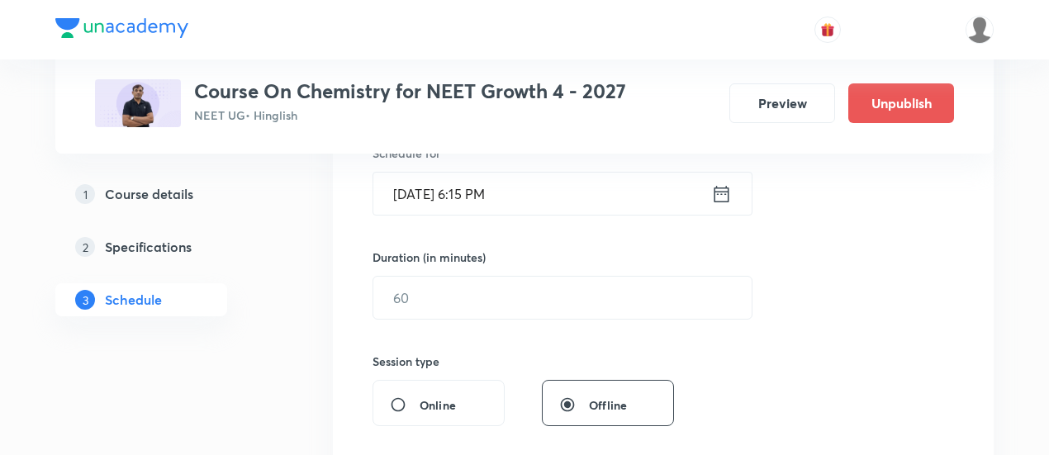
scroll to position [431, 0]
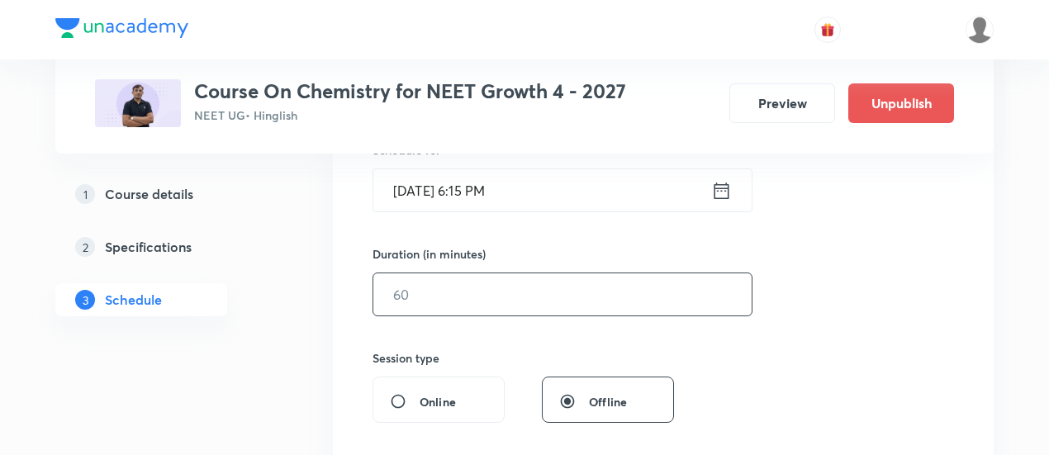
click at [545, 282] on input "text" at bounding box center [562, 294] width 378 height 42
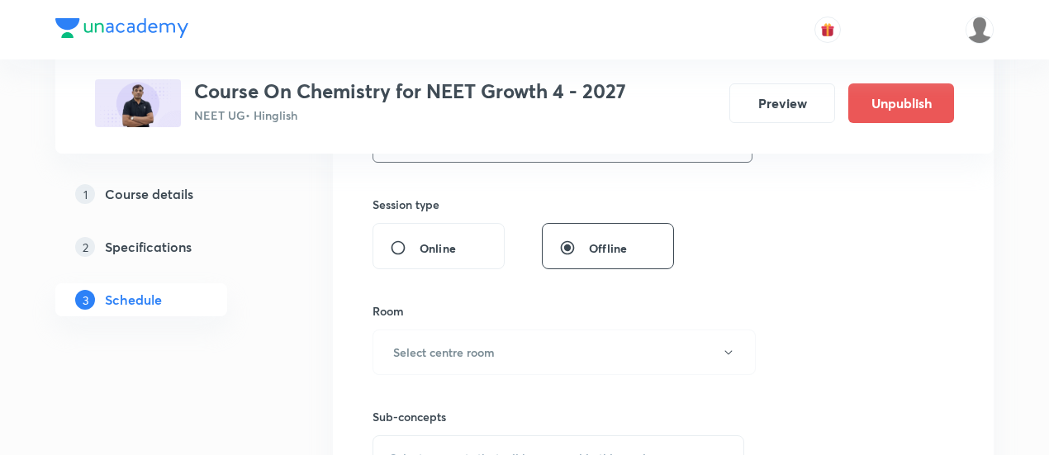
scroll to position [621, 0]
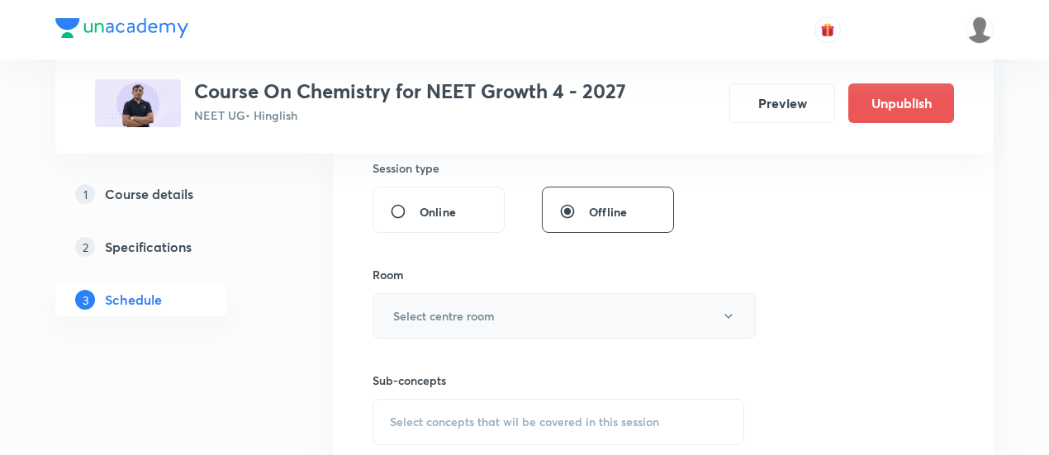
type input "90"
click at [537, 313] on button "Select centre room" at bounding box center [563, 315] width 383 height 45
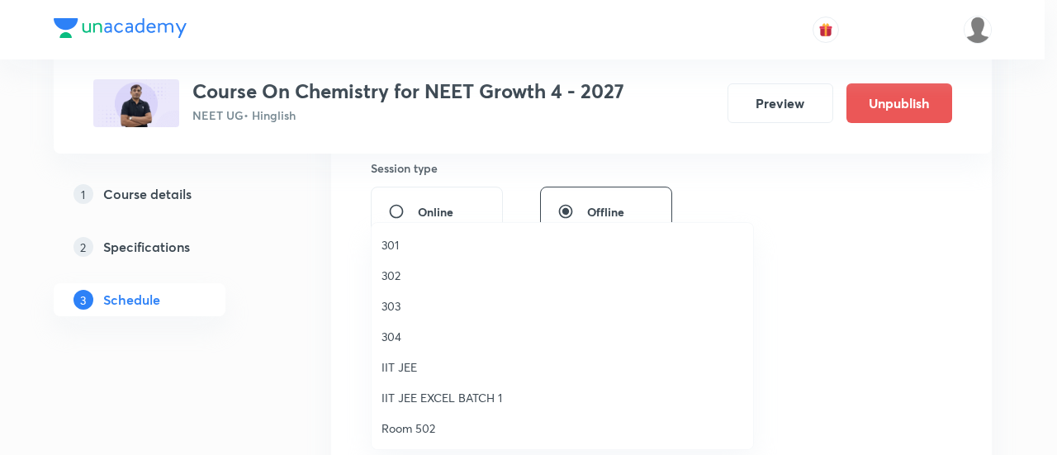
click at [413, 248] on span "301" at bounding box center [562, 244] width 362 height 17
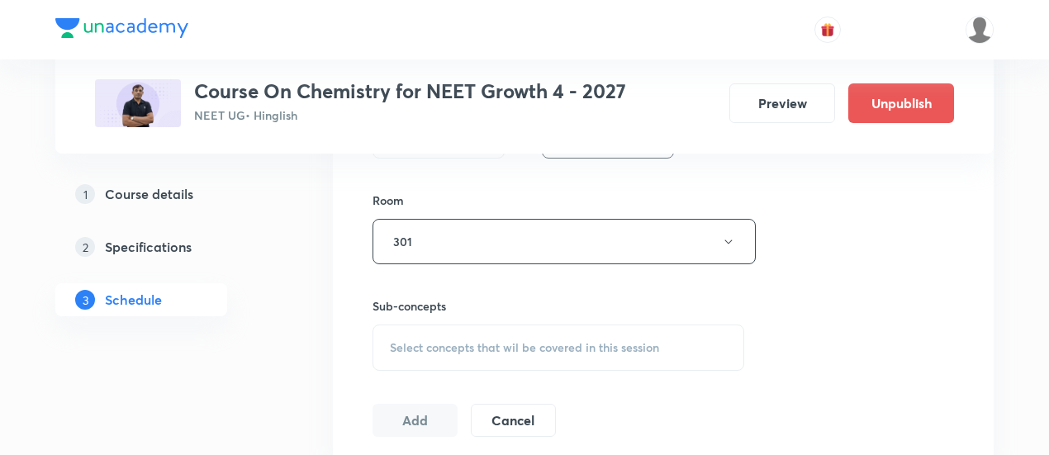
scroll to position [698, 0]
click at [454, 333] on div "Select concepts that wil be covered in this session" at bounding box center [558, 345] width 372 height 46
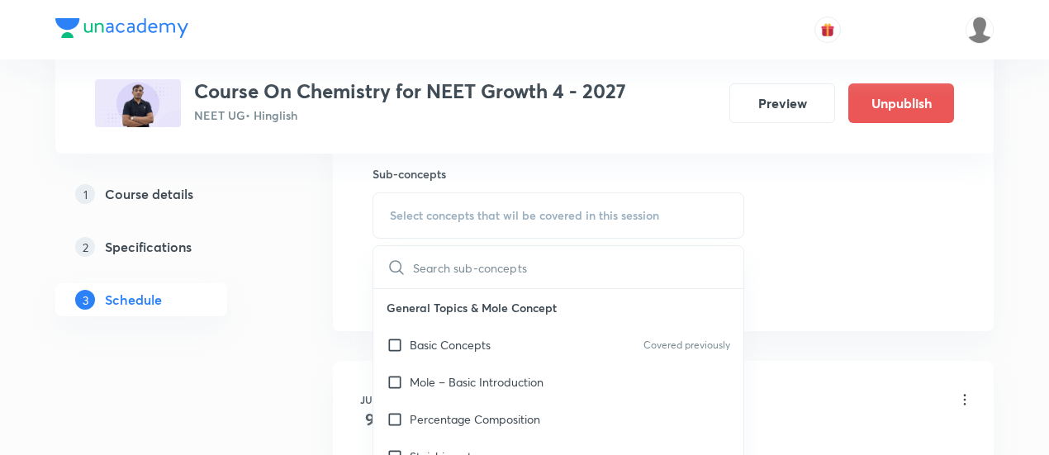
scroll to position [832, 0]
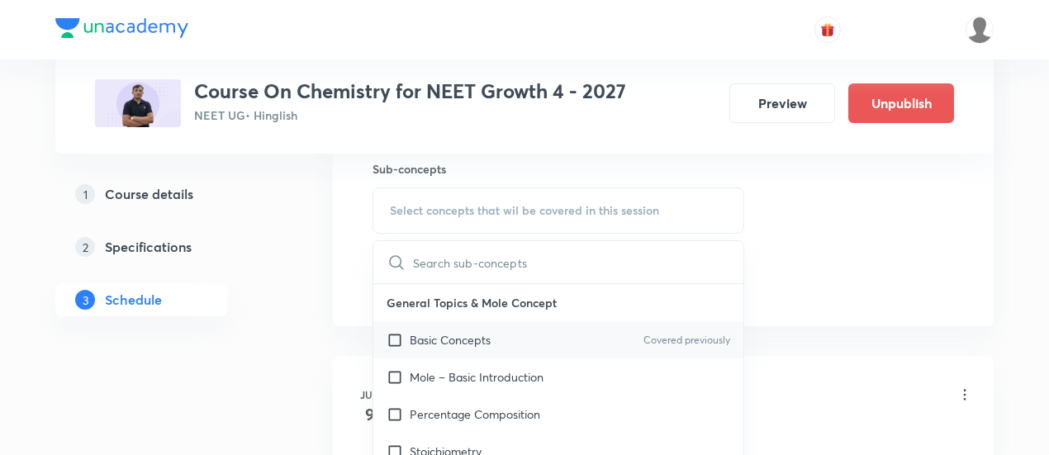
click at [440, 333] on p "Basic Concepts" at bounding box center [450, 339] width 81 height 17
checkbox input "true"
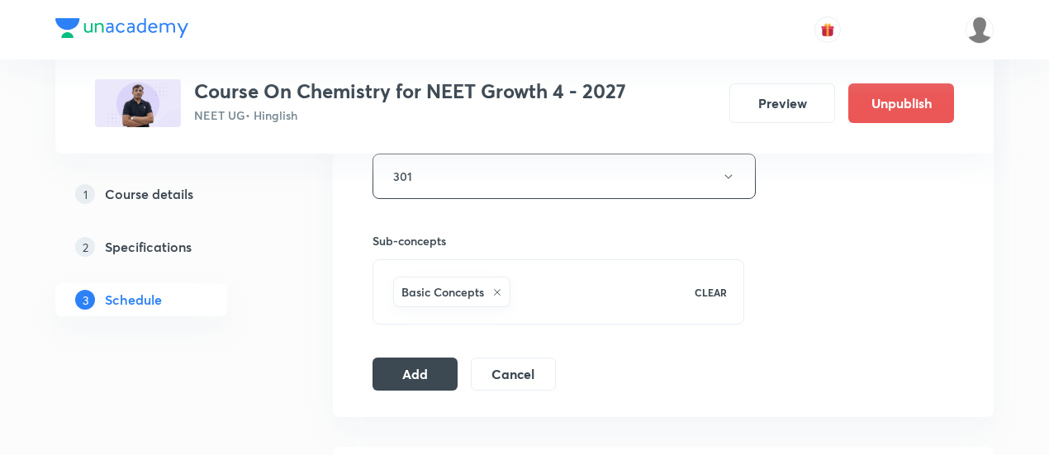
scroll to position [761, 0]
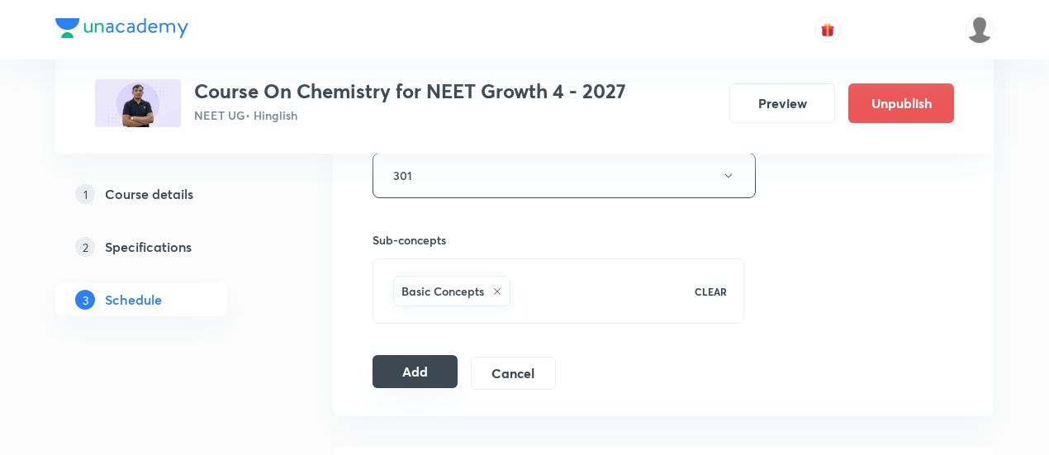
click at [406, 372] on button "Add" at bounding box center [414, 371] width 85 height 33
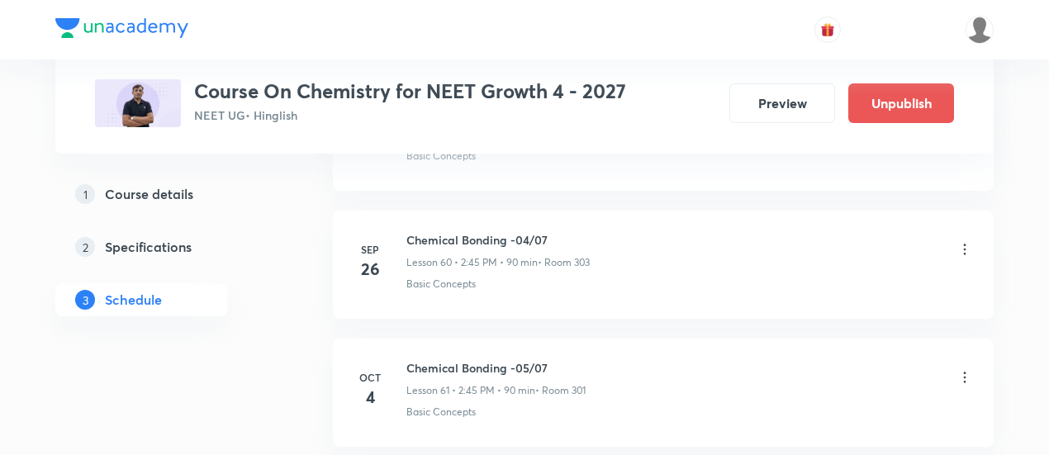
scroll to position [8138, 0]
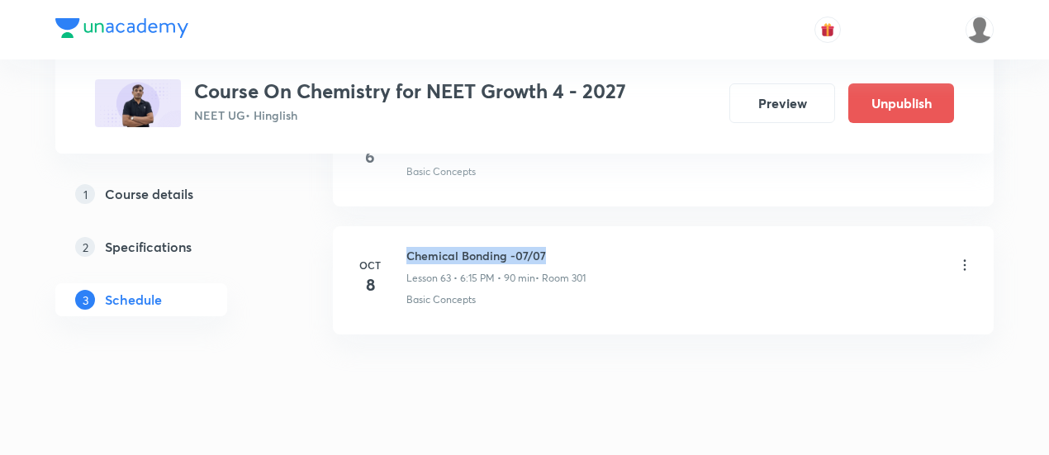
drag, startPoint x: 408, startPoint y: 219, endPoint x: 606, endPoint y: 204, distance: 198.7
click at [606, 226] on li "Oct 8 Chemical Bonding -07/07 Lesson 63 • 6:15 PM • 90 min • Room 301 Basic Con…" at bounding box center [663, 280] width 661 height 108
copy h6 "Chemical Bonding -07/07"
click at [606, 226] on li "Oct 8 Chemical Bonding -07/07 Lesson 63 • 6:15 PM • 90 min • Room 301 Basic Con…" at bounding box center [663, 280] width 661 height 108
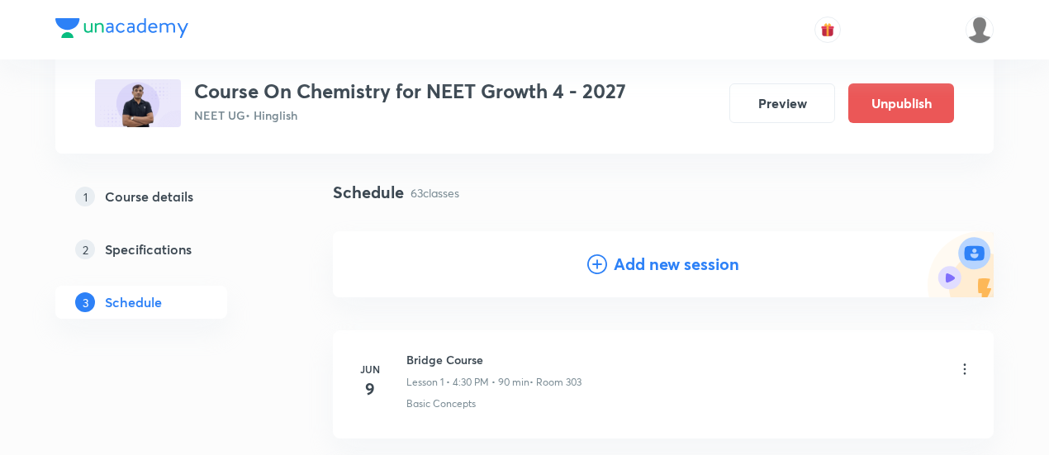
scroll to position [107, 0]
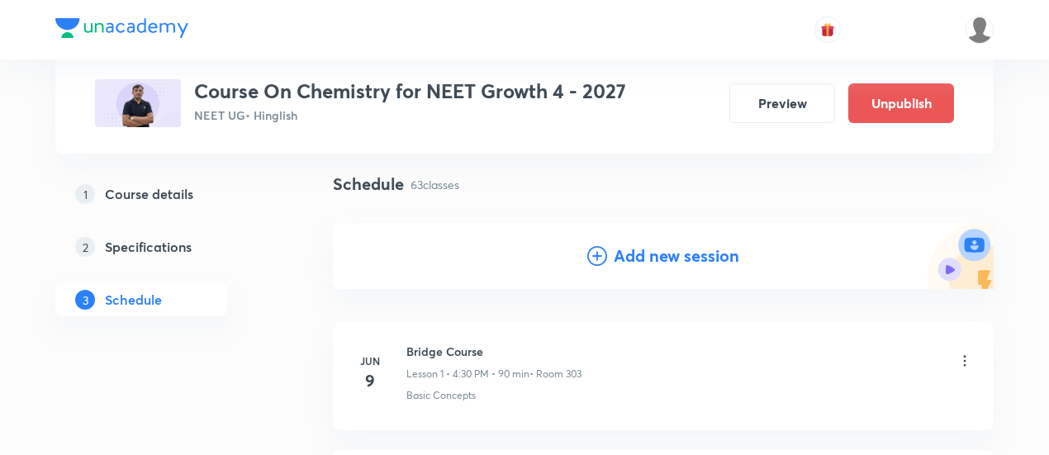
click at [657, 257] on h4 "Add new session" at bounding box center [677, 256] width 126 height 25
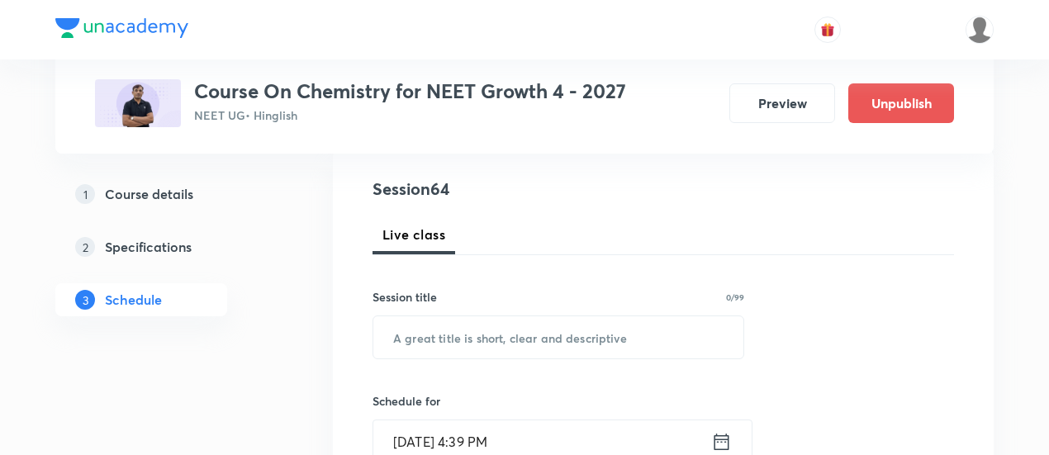
scroll to position [184, 0]
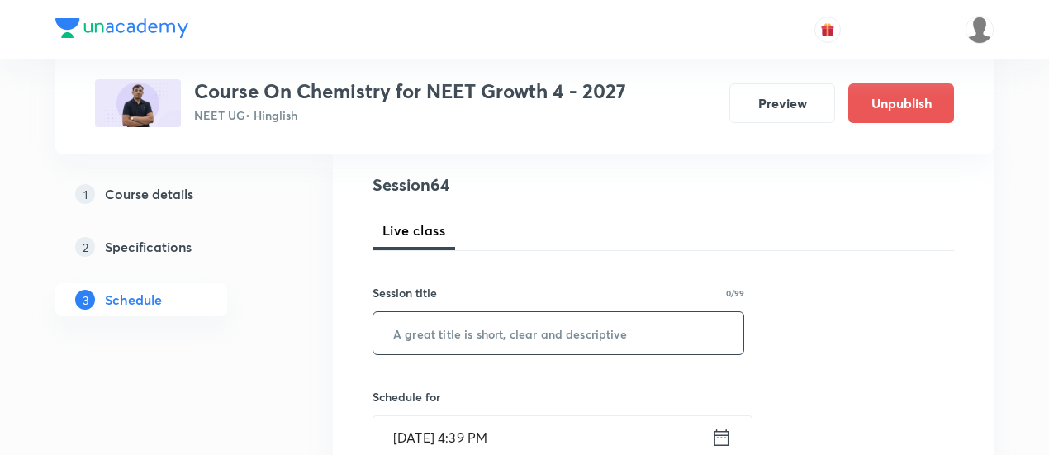
click at [558, 326] on input "text" at bounding box center [558, 333] width 370 height 42
paste input "Chemical Bonding -07/07"
click at [533, 328] on input "Chemical Bonding -07/07" at bounding box center [558, 333] width 370 height 42
click at [529, 328] on input "Chemical Bonding -07/07" at bounding box center [558, 333] width 370 height 42
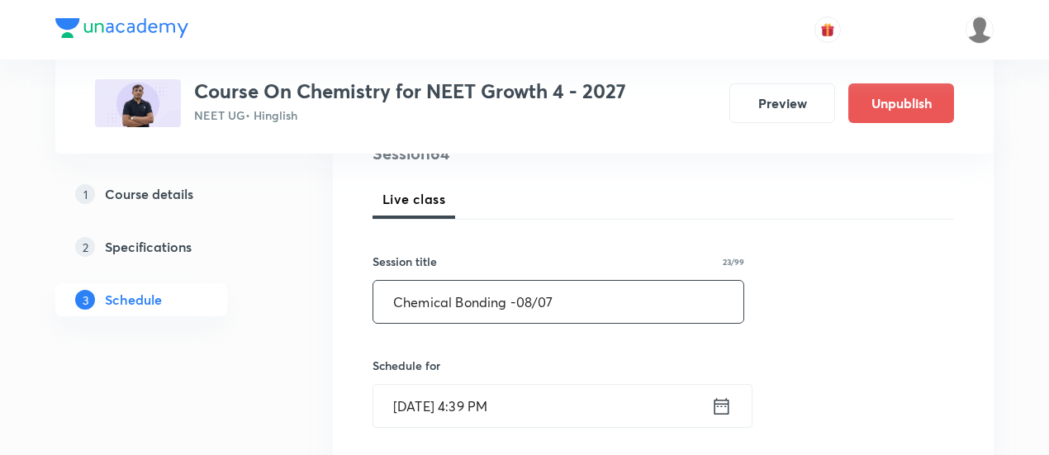
scroll to position [277, 0]
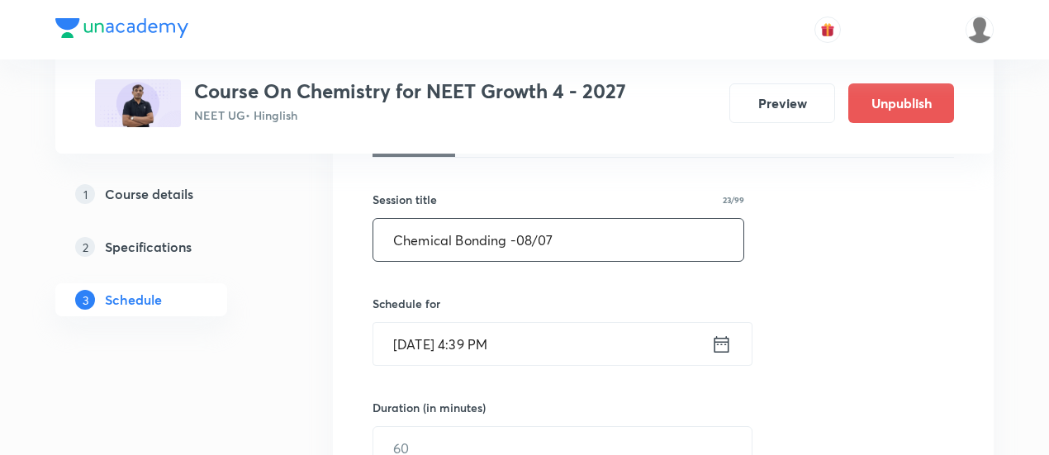
type input "Chemical Bonding -08/07"
click at [723, 342] on icon at bounding box center [721, 344] width 21 height 23
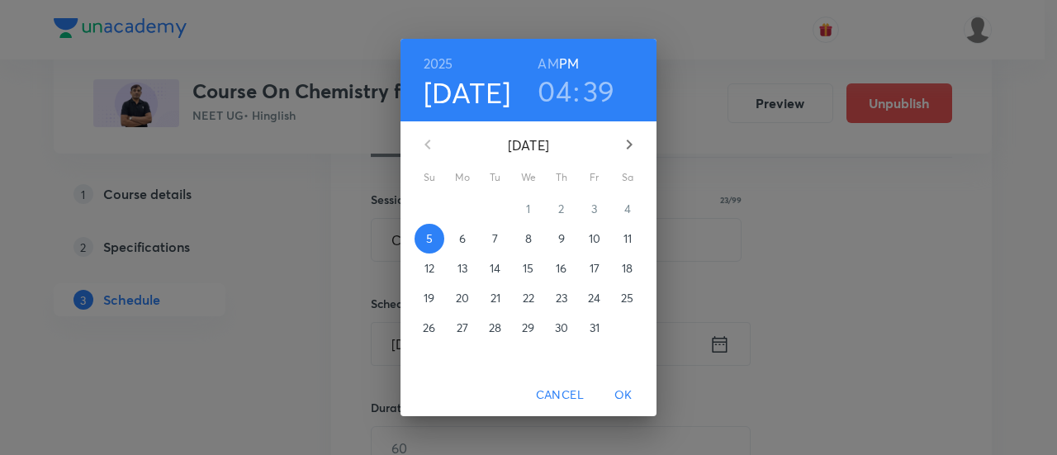
click at [563, 236] on p "9" at bounding box center [561, 238] width 7 height 17
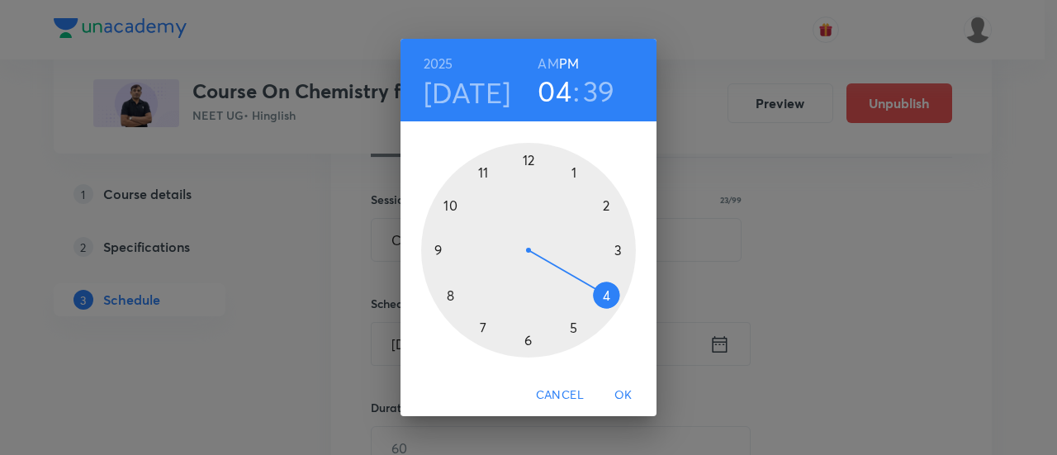
click at [604, 206] on div at bounding box center [528, 250] width 215 height 215
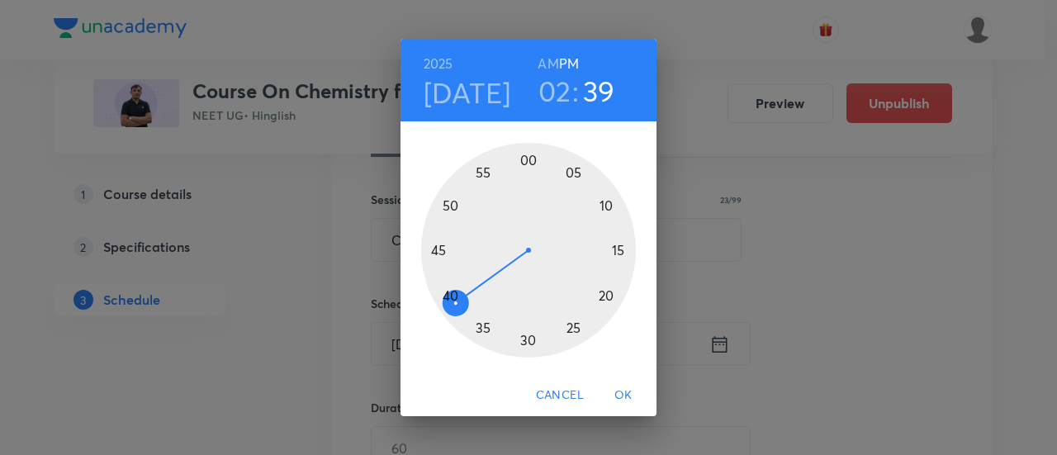
click at [441, 253] on div at bounding box center [528, 250] width 215 height 215
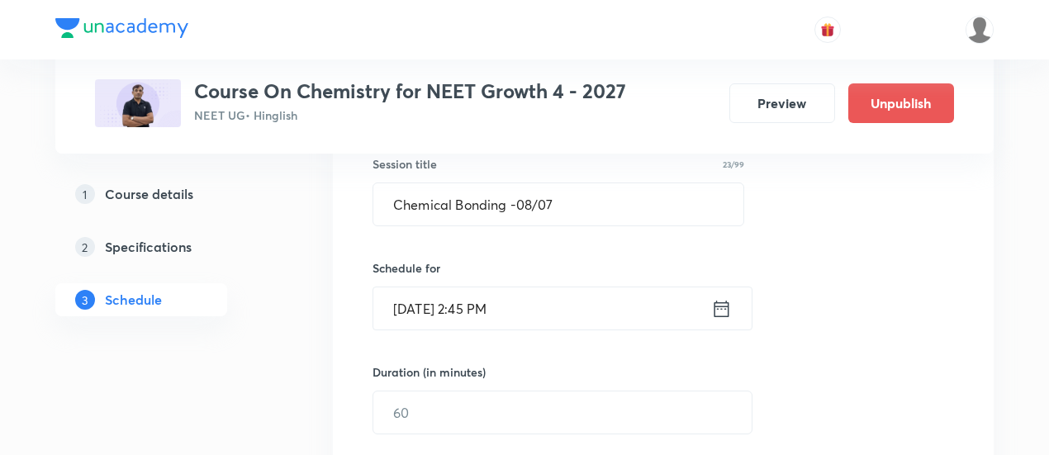
scroll to position [401, 0]
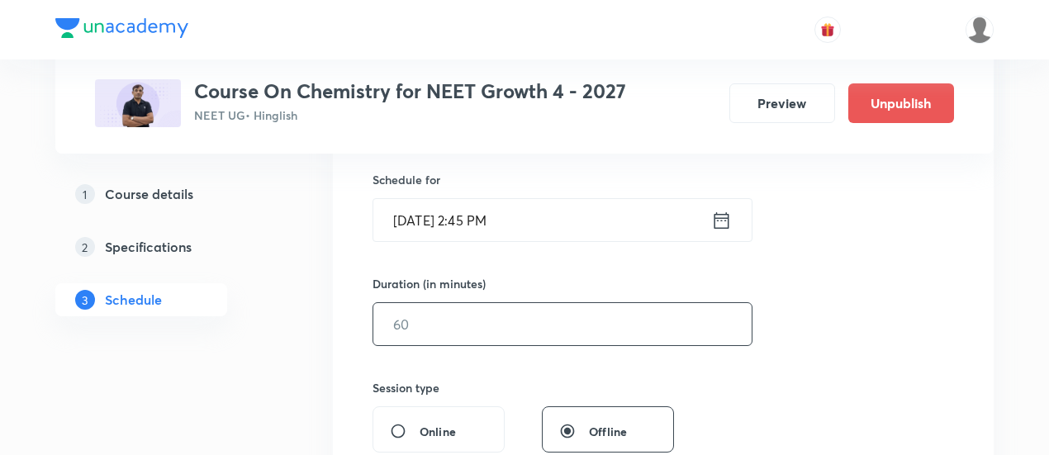
click at [585, 317] on input "text" at bounding box center [562, 324] width 378 height 42
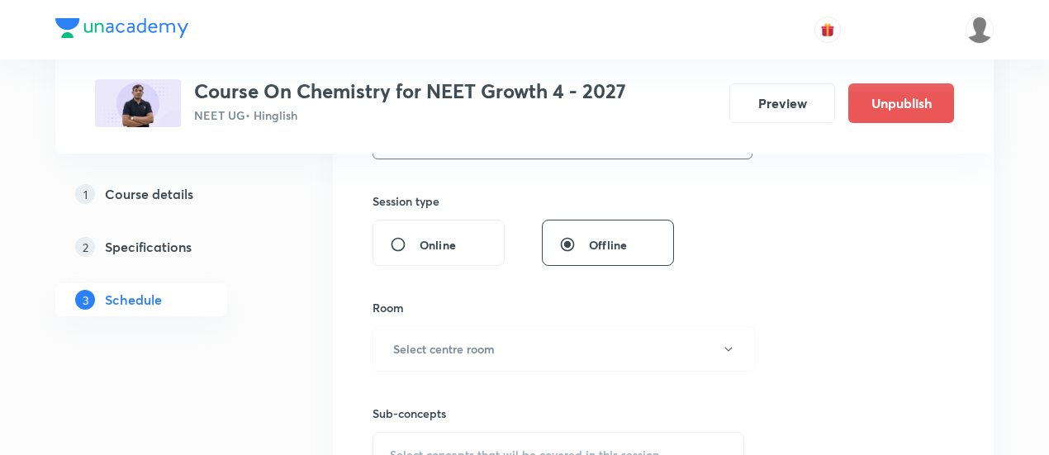
scroll to position [638, 0]
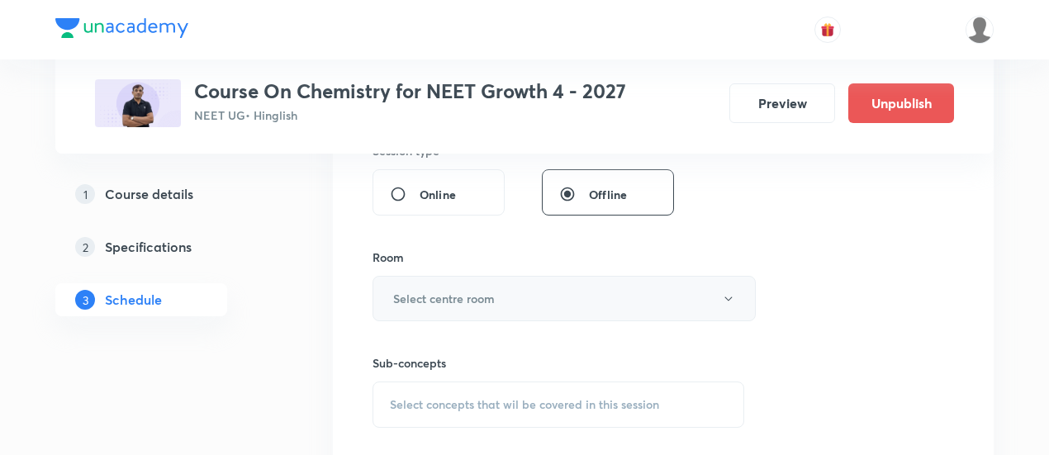
type input "90"
click at [582, 296] on button "Select centre room" at bounding box center [563, 298] width 383 height 45
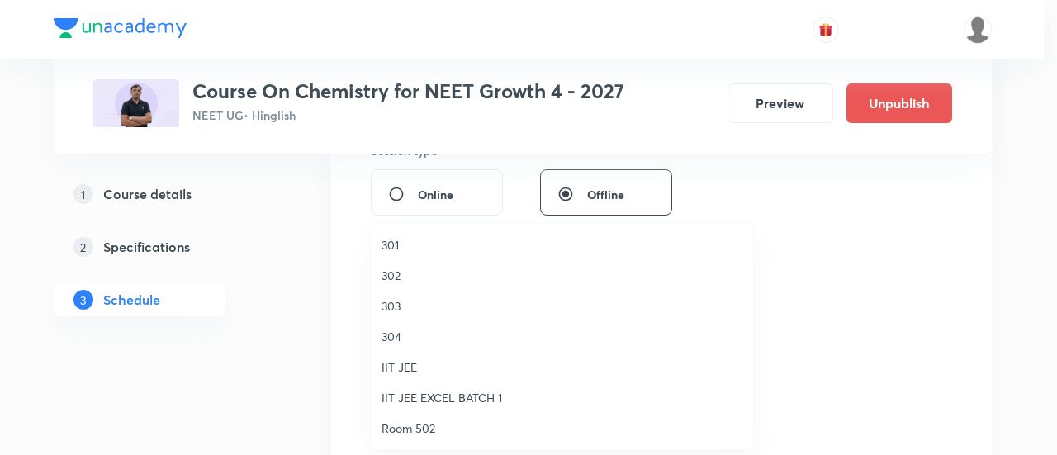
click at [382, 273] on span "302" at bounding box center [562, 275] width 362 height 17
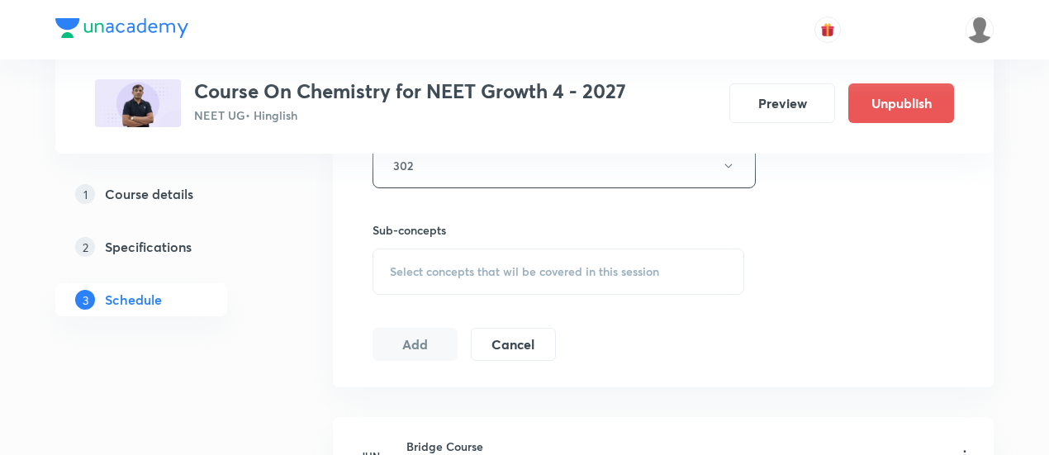
scroll to position [772, 0]
click at [557, 270] on span "Select concepts that wil be covered in this session" at bounding box center [524, 270] width 269 height 13
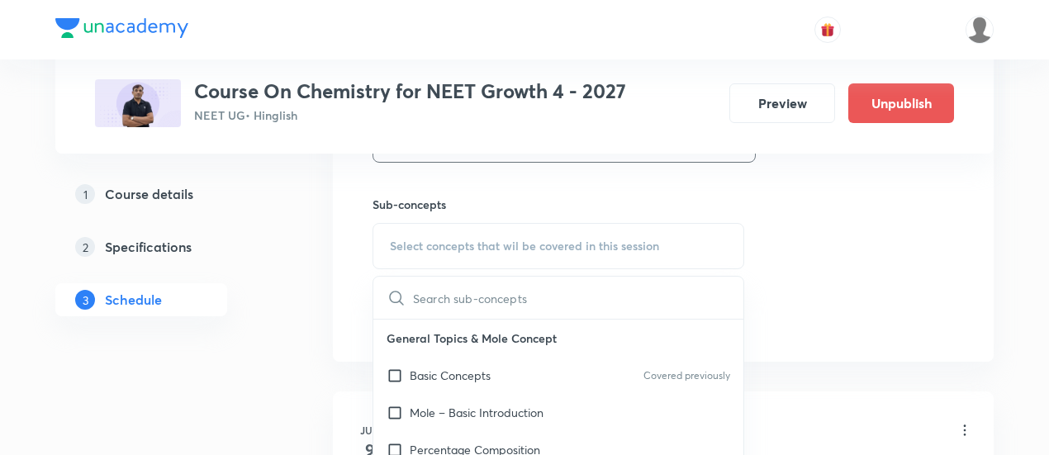
scroll to position [841, 0]
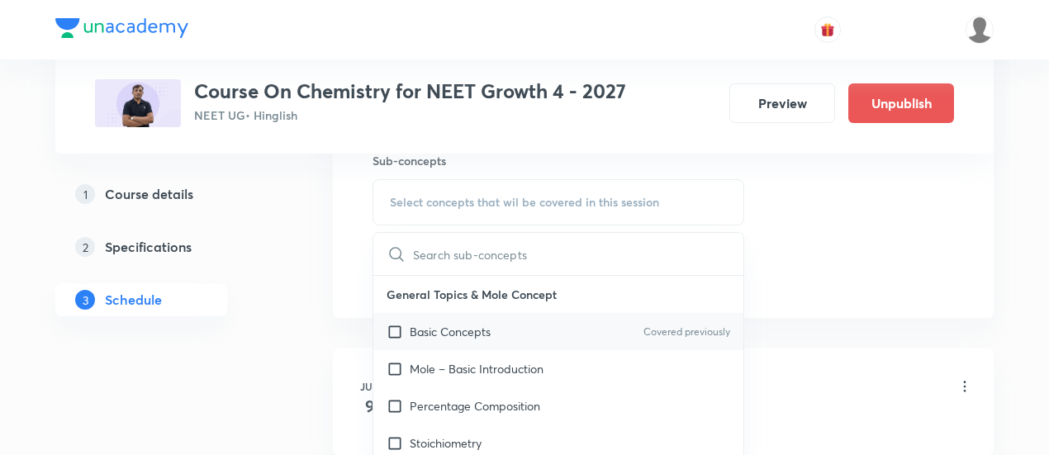
click at [500, 329] on div "Basic Concepts Covered previously" at bounding box center [558, 331] width 370 height 37
checkbox input "true"
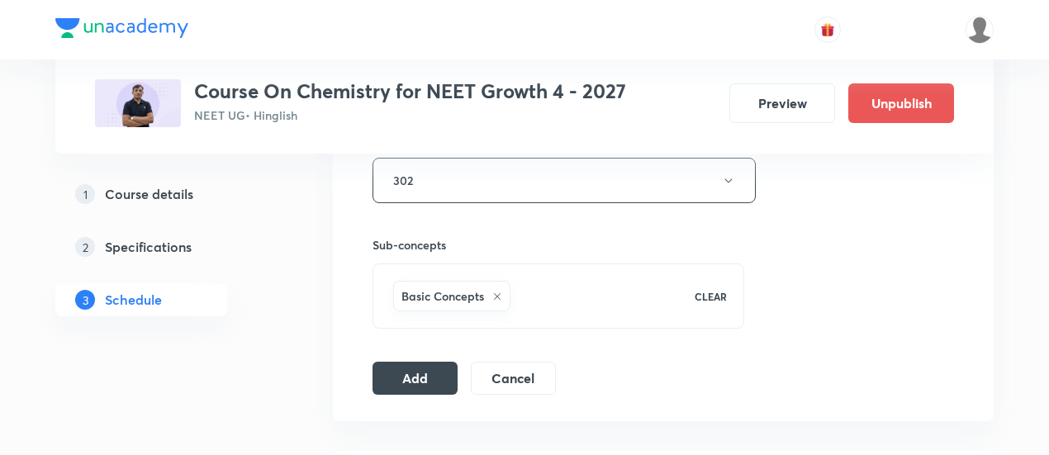
scroll to position [758, 0]
click at [438, 361] on button "Add" at bounding box center [414, 374] width 85 height 33
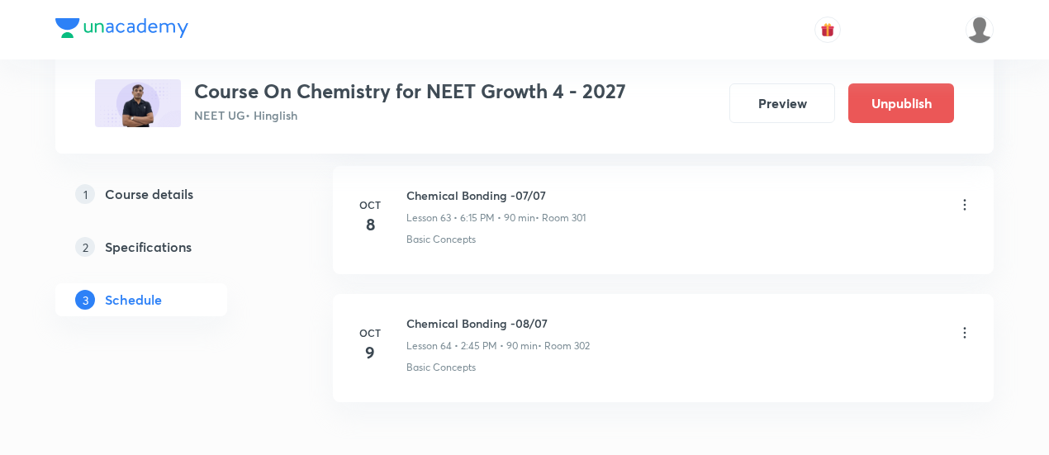
scroll to position [8201, 0]
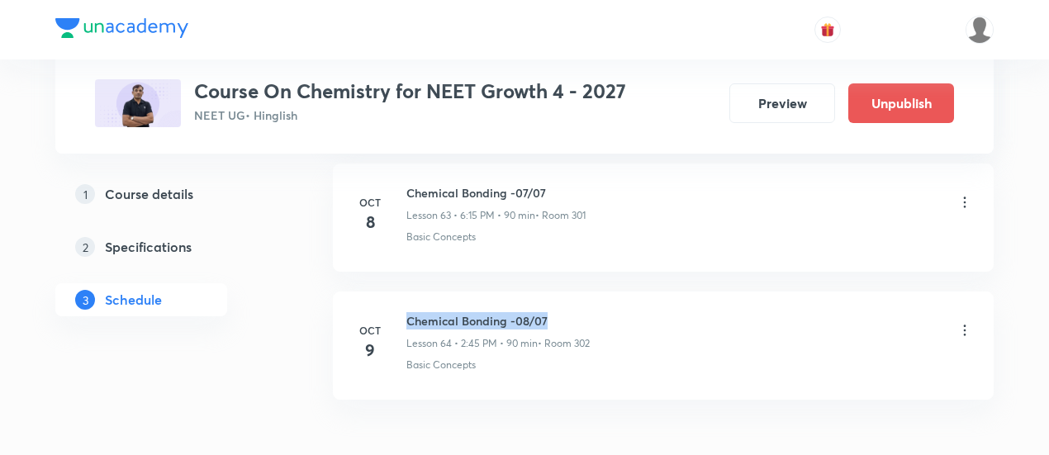
drag, startPoint x: 405, startPoint y: 283, endPoint x: 562, endPoint y: 283, distance: 156.9
click at [562, 312] on h6 "Chemical Bonding -08/07" at bounding box center [497, 320] width 183 height 17
copy h6 "Chemical Bonding -08/07"
click at [562, 312] on h6 "Chemical Bonding -08/07" at bounding box center [497, 320] width 183 height 17
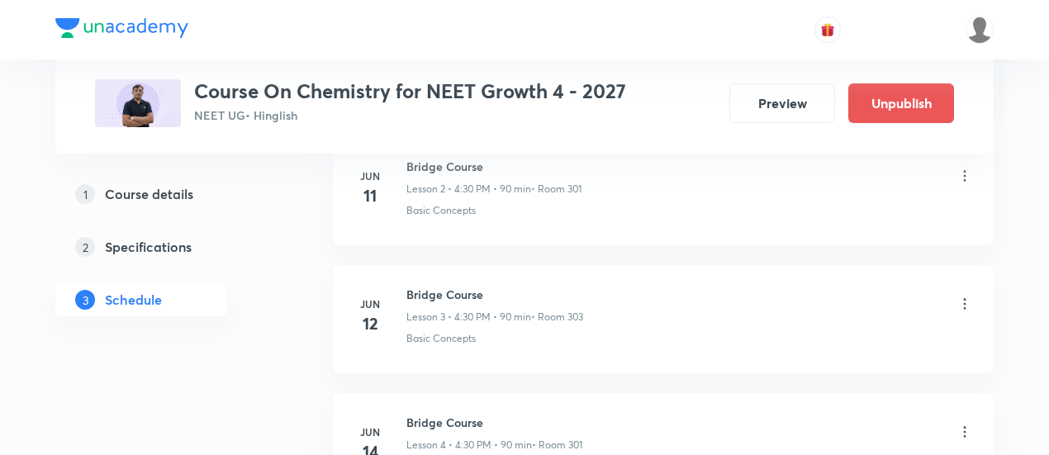
scroll to position [0, 0]
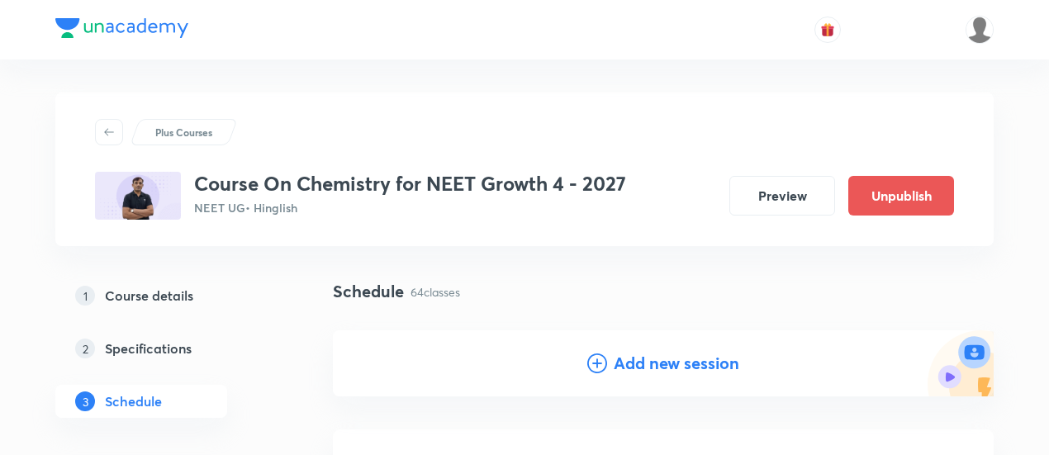
click at [647, 366] on h4 "Add new session" at bounding box center [677, 363] width 126 height 25
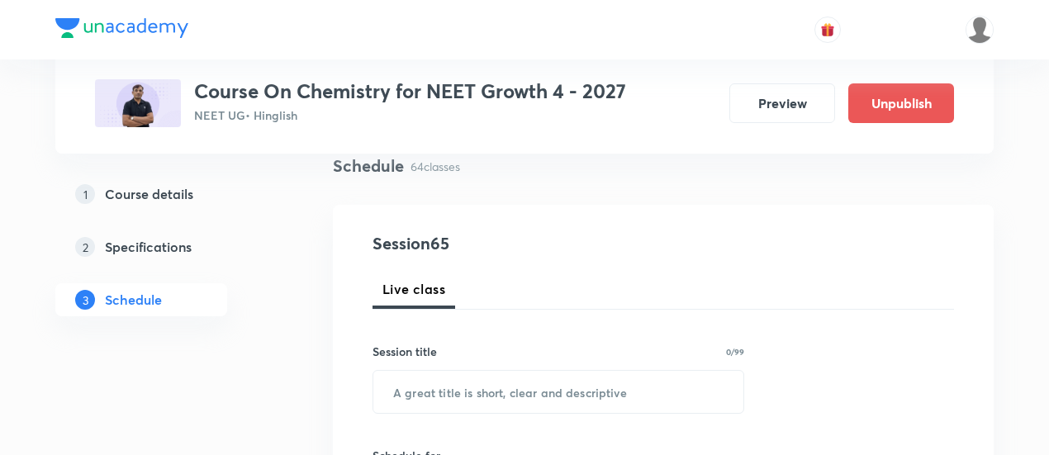
scroll to position [149, 0]
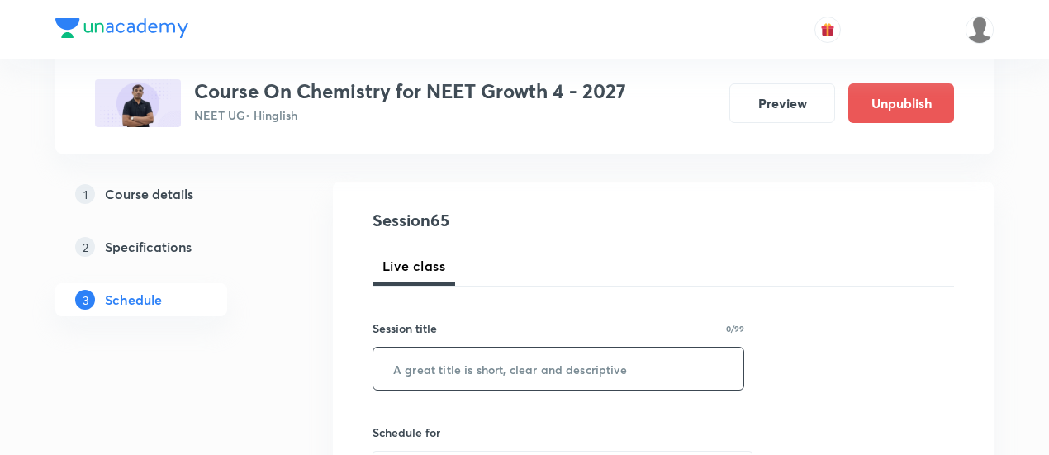
click at [562, 371] on input "text" at bounding box center [558, 369] width 370 height 42
paste input "Chemical Bonding -08/07"
click at [533, 366] on input "Chemical Bonding -08/07" at bounding box center [558, 369] width 370 height 42
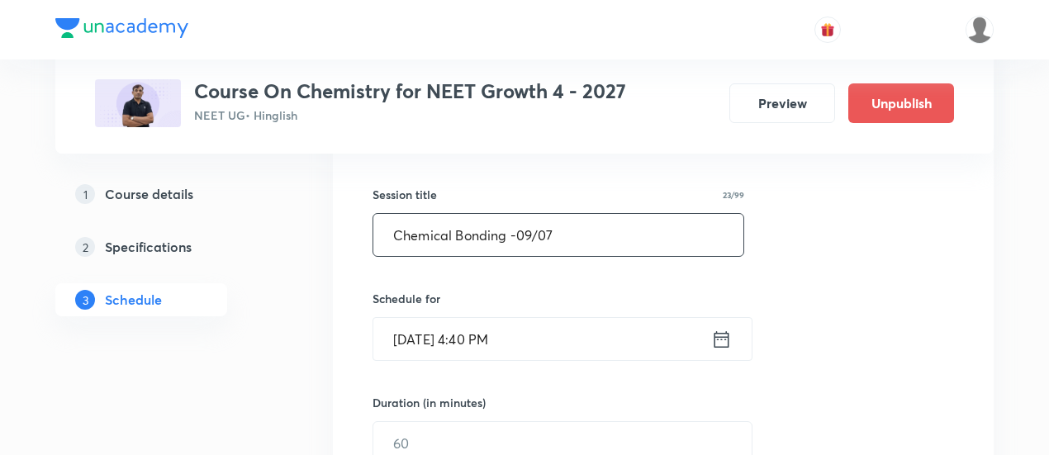
scroll to position [319, 0]
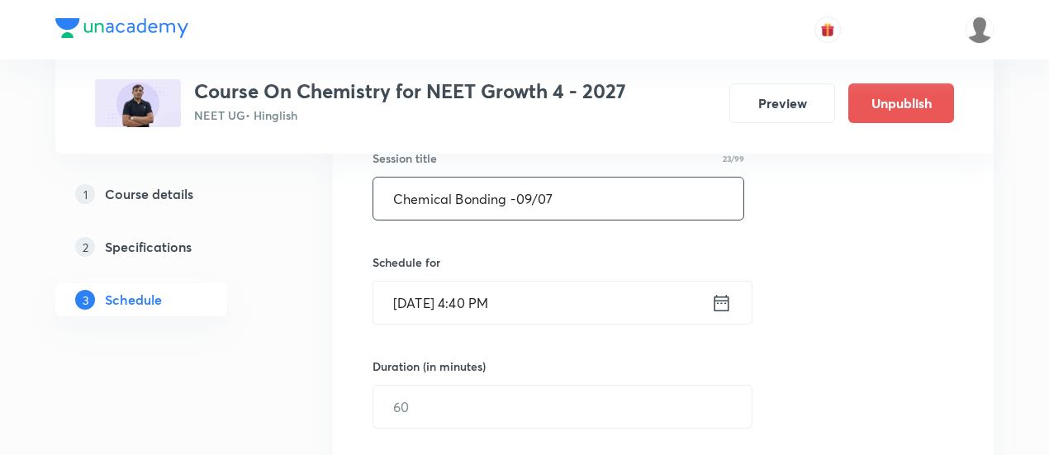
type input "Chemical Bonding -09/07"
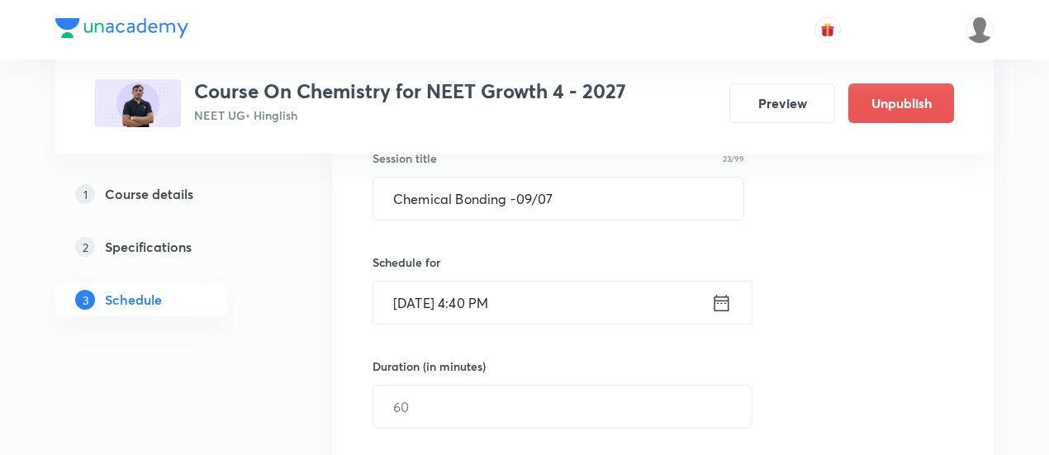
click at [718, 303] on icon at bounding box center [721, 302] width 21 height 23
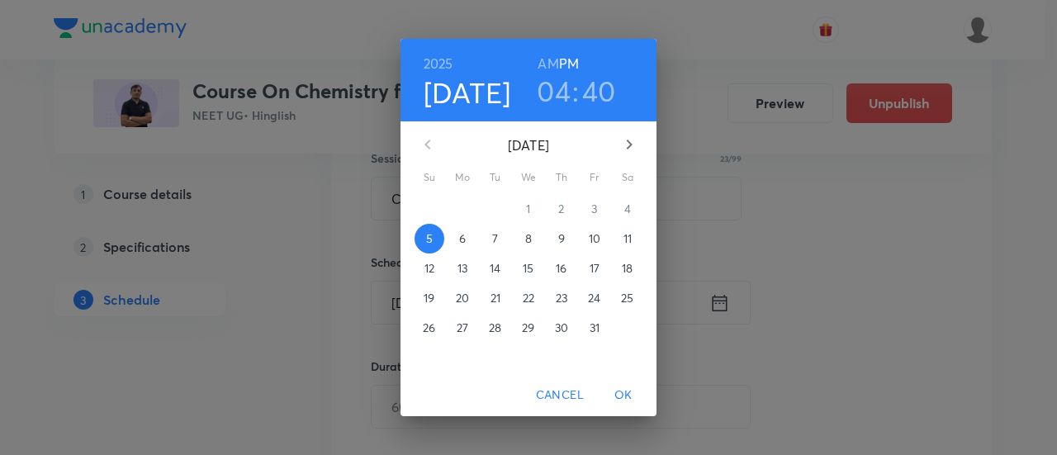
click at [599, 239] on p "10" at bounding box center [595, 238] width 12 height 17
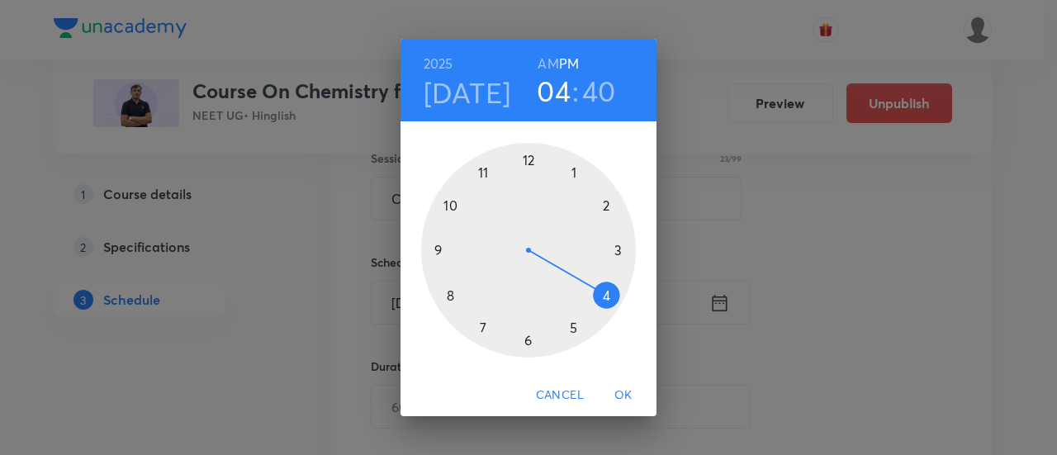
click at [607, 204] on div at bounding box center [528, 250] width 215 height 215
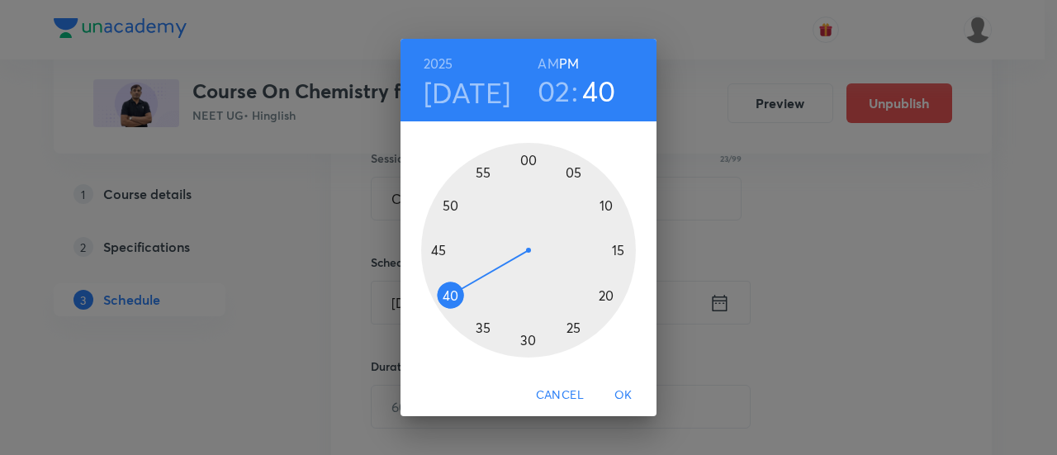
click at [435, 254] on div at bounding box center [528, 250] width 215 height 215
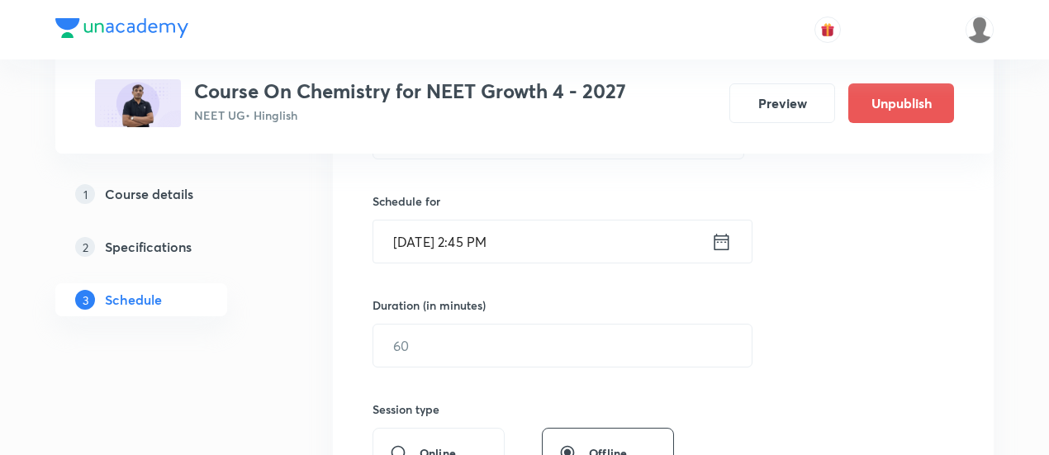
scroll to position [393, 0]
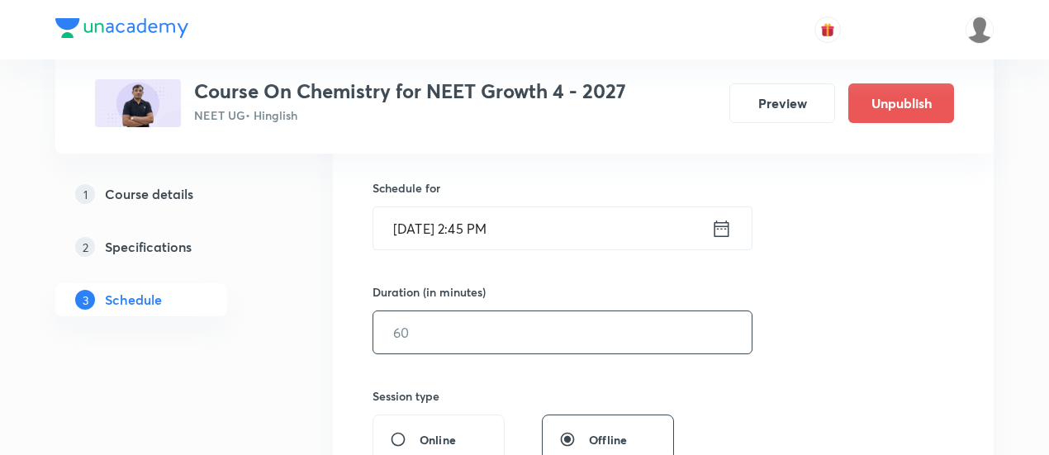
click at [603, 339] on input "text" at bounding box center [562, 332] width 378 height 42
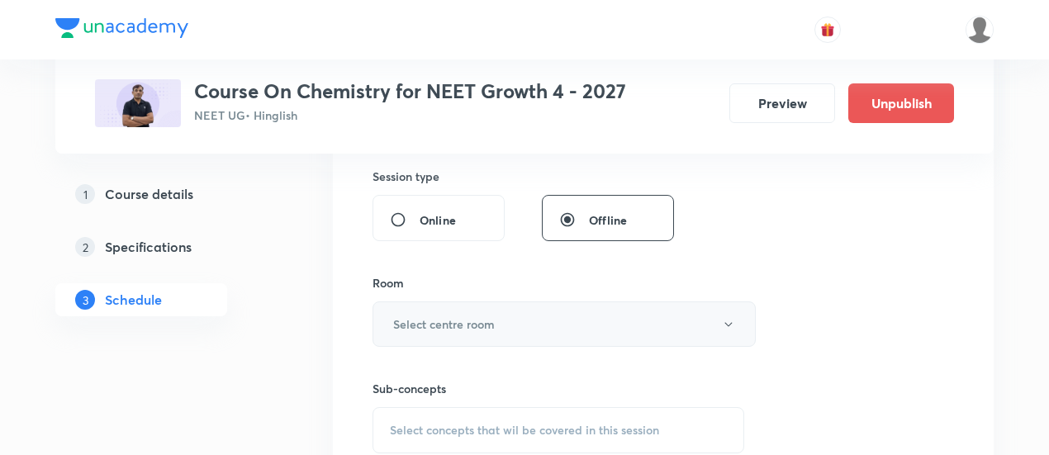
scroll to position [616, 0]
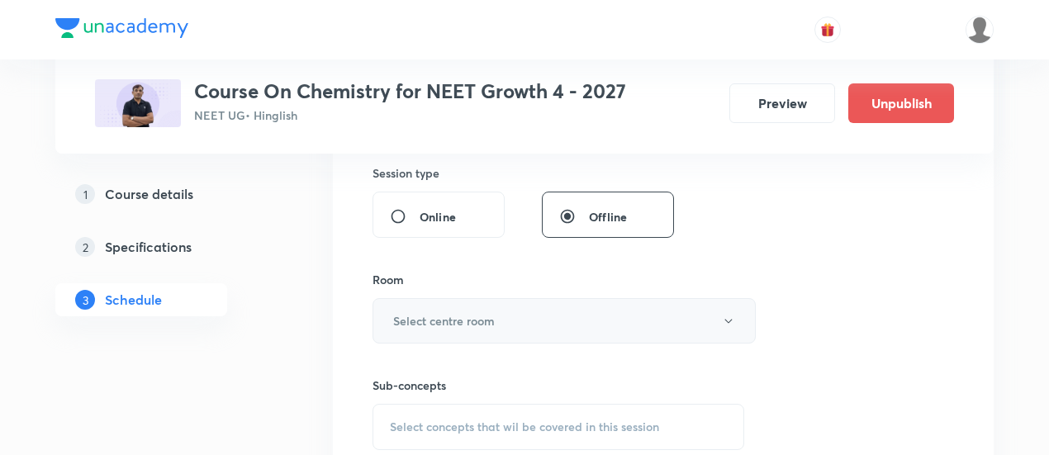
type input "90"
click at [547, 320] on button "Select centre room" at bounding box center [563, 320] width 383 height 45
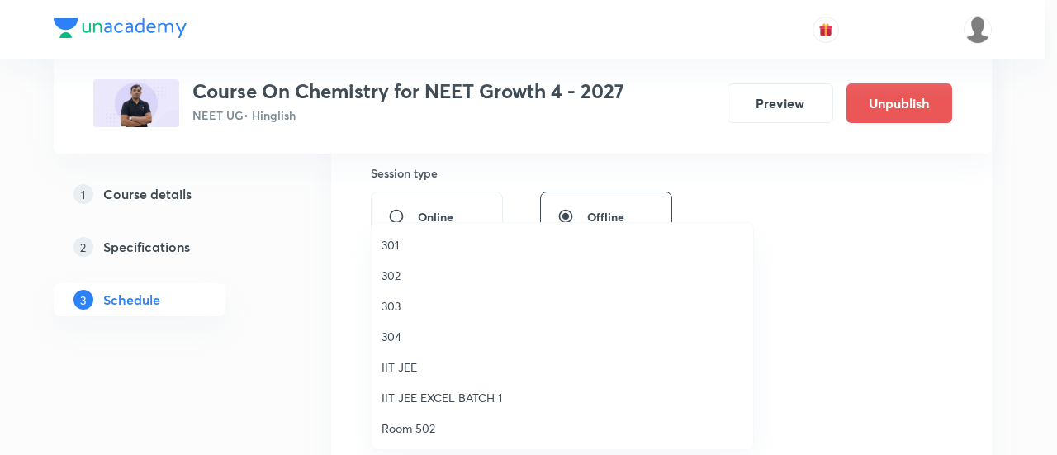
click at [408, 306] on span "303" at bounding box center [562, 305] width 362 height 17
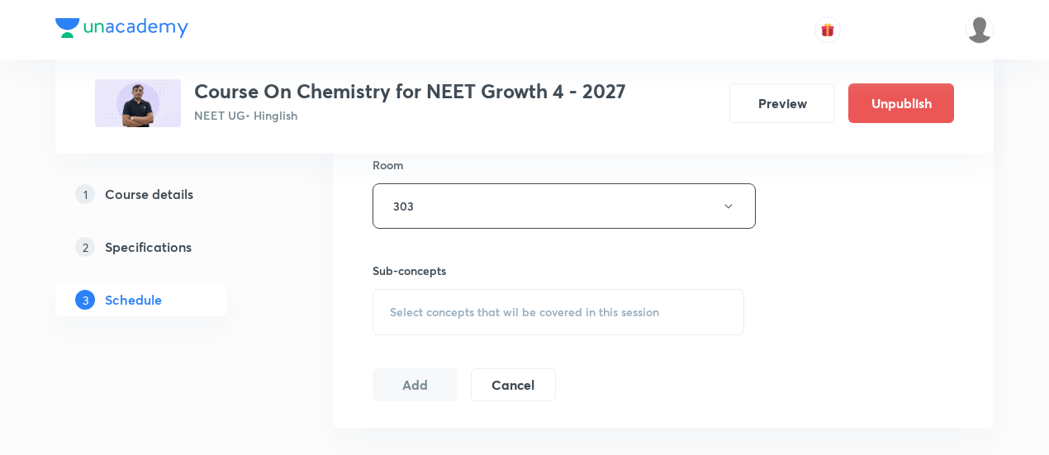
scroll to position [735, 0]
click at [579, 306] on span "Select concepts that wil be covered in this session" at bounding box center [524, 307] width 269 height 13
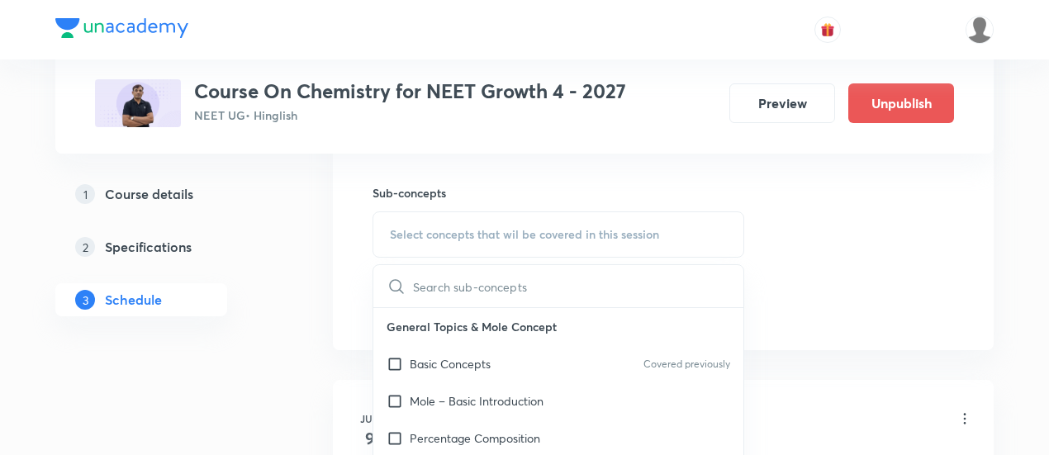
scroll to position [817, 0]
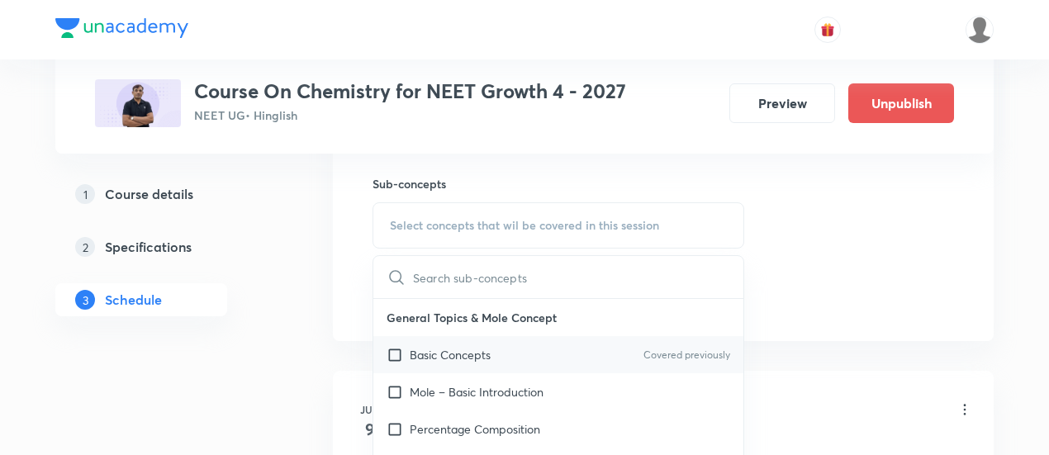
click at [490, 350] on p "Basic Concepts" at bounding box center [450, 354] width 81 height 17
checkbox input "true"
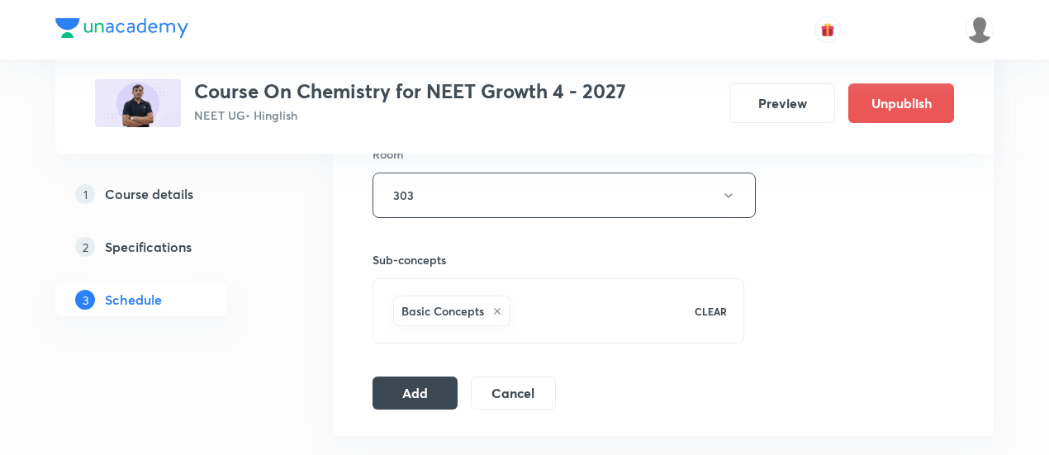
scroll to position [746, 0]
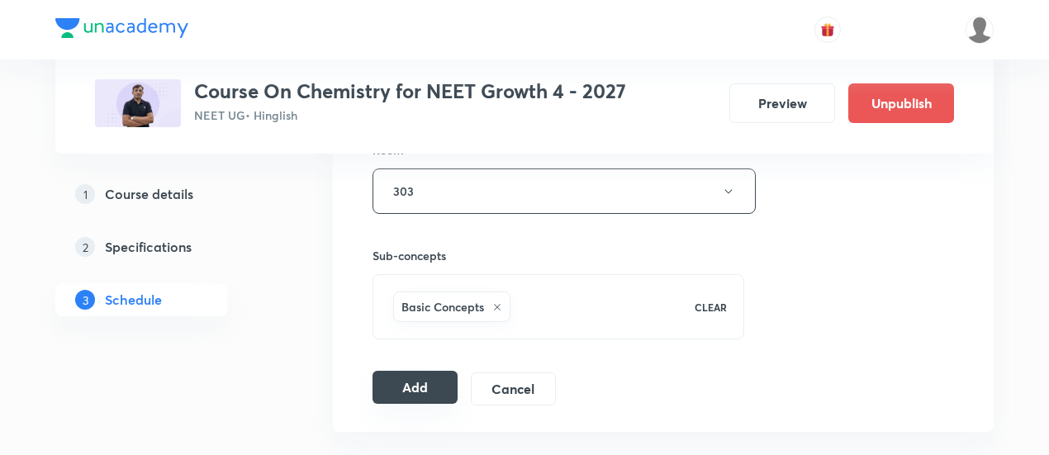
click at [428, 374] on button "Add" at bounding box center [414, 387] width 85 height 33
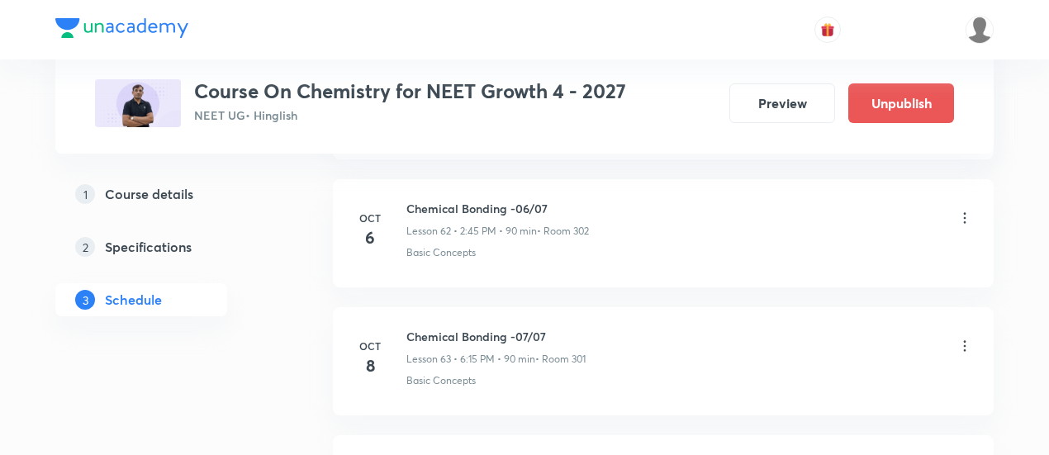
scroll to position [8266, 0]
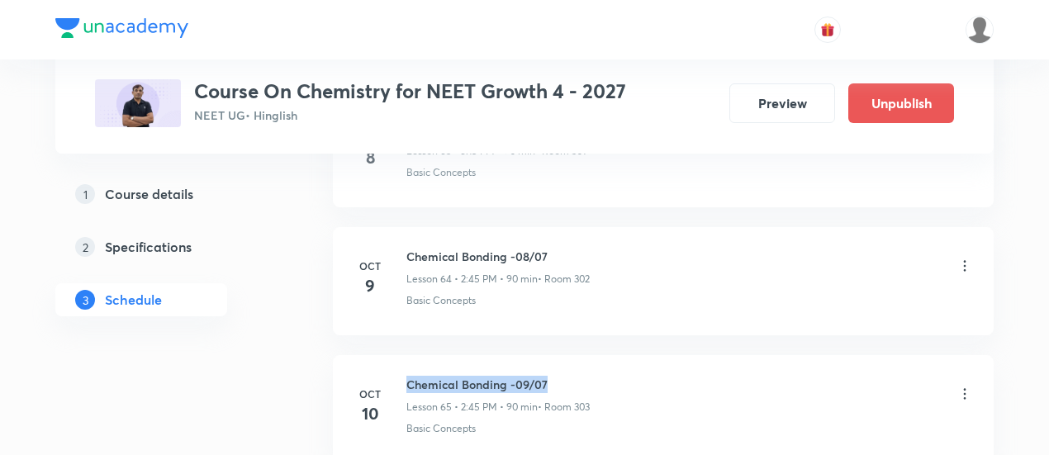
drag, startPoint x: 405, startPoint y: 345, endPoint x: 557, endPoint y: 346, distance: 151.9
click at [557, 376] on div "Oct 10 Chemical Bonding -09/07 Lesson 65 • 2:45 PM • 90 min • Room 303 Basic Co…" at bounding box center [662, 406] width 619 height 60
copy h6 "Chemical Bonding -09/07"
click at [557, 376] on h6 "Chemical Bonding -09/07" at bounding box center [497, 384] width 183 height 17
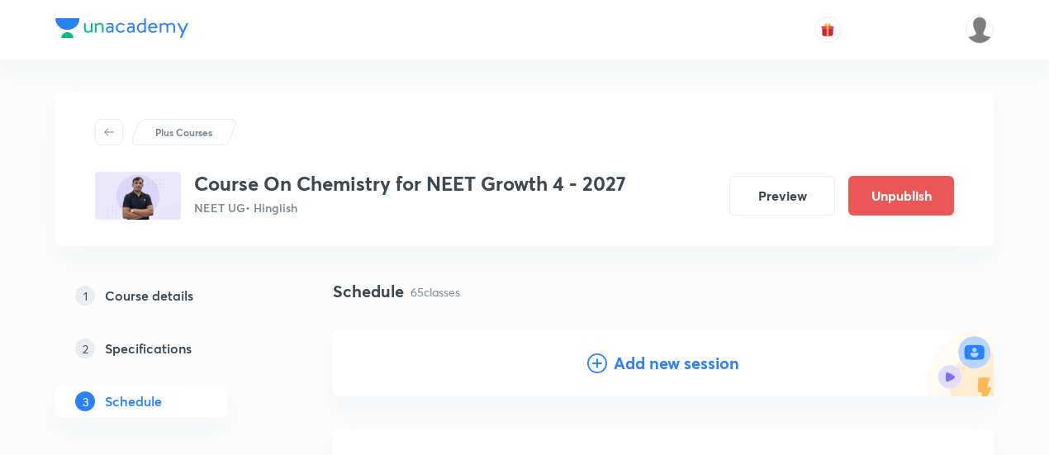
scroll to position [0, 0]
click at [645, 364] on h4 "Add new session" at bounding box center [677, 363] width 126 height 25
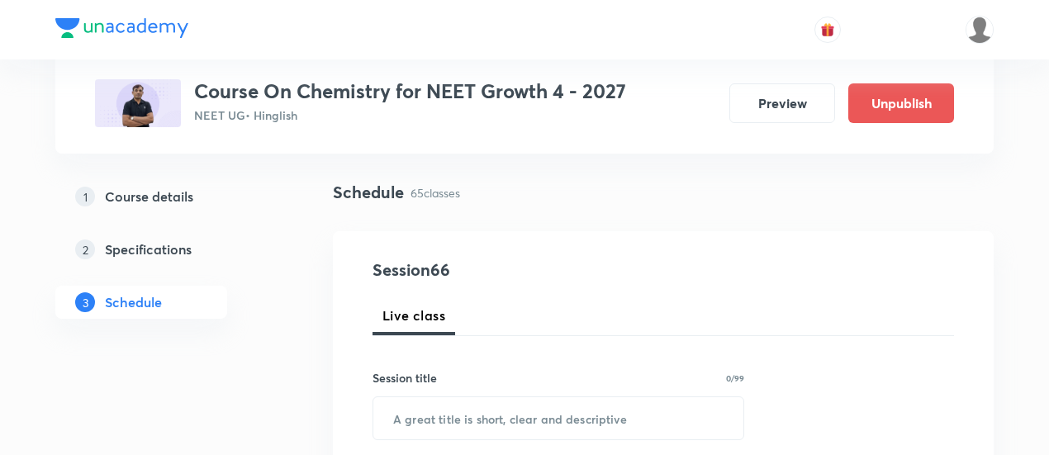
scroll to position [112, 0]
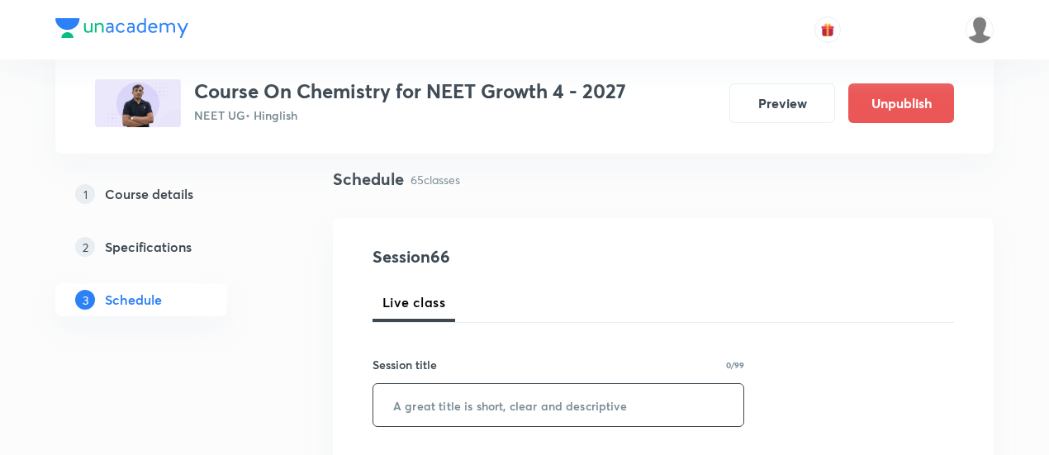
click at [571, 404] on input "text" at bounding box center [558, 405] width 370 height 42
paste input "Chemical Bonding -09/07"
click at [530, 402] on input "Chemical Bonding -09/07" at bounding box center [558, 405] width 370 height 42
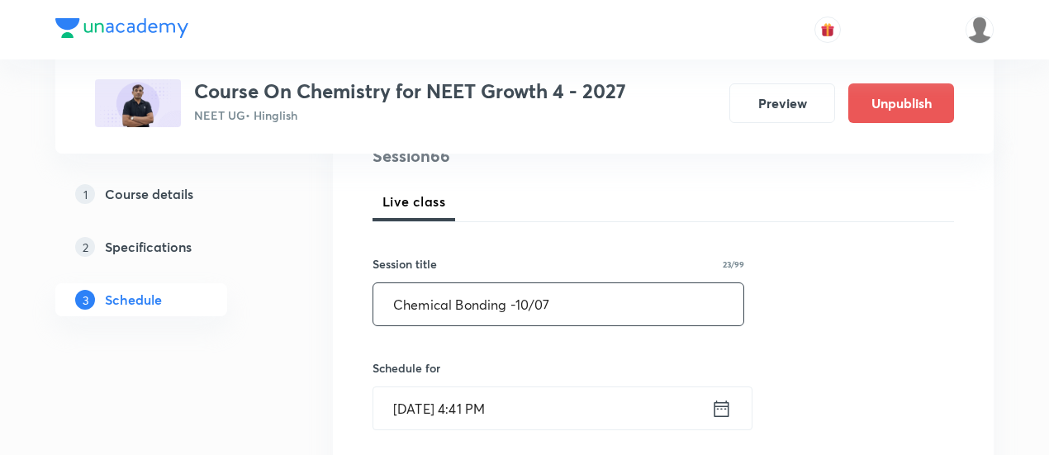
scroll to position [220, 0]
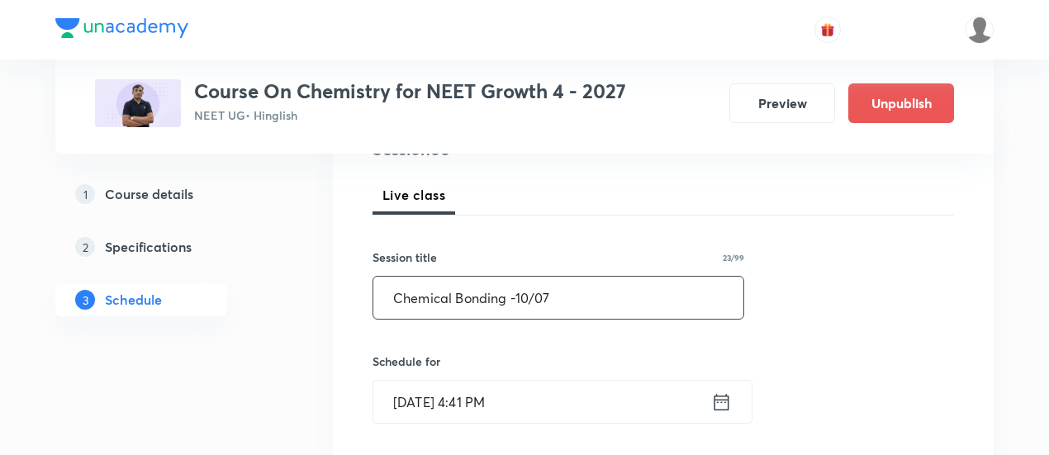
type input "Chemical Bonding -10/07"
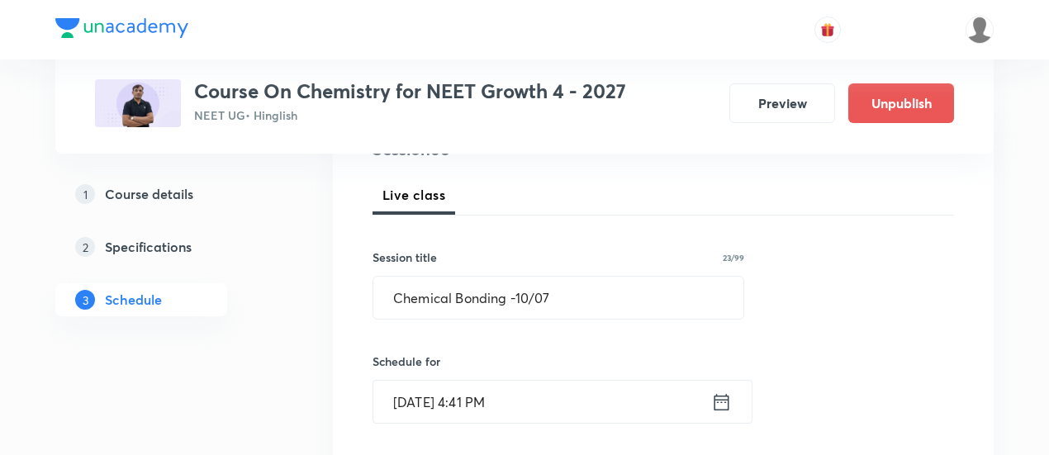
click at [723, 396] on icon at bounding box center [721, 402] width 21 height 23
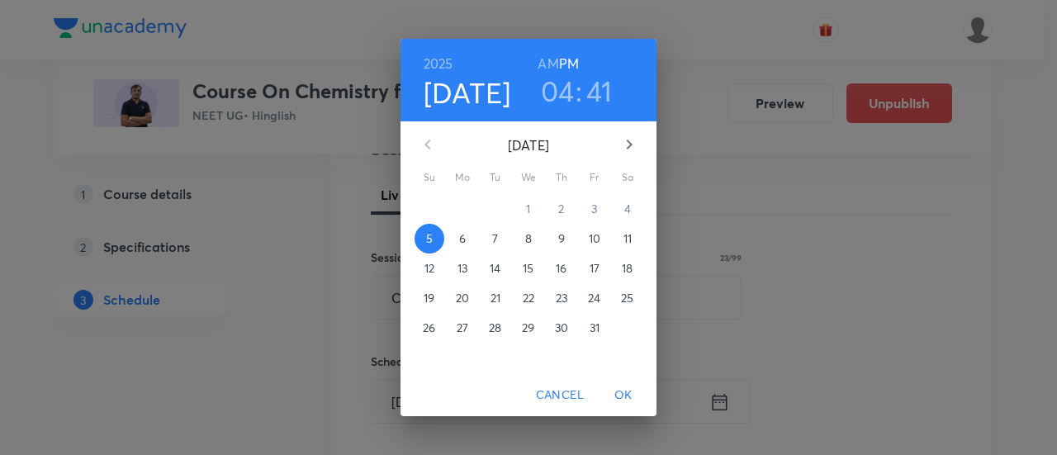
click at [626, 244] on p "11" at bounding box center [627, 238] width 8 height 17
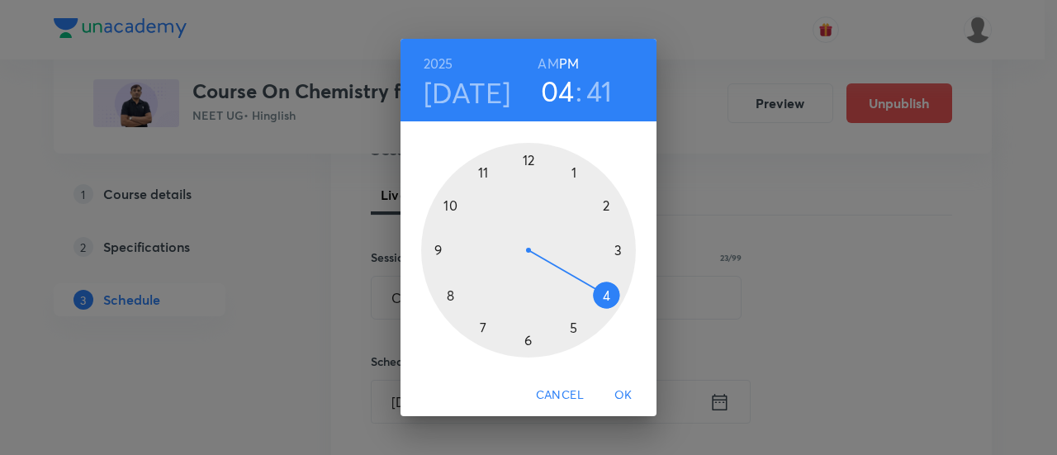
click at [606, 199] on div at bounding box center [528, 250] width 215 height 215
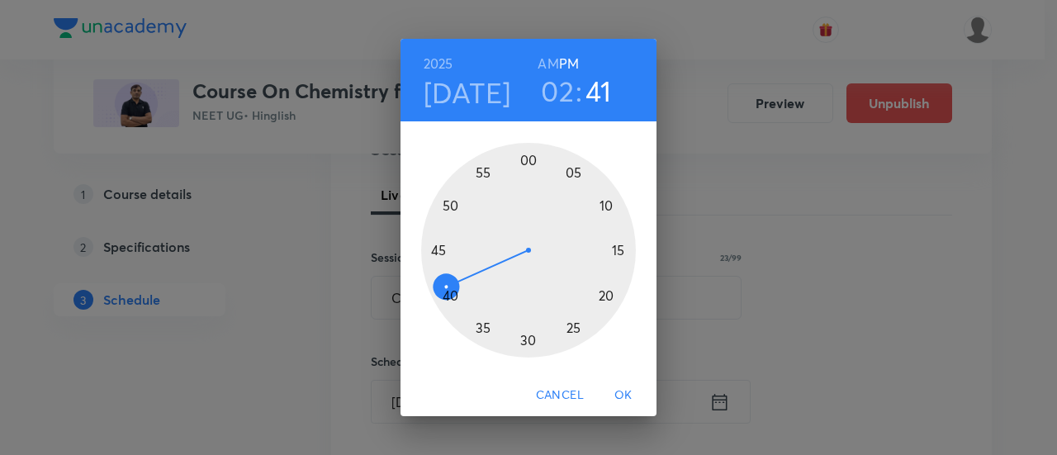
click at [438, 251] on div at bounding box center [528, 250] width 215 height 215
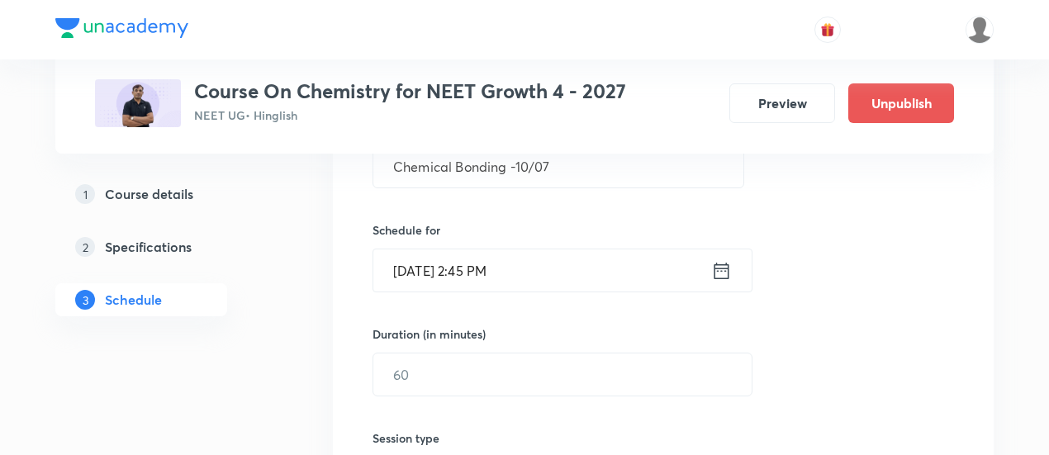
scroll to position [358, 0]
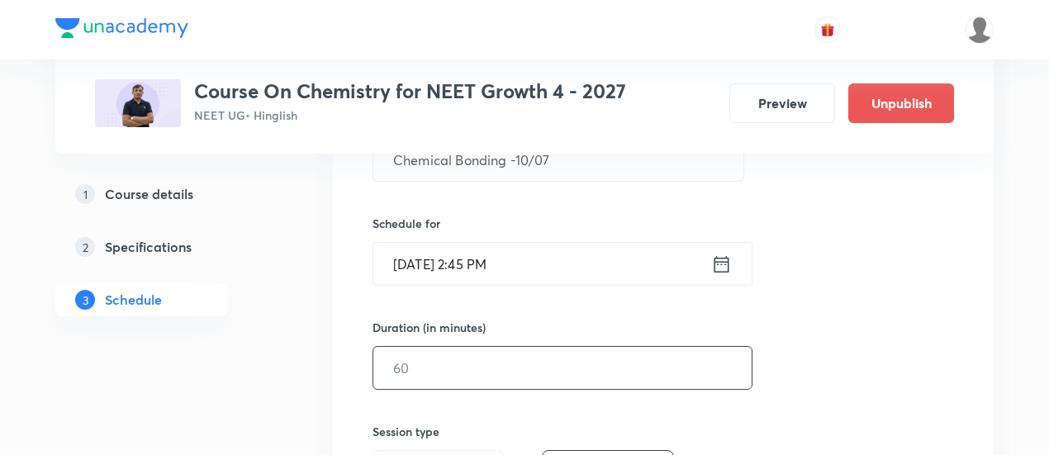
click at [631, 370] on input "text" at bounding box center [562, 368] width 378 height 42
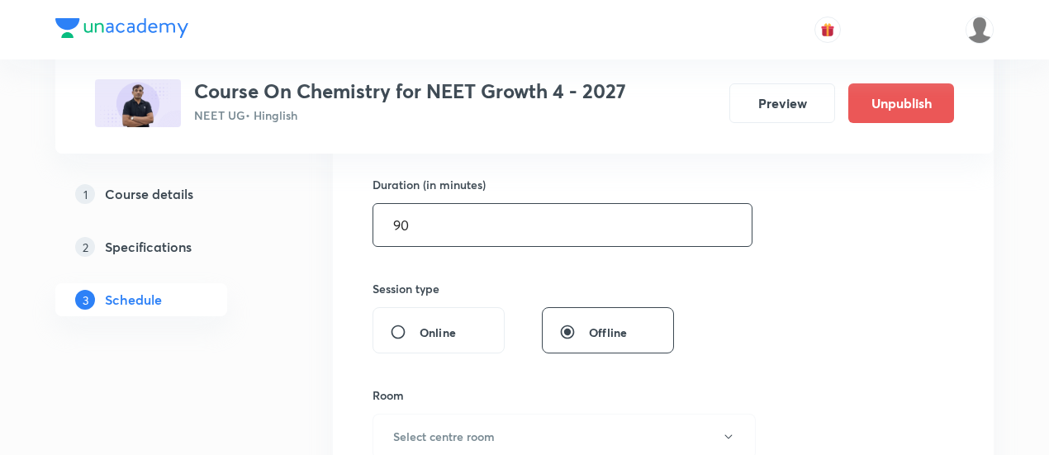
scroll to position [562, 0]
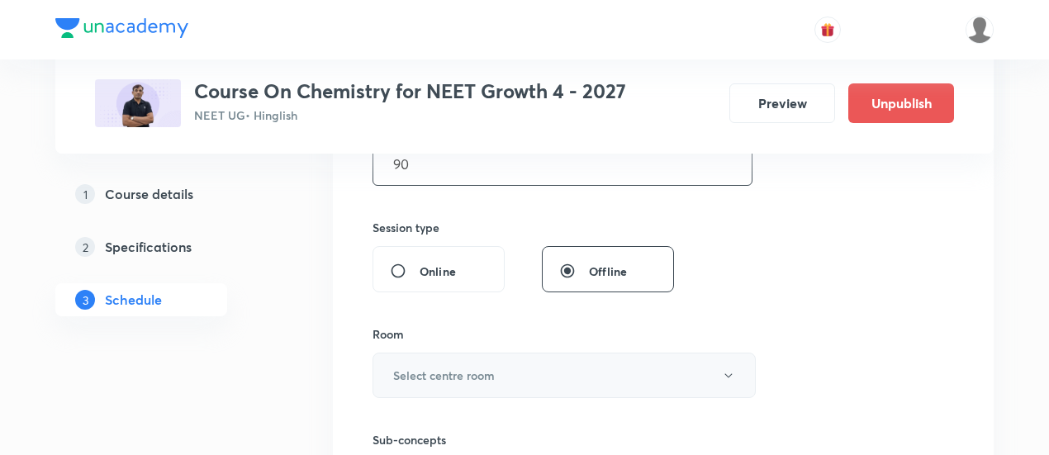
type input "90"
click at [520, 377] on button "Select centre room" at bounding box center [563, 375] width 383 height 45
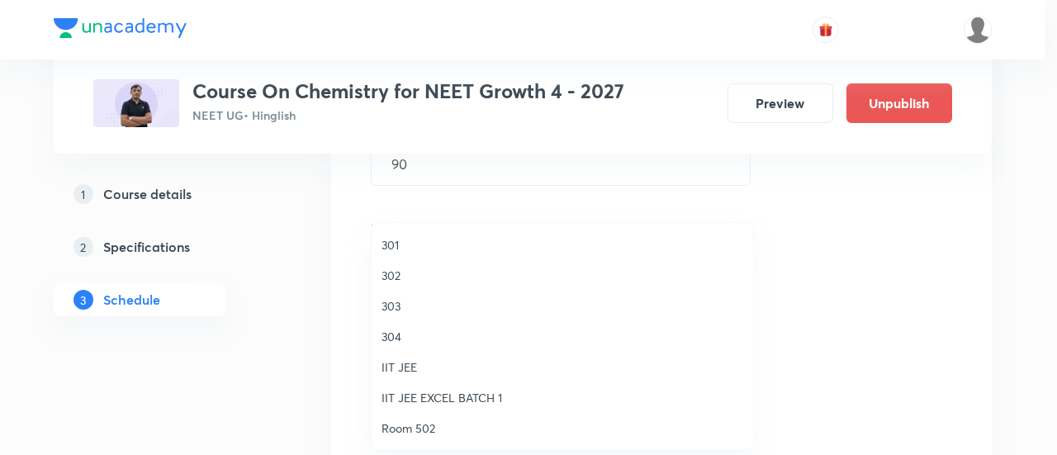
click at [400, 245] on span "301" at bounding box center [562, 244] width 362 height 17
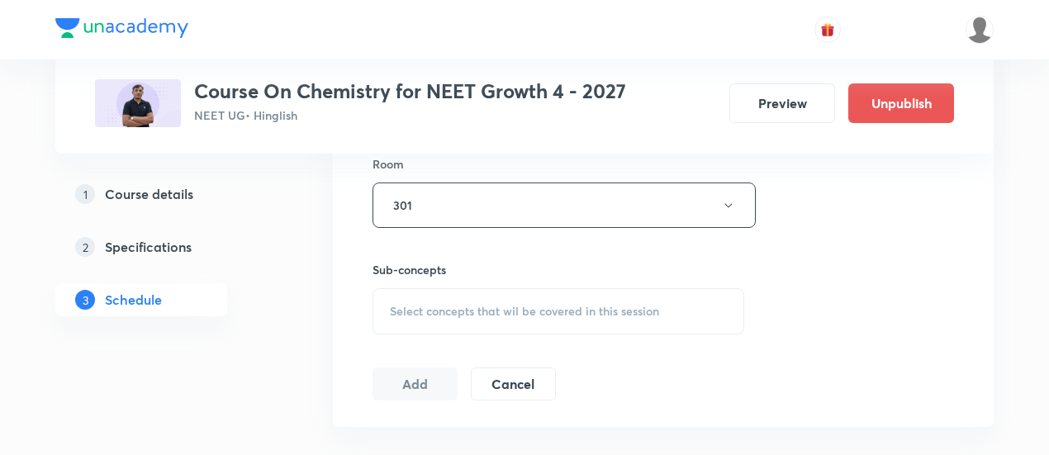
scroll to position [743, 0]
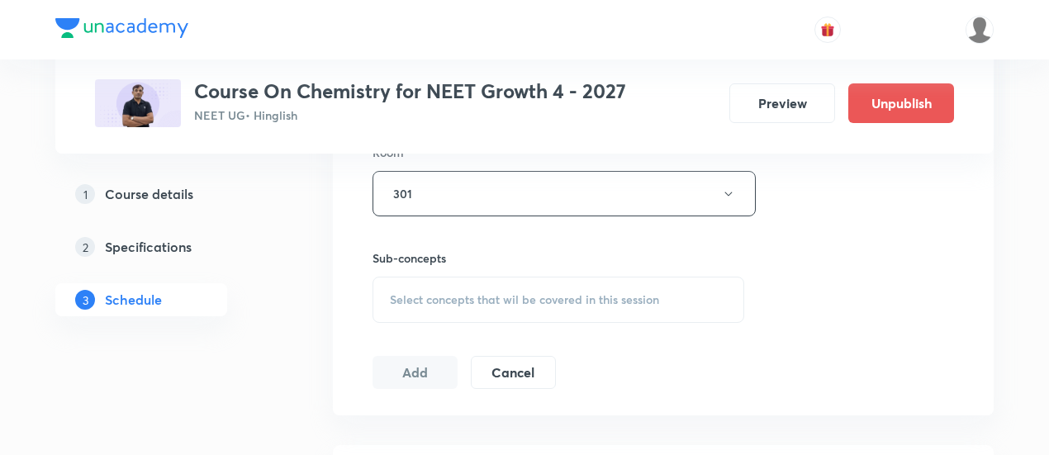
click at [565, 300] on span "Select concepts that wil be covered in this session" at bounding box center [524, 299] width 269 height 13
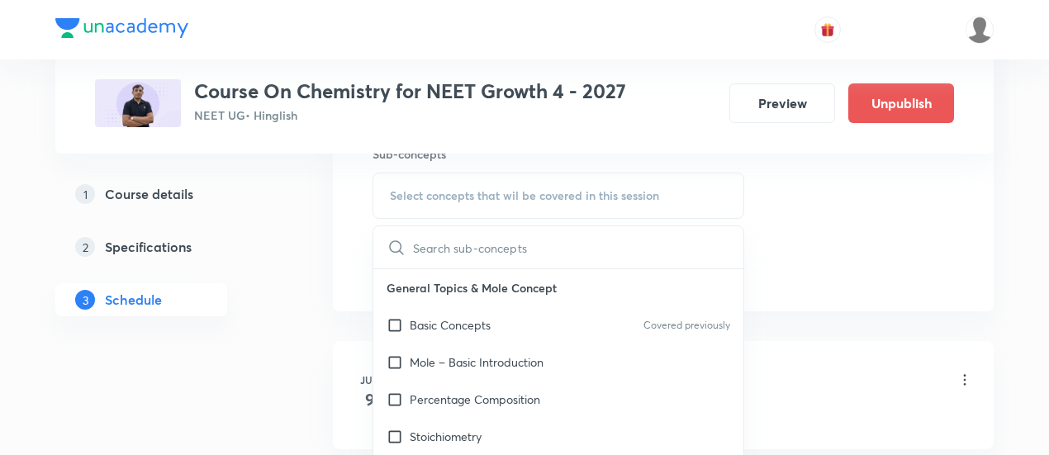
scroll to position [864, 0]
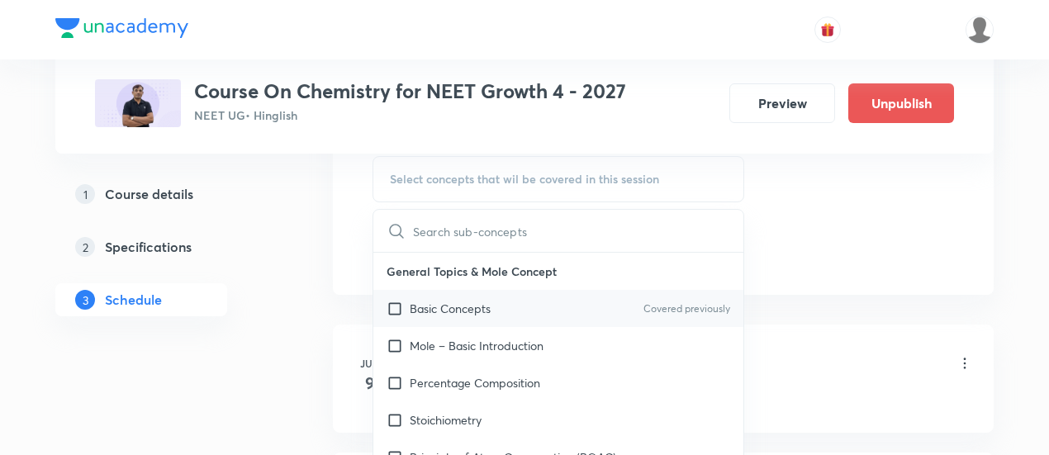
click at [484, 301] on p "Basic Concepts" at bounding box center [450, 308] width 81 height 17
checkbox input "true"
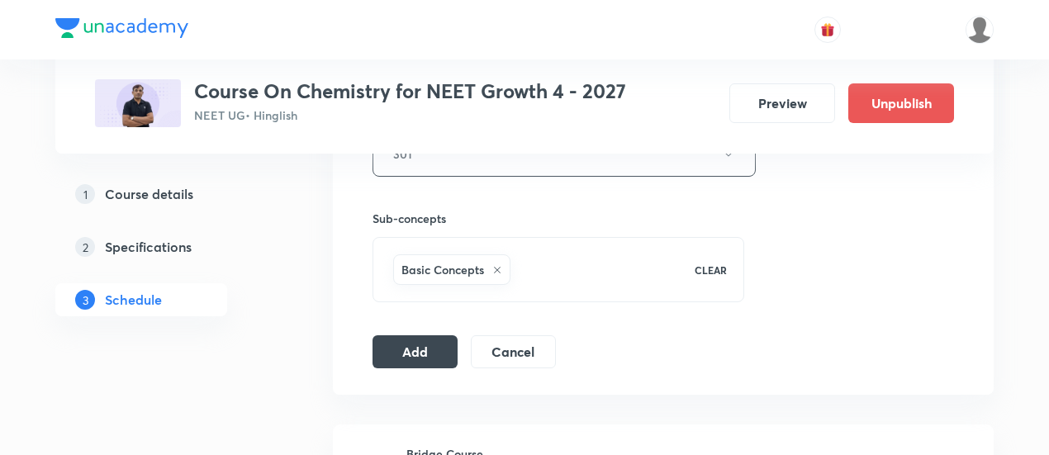
scroll to position [784, 0]
click at [429, 348] on button "Add" at bounding box center [414, 348] width 85 height 33
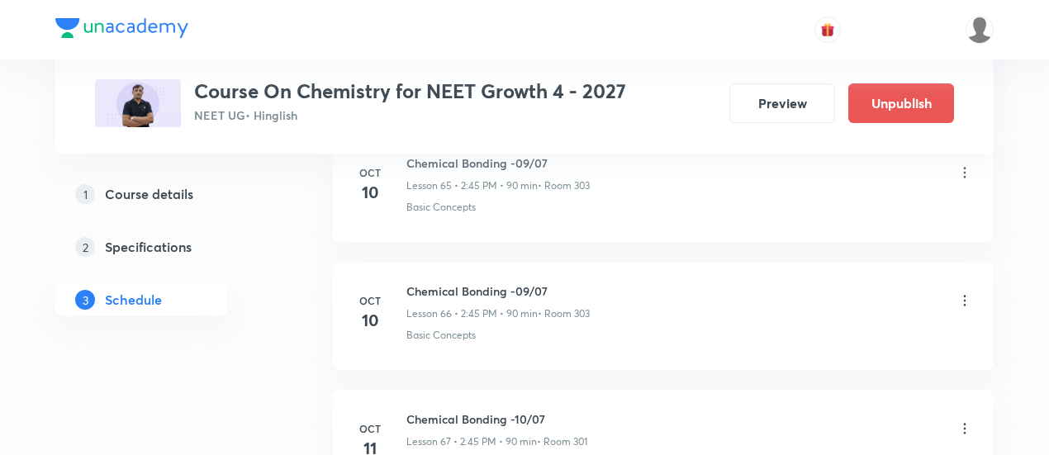
scroll to position [8648, 0]
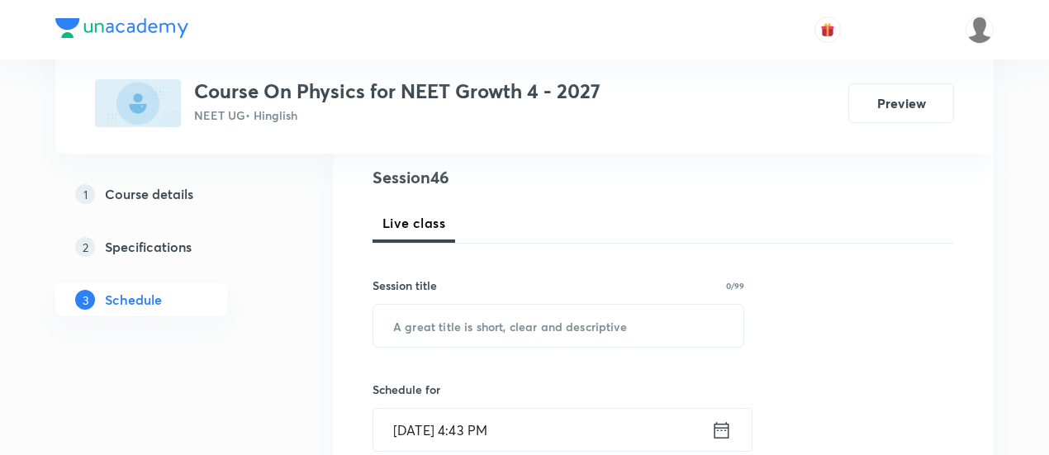
scroll to position [261, 0]
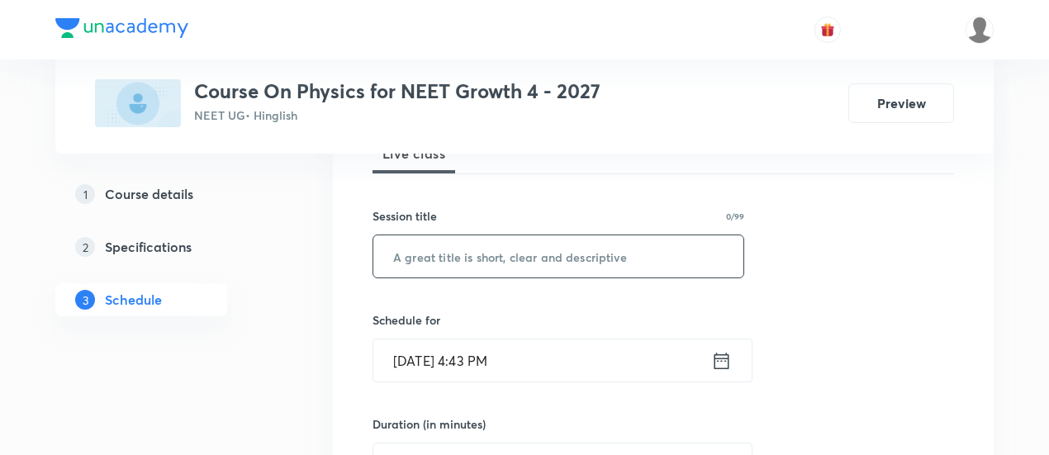
click at [484, 257] on input "text" at bounding box center [558, 256] width 370 height 42
paste input "Work, Power & Energy"
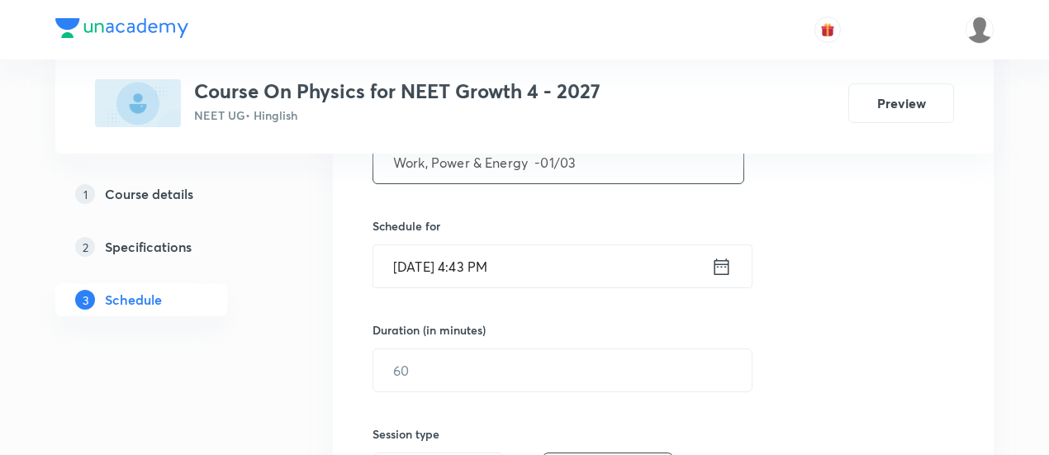
scroll to position [358, 0]
type input "Work, Power & Energy -01/03"
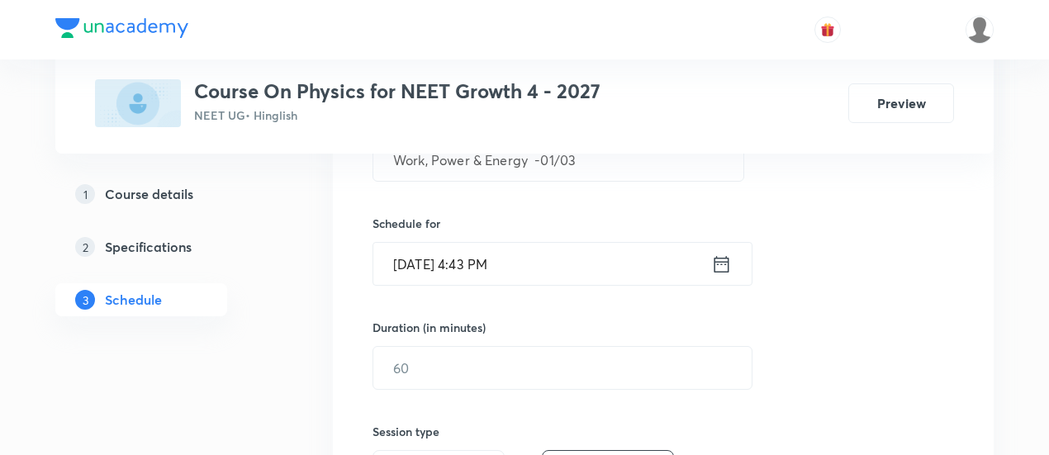
click at [732, 261] on div "[DATE] 4:43 PM ​" at bounding box center [562, 264] width 380 height 44
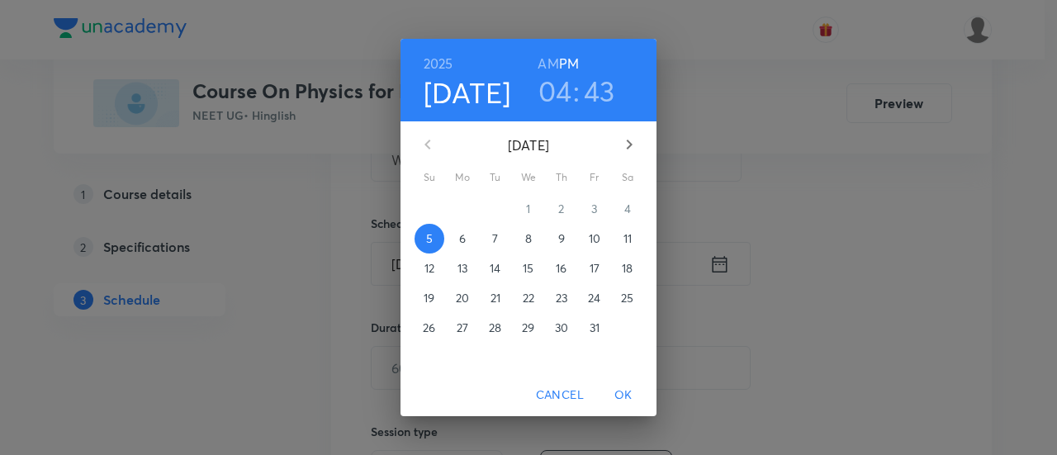
click at [467, 236] on span "6" at bounding box center [463, 238] width 30 height 17
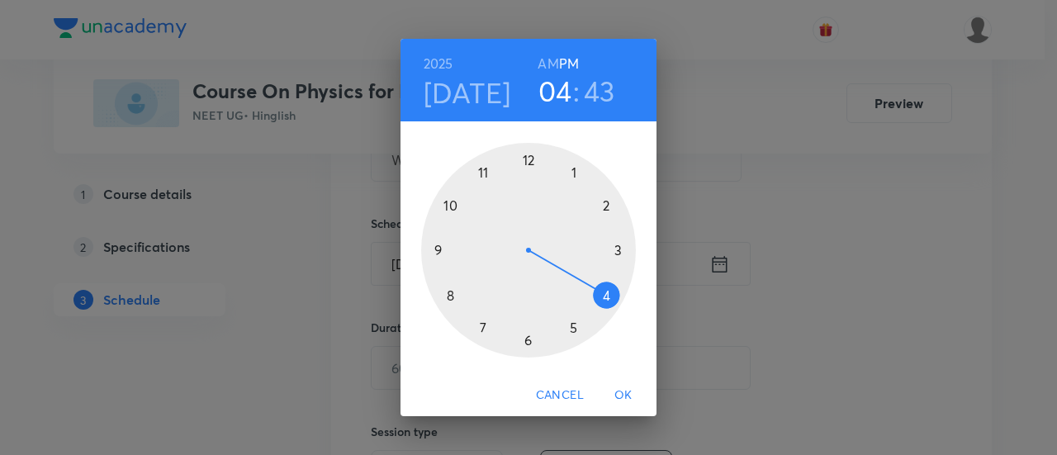
click at [604, 293] on div at bounding box center [528, 250] width 215 height 215
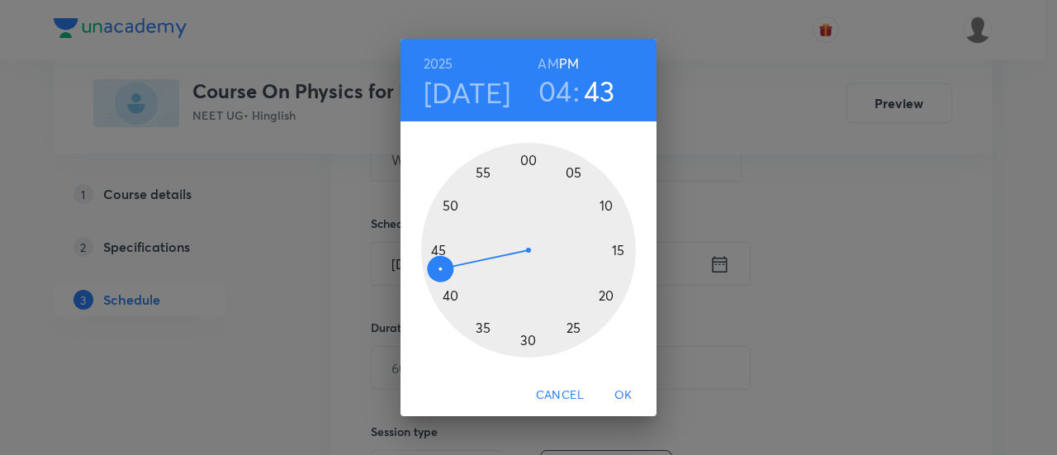
click at [528, 339] on div at bounding box center [528, 250] width 215 height 215
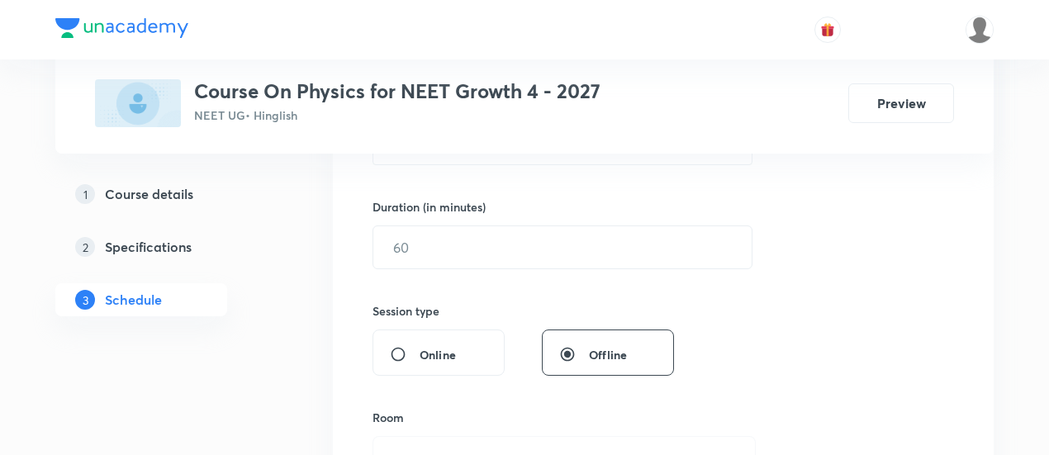
scroll to position [481, 0]
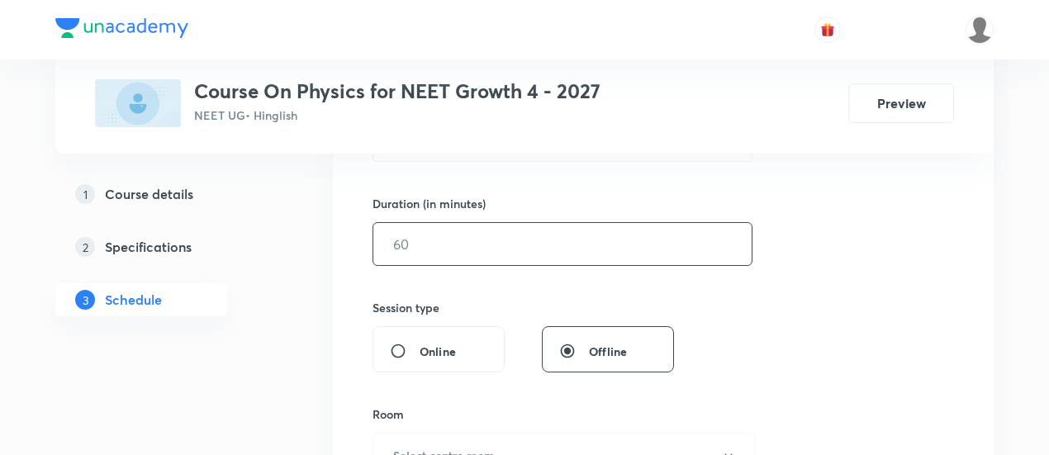
click at [570, 244] on input "text" at bounding box center [562, 244] width 378 height 42
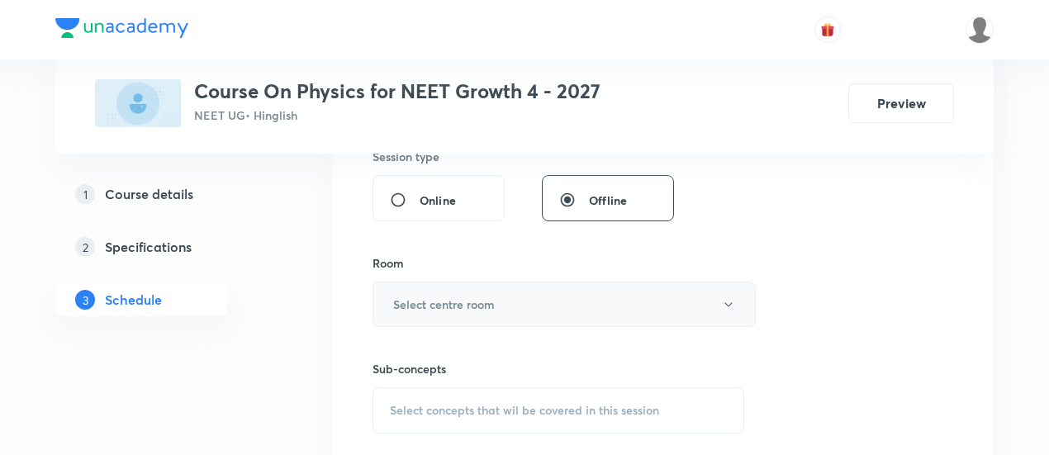
scroll to position [633, 0]
type input "90"
click at [481, 296] on h6 "Select centre room" at bounding box center [444, 304] width 102 height 17
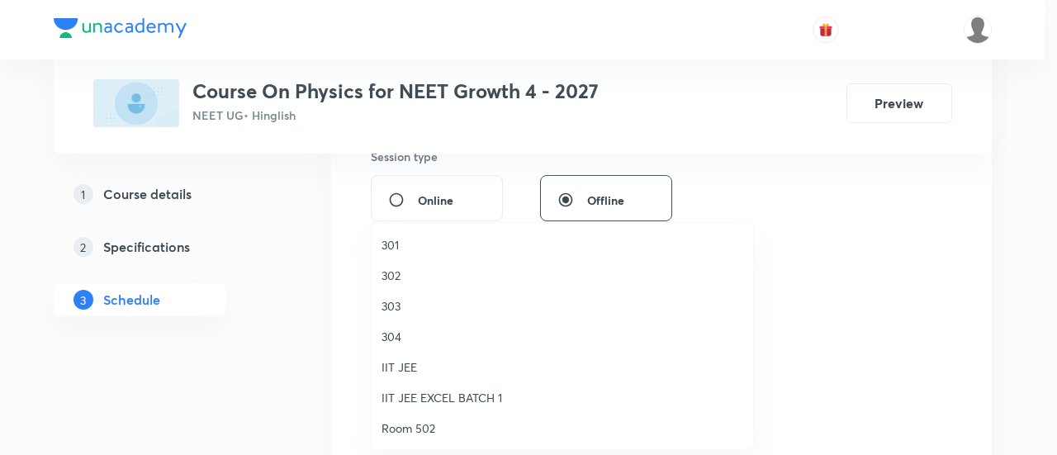
click at [399, 275] on span "302" at bounding box center [562, 275] width 362 height 17
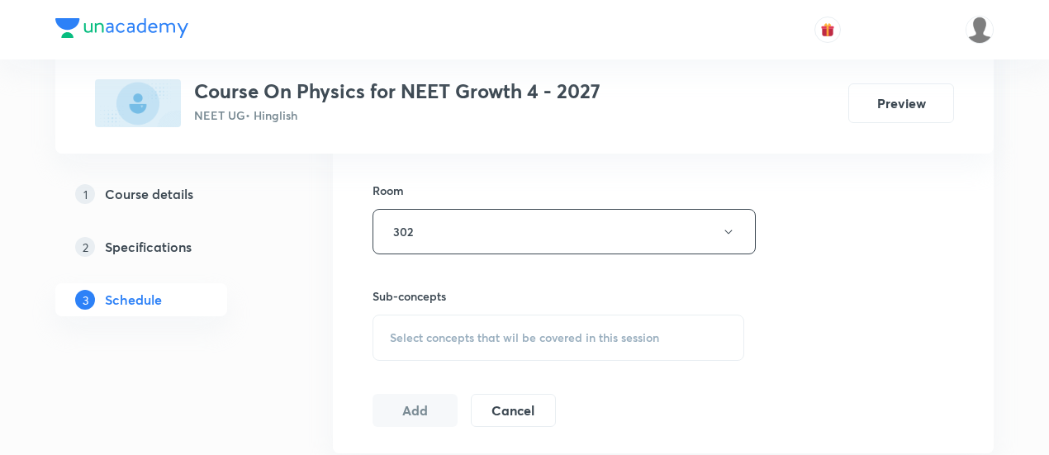
scroll to position [710, 0]
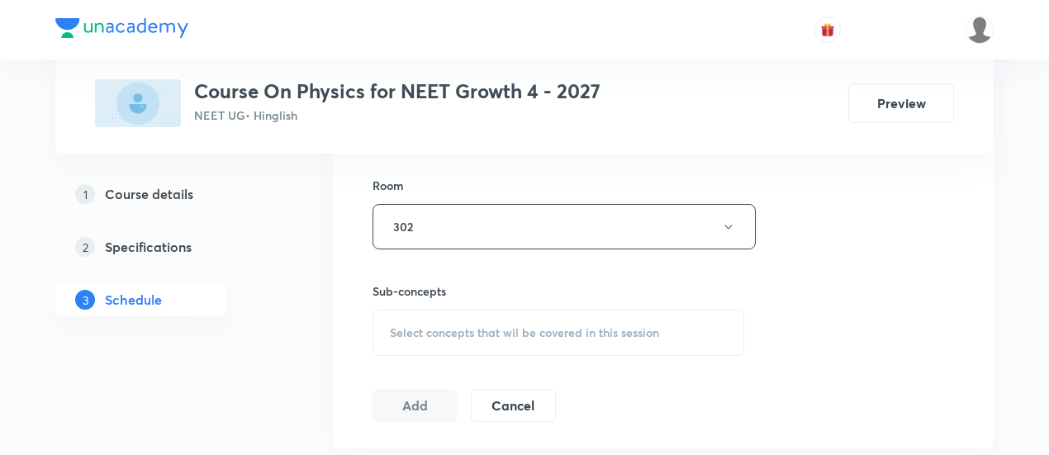
click at [594, 331] on span "Select concepts that wil be covered in this session" at bounding box center [524, 332] width 269 height 13
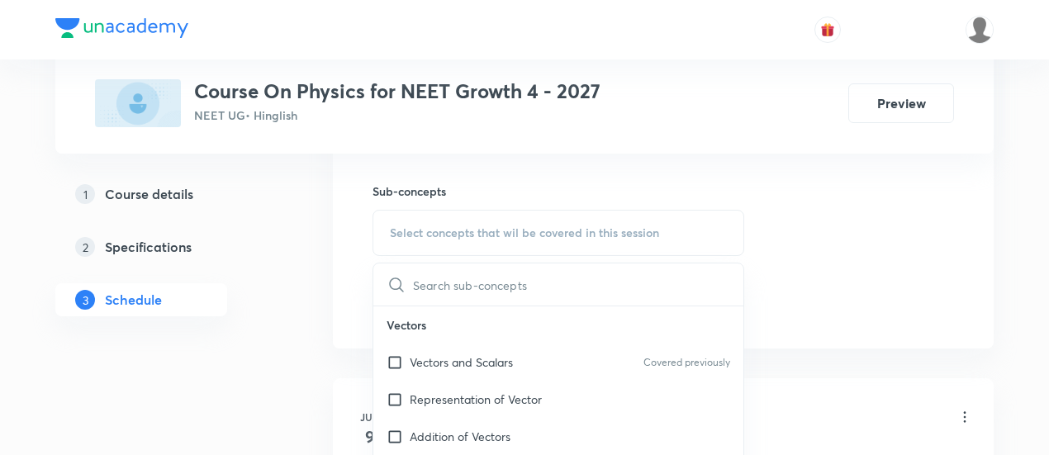
scroll to position [812, 0]
click at [476, 361] on p "Vectors and Scalars" at bounding box center [461, 360] width 103 height 17
checkbox input "true"
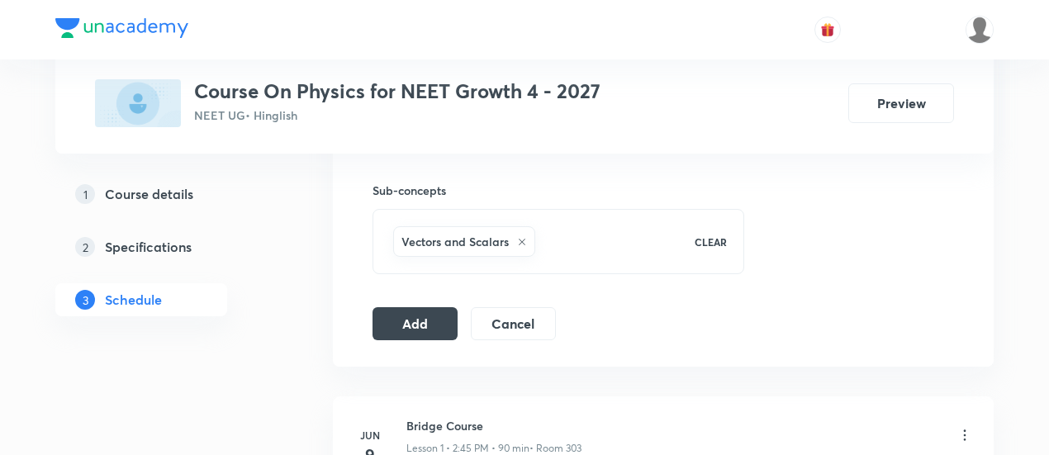
scroll to position [817, 0]
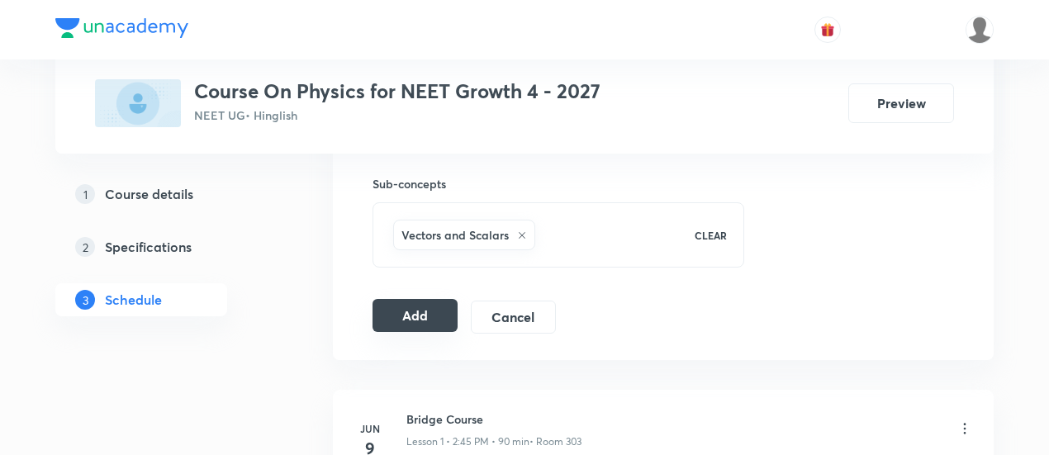
click at [441, 313] on button "Add" at bounding box center [414, 315] width 85 height 33
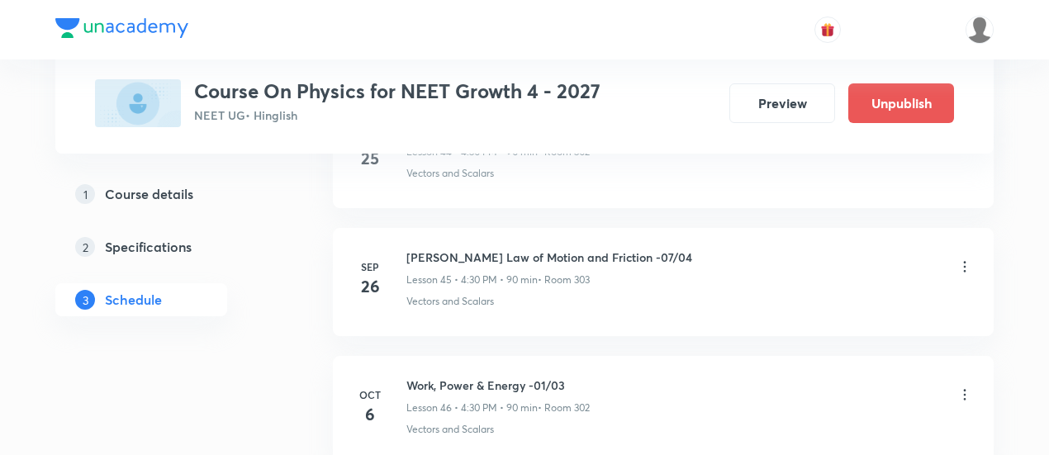
scroll to position [5972, 0]
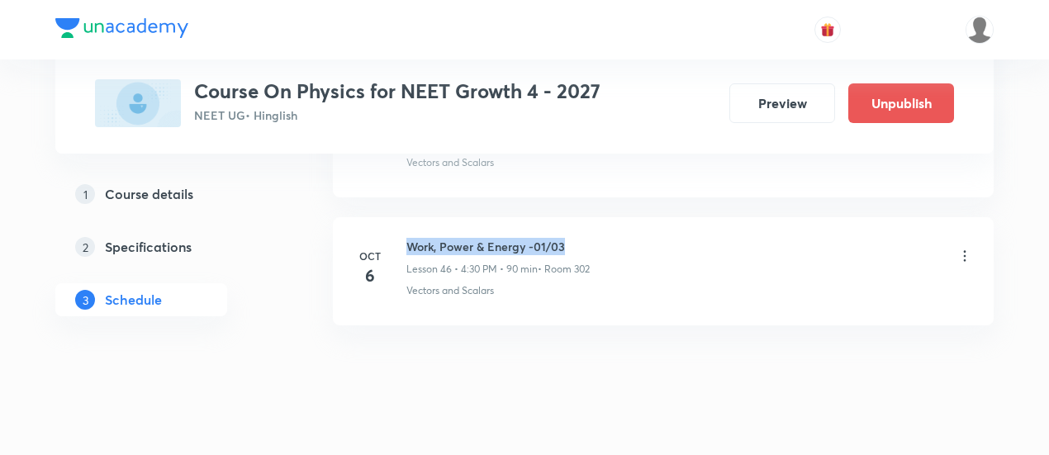
drag, startPoint x: 406, startPoint y: 217, endPoint x: 626, endPoint y: 212, distance: 219.7
click at [626, 217] on li "[DATE] Work, Power & Energy -01/03 Lesson 46 • 4:30 PM • 90 min • Room 302 Vect…" at bounding box center [663, 271] width 661 height 108
copy h6 "Work, Power & Energy -01/03"
click at [626, 217] on li "[DATE] Work, Power & Energy -01/03 Lesson 46 • 4:30 PM • 90 min • Room 302 Vect…" at bounding box center [663, 271] width 661 height 108
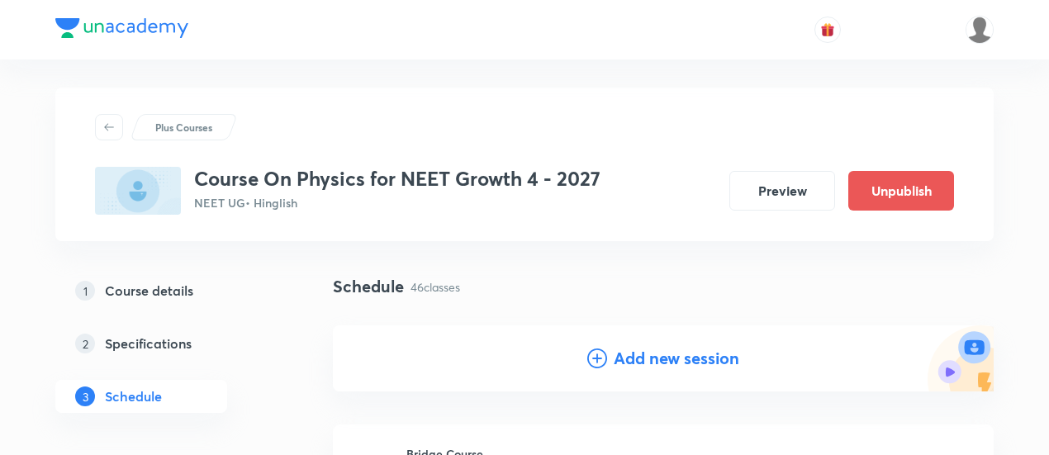
scroll to position [0, 0]
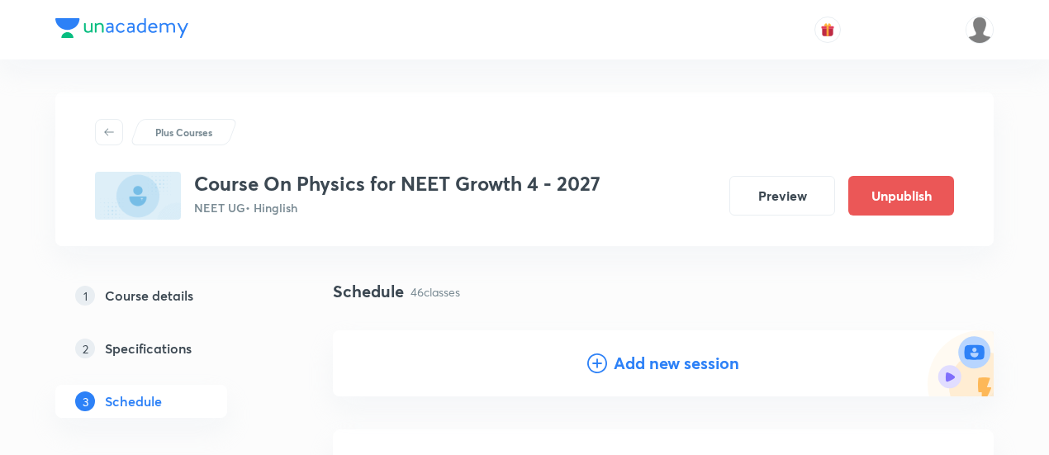
click at [654, 364] on h4 "Add new session" at bounding box center [677, 363] width 126 height 25
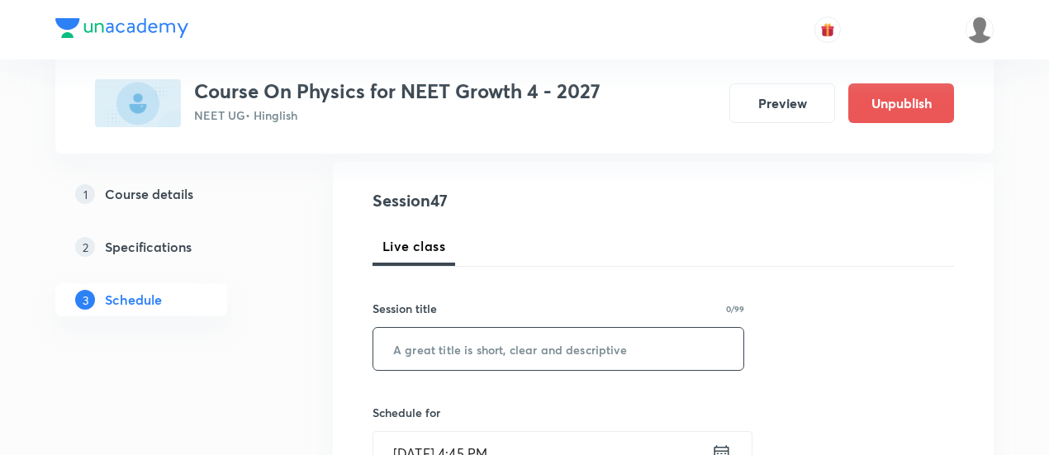
scroll to position [176, 0]
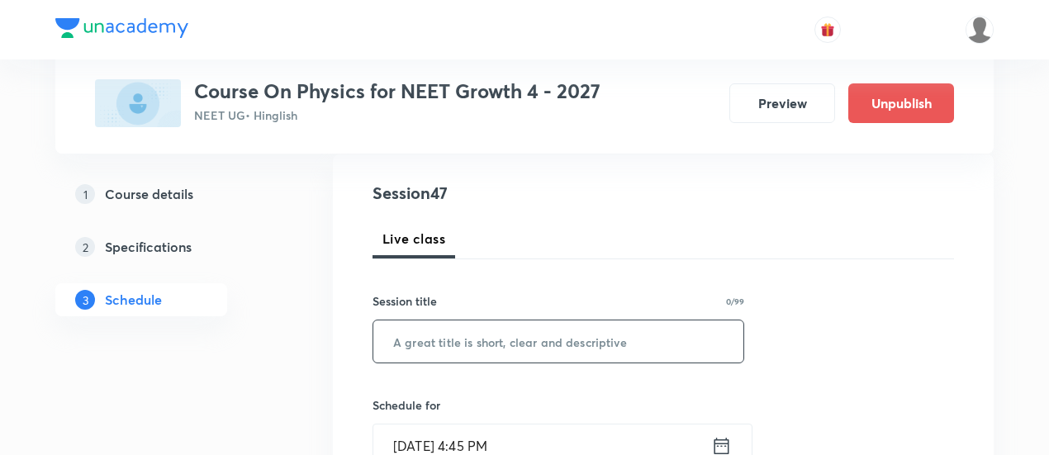
click at [553, 336] on input "text" at bounding box center [558, 341] width 370 height 42
paste input "Work, Power & Energy -01/03"
click at [548, 337] on input "Work, Power & Energy -01/03" at bounding box center [558, 341] width 370 height 42
click at [550, 338] on input "Work, Power & Energy -01/03" at bounding box center [558, 341] width 370 height 42
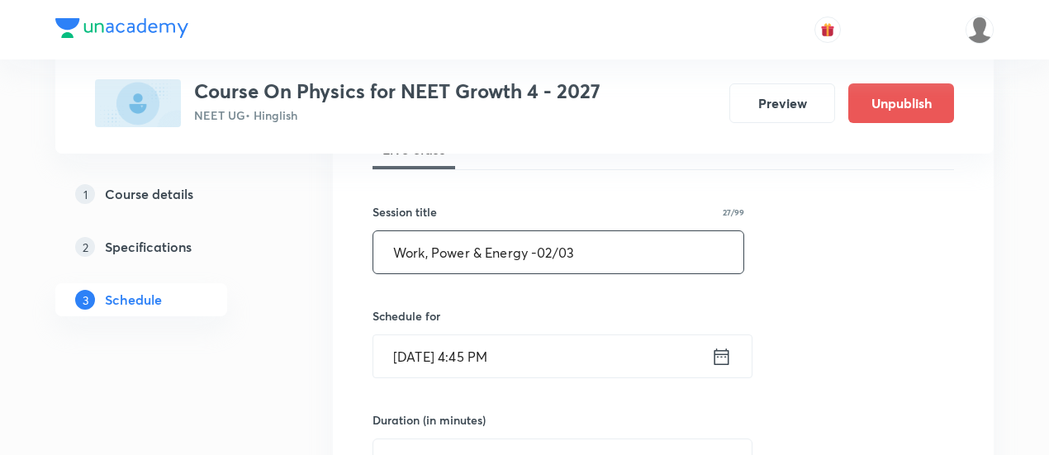
scroll to position [267, 0]
type input "Work, Power & Energy -02/03"
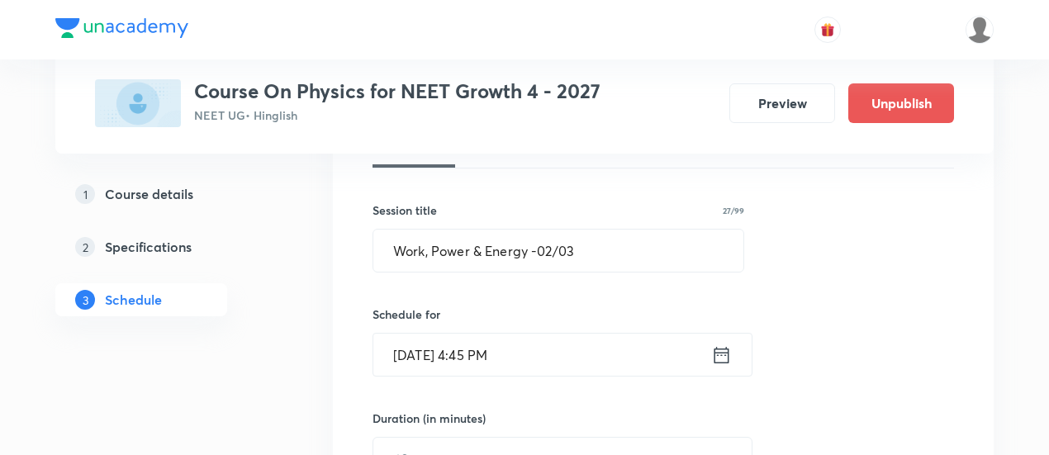
click at [717, 353] on icon at bounding box center [721, 355] width 21 height 23
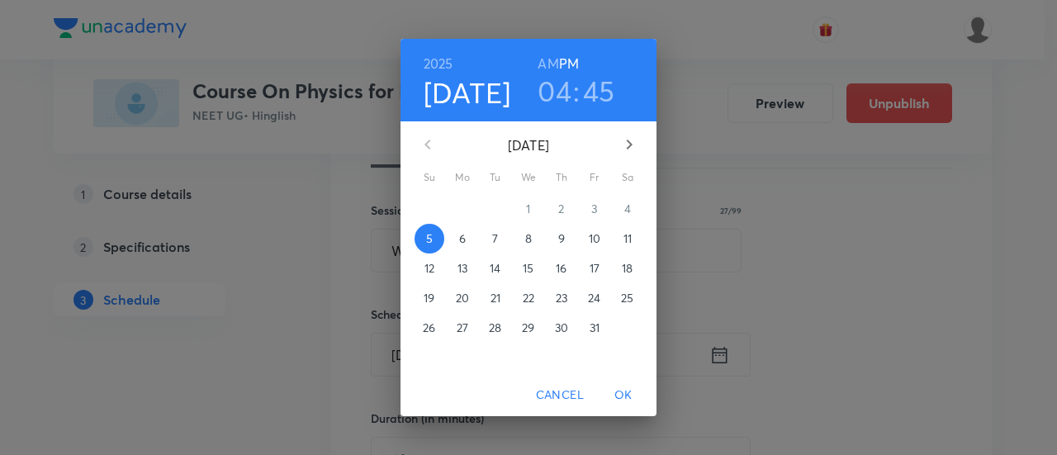
click at [531, 237] on p "8" at bounding box center [528, 238] width 7 height 17
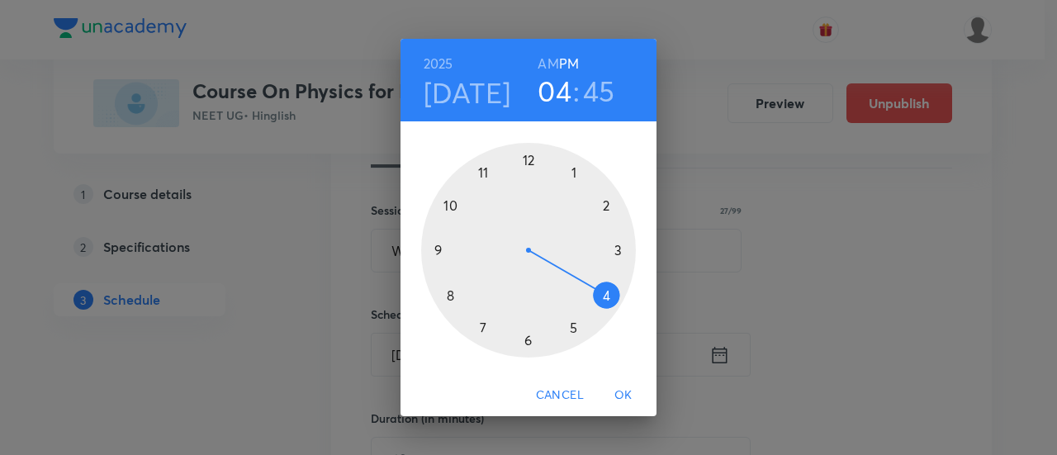
click at [603, 295] on div at bounding box center [528, 250] width 215 height 215
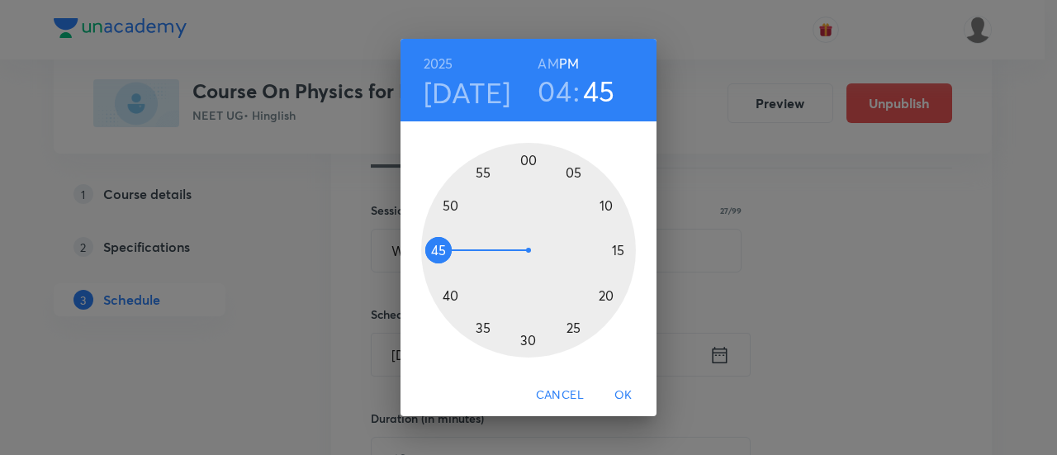
click at [528, 342] on div at bounding box center [528, 250] width 215 height 215
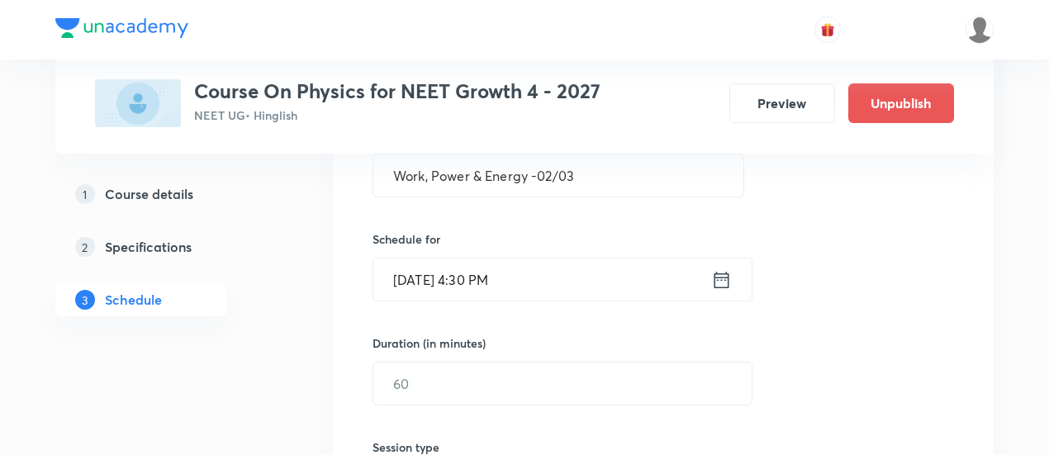
scroll to position [344, 0]
click at [659, 381] on input "text" at bounding box center [562, 382] width 378 height 42
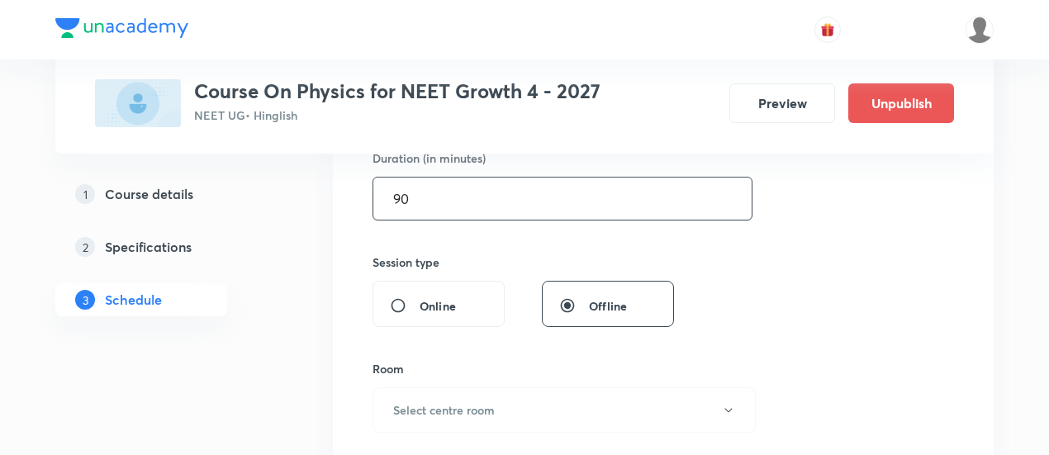
scroll to position [616, 0]
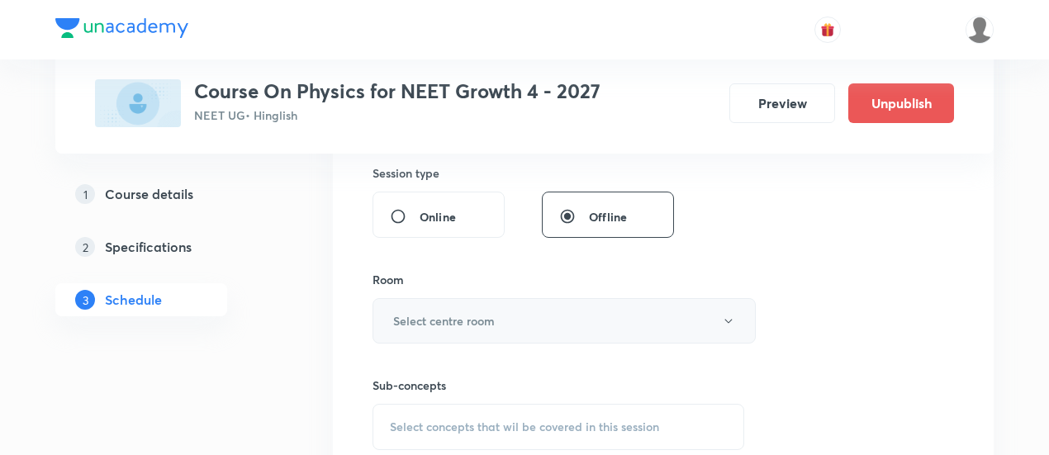
type input "90"
click at [482, 312] on h6 "Select centre room" at bounding box center [444, 320] width 102 height 17
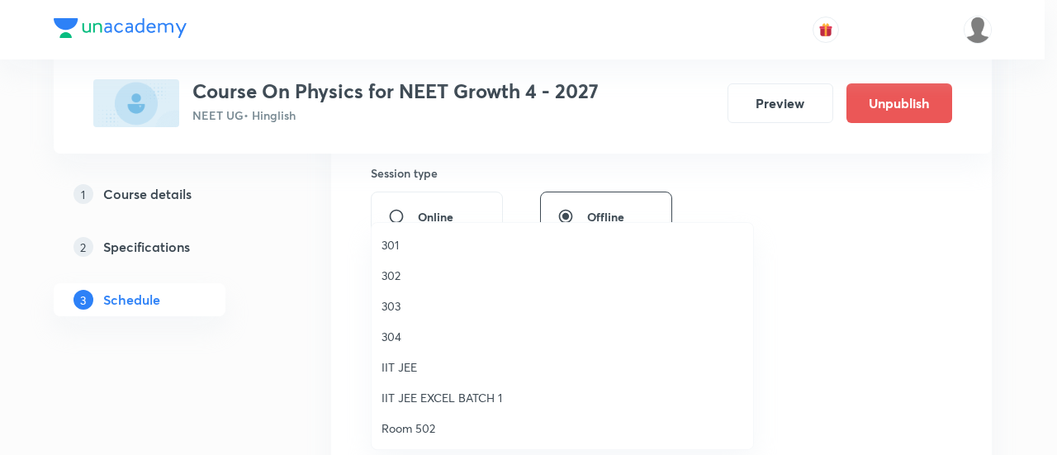
click at [402, 249] on span "301" at bounding box center [562, 244] width 362 height 17
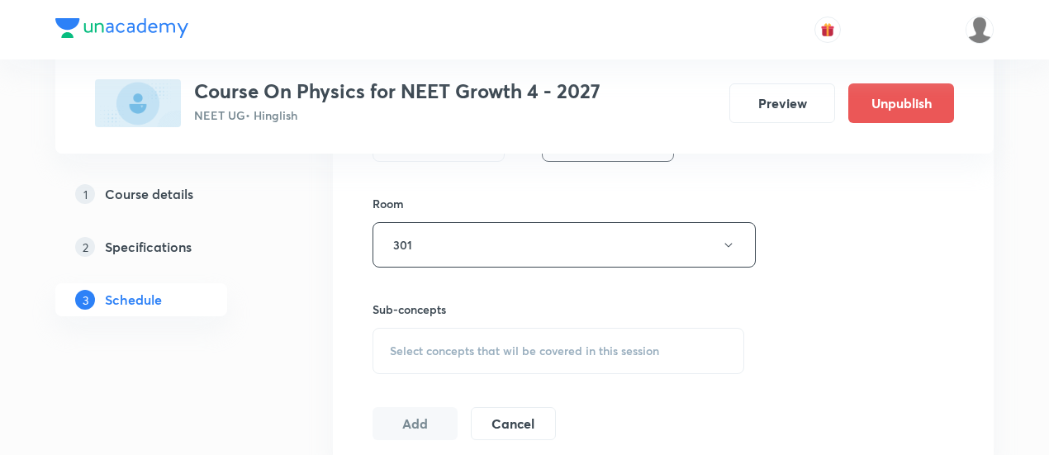
scroll to position [732, 0]
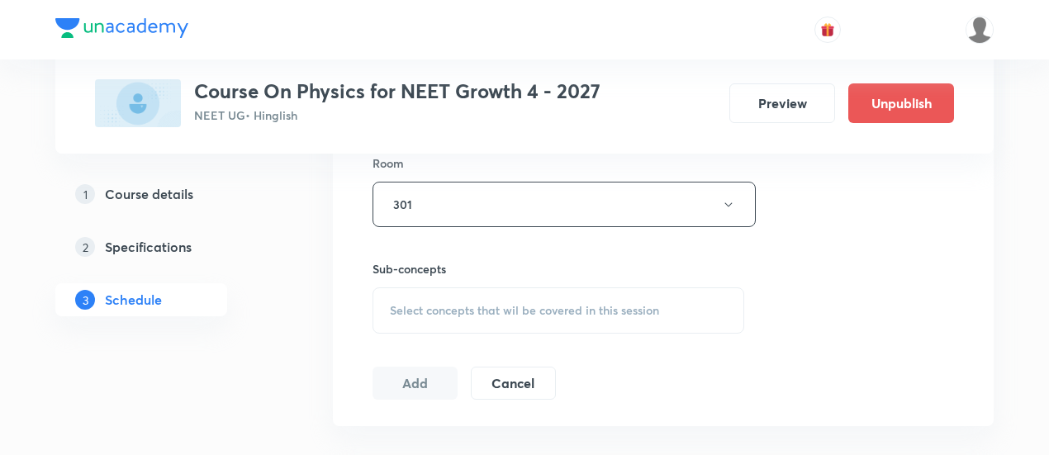
click at [527, 310] on span "Select concepts that wil be covered in this session" at bounding box center [524, 310] width 269 height 13
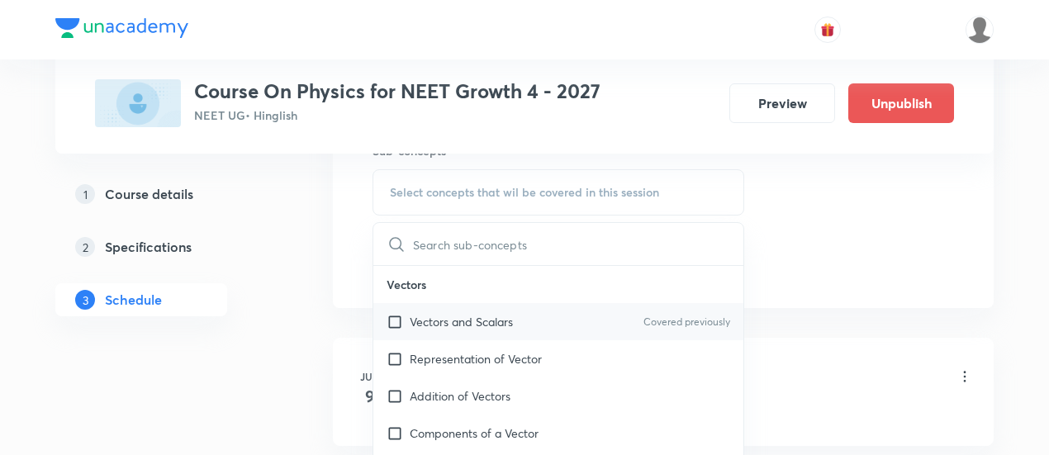
scroll to position [854, 0]
click at [469, 313] on p "Vectors and Scalars" at bounding box center [461, 318] width 103 height 17
checkbox input "true"
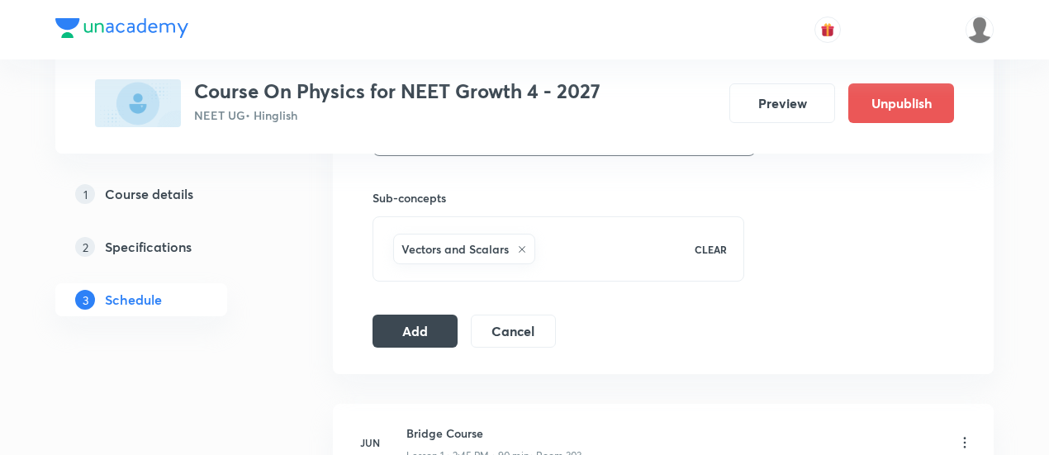
scroll to position [805, 0]
click at [429, 334] on button "Add" at bounding box center [414, 327] width 85 height 33
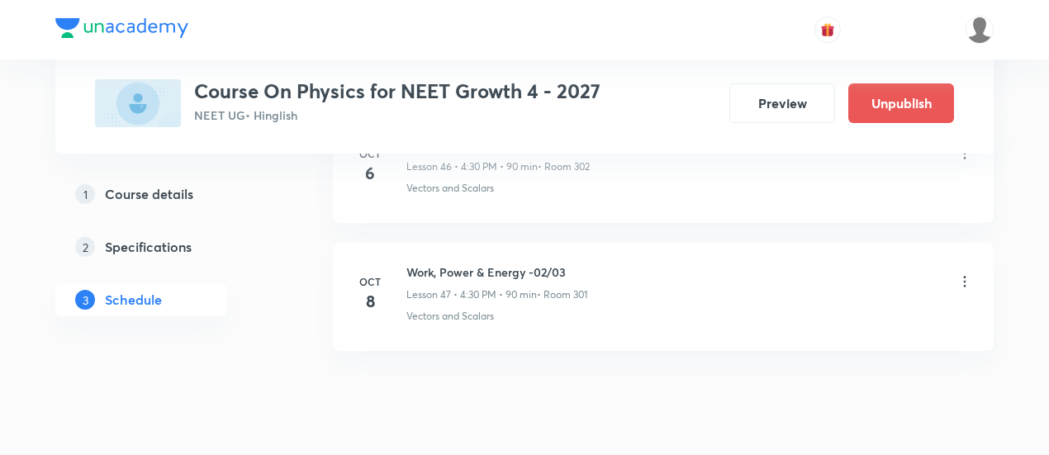
scroll to position [6099, 0]
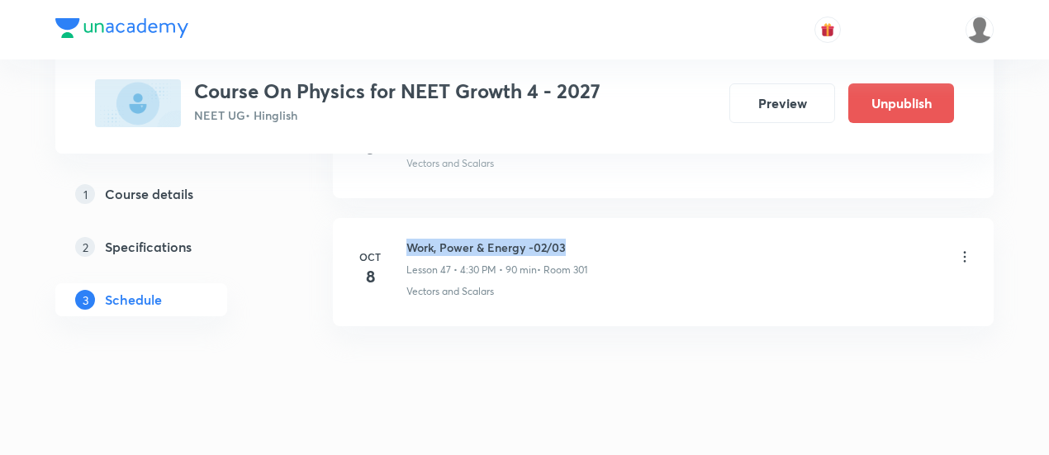
drag, startPoint x: 409, startPoint y: 221, endPoint x: 585, endPoint y: 217, distance: 175.9
click at [585, 239] on h6 "Work, Power & Energy -02/03" at bounding box center [496, 247] width 181 height 17
copy h6 "Work, Power & Energy -02/03"
click at [585, 239] on h6 "Work, Power & Energy -02/03" at bounding box center [496, 247] width 181 height 17
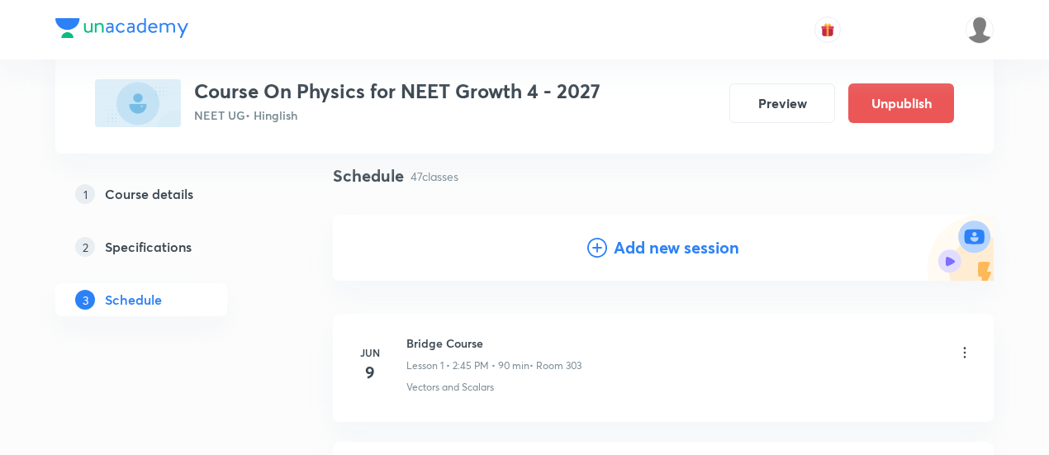
scroll to position [129, 0]
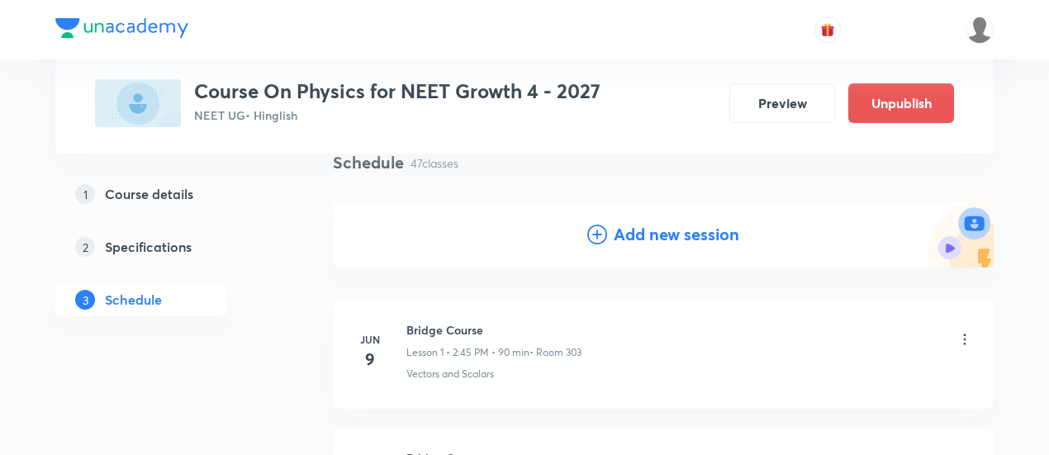
click at [672, 237] on h4 "Add new session" at bounding box center [677, 234] width 126 height 25
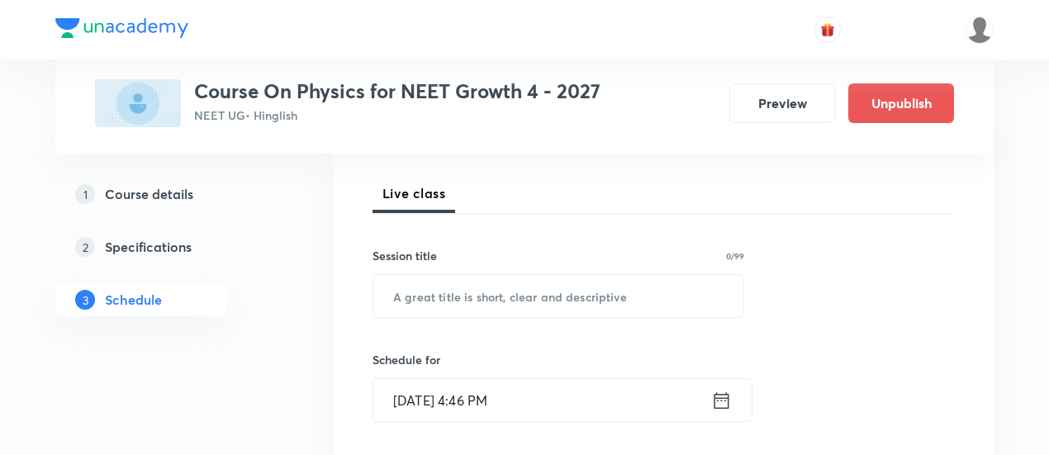
scroll to position [223, 0]
click at [552, 288] on input "text" at bounding box center [558, 294] width 370 height 42
paste input "Work, Power & Energy -02/03"
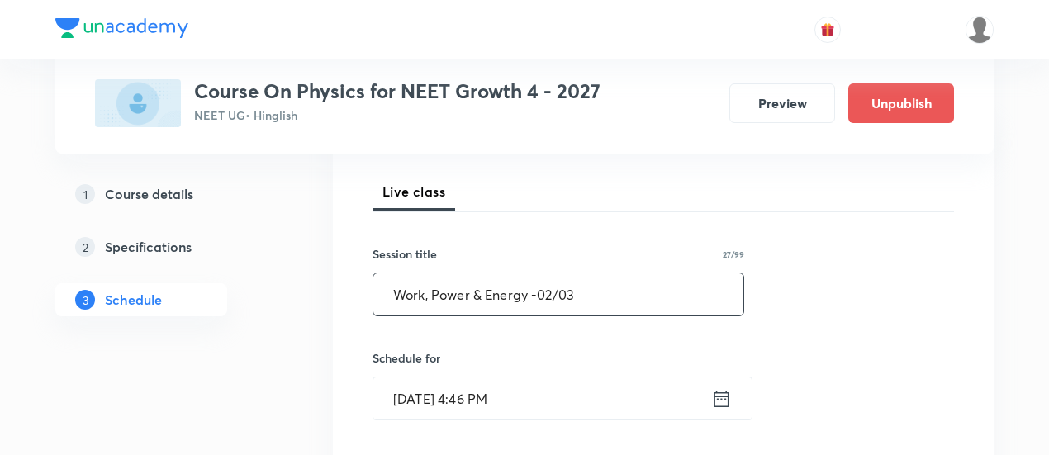
click at [551, 288] on input "Work, Power & Energy -02/03" at bounding box center [558, 294] width 370 height 42
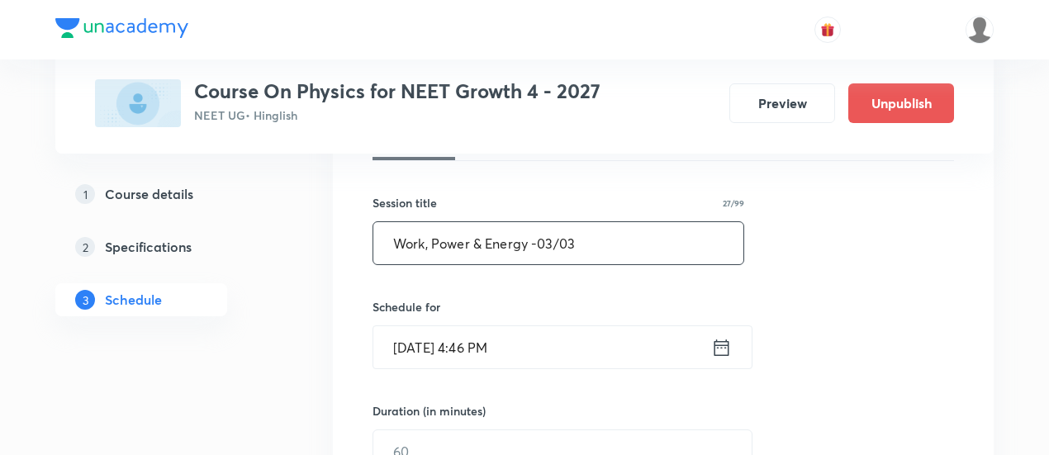
scroll to position [275, 0]
type input "Work, Power & Energy -03/03"
click at [713, 353] on icon at bounding box center [721, 346] width 21 height 23
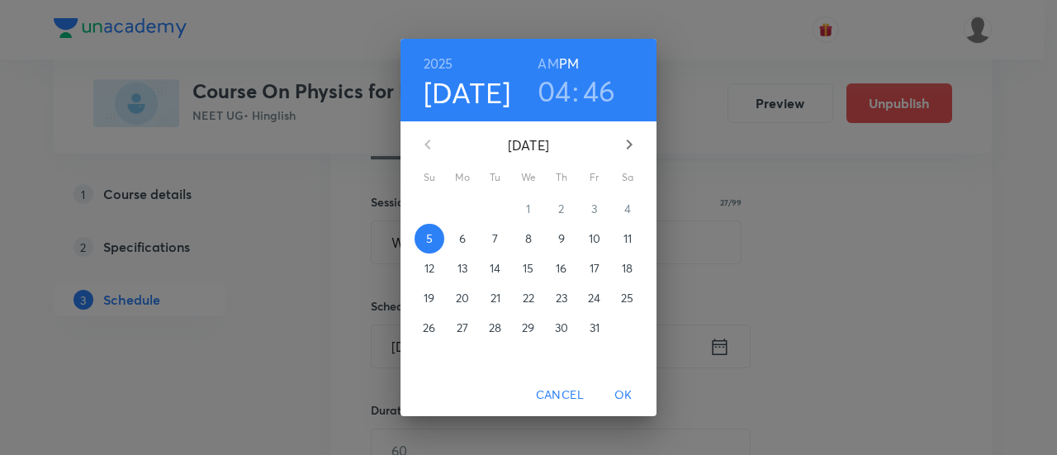
click at [557, 234] on span "9" at bounding box center [562, 238] width 30 height 17
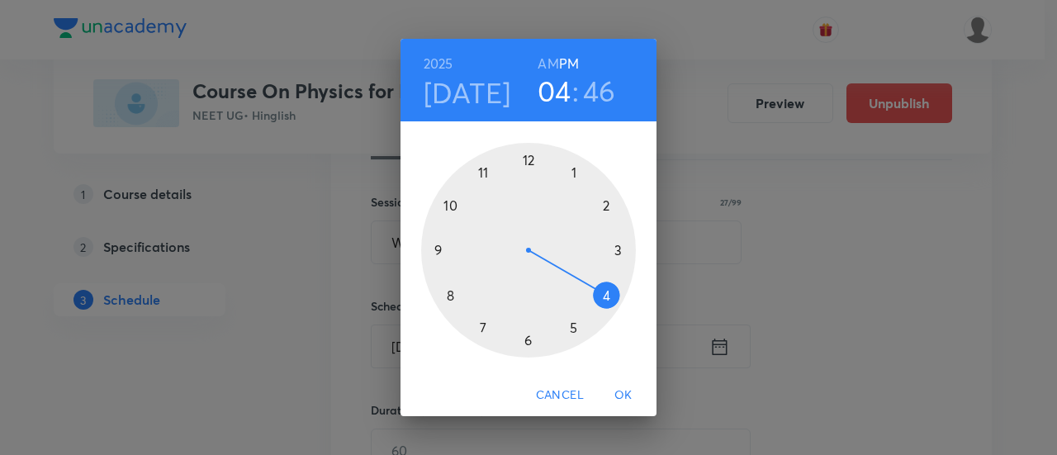
click at [606, 295] on div at bounding box center [528, 250] width 215 height 215
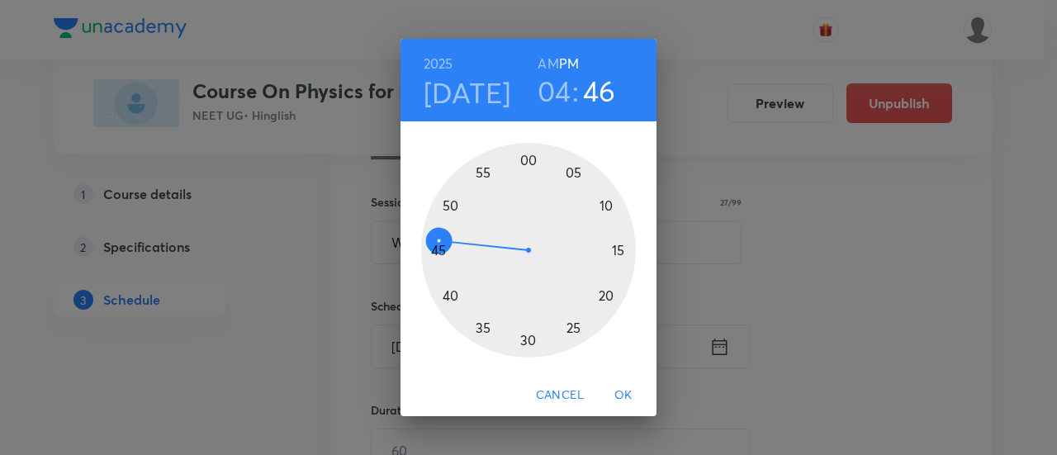
click at [529, 338] on div at bounding box center [528, 250] width 215 height 215
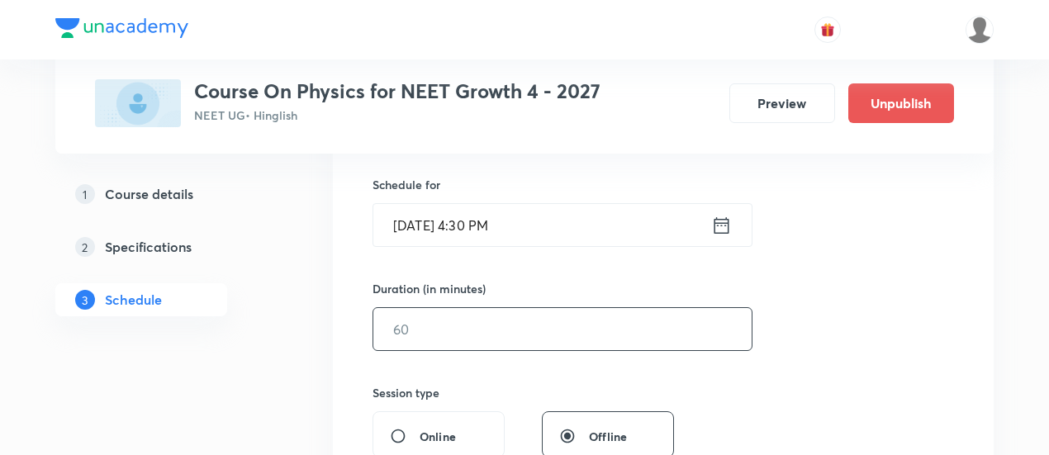
scroll to position [401, 0]
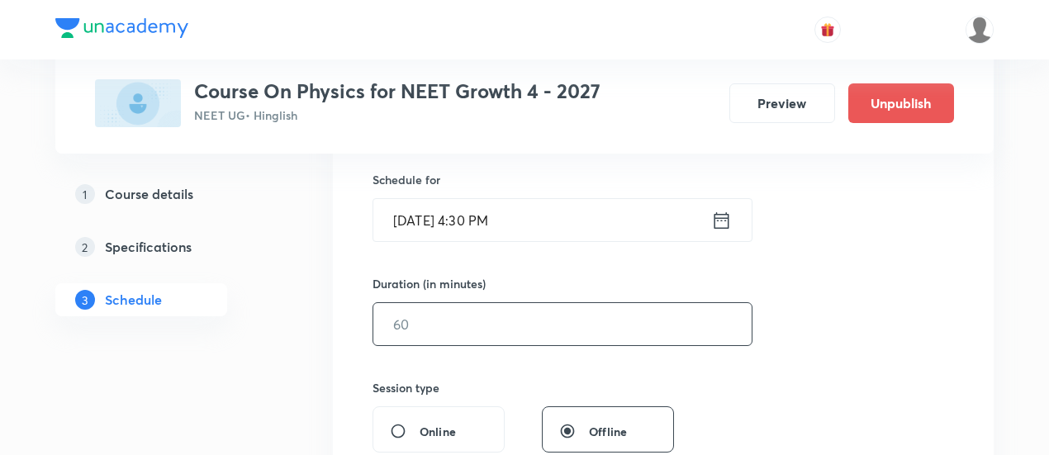
click at [605, 317] on input "text" at bounding box center [562, 324] width 378 height 42
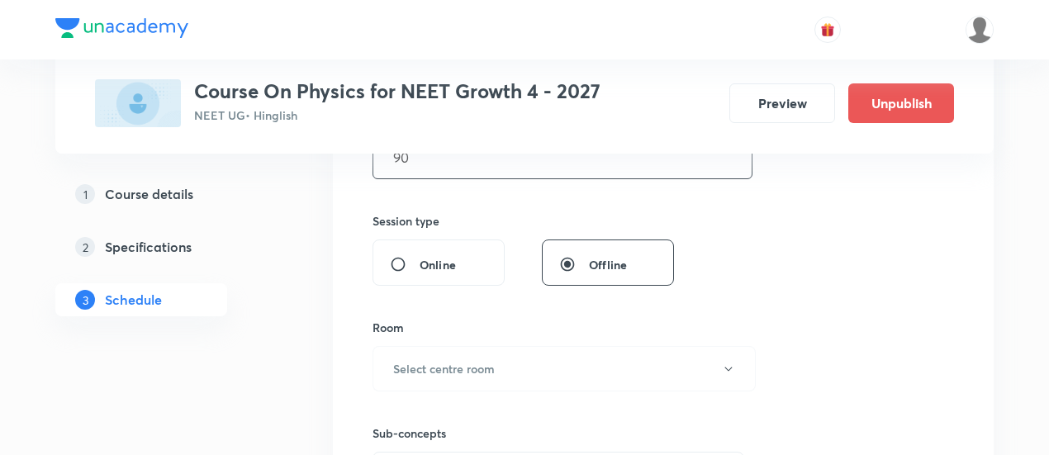
scroll to position [589, 0]
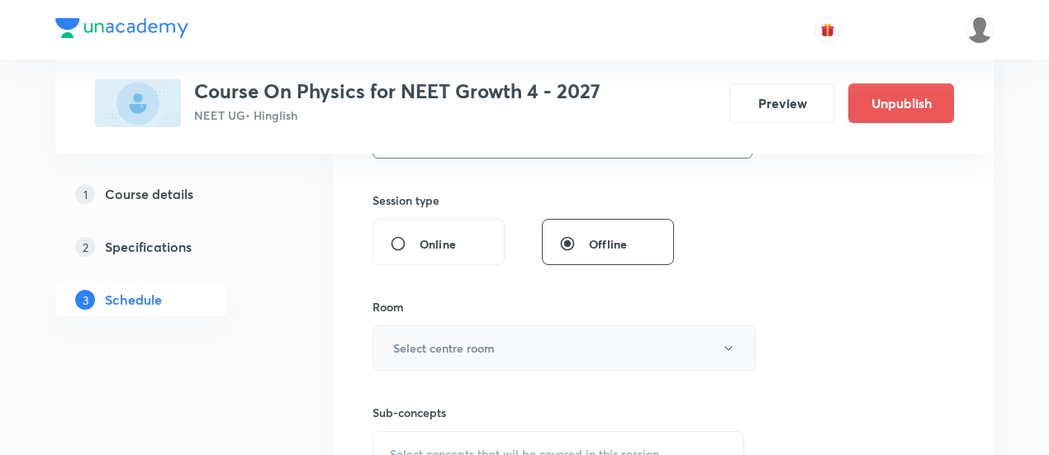
type input "90"
click at [557, 329] on button "Select centre room" at bounding box center [563, 347] width 383 height 45
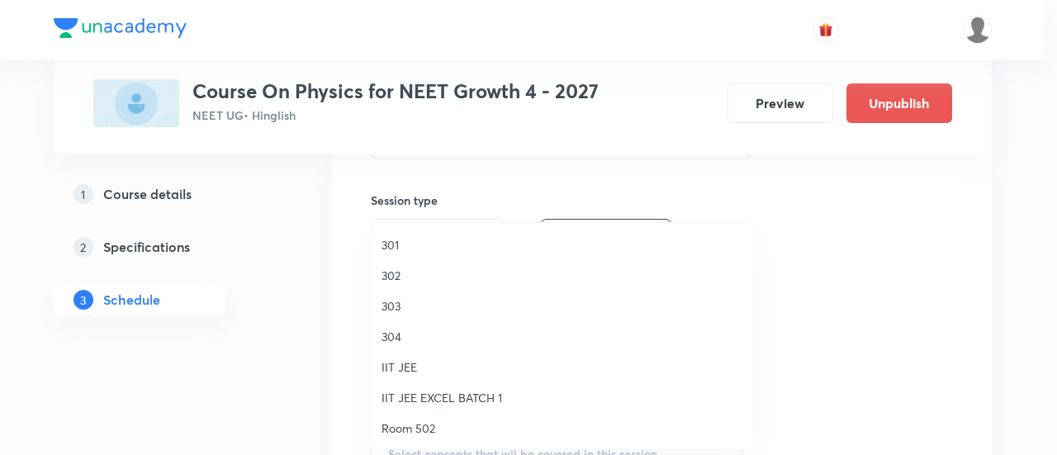
click at [400, 277] on span "302" at bounding box center [562, 275] width 362 height 17
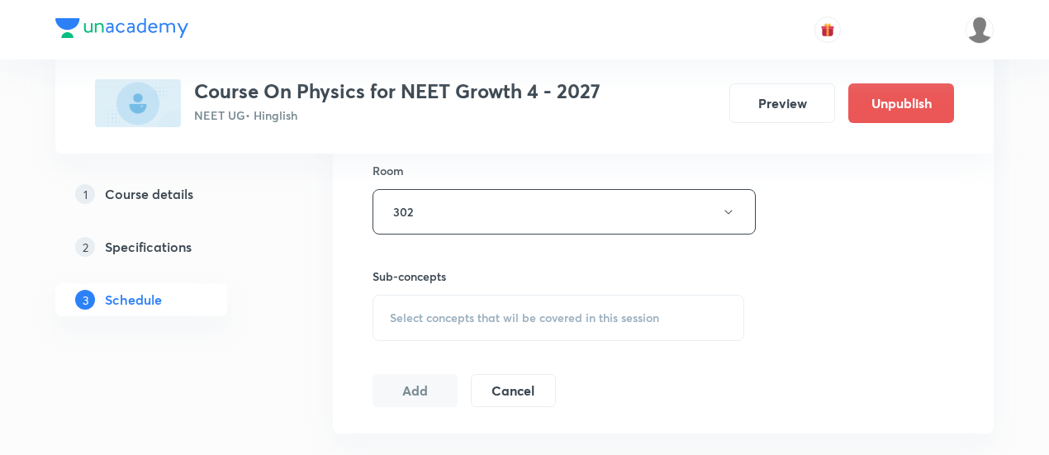
scroll to position [726, 0]
click at [582, 310] on span "Select concepts that wil be covered in this session" at bounding box center [524, 316] width 269 height 13
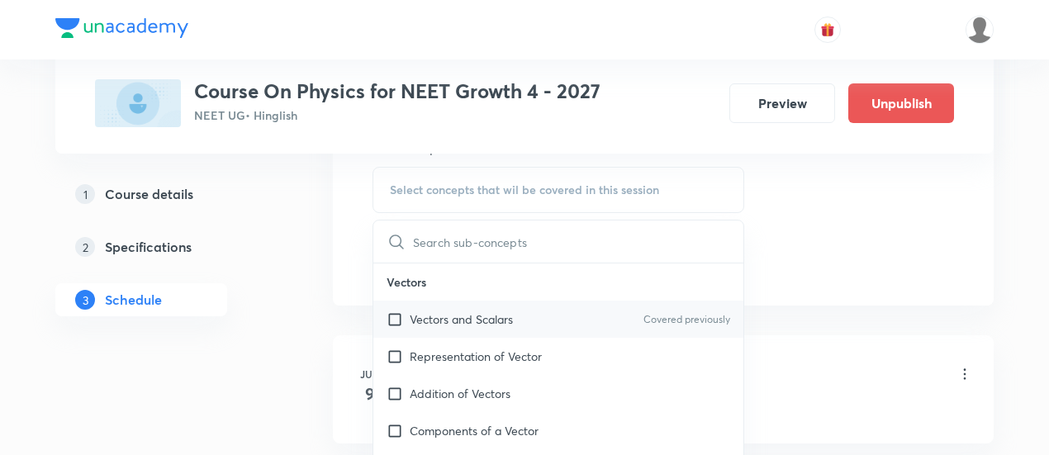
scroll to position [855, 0]
click at [490, 313] on p "Vectors and Scalars" at bounding box center [461, 316] width 103 height 17
checkbox input "true"
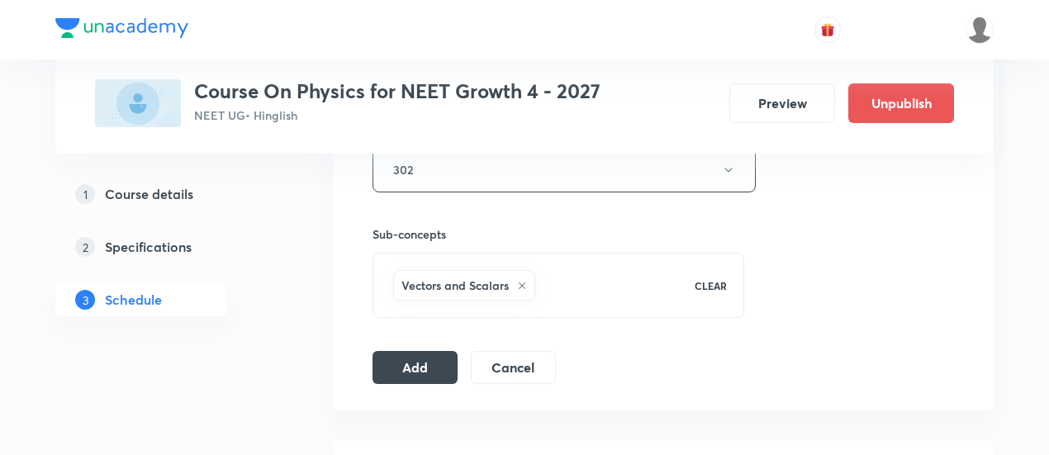
scroll to position [768, 0]
click at [424, 367] on button "Add" at bounding box center [414, 364] width 85 height 33
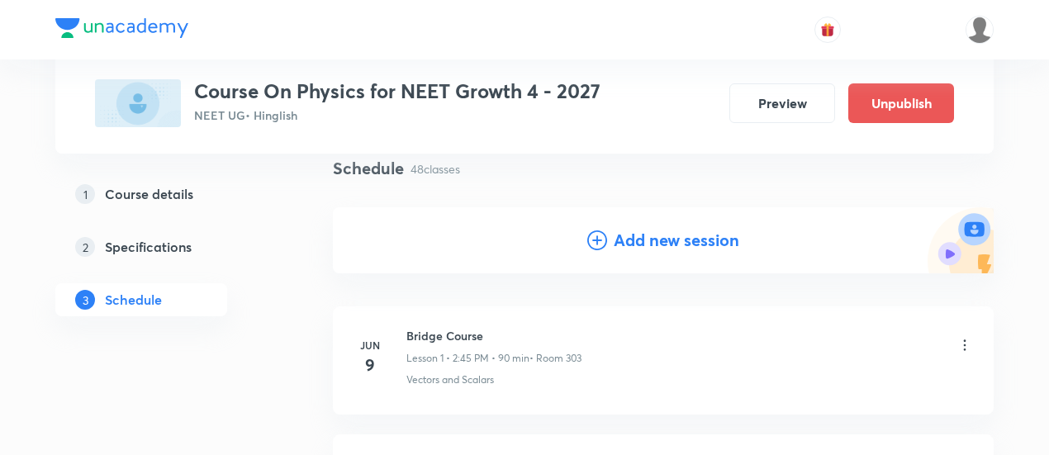
scroll to position [129, 0]
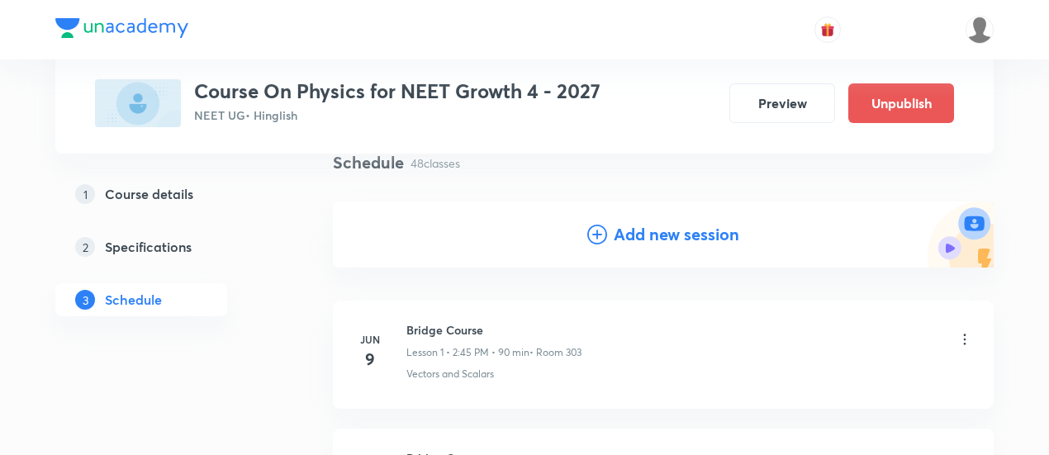
click at [659, 230] on h4 "Add new session" at bounding box center [677, 234] width 126 height 25
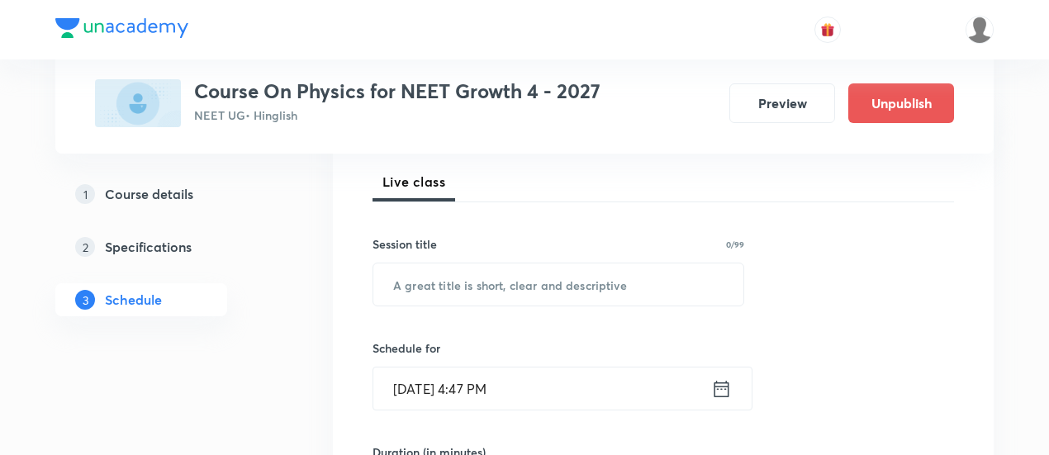
scroll to position [250, 0]
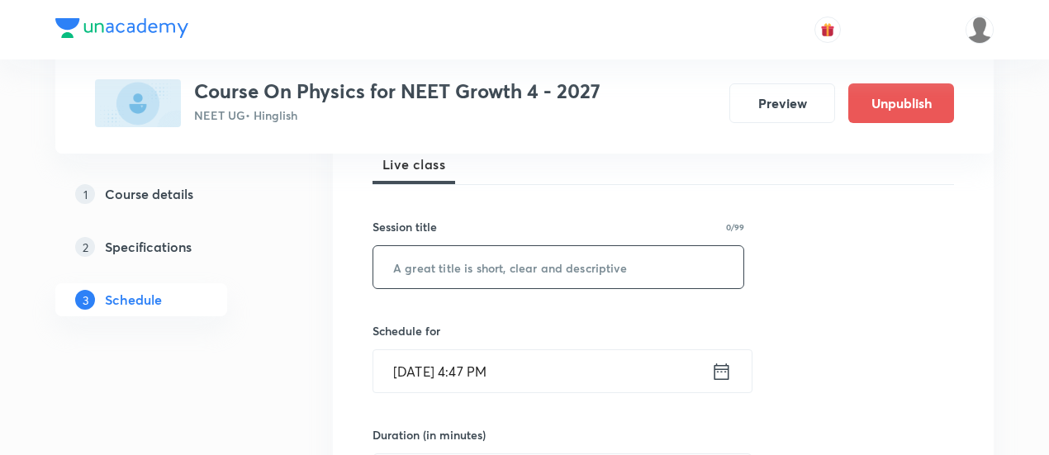
click at [585, 263] on input "text" at bounding box center [558, 267] width 370 height 42
paste input "Circular Motion"
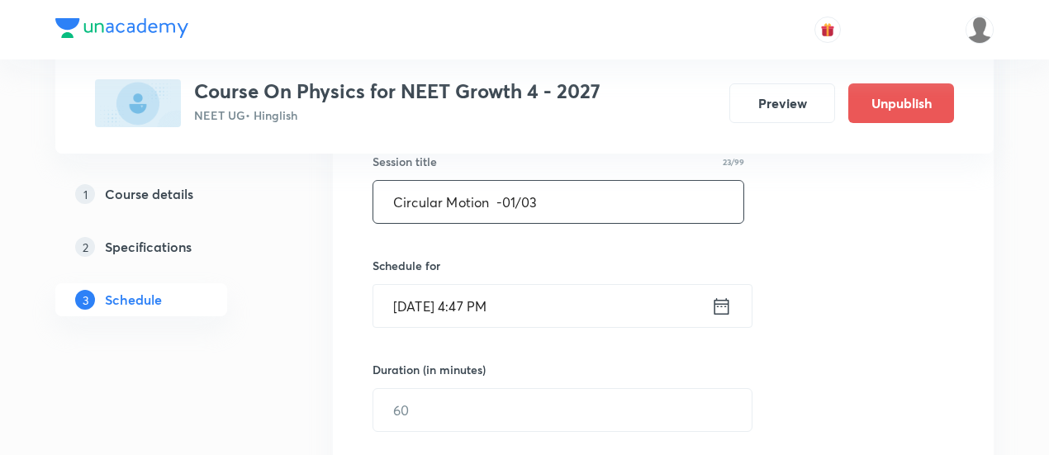
scroll to position [333, 0]
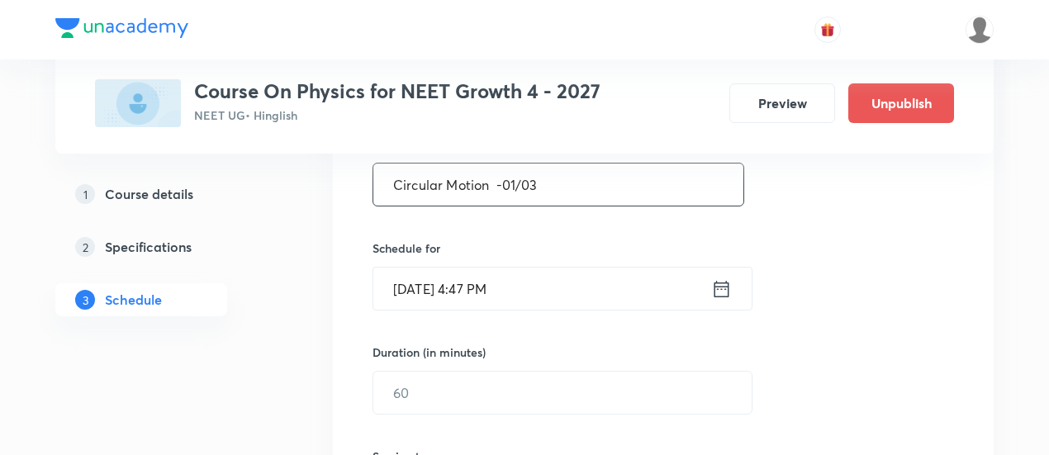
type input "Circular Motion -01/03"
click at [717, 288] on icon at bounding box center [721, 288] width 21 height 23
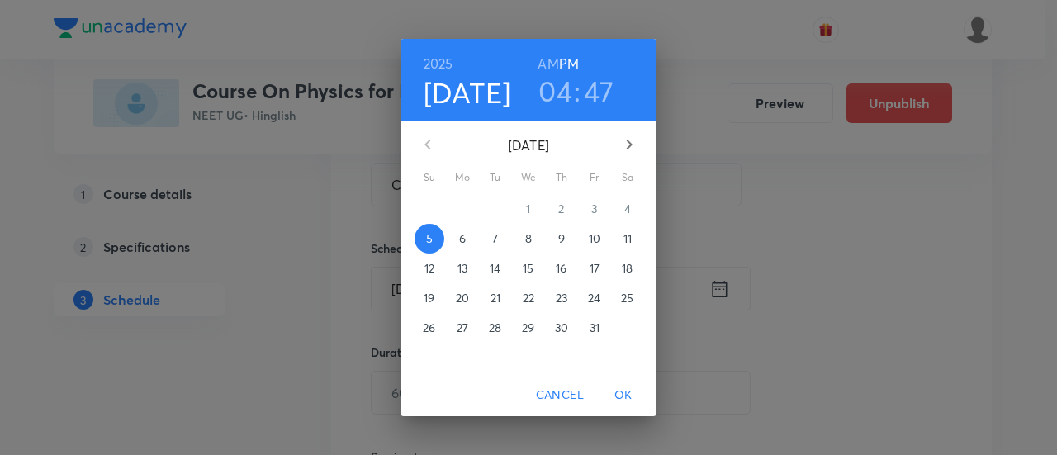
click at [595, 237] on p "10" at bounding box center [595, 238] width 12 height 17
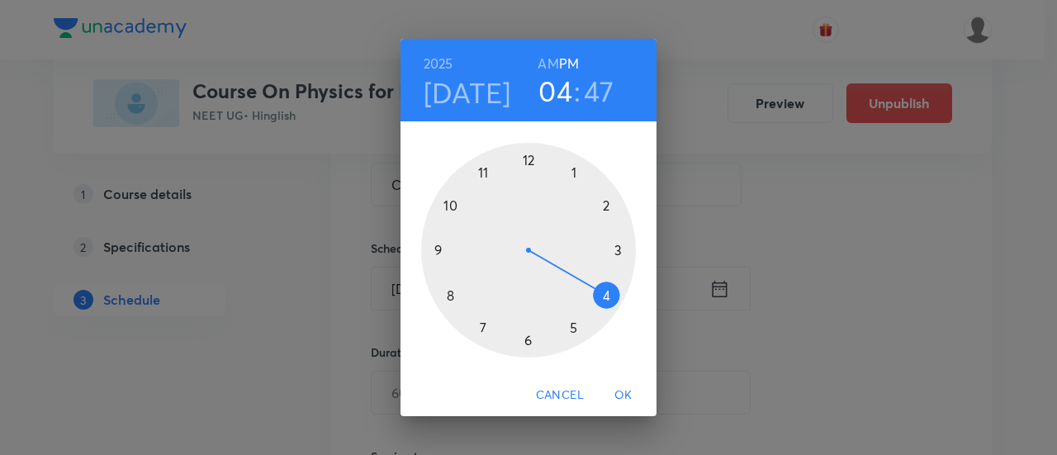
click at [610, 295] on div at bounding box center [528, 250] width 215 height 215
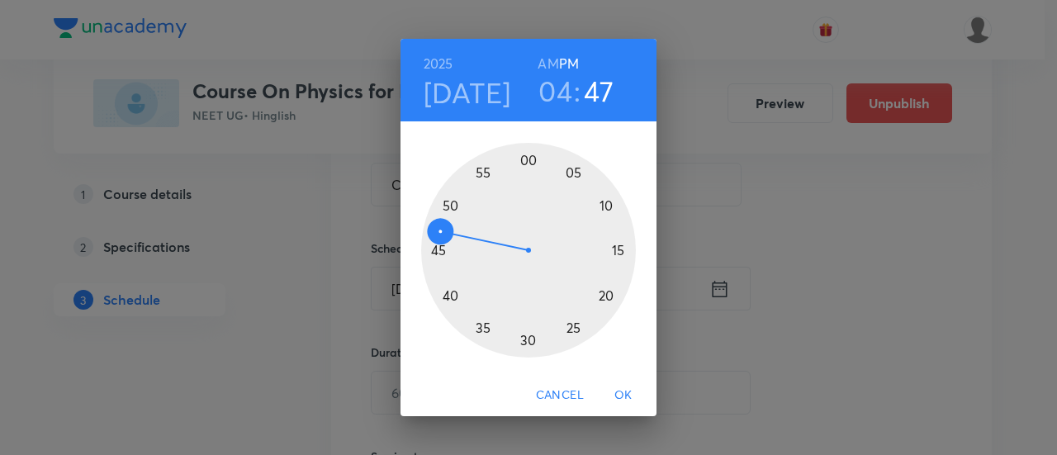
click at [528, 341] on div at bounding box center [528, 250] width 215 height 215
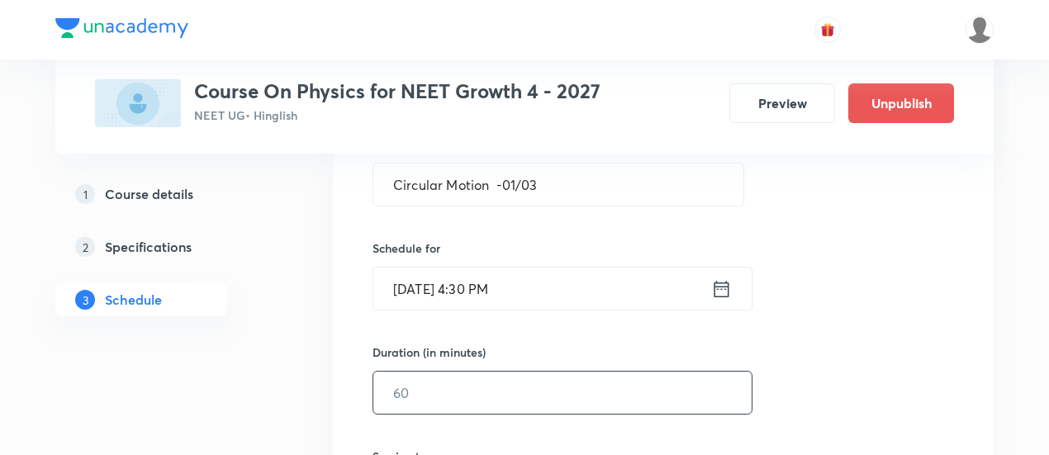
click at [550, 390] on input "text" at bounding box center [562, 393] width 378 height 42
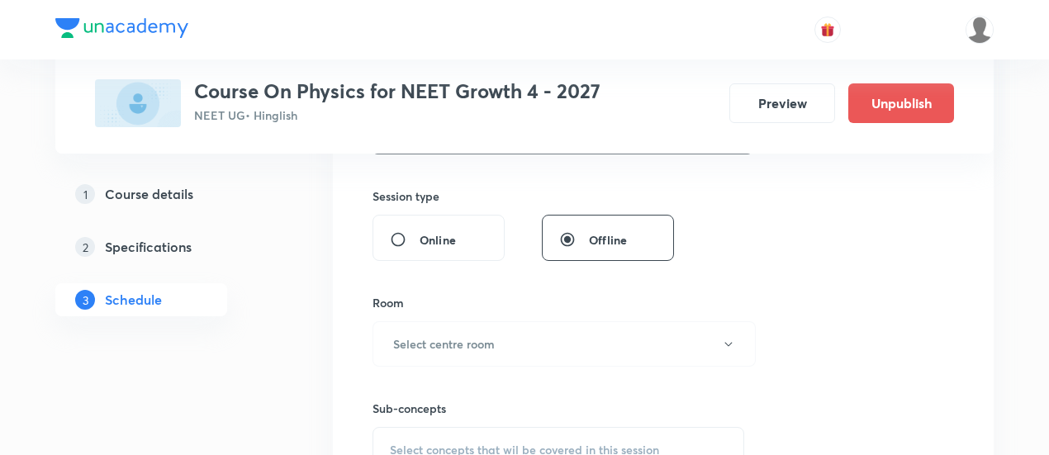
scroll to position [599, 0]
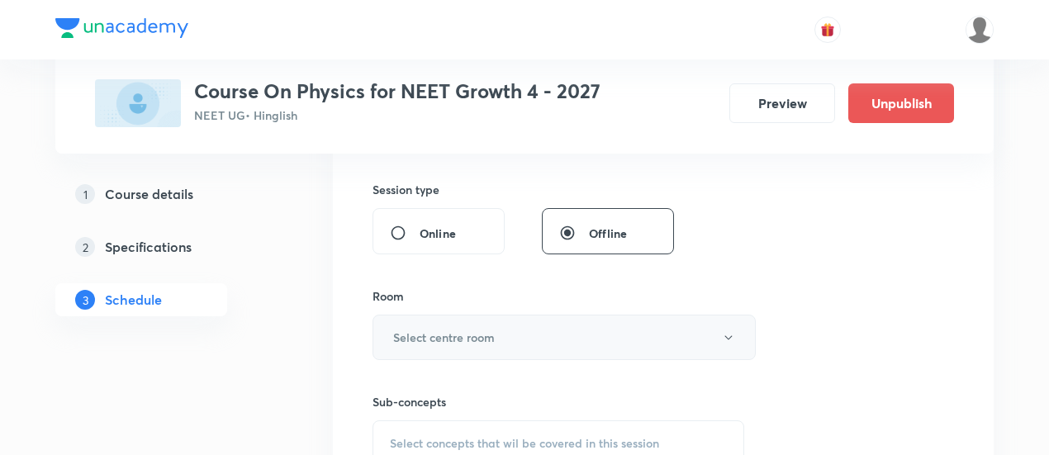
type input "90"
click at [547, 334] on button "Select centre room" at bounding box center [563, 337] width 383 height 45
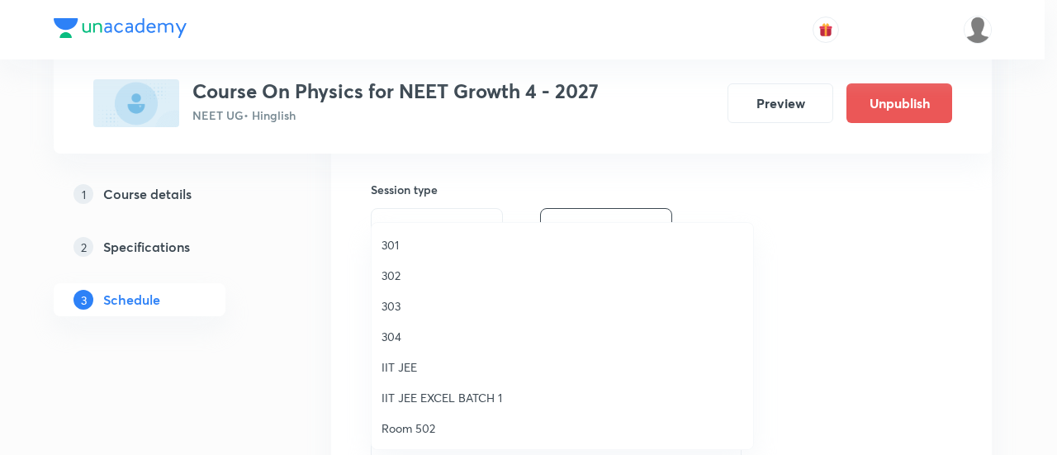
click at [398, 306] on span "303" at bounding box center [562, 305] width 362 height 17
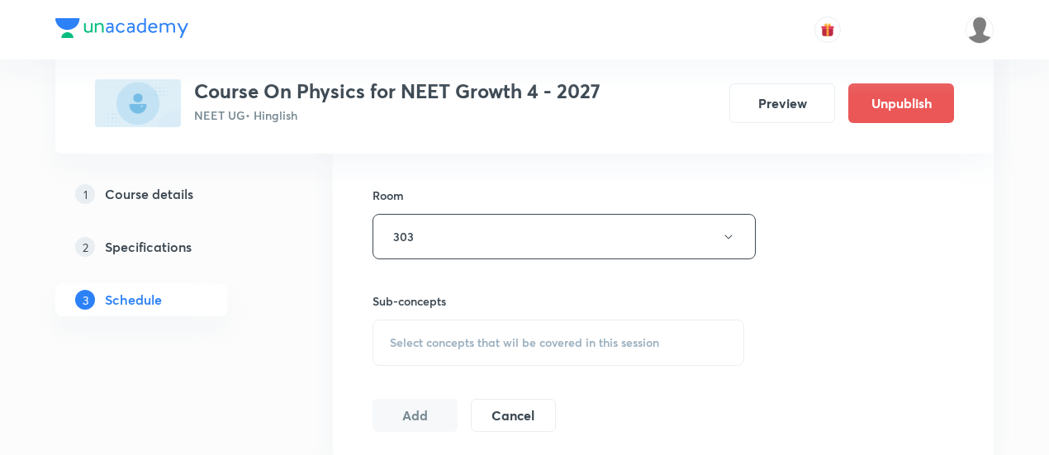
scroll to position [702, 0]
click at [586, 334] on span "Select concepts that wil be covered in this session" at bounding box center [524, 340] width 269 height 13
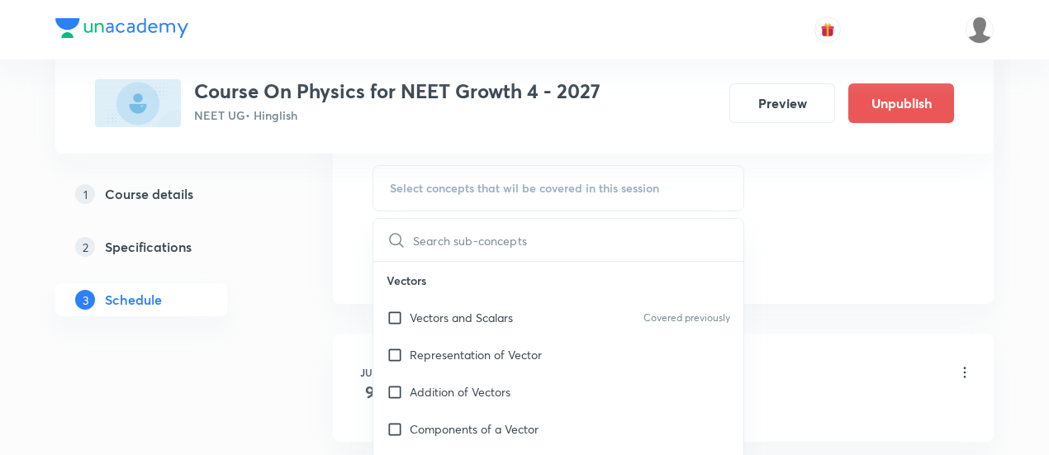
scroll to position [861, 0]
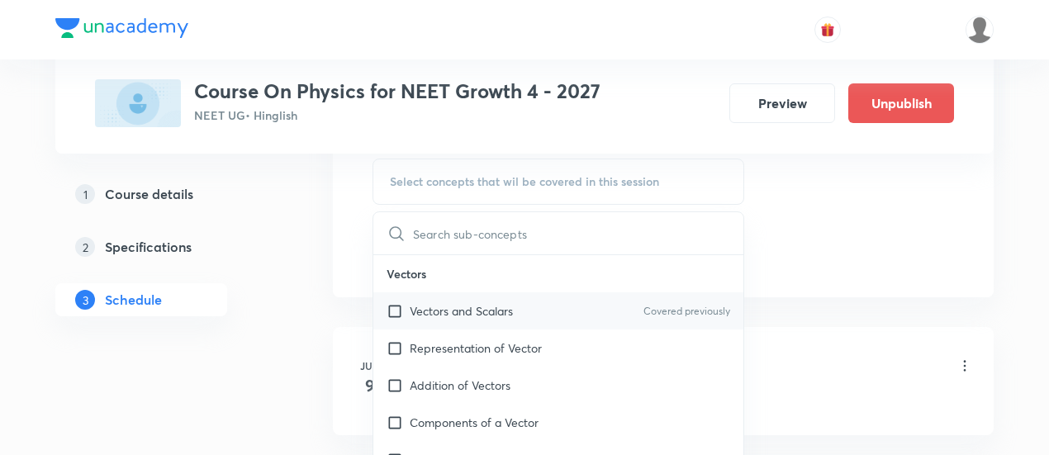
click at [513, 315] on p "Vectors and Scalars" at bounding box center [461, 310] width 103 height 17
checkbox input "true"
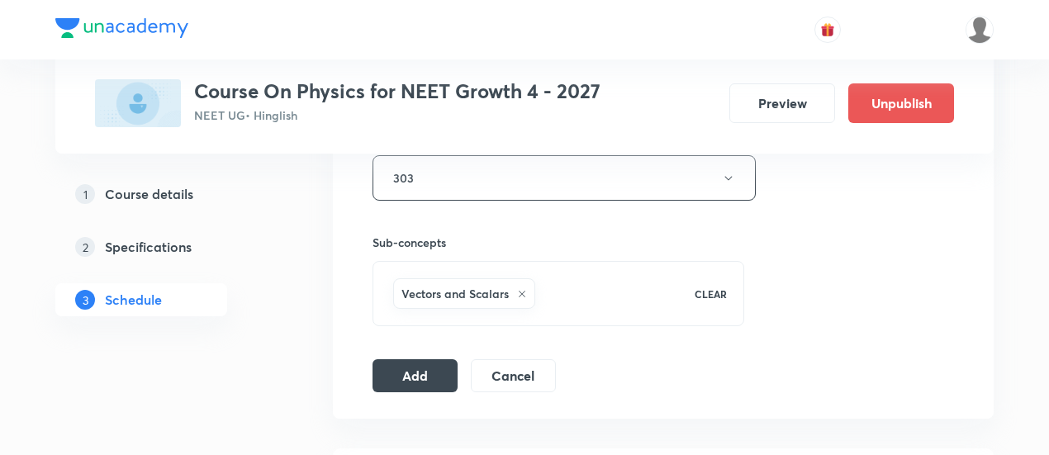
scroll to position [760, 0]
click at [423, 366] on button "Add" at bounding box center [414, 373] width 85 height 33
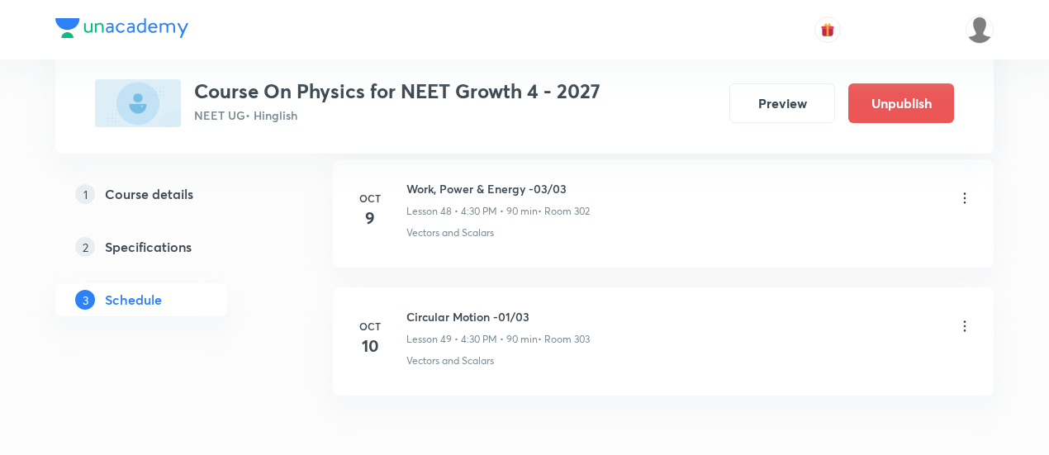
scroll to position [6354, 0]
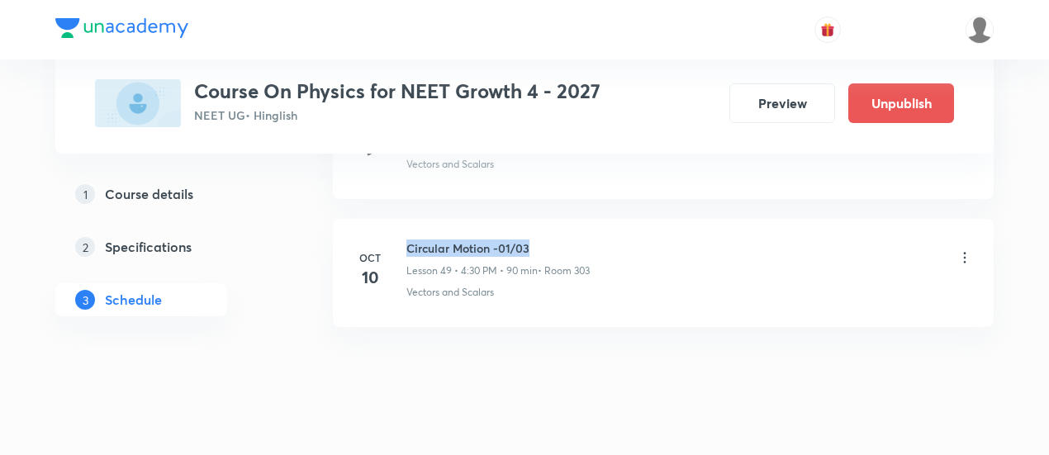
drag, startPoint x: 410, startPoint y: 216, endPoint x: 553, endPoint y: 216, distance: 143.7
click at [553, 239] on h6 "Circular Motion -01/03" at bounding box center [497, 247] width 183 height 17
copy h6 "Circular Motion -01/03"
click at [553, 239] on h6 "Circular Motion -01/03" at bounding box center [497, 247] width 183 height 17
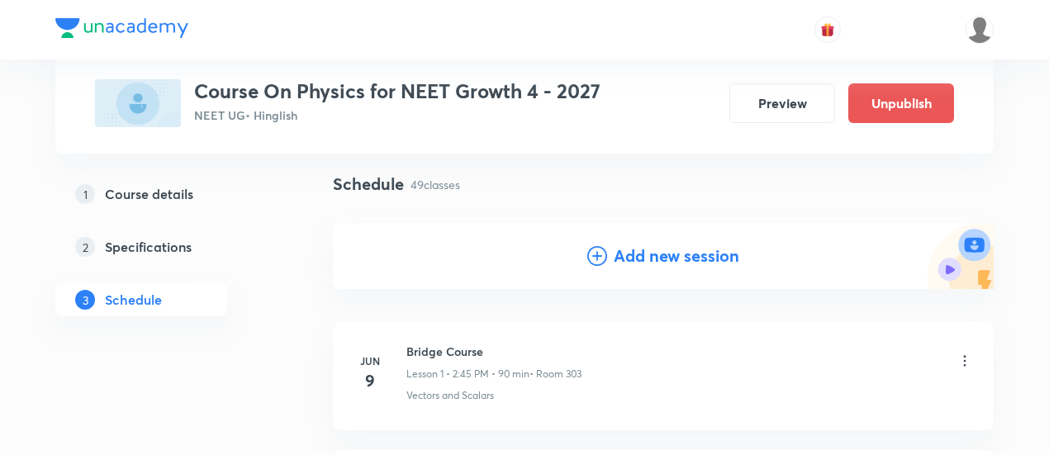
scroll to position [110, 0]
click at [656, 256] on h4 "Add new session" at bounding box center [677, 253] width 126 height 25
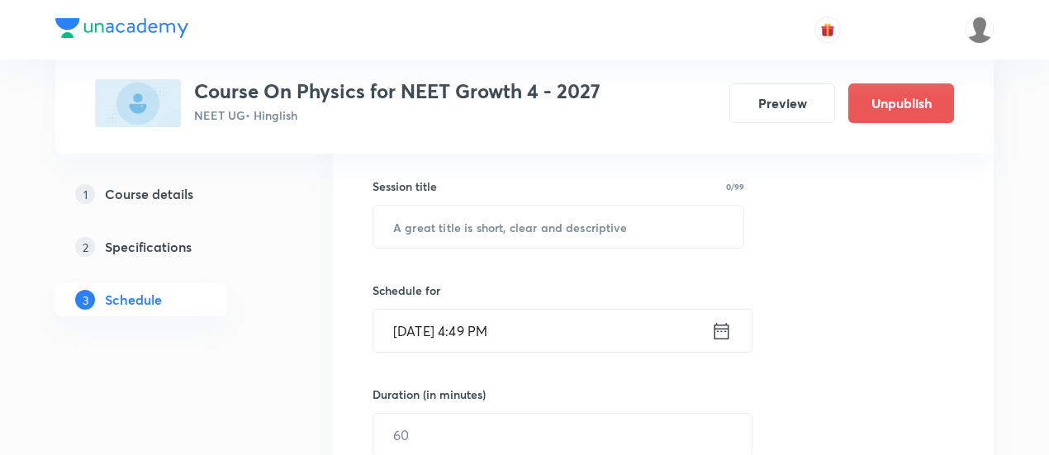
scroll to position [297, 0]
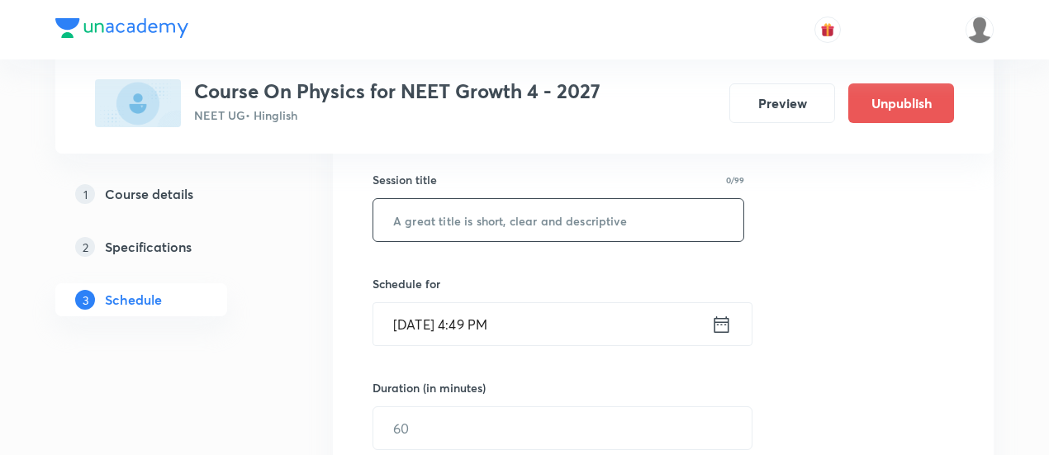
click at [575, 227] on input "text" at bounding box center [558, 220] width 370 height 42
paste input "Circular Motion -01/03"
click at [510, 217] on input "Circular Motion -01/03" at bounding box center [558, 220] width 370 height 42
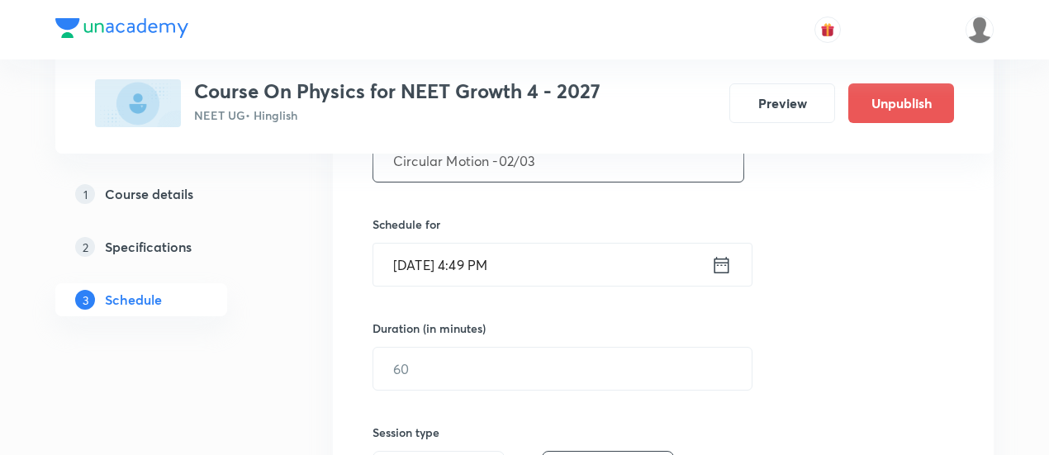
scroll to position [358, 0]
type input "Circular Motion -02/03"
click at [718, 258] on icon at bounding box center [721, 264] width 21 height 23
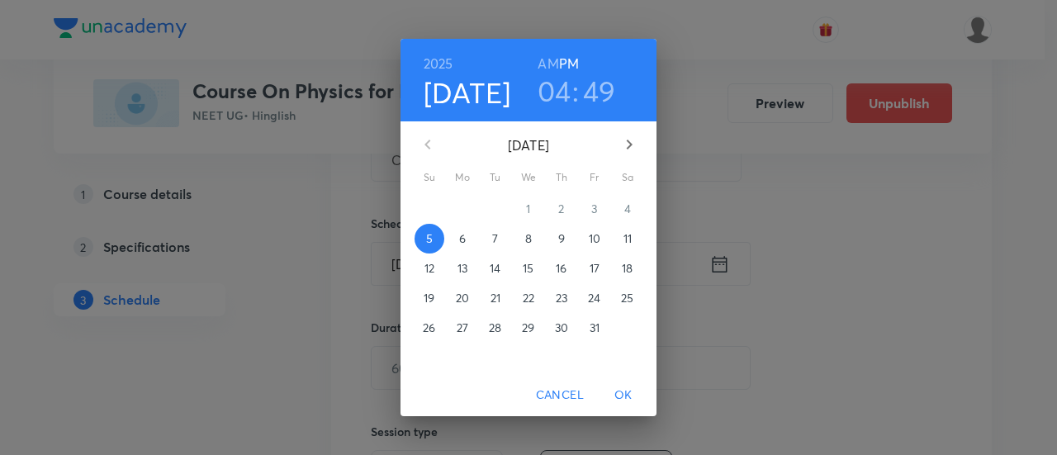
click at [628, 235] on p "11" at bounding box center [627, 238] width 8 height 17
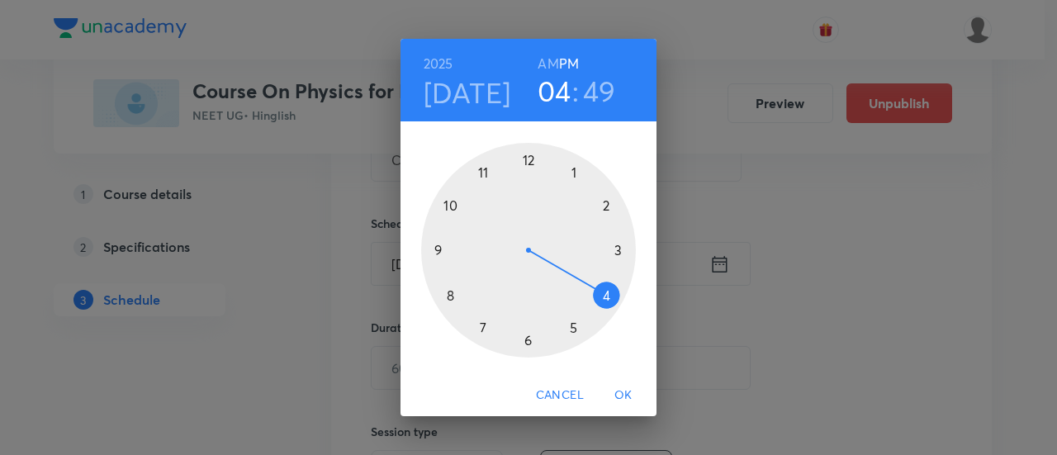
click at [609, 293] on div at bounding box center [528, 250] width 215 height 215
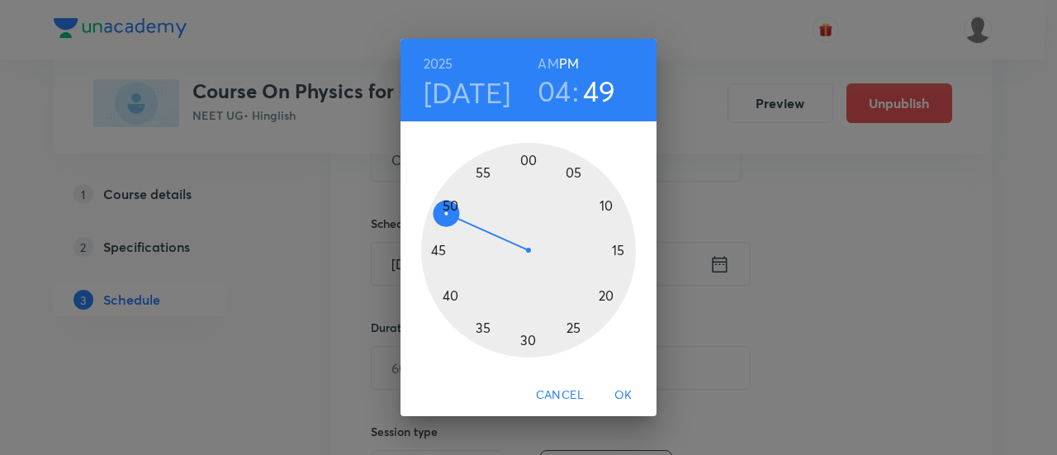
click at [527, 340] on div at bounding box center [528, 250] width 215 height 215
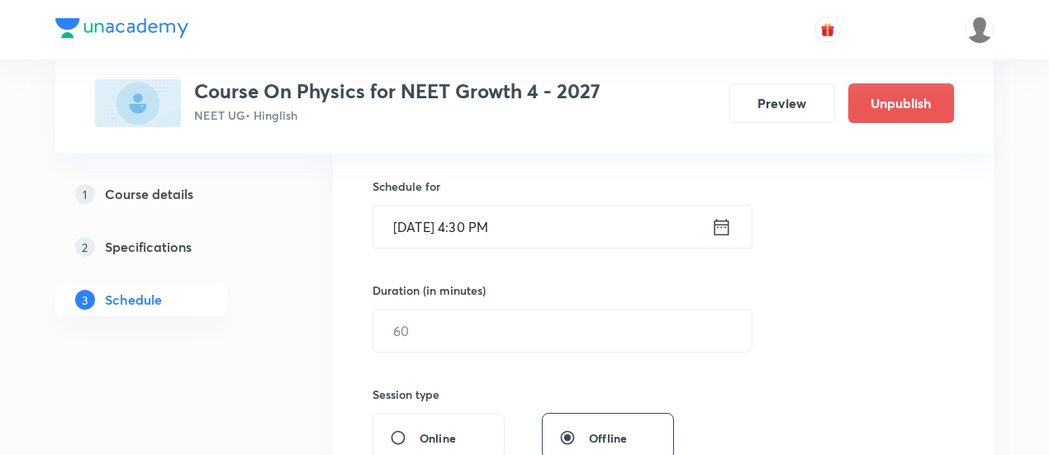
scroll to position [396, 0]
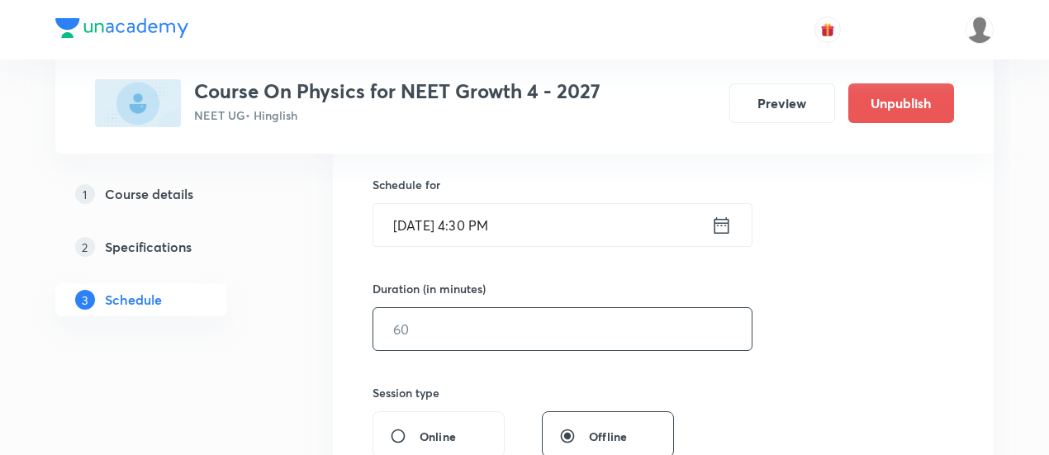
click at [639, 338] on input "text" at bounding box center [562, 329] width 378 height 42
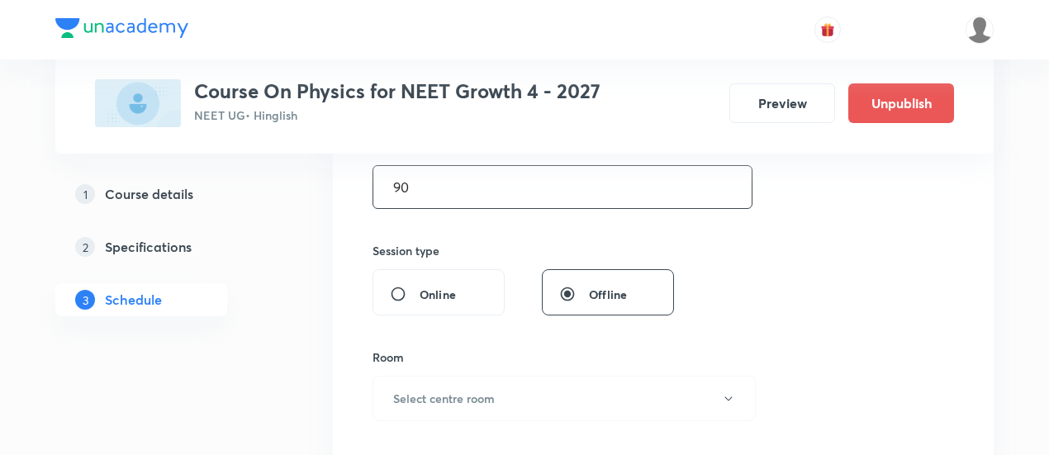
scroll to position [608, 0]
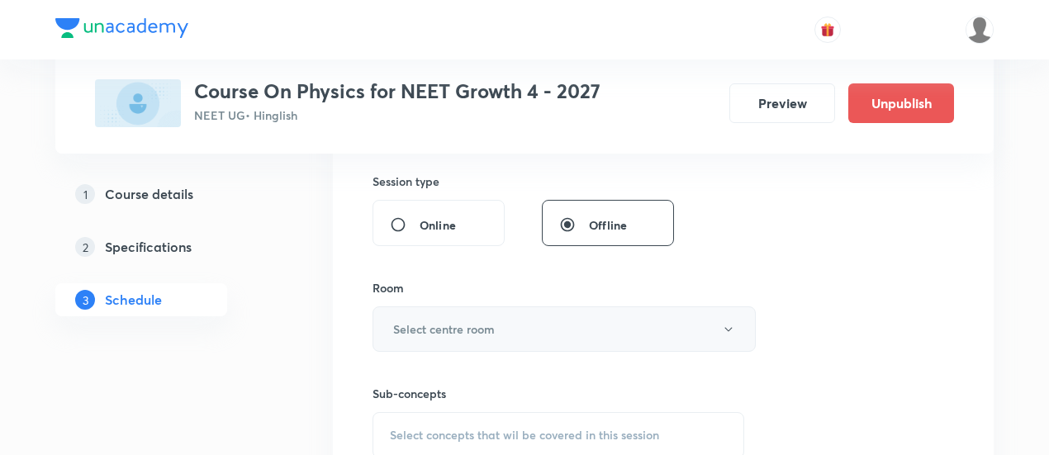
type input "90"
click at [508, 320] on button "Select centre room" at bounding box center [563, 328] width 383 height 45
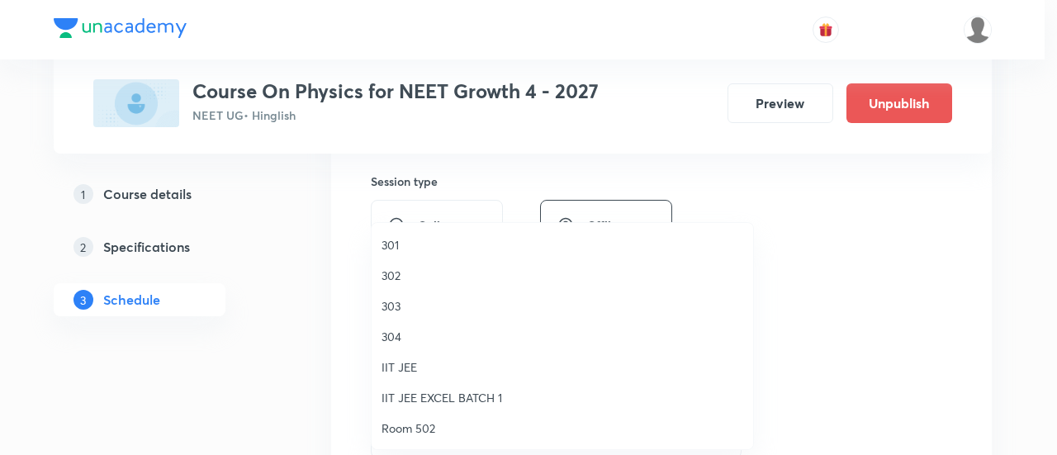
click at [396, 245] on span "301" at bounding box center [562, 244] width 362 height 17
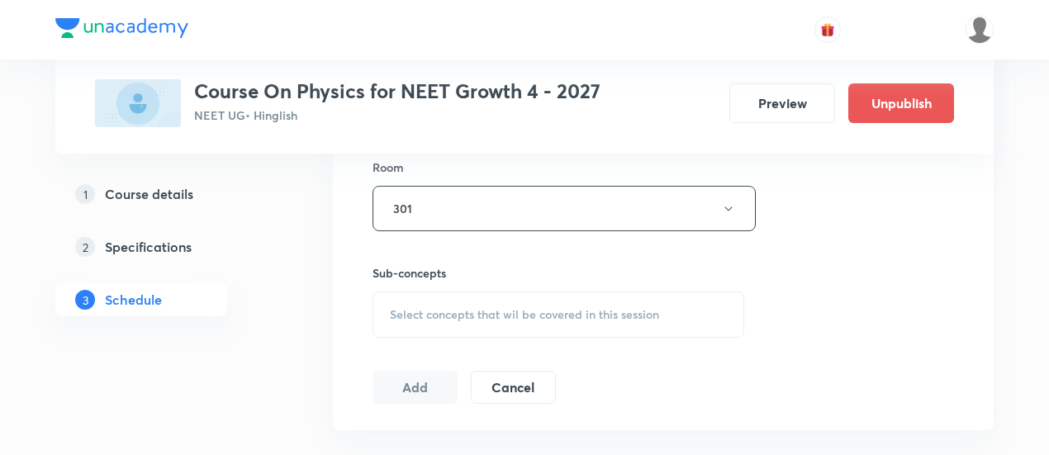
scroll to position [732, 0]
click at [570, 306] on span "Select concepts that wil be covered in this session" at bounding box center [524, 311] width 269 height 13
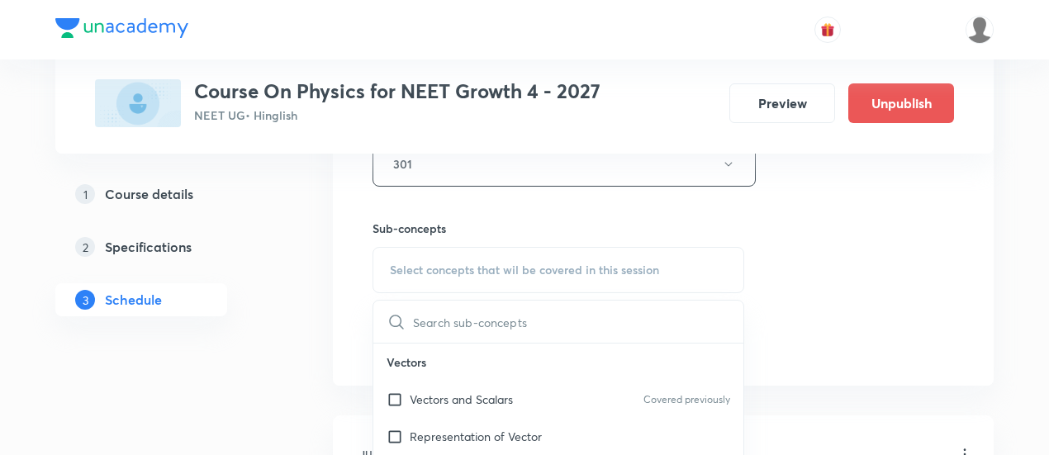
scroll to position [872, 0]
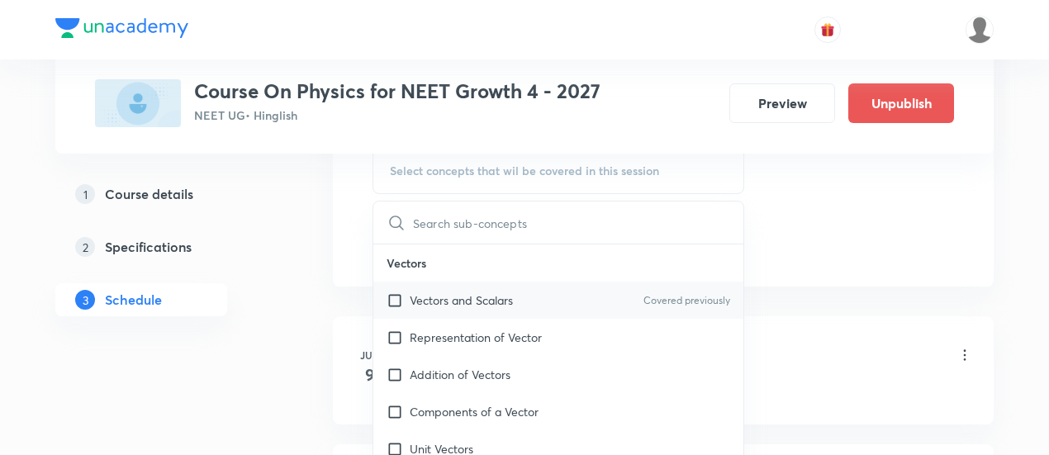
click at [493, 300] on p "Vectors and Scalars" at bounding box center [461, 299] width 103 height 17
checkbox input "true"
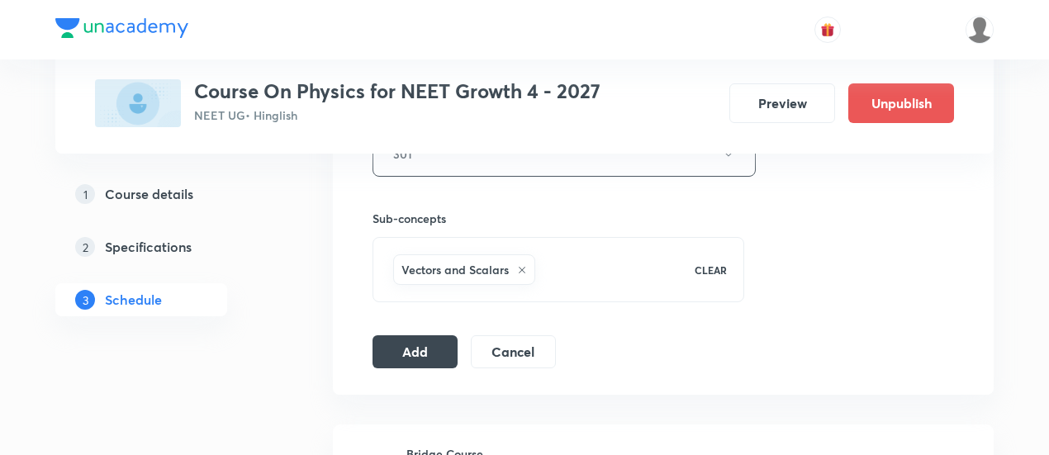
scroll to position [784, 0]
click at [433, 351] on button "Add" at bounding box center [414, 349] width 85 height 33
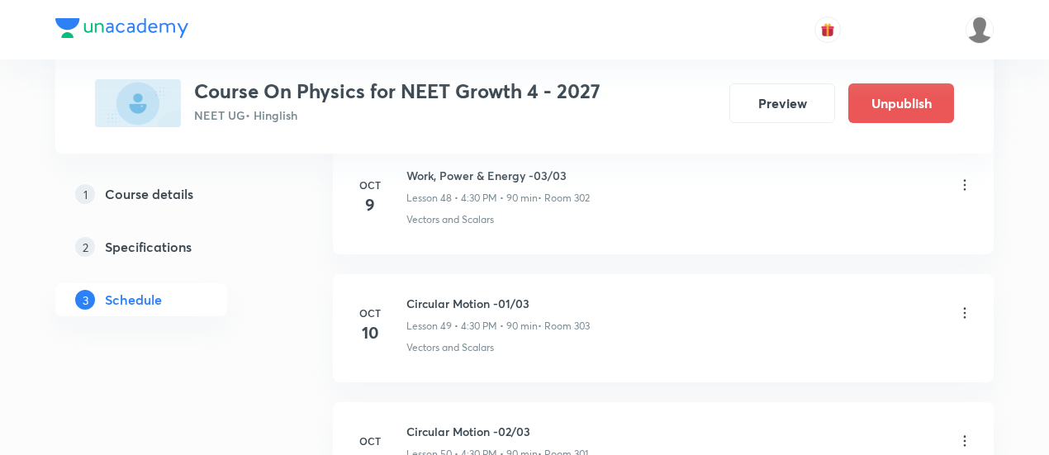
scroll to position [6305, 0]
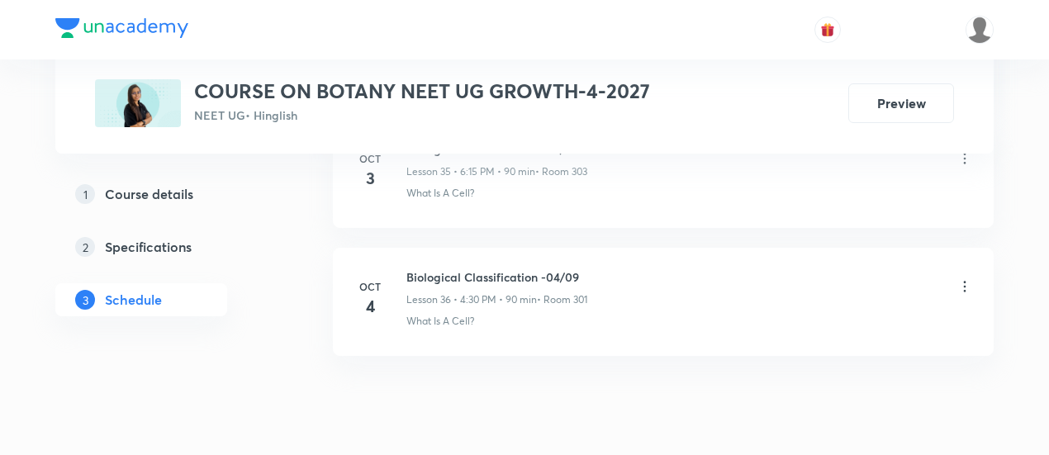
scroll to position [5453, 0]
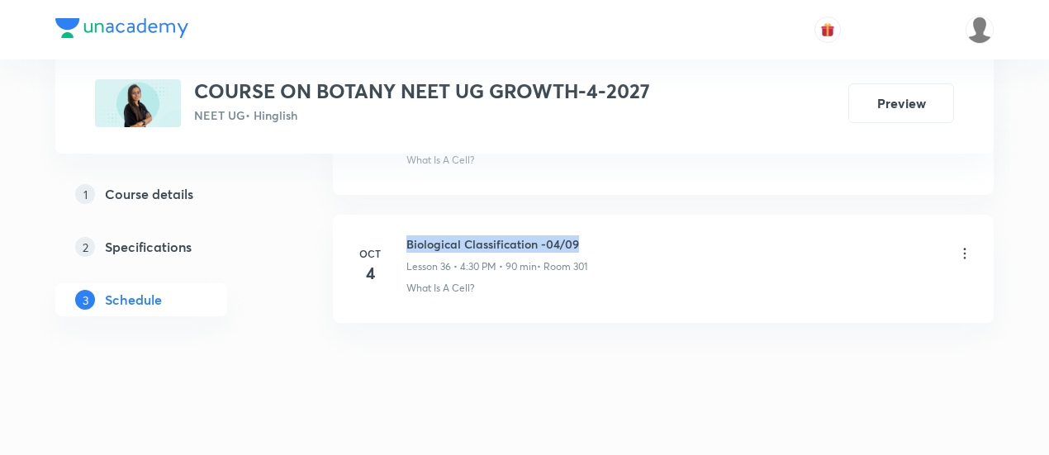
drag, startPoint x: 407, startPoint y: 217, endPoint x: 586, endPoint y: 216, distance: 179.2
click at [586, 235] on h6 "Biological Classification -04/09" at bounding box center [496, 243] width 181 height 17
copy h6 "Biological Classification -04/09"
click at [586, 235] on h6 "Biological Classification -04/09" at bounding box center [496, 243] width 181 height 17
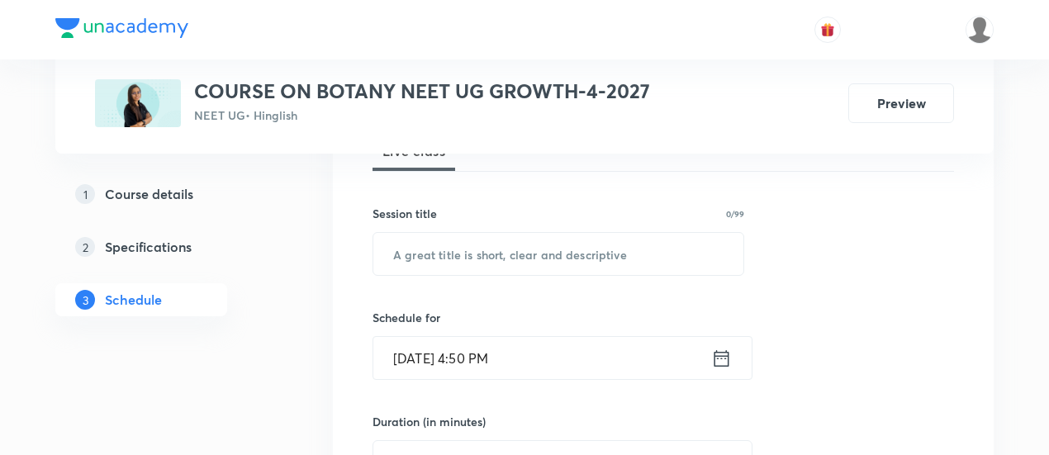
scroll to position [264, 0]
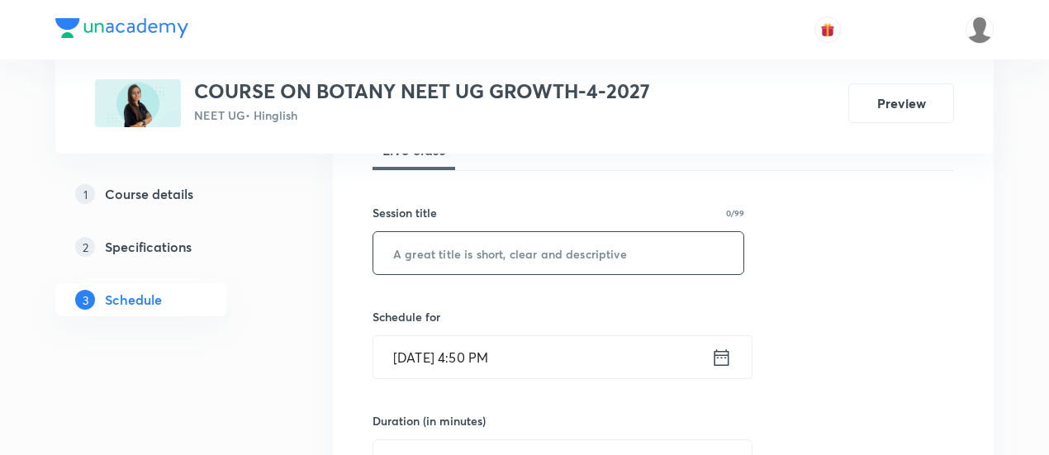
click at [556, 255] on input "text" at bounding box center [558, 253] width 370 height 42
paste input "Biological Classification -04/09"
click at [565, 250] on input "Biological Classification -04/09" at bounding box center [558, 253] width 370 height 42
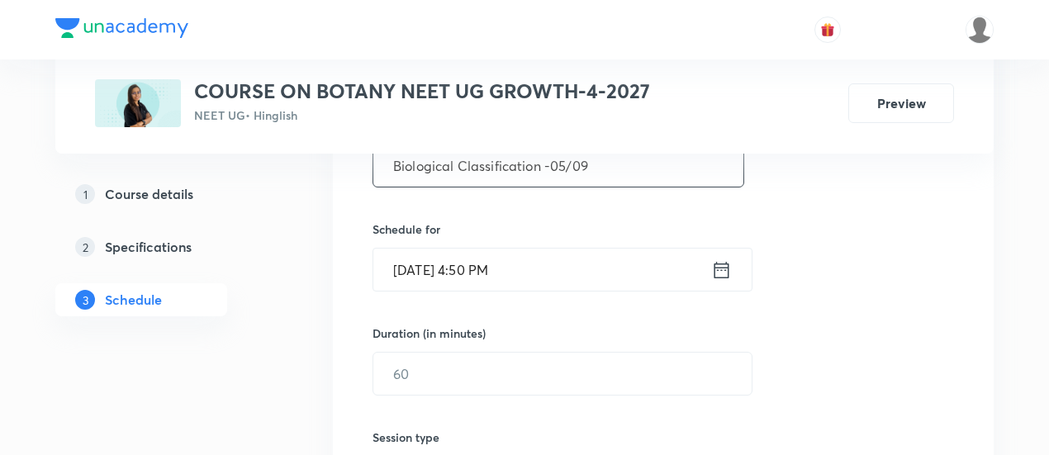
scroll to position [355, 0]
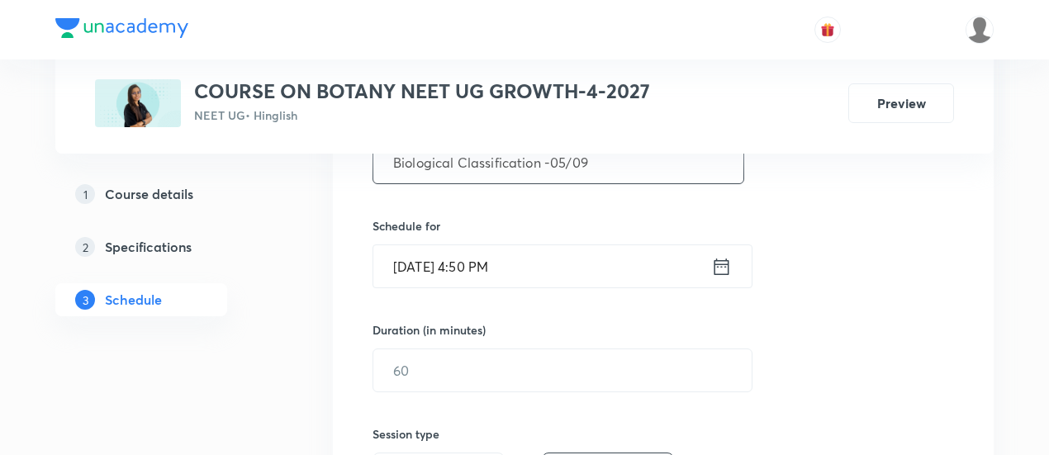
type input "Biological Classification -05/09"
click at [718, 265] on icon at bounding box center [721, 266] width 21 height 23
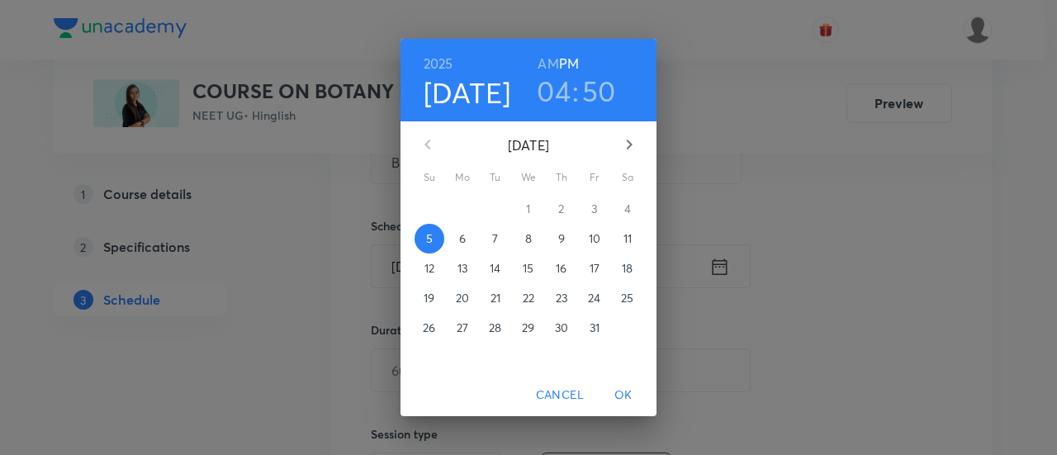
click at [464, 236] on p "6" at bounding box center [462, 238] width 7 height 17
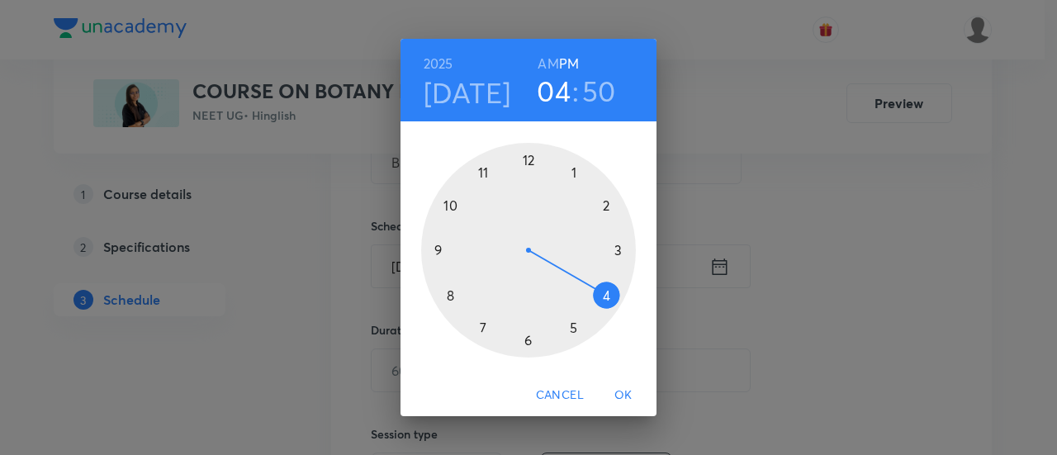
click at [525, 338] on div at bounding box center [528, 250] width 215 height 215
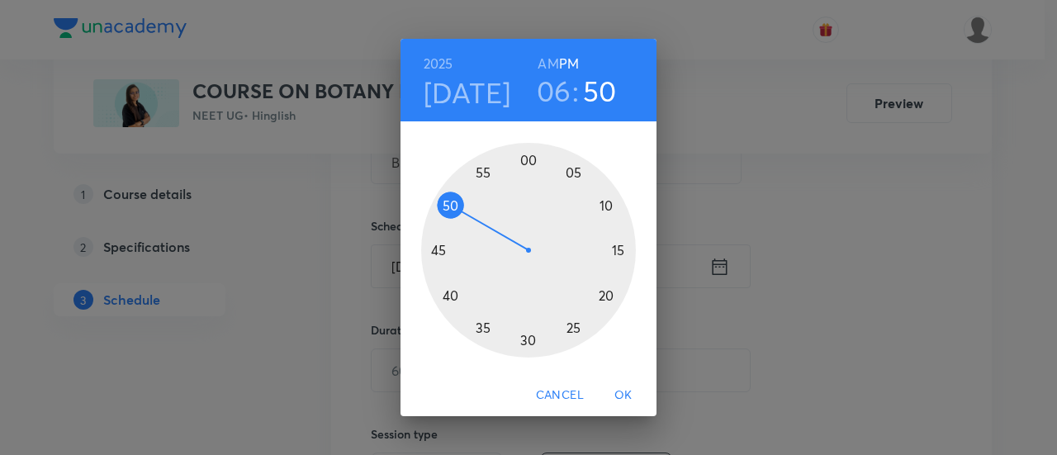
click at [621, 250] on div at bounding box center [528, 250] width 215 height 215
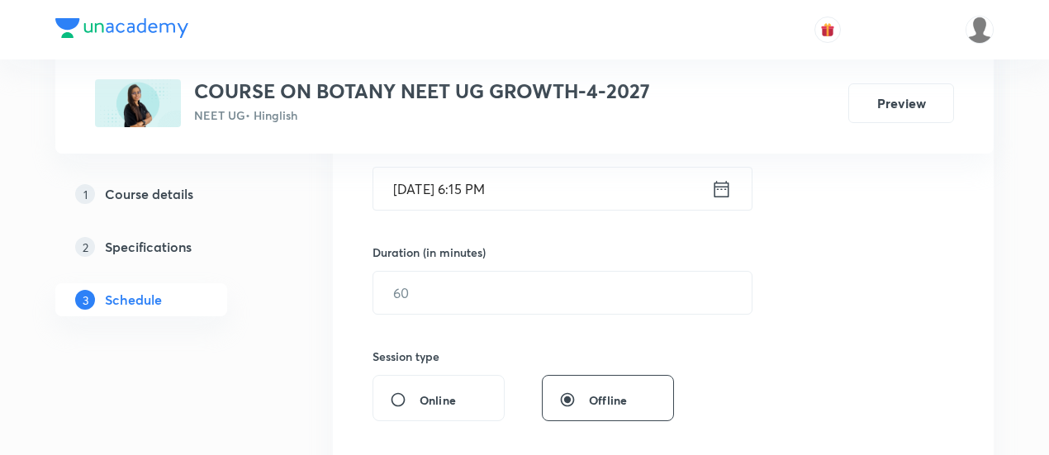
scroll to position [438, 0]
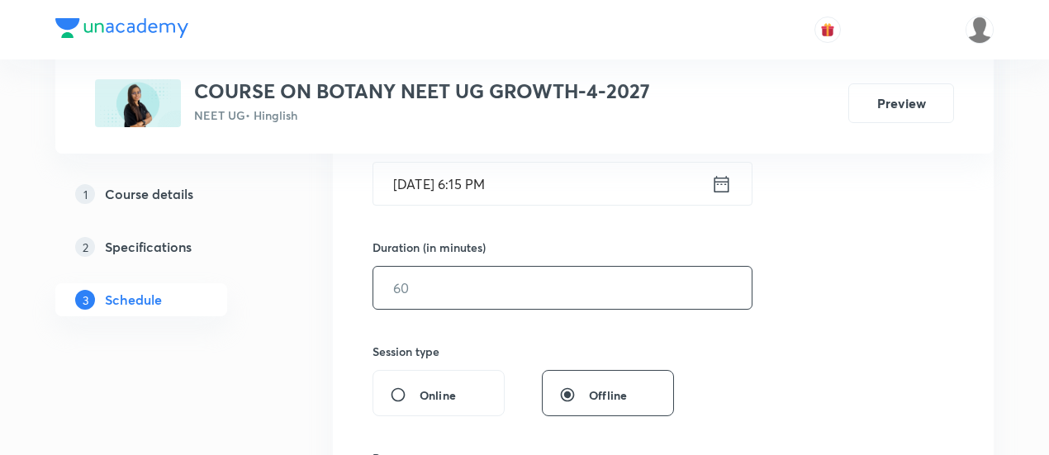
click at [679, 278] on input "text" at bounding box center [562, 288] width 378 height 42
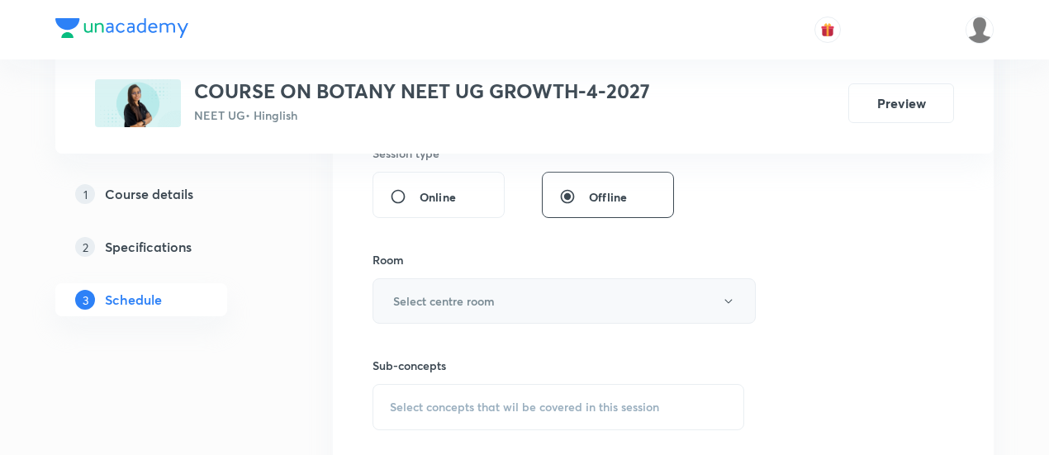
scroll to position [641, 0]
type input "90"
click at [543, 304] on button "Select centre room" at bounding box center [563, 295] width 383 height 45
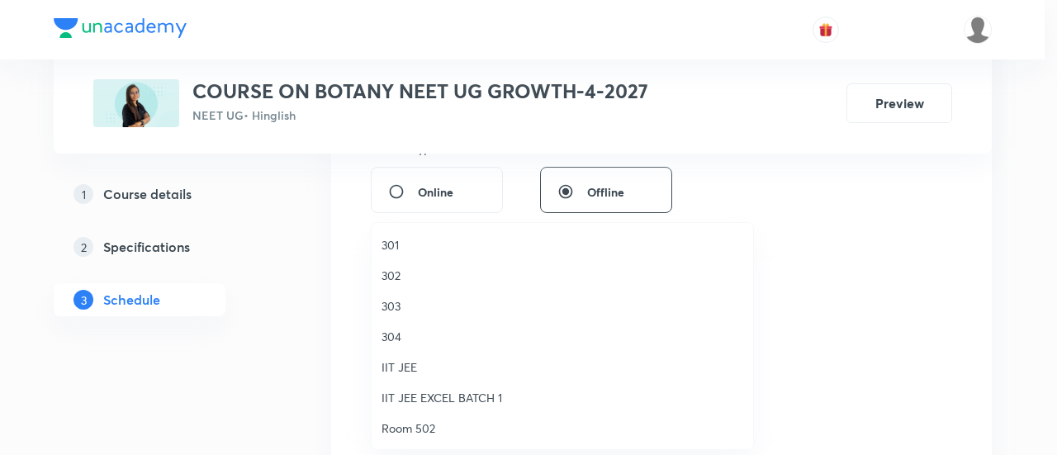
click at [415, 273] on span "302" at bounding box center [562, 275] width 362 height 17
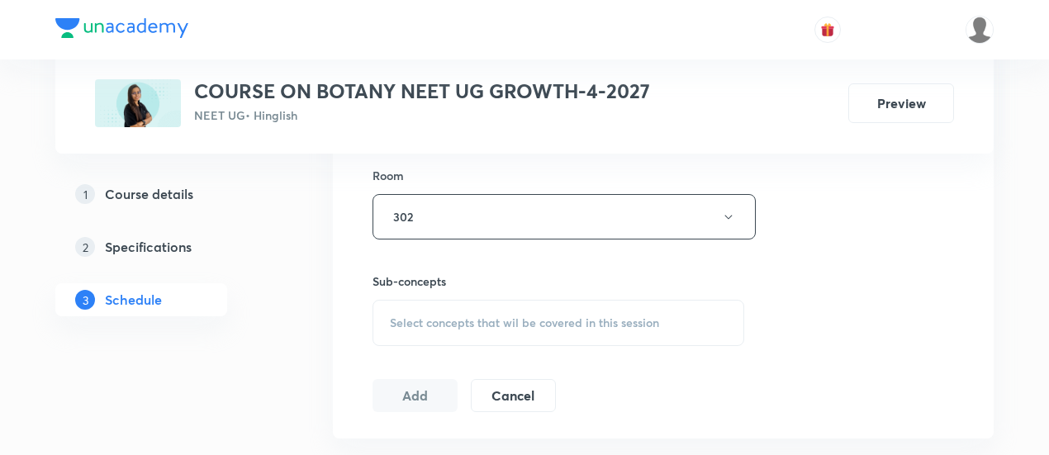
scroll to position [765, 0]
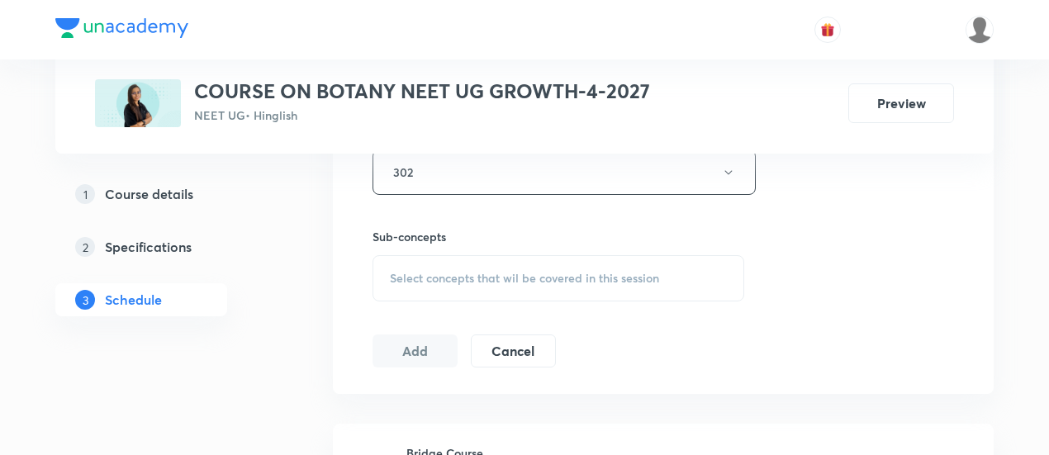
click at [565, 277] on span "Select concepts that wil be covered in this session" at bounding box center [524, 278] width 269 height 13
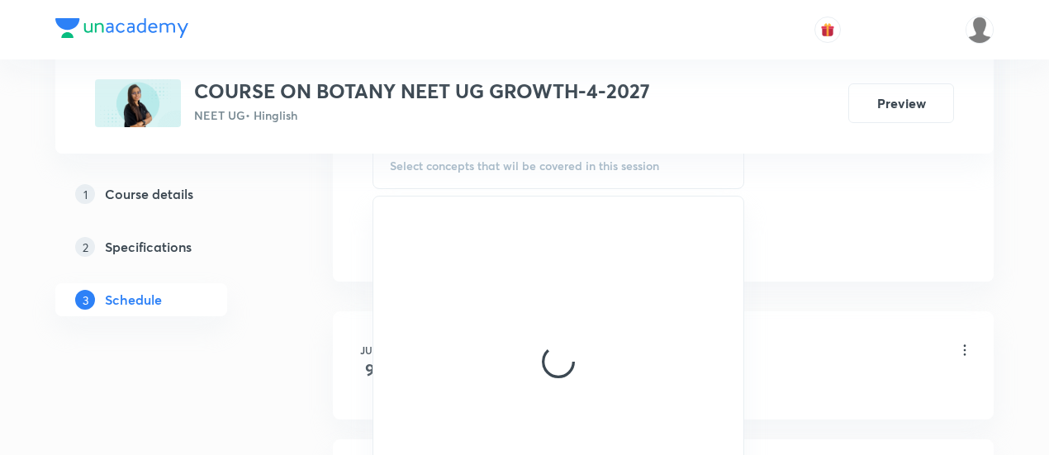
scroll to position [886, 0]
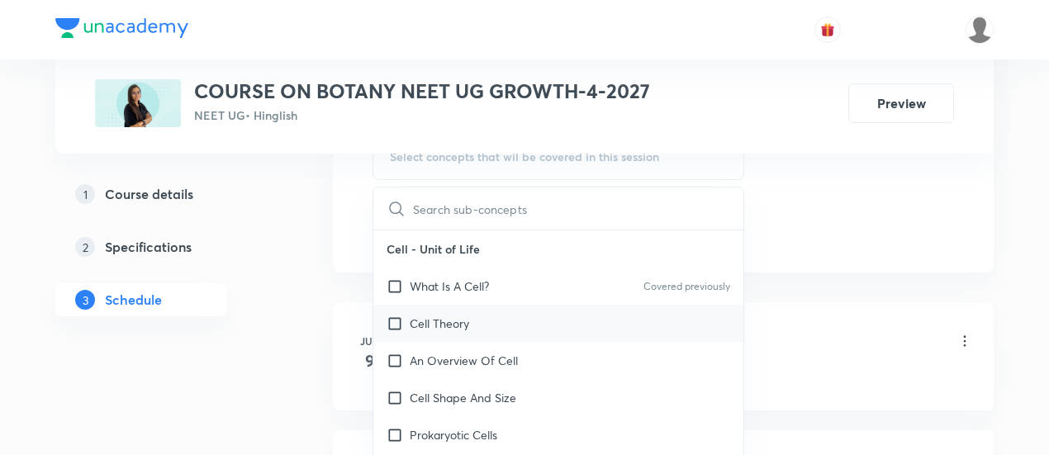
click at [479, 321] on div "Cell Theory" at bounding box center [558, 323] width 370 height 37
checkbox input "true"
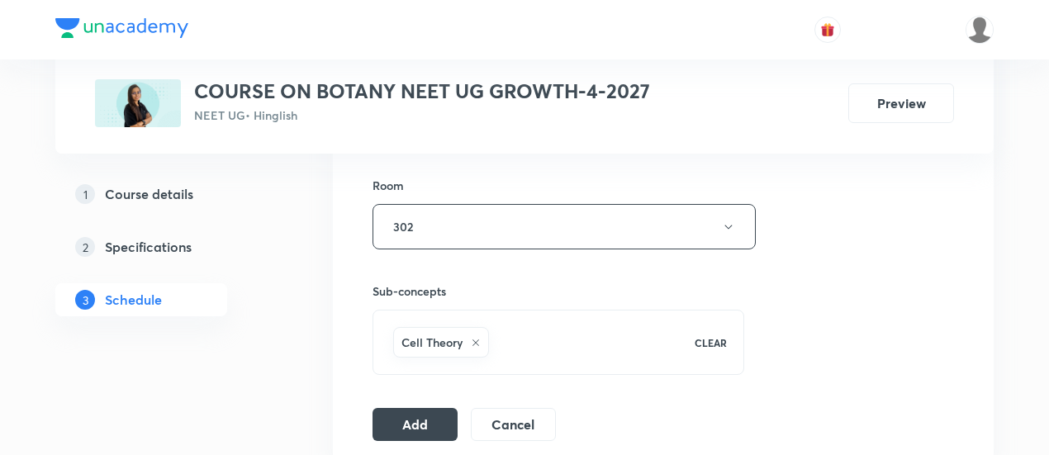
scroll to position [715, 0]
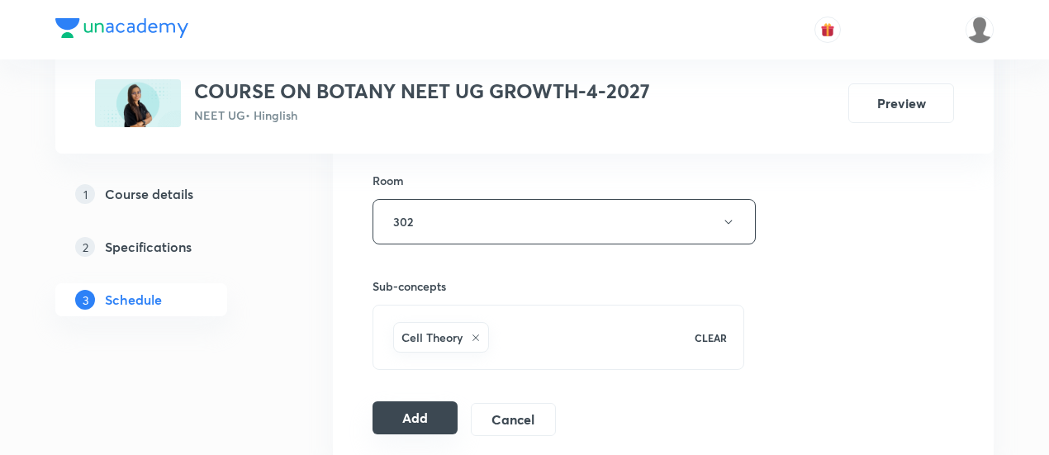
click at [429, 407] on button "Add" at bounding box center [414, 417] width 85 height 33
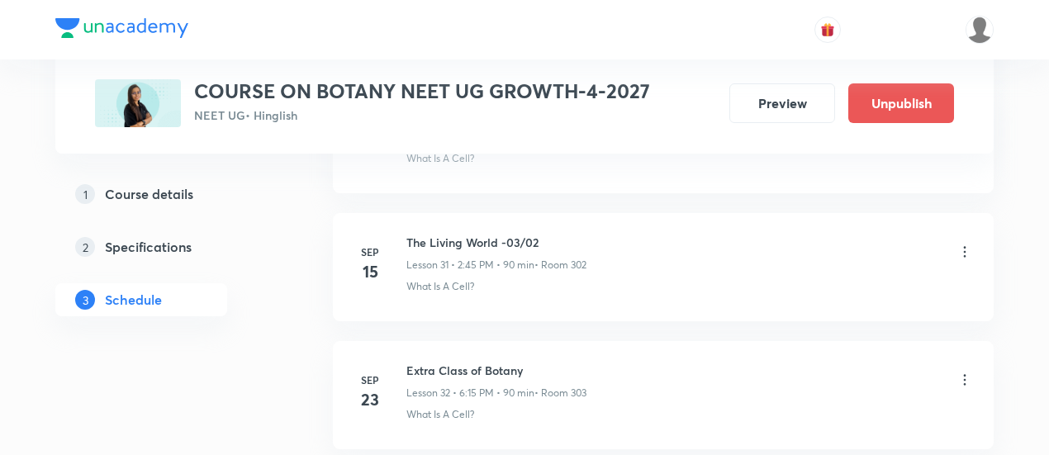
scroll to position [4825, 0]
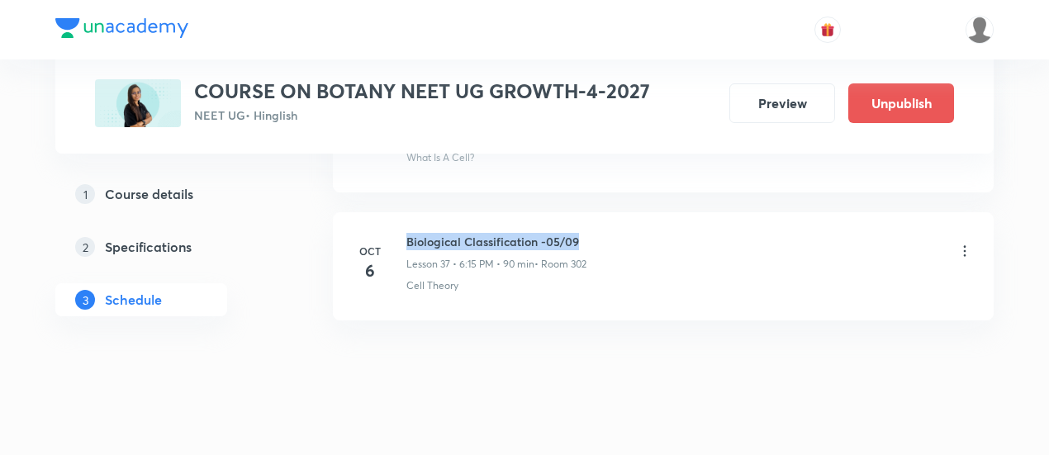
drag, startPoint x: 405, startPoint y: 220, endPoint x: 599, endPoint y: 222, distance: 194.1
click at [599, 233] on div "Oct 6 Biological Classification -05/09 Lesson 37 • 6:15 PM • 90 min • Room 302 …" at bounding box center [662, 263] width 619 height 60
copy h6 "Biological Classification -05/09"
click at [599, 233] on div "Biological Classification -05/09 Lesson 37 • 6:15 PM • 90 min • Room 302" at bounding box center [689, 252] width 566 height 39
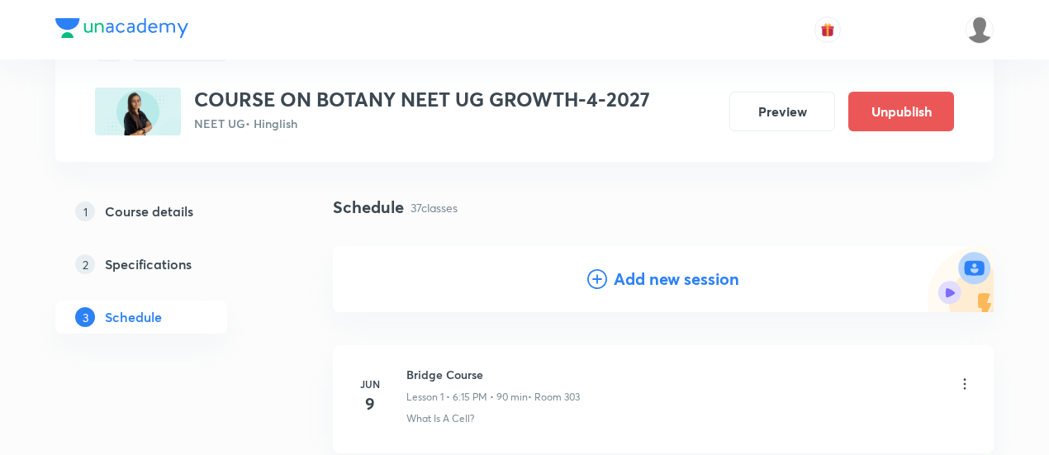
scroll to position [85, 0]
click at [633, 272] on h4 "Add new session" at bounding box center [677, 278] width 126 height 25
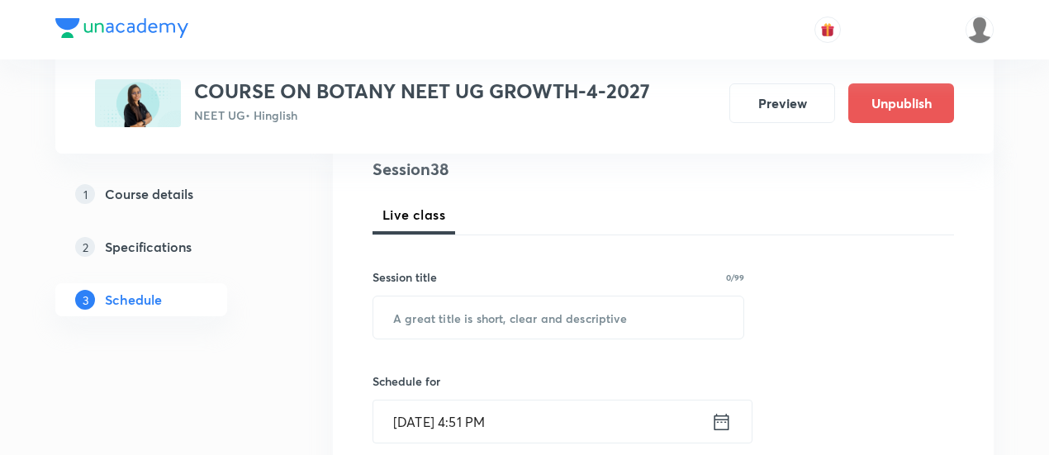
scroll to position [215, 0]
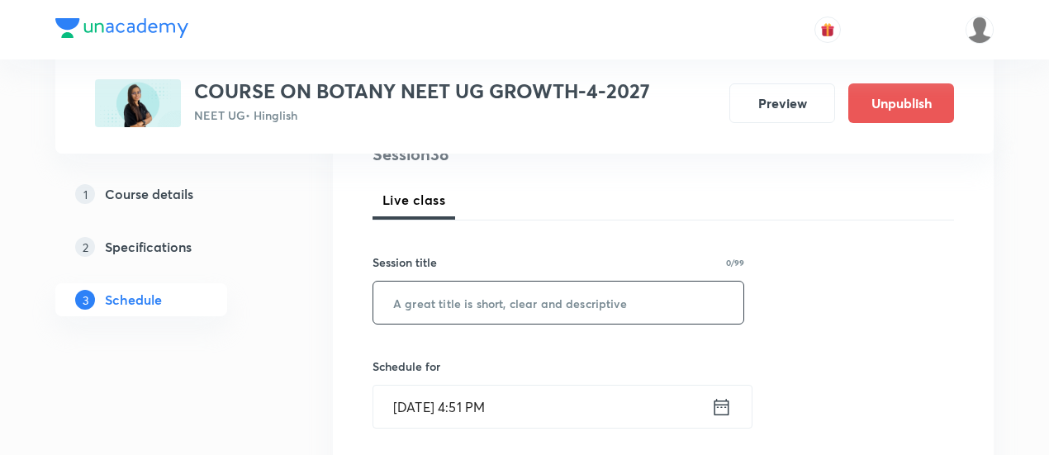
click at [571, 301] on input "text" at bounding box center [558, 303] width 370 height 42
paste input "Biological Classification -05/09"
click at [562, 298] on input "Biological Classification -05/09" at bounding box center [558, 303] width 370 height 42
click at [565, 300] on input "Biological Classification -65/09" at bounding box center [558, 303] width 370 height 42
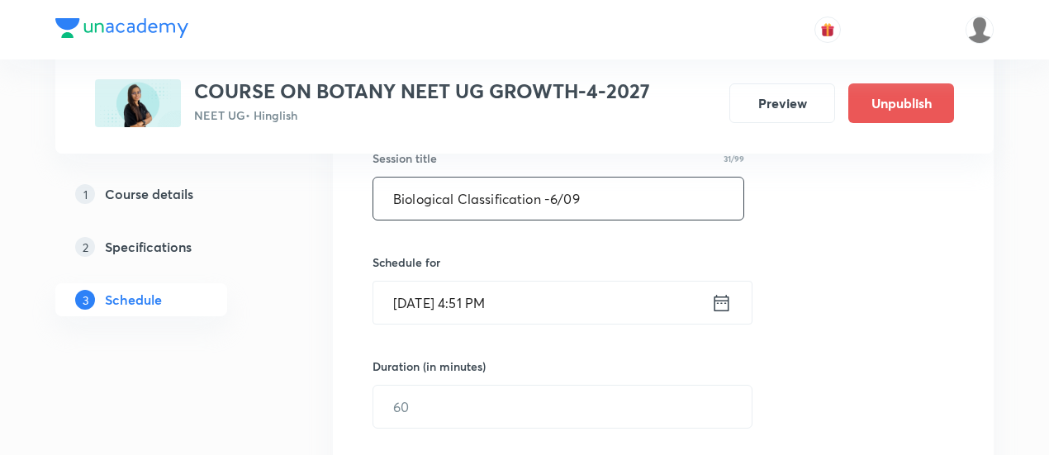
scroll to position [319, 0]
click at [552, 202] on input "Biological Classification -6/09" at bounding box center [558, 199] width 370 height 42
click at [622, 192] on input "Biological Classification -06/09" at bounding box center [558, 199] width 370 height 42
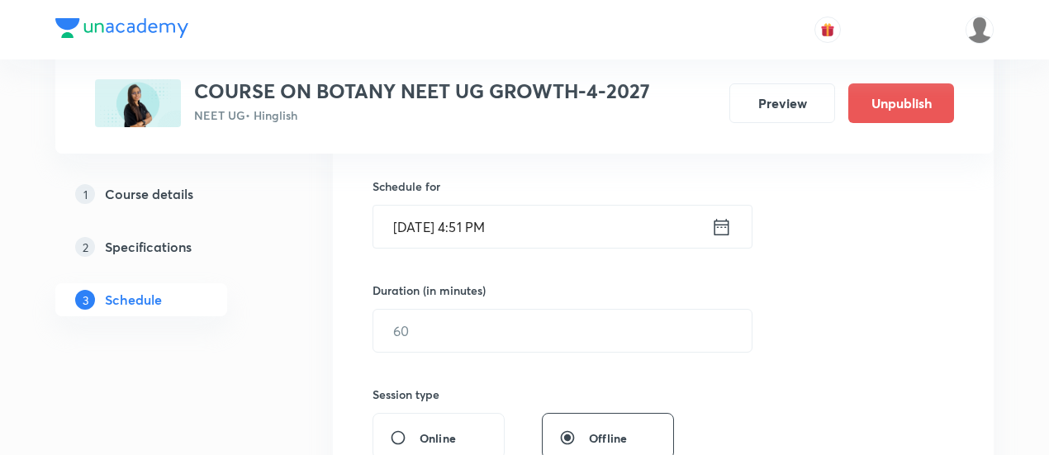
scroll to position [396, 0]
type input "Biological Classification -06/09"
click at [720, 217] on icon at bounding box center [721, 224] width 15 height 17
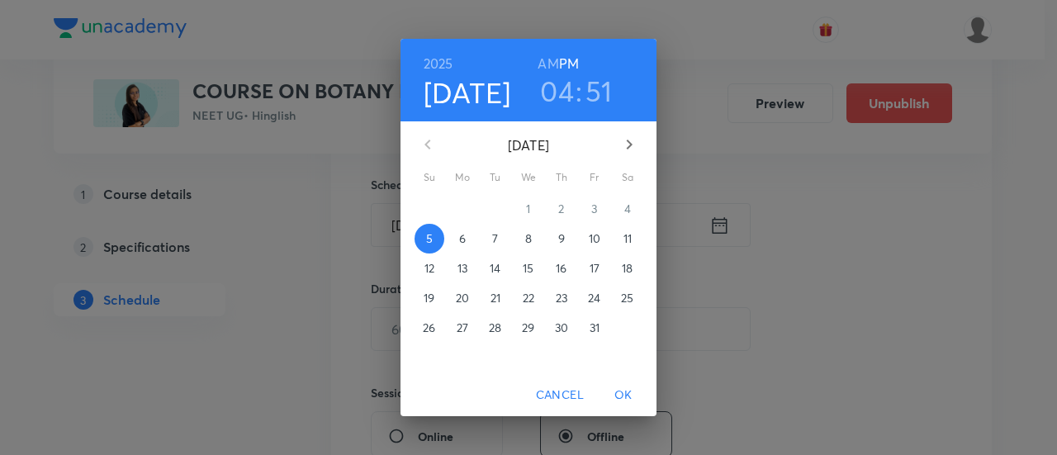
click at [562, 237] on p "9" at bounding box center [561, 238] width 7 height 17
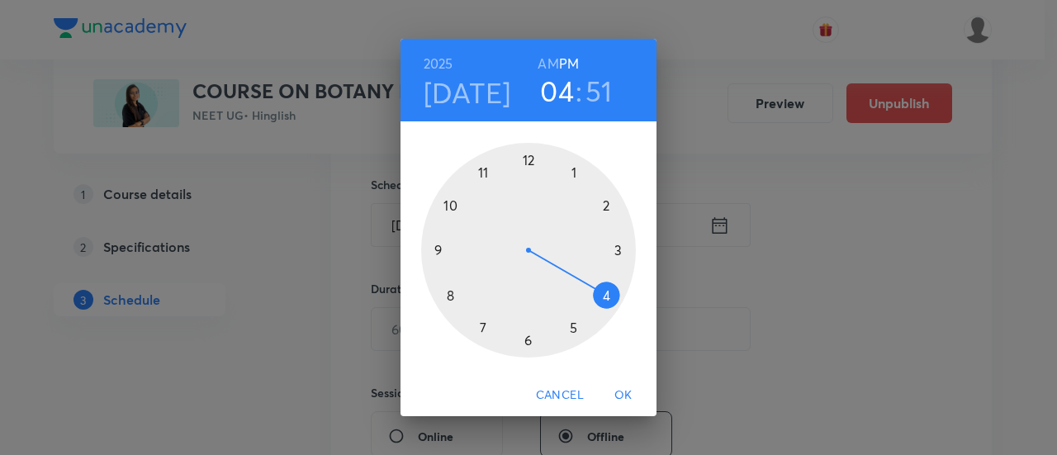
click at [527, 342] on div at bounding box center [528, 250] width 215 height 215
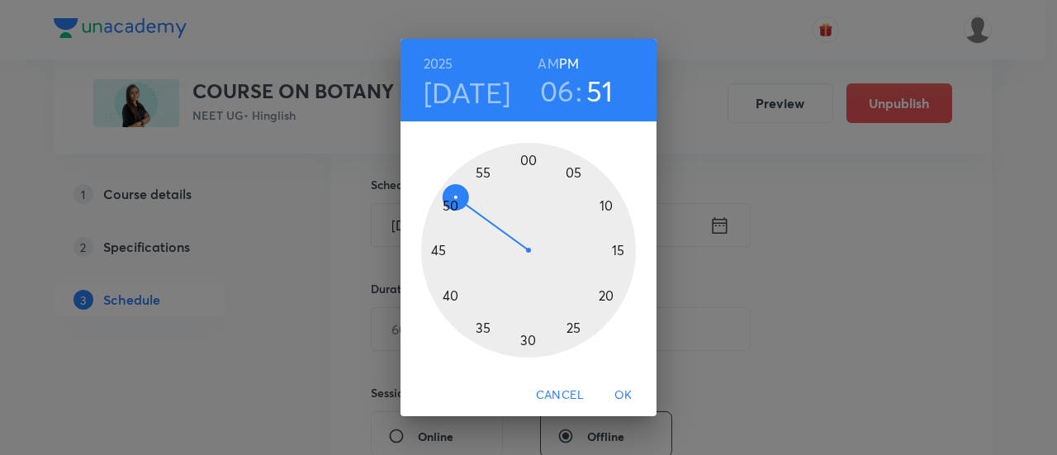
click at [619, 250] on div at bounding box center [528, 250] width 215 height 215
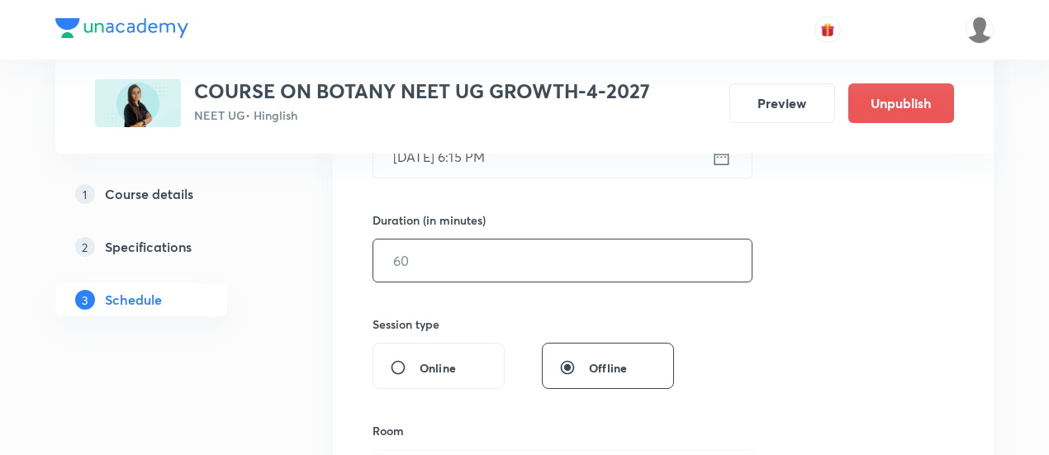
scroll to position [471, 0]
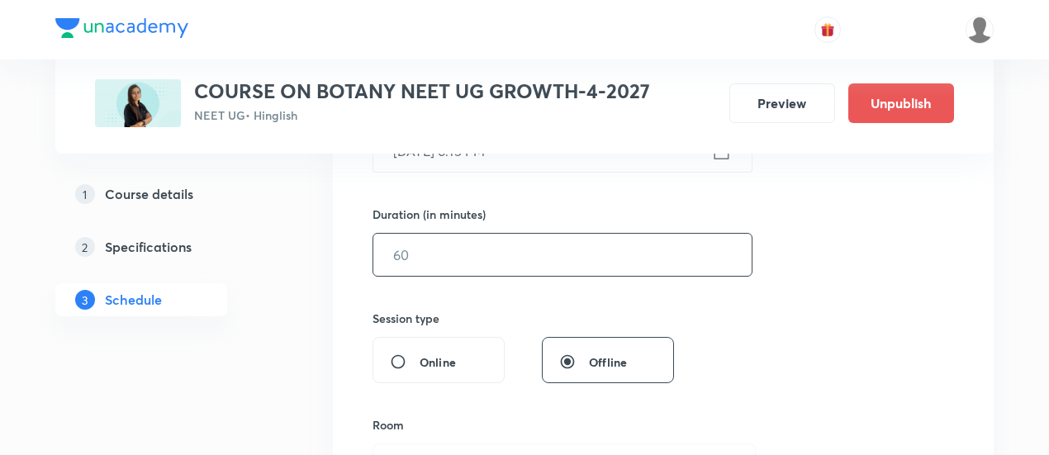
click at [622, 260] on input "text" at bounding box center [562, 255] width 378 height 42
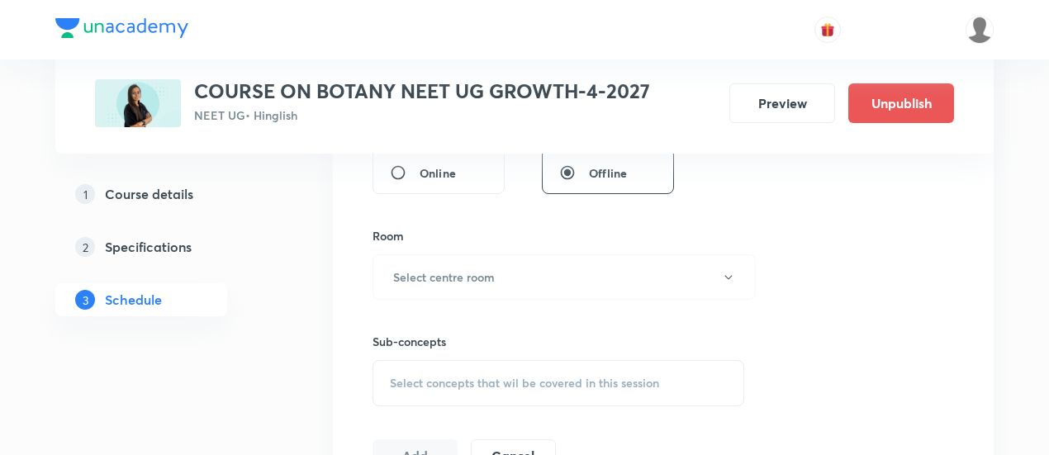
scroll to position [663, 0]
type input "90"
click at [515, 270] on button "Select centre room" at bounding box center [563, 273] width 383 height 45
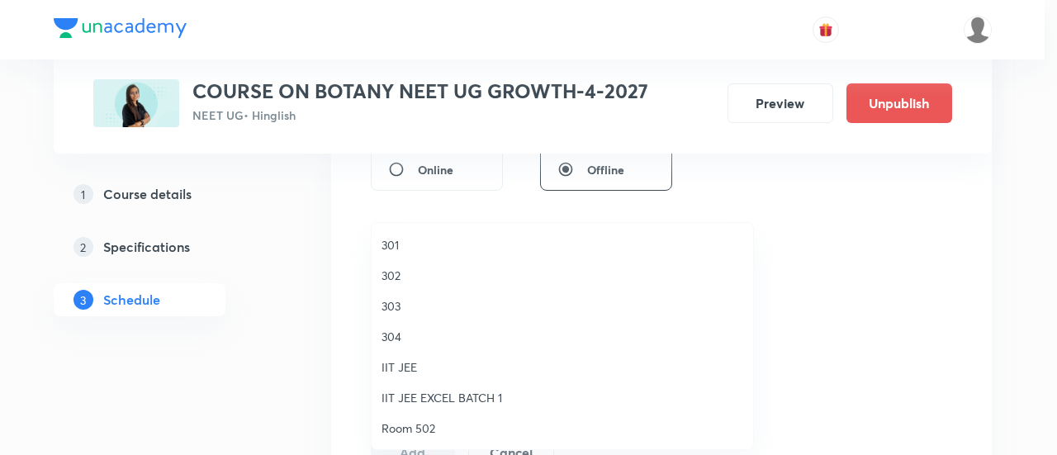
click at [411, 273] on span "302" at bounding box center [562, 275] width 362 height 17
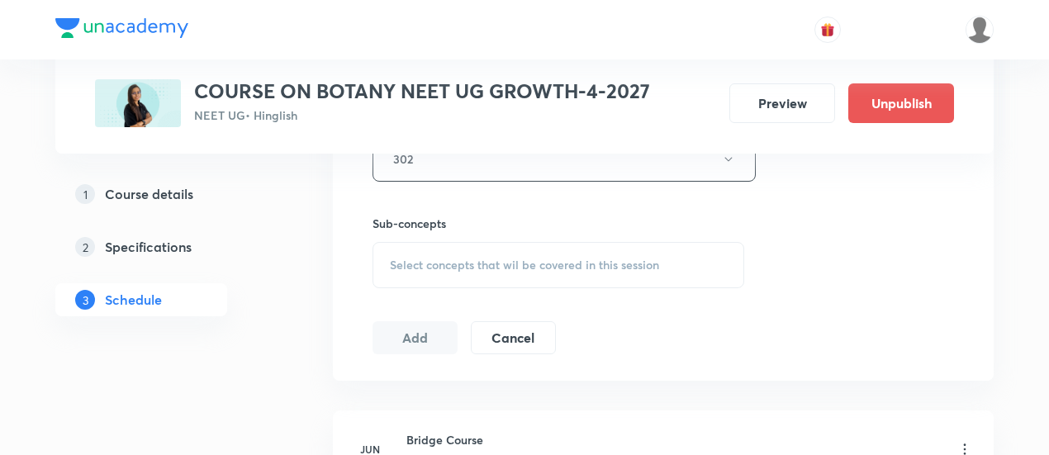
scroll to position [784, 0]
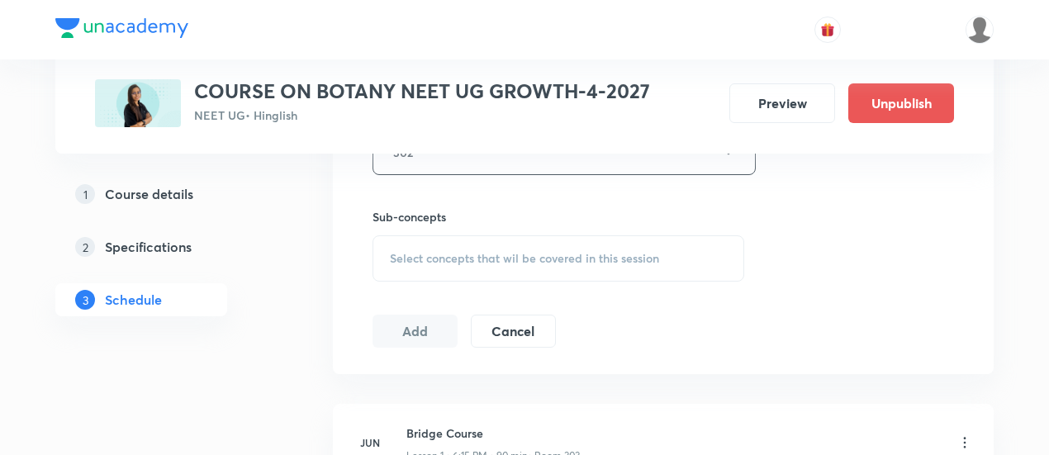
click at [588, 257] on span "Select concepts that wil be covered in this session" at bounding box center [524, 258] width 269 height 13
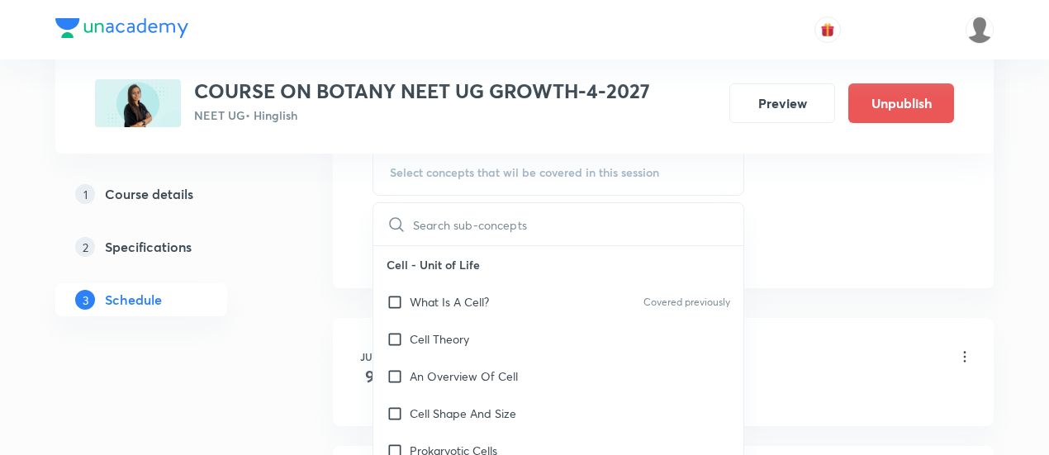
scroll to position [875, 0]
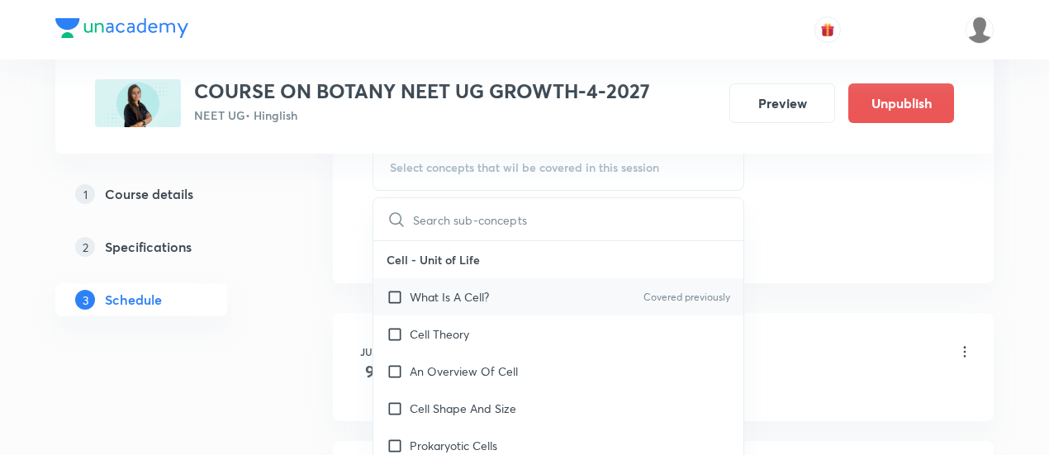
click at [489, 290] on p "What Is A Cell?" at bounding box center [449, 296] width 79 height 17
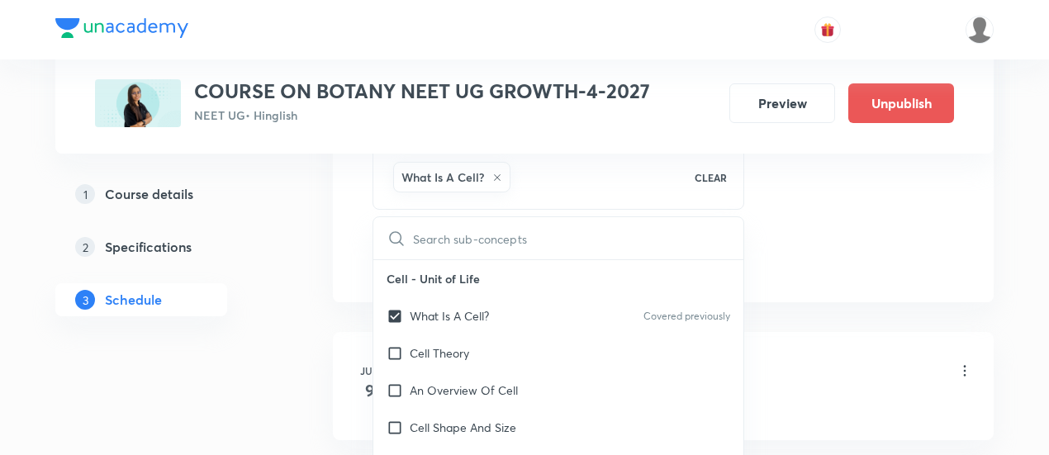
checkbox input "true"
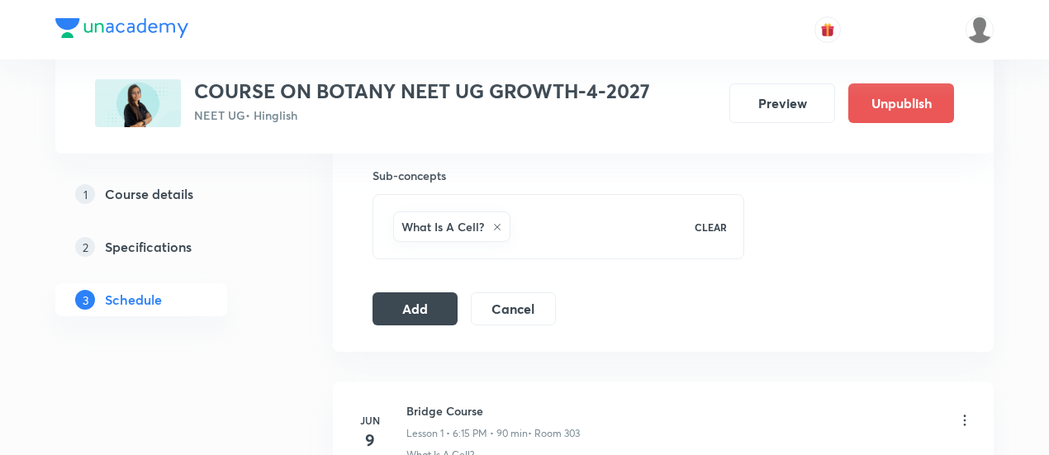
scroll to position [828, 0]
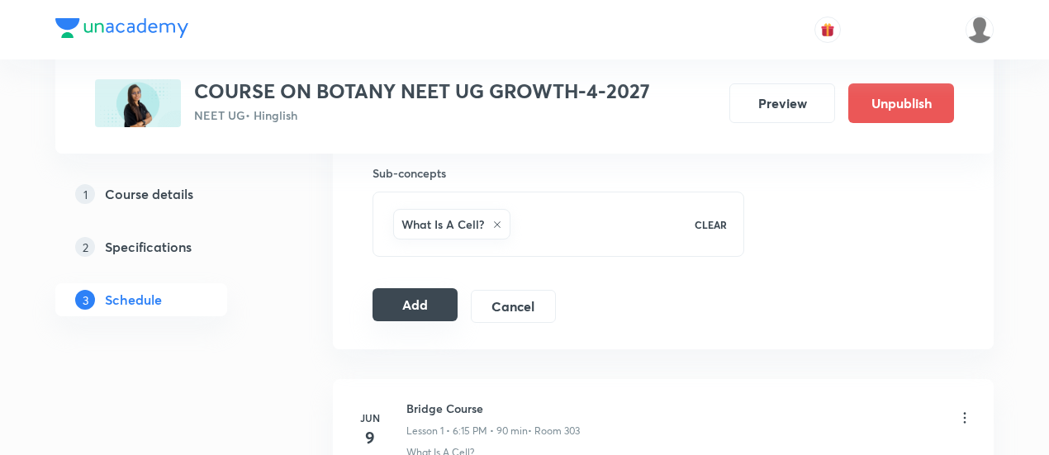
click at [432, 315] on button "Add" at bounding box center [414, 304] width 85 height 33
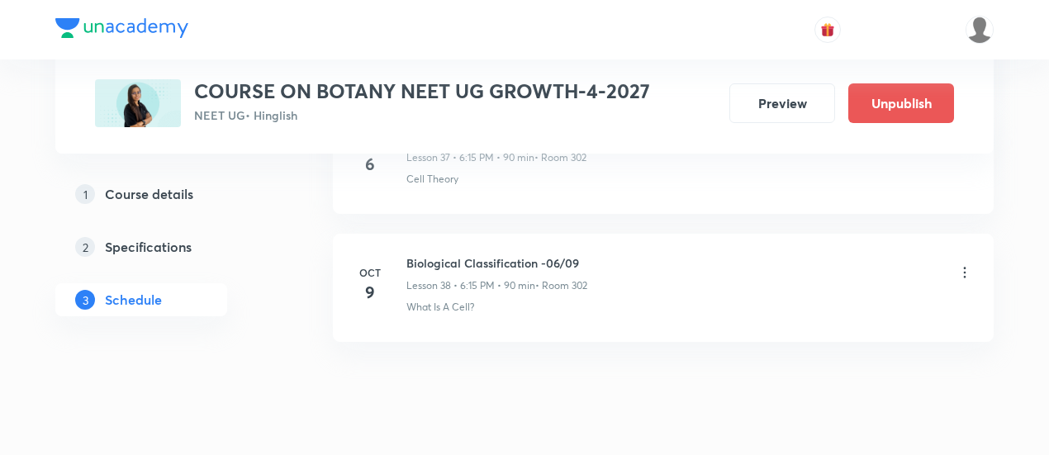
scroll to position [4952, 0]
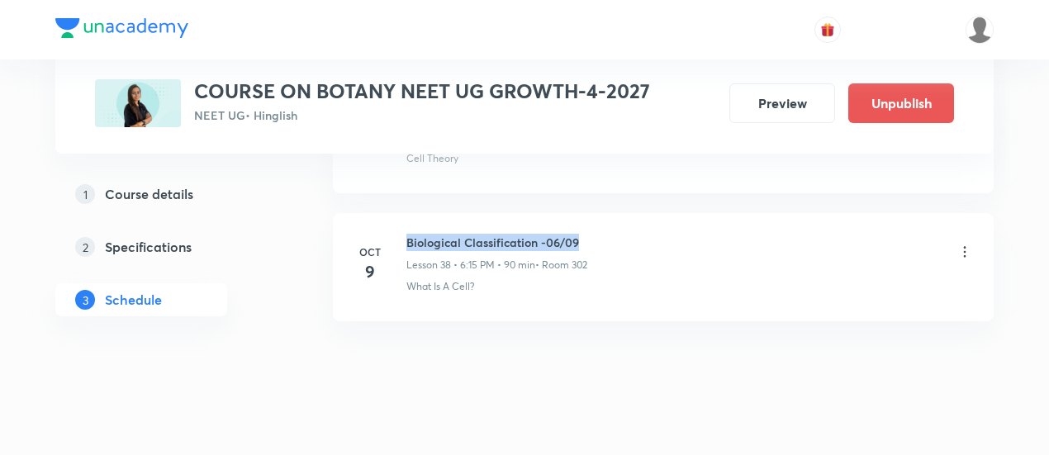
drag, startPoint x: 408, startPoint y: 219, endPoint x: 623, endPoint y: 217, distance: 214.7
click at [623, 234] on div "Biological Classification -06/09 Lesson 38 • 6:15 PM • 90 min • Room 302" at bounding box center [689, 253] width 566 height 39
copy h6 "Biological Classification -06/09"
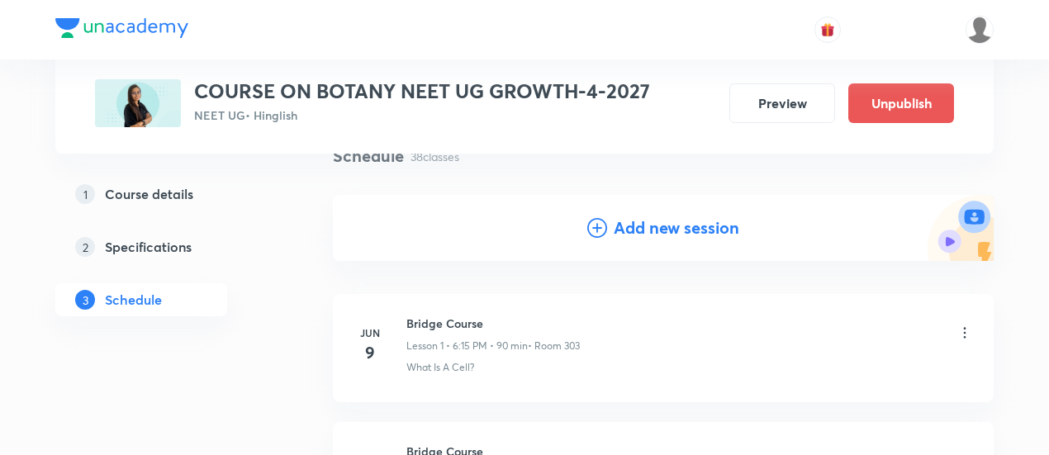
scroll to position [137, 0]
click at [656, 234] on h4 "Add new session" at bounding box center [677, 226] width 126 height 25
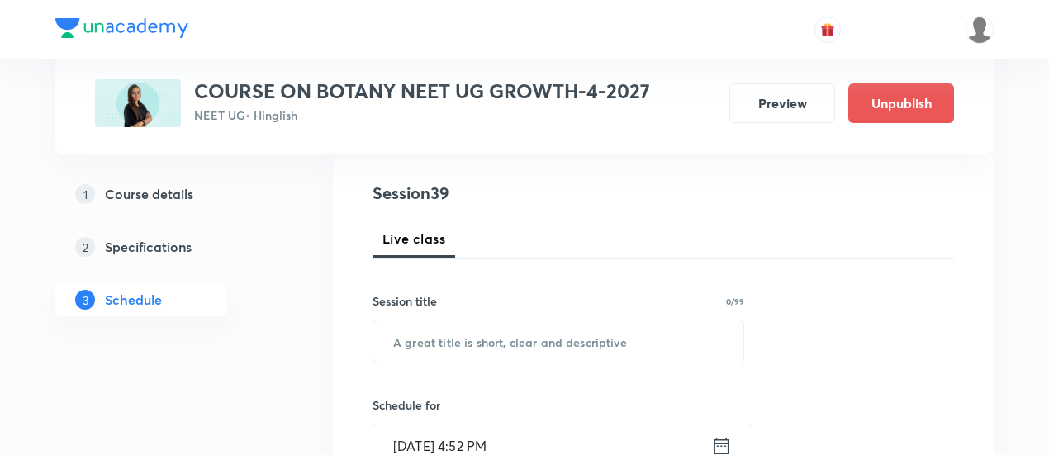
scroll to position [272, 0]
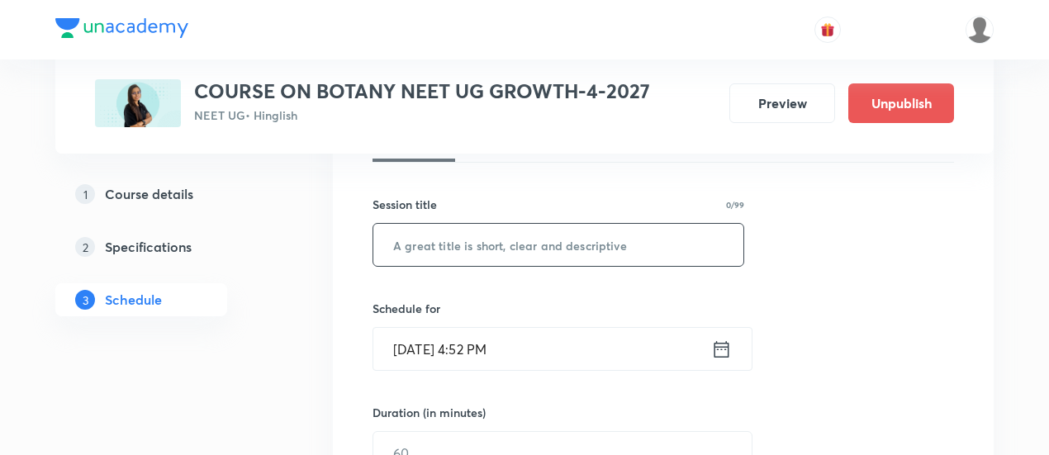
click at [576, 246] on input "text" at bounding box center [558, 245] width 370 height 42
paste input "Biological Classification -06/09"
click at [568, 239] on input "Biological Classification -06/09" at bounding box center [558, 245] width 370 height 42
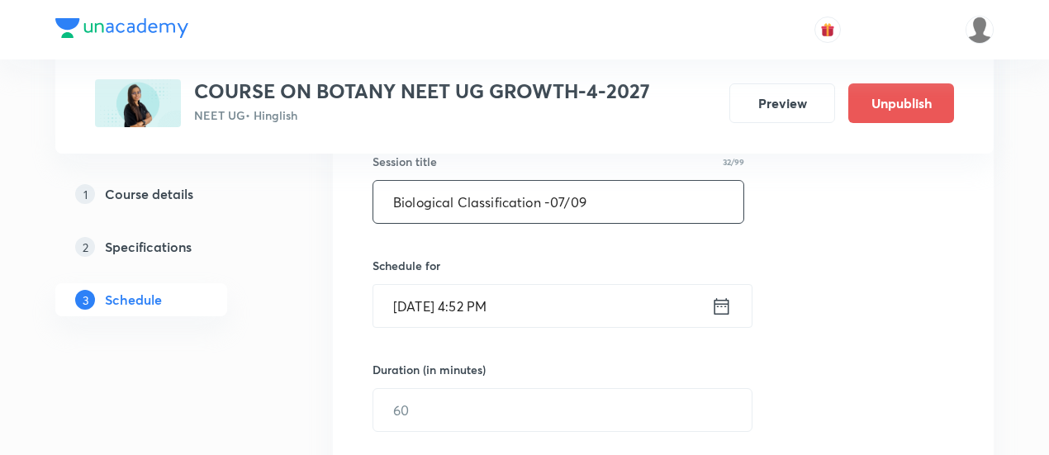
scroll to position [325, 0]
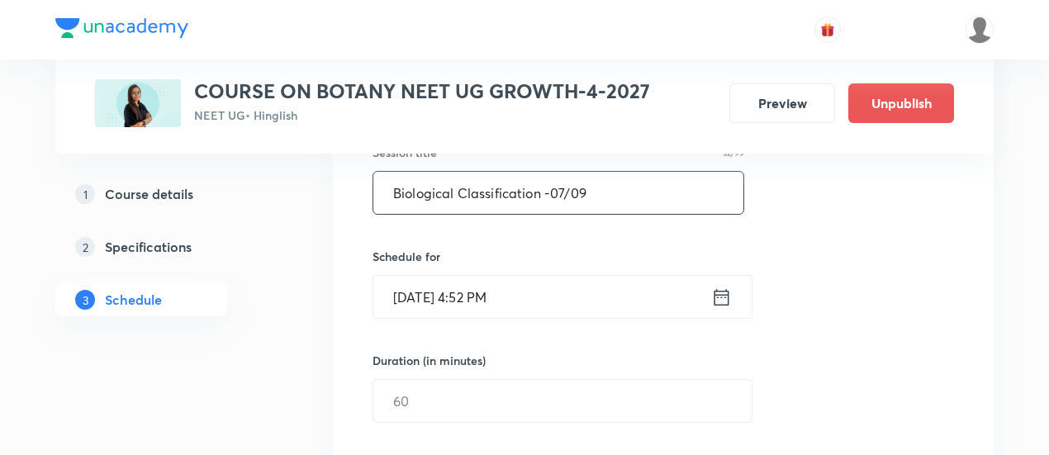
type input "Biological Classification -07/09"
click at [723, 292] on icon at bounding box center [721, 296] width 15 height 17
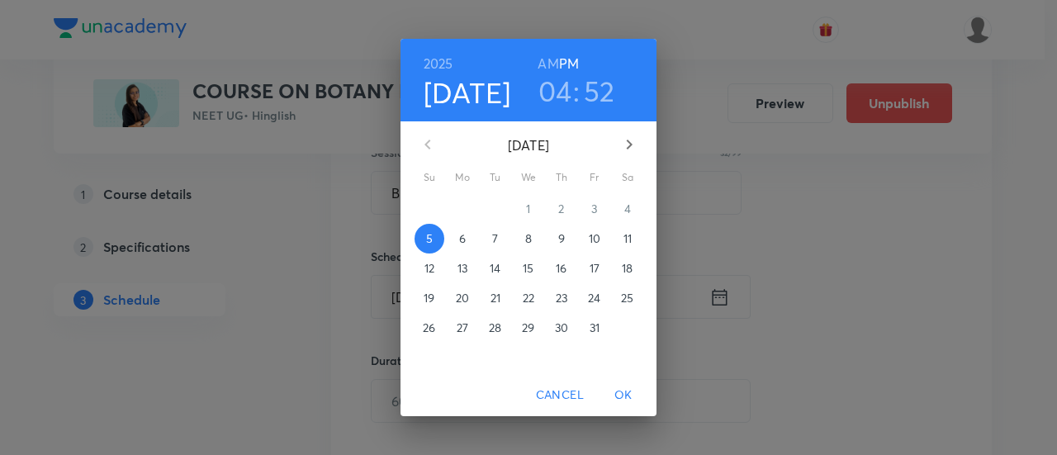
click at [631, 234] on p "11" at bounding box center [627, 238] width 8 height 17
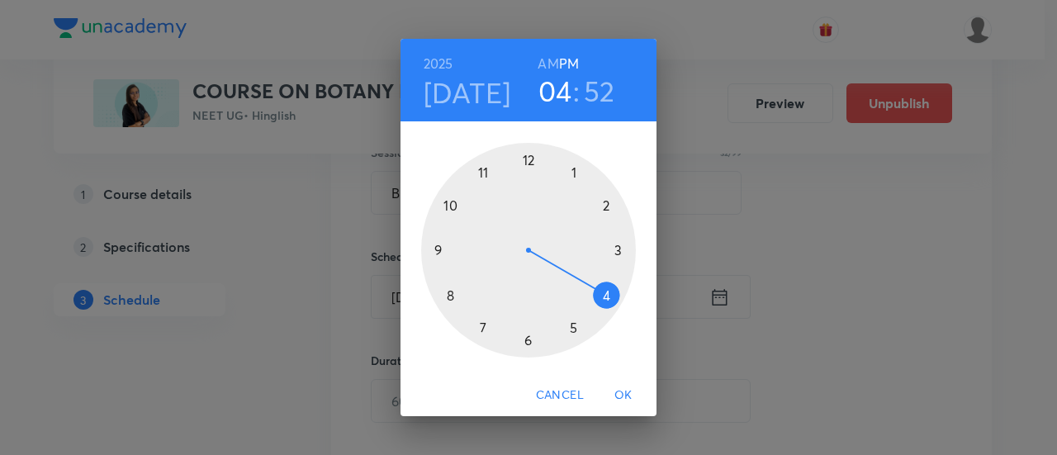
click at [525, 339] on div at bounding box center [528, 250] width 215 height 215
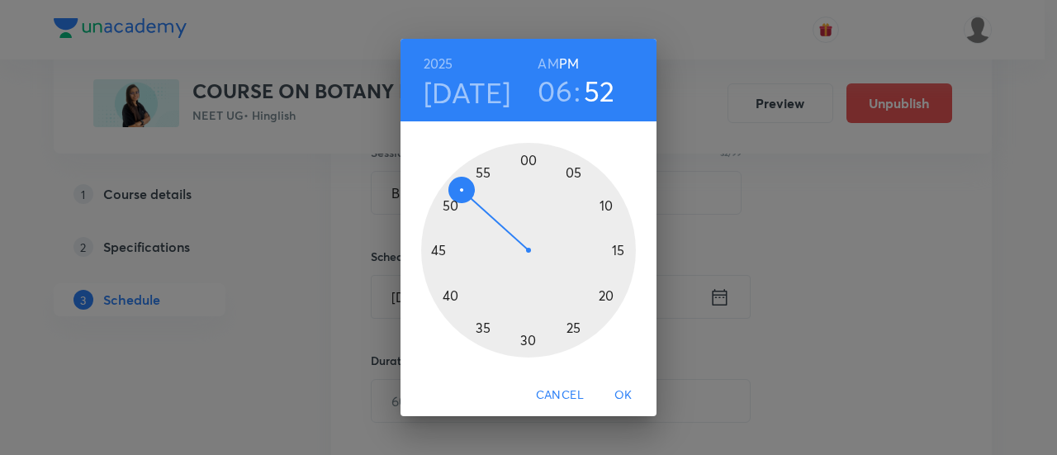
click at [618, 250] on div at bounding box center [528, 250] width 215 height 215
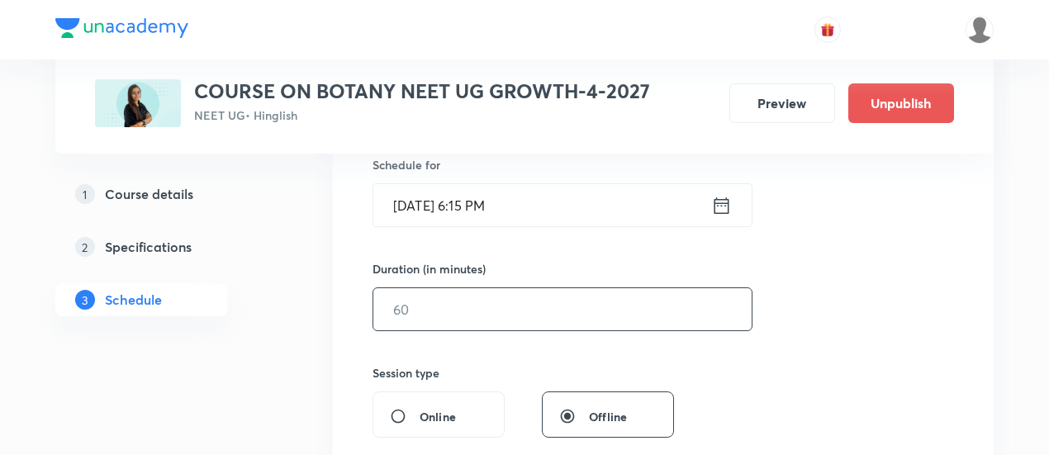
scroll to position [418, 0]
click at [656, 307] on input "text" at bounding box center [562, 308] width 378 height 42
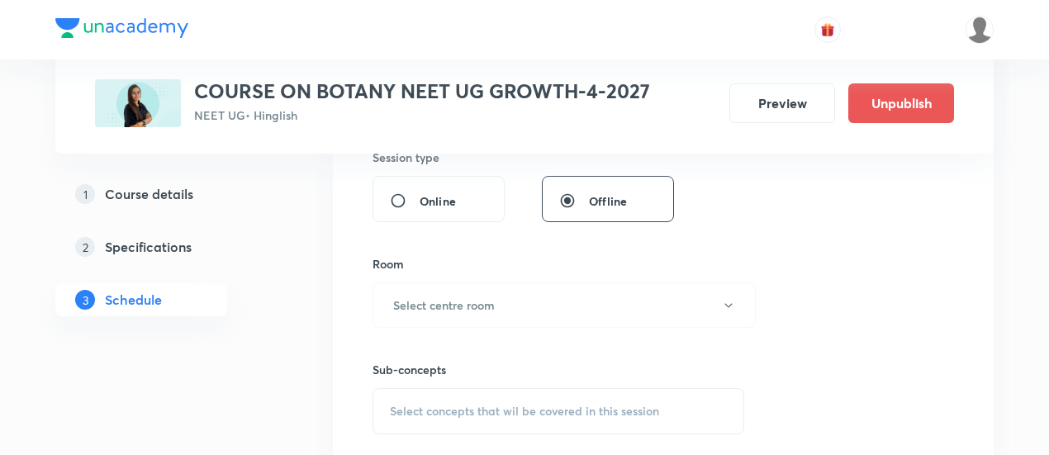
scroll to position [633, 0]
type input "90"
click at [550, 292] on button "Select centre room" at bounding box center [563, 304] width 383 height 45
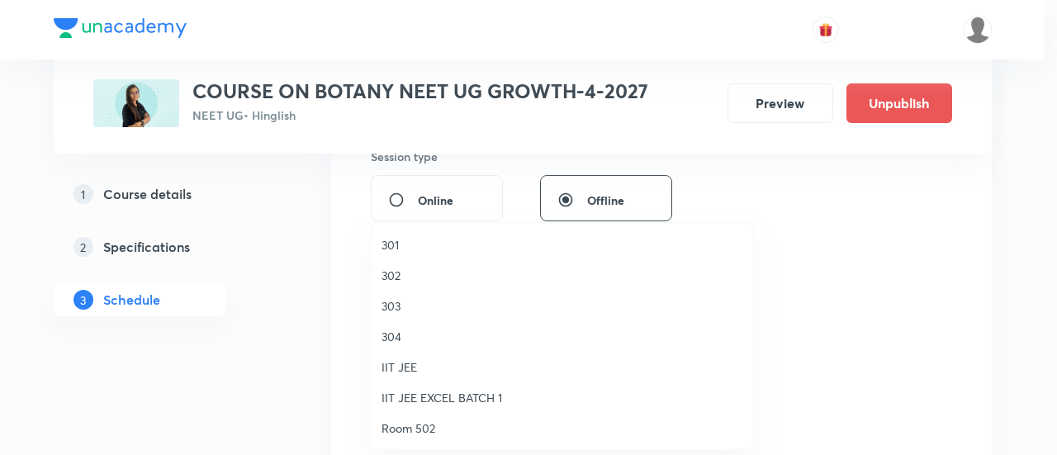
click at [405, 247] on span "301" at bounding box center [562, 244] width 362 height 17
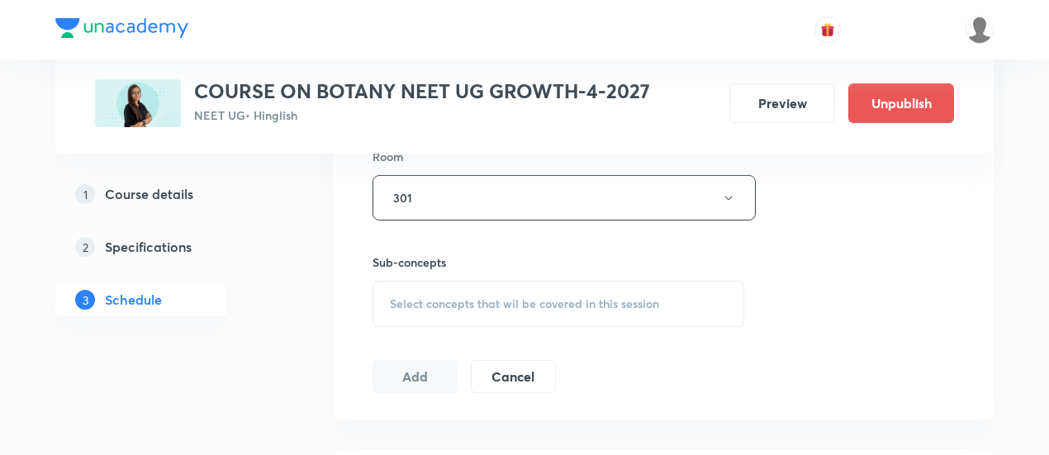
scroll to position [760, 0]
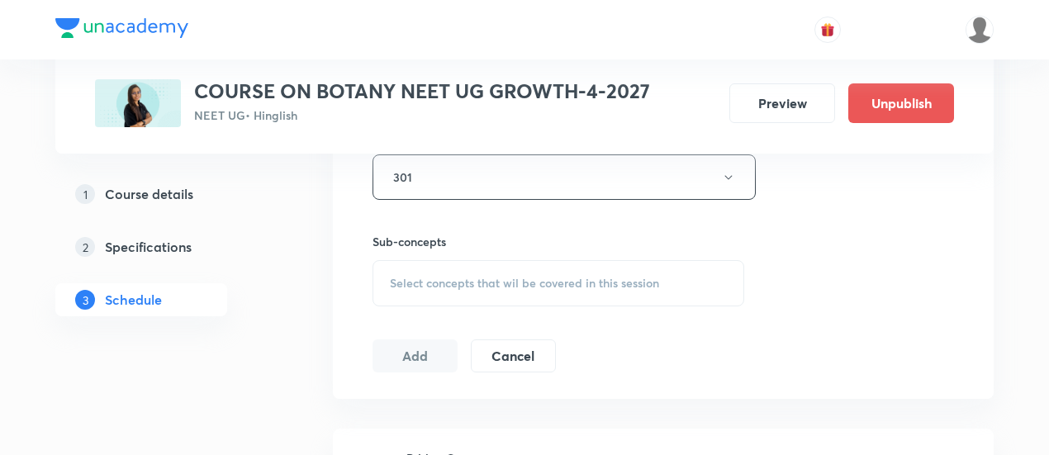
click at [573, 288] on span "Select concepts that wil be covered in this session" at bounding box center [524, 283] width 269 height 13
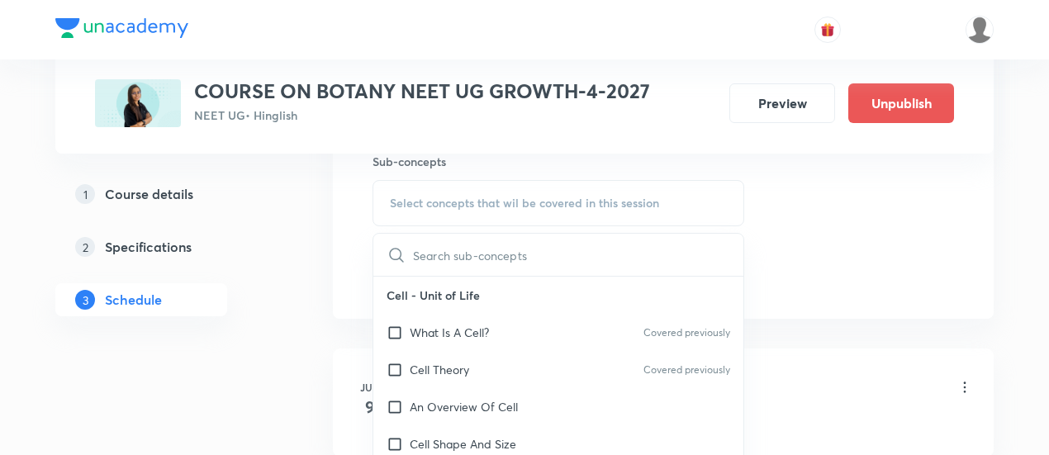
scroll to position [842, 0]
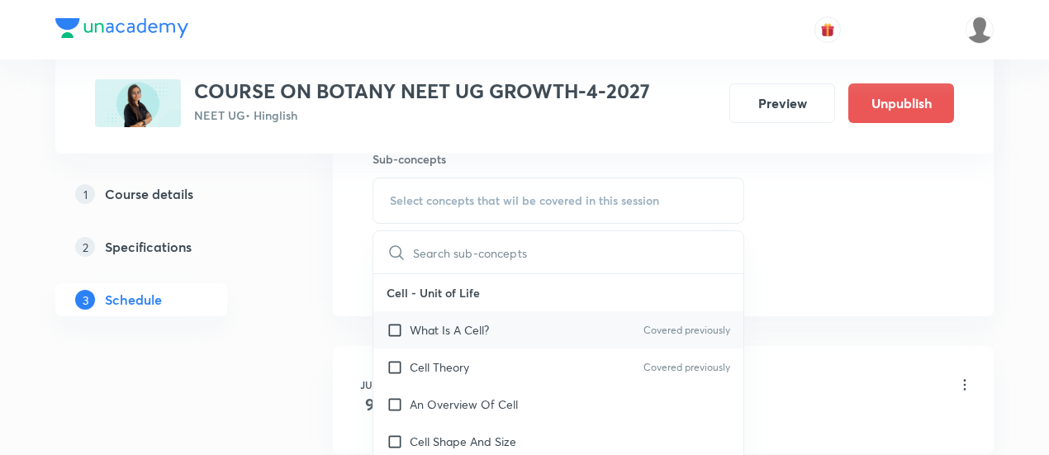
click at [492, 326] on div "What Is A Cell? Covered previously" at bounding box center [558, 329] width 370 height 37
checkbox input "true"
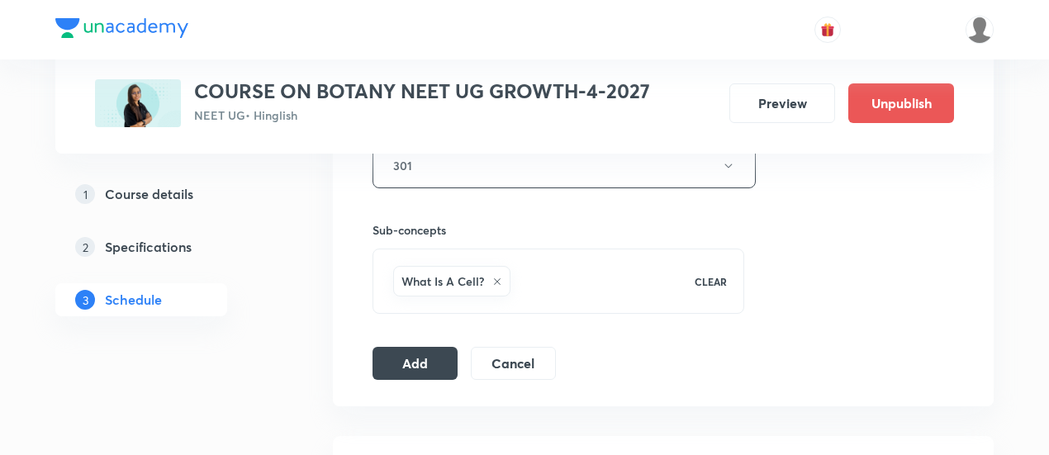
scroll to position [773, 0]
click at [390, 355] on button "Add" at bounding box center [414, 360] width 85 height 33
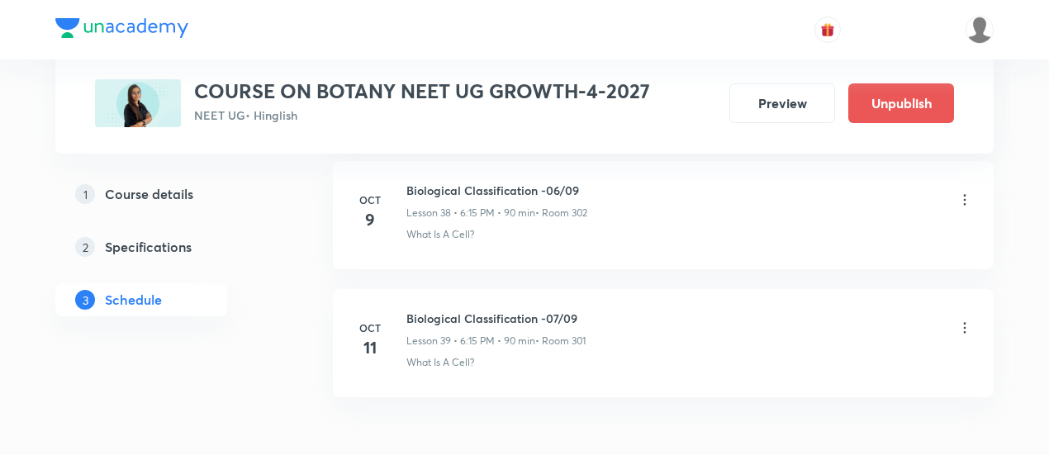
scroll to position [5080, 0]
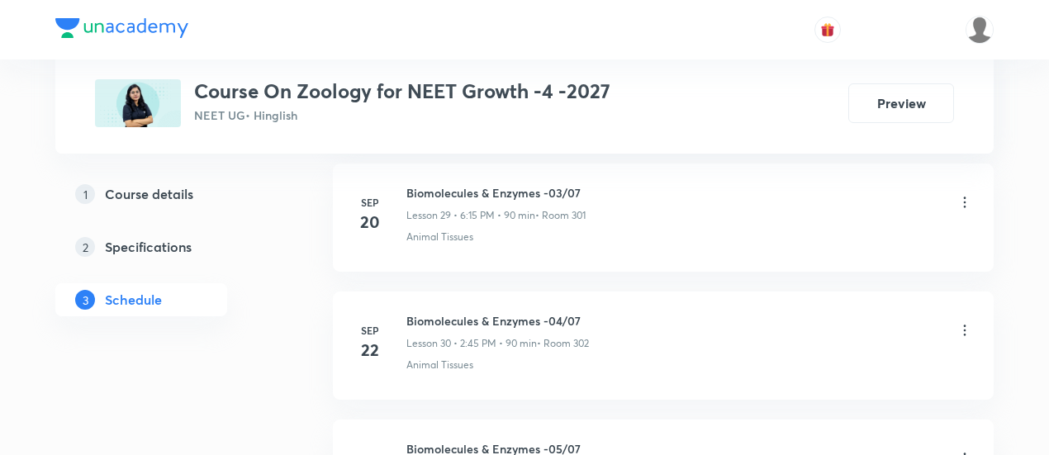
scroll to position [4944, 0]
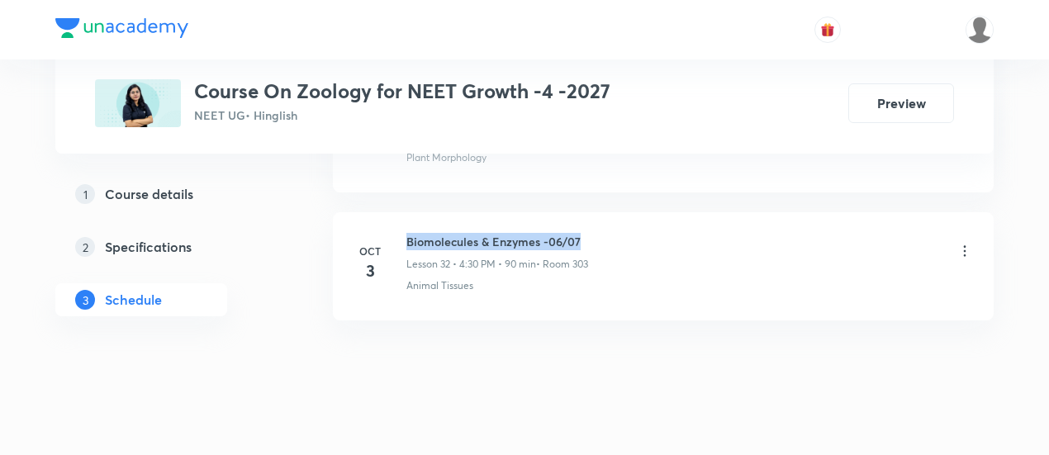
drag, startPoint x: 407, startPoint y: 219, endPoint x: 594, endPoint y: 225, distance: 186.7
click at [594, 233] on div "Biomolecules & Enzymes -06/07 Lesson 32 • 4:30 PM • 90 min • Room 303" at bounding box center [689, 252] width 566 height 39
copy h6 "Biomolecules & Enzymes -06/07"
click at [594, 233] on div "Biomolecules & Enzymes -06/07 Lesson 32 • 4:30 PM • 90 min • Room 303" at bounding box center [689, 252] width 566 height 39
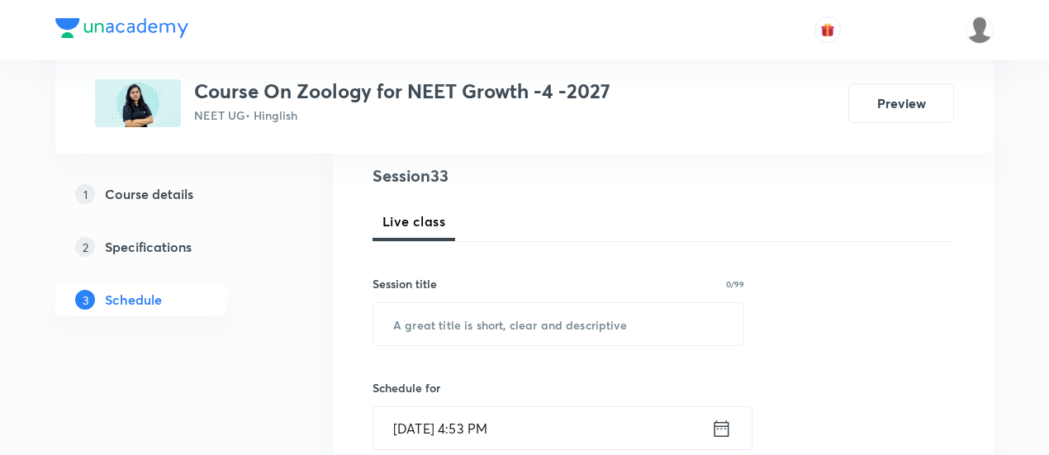
scroll to position [250, 0]
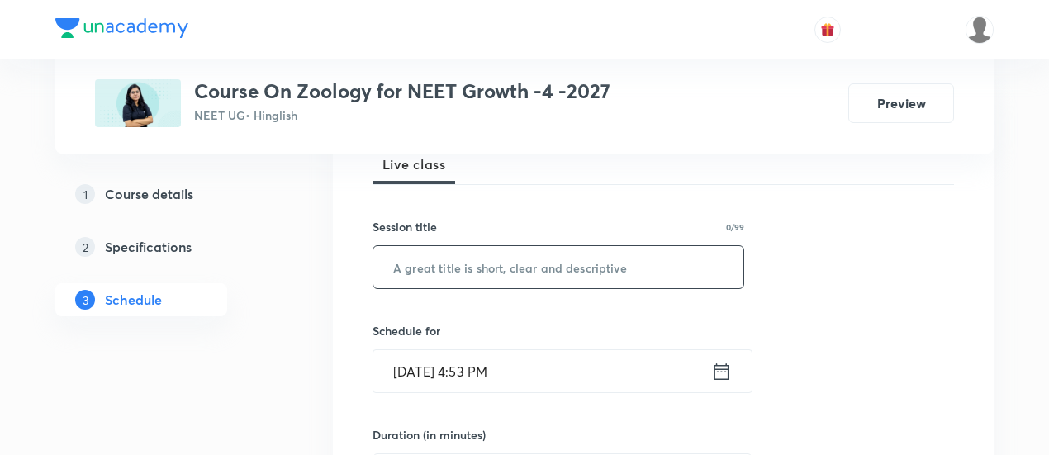
click at [551, 263] on input "text" at bounding box center [558, 267] width 370 height 42
paste input "Biomolecules & Enzymes -06/07"
click at [569, 263] on input "Biomolecules & Enzymes -06/07" at bounding box center [558, 267] width 370 height 42
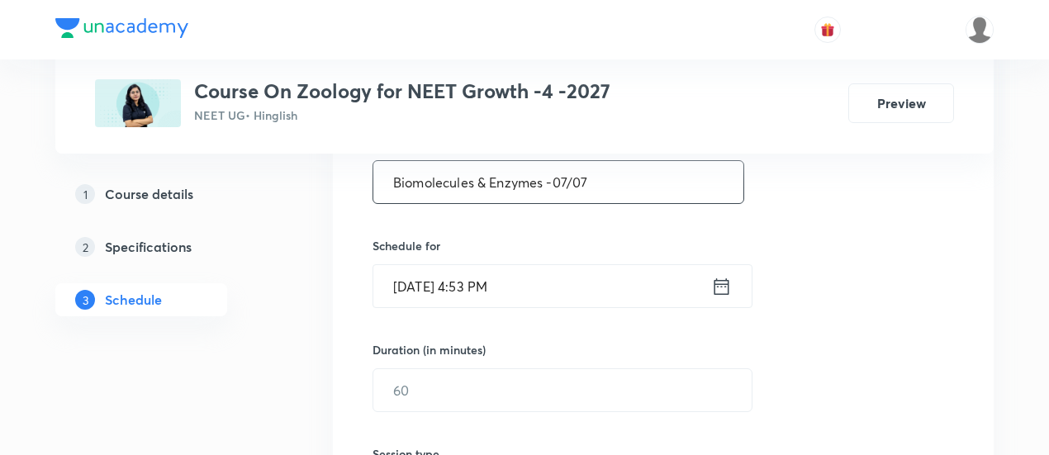
scroll to position [339, 0]
type input "Biomolecules & Enzymes -07/07"
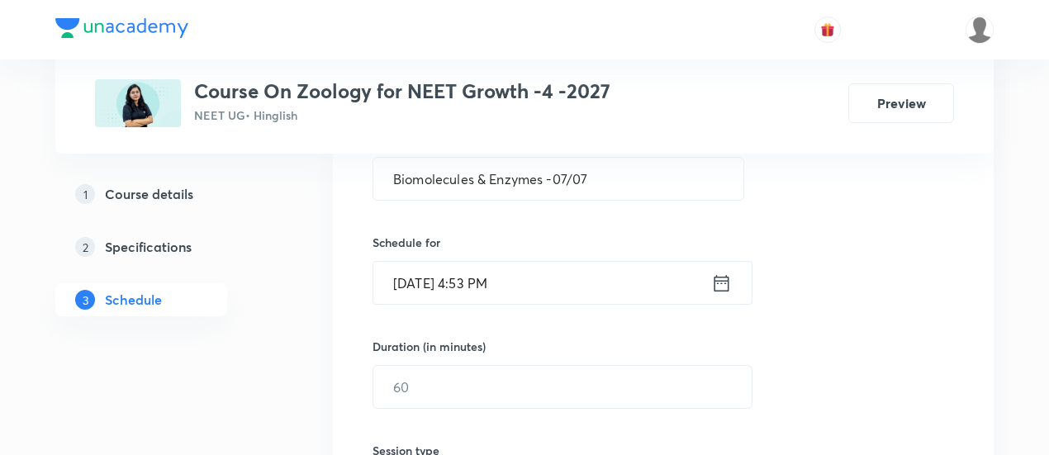
click at [721, 281] on icon at bounding box center [721, 283] width 21 height 23
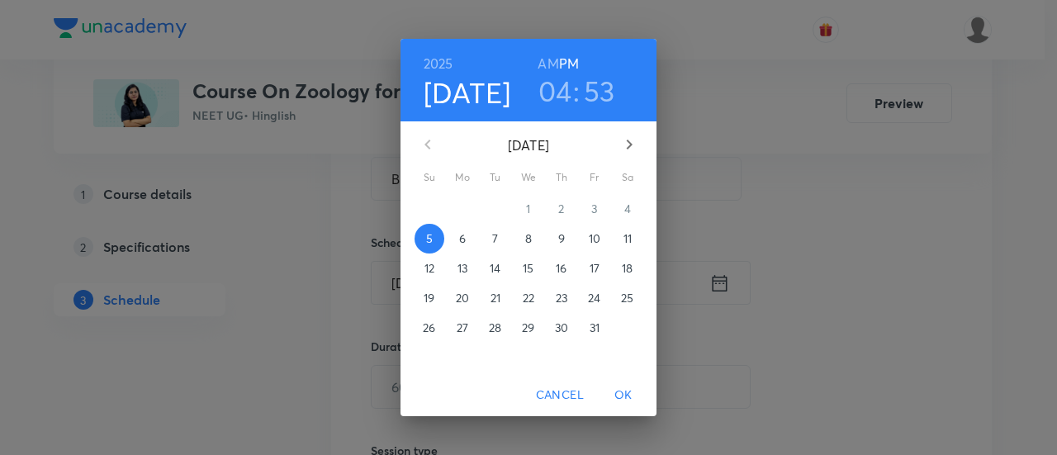
click at [533, 238] on span "8" at bounding box center [529, 238] width 30 height 17
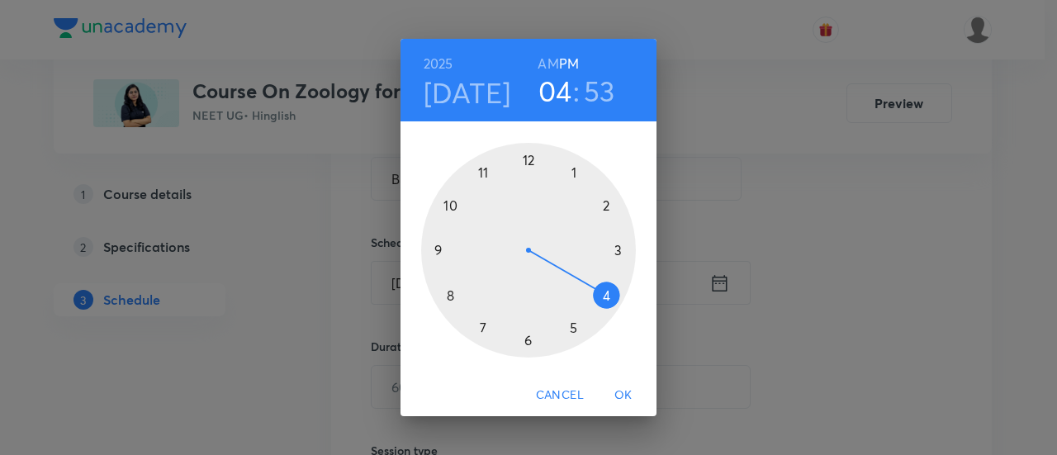
click at [608, 201] on div at bounding box center [528, 250] width 215 height 215
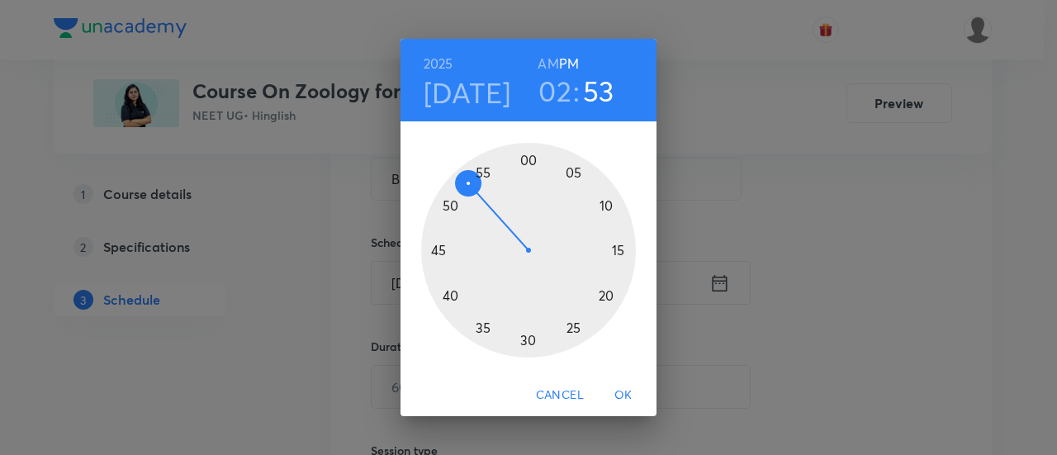
click at [443, 249] on div at bounding box center [528, 250] width 215 height 215
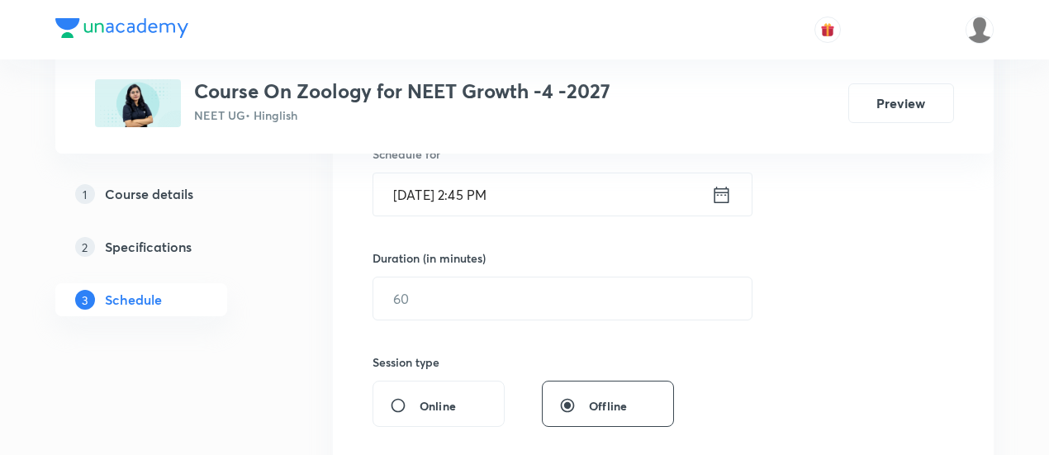
scroll to position [432, 0]
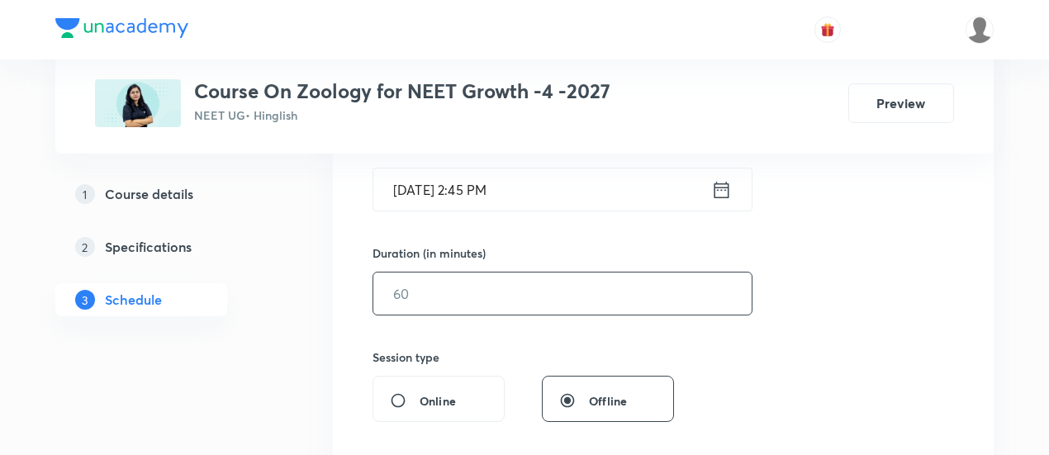
click at [664, 287] on input "text" at bounding box center [562, 293] width 378 height 42
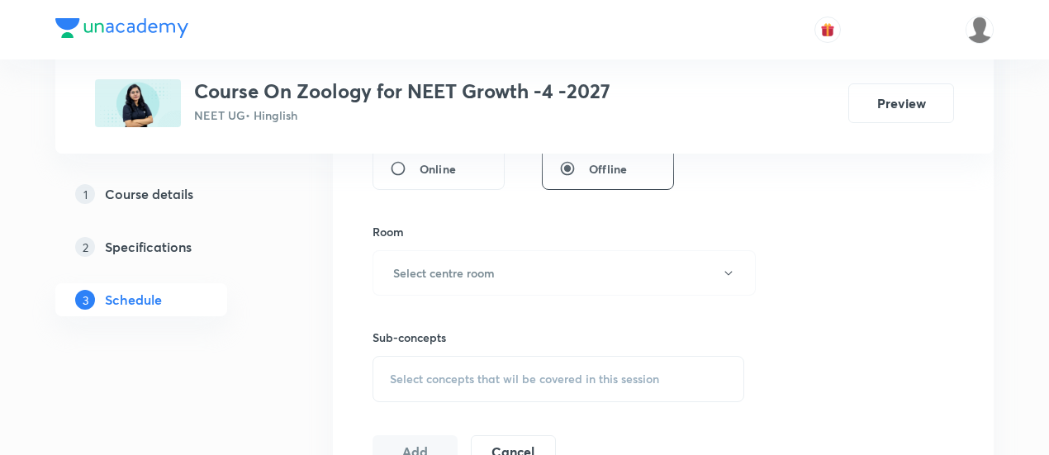
scroll to position [666, 0]
type input "90"
click at [539, 276] on button "Select centre room" at bounding box center [563, 271] width 383 height 45
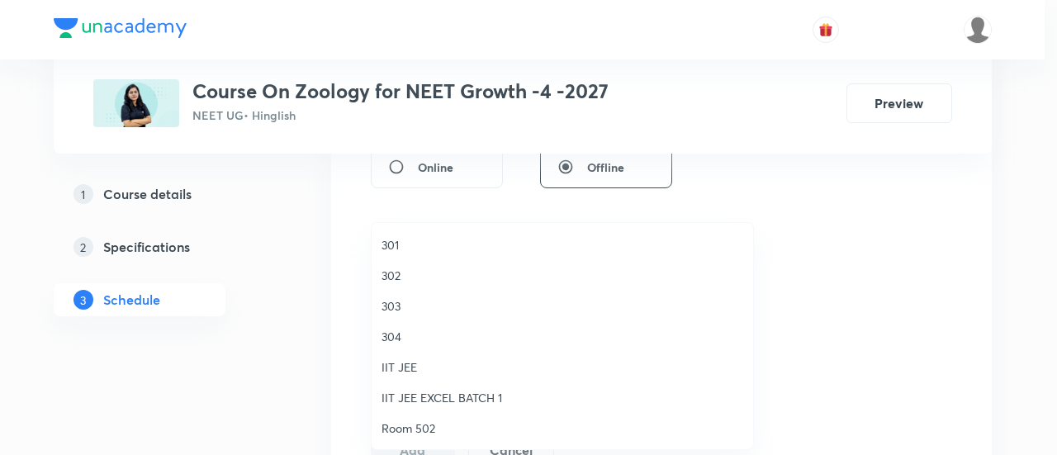
click at [400, 244] on span "301" at bounding box center [562, 244] width 362 height 17
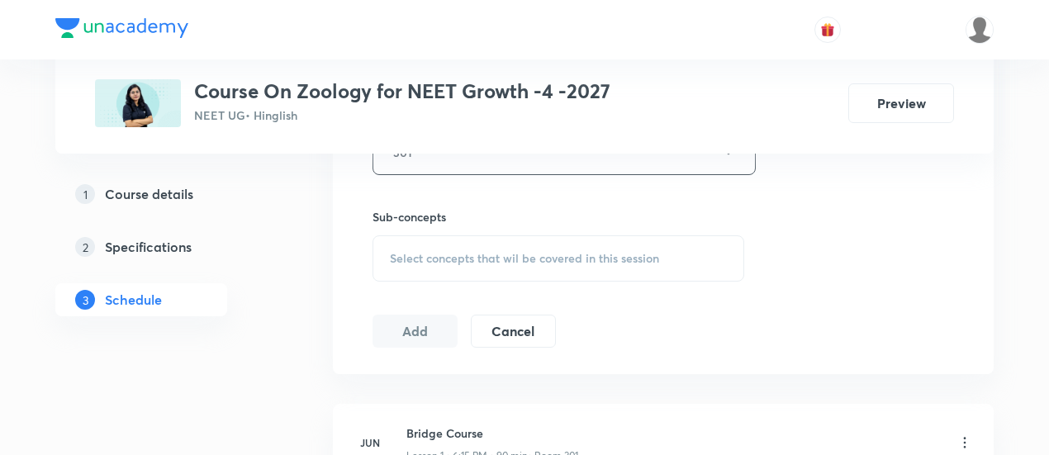
scroll to position [787, 0]
click at [570, 258] on span "Select concepts that wil be covered in this session" at bounding box center [524, 255] width 269 height 13
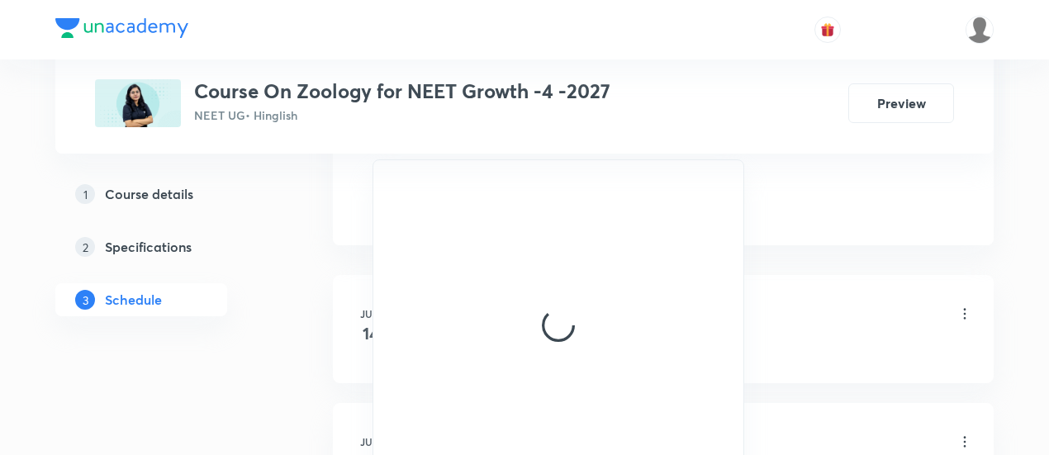
scroll to position [919, 0]
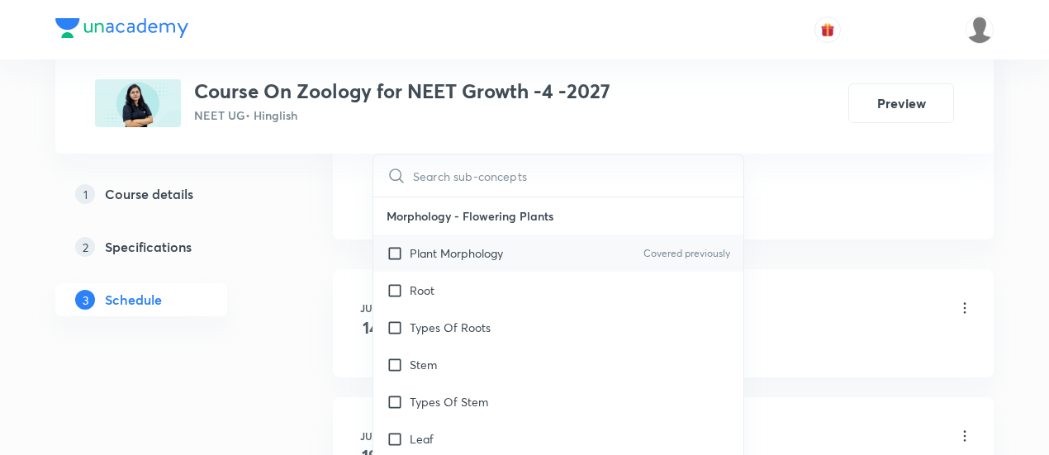
click at [481, 252] on p "Plant Morphology" at bounding box center [456, 252] width 93 height 17
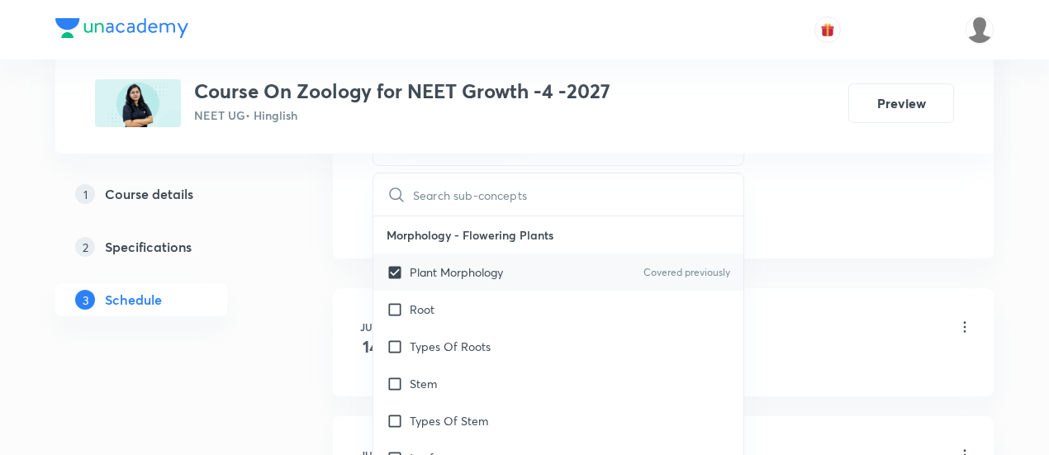
click at [454, 281] on div "Plant Morphology Covered previously" at bounding box center [558, 272] width 370 height 37
checkbox input "false"
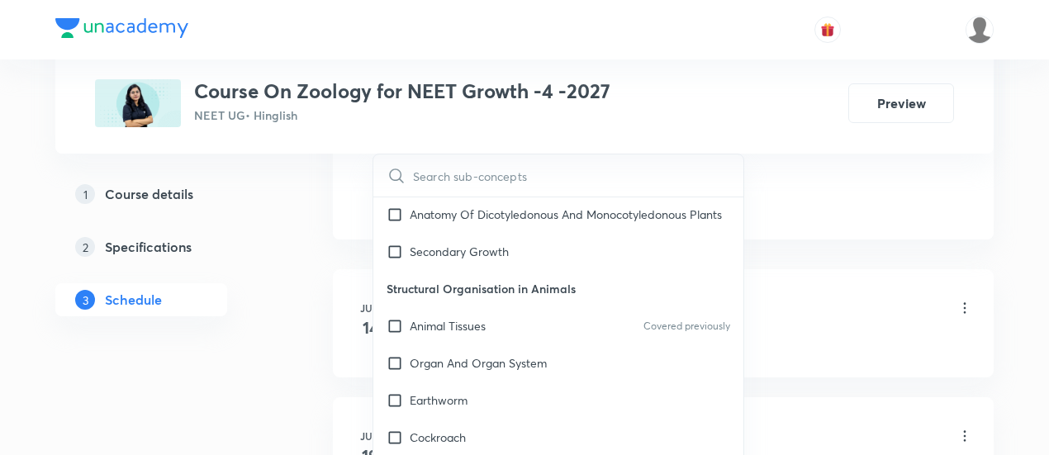
scroll to position [597, 0]
click at [468, 334] on p "Animal Tissues" at bounding box center [448, 324] width 76 height 17
checkbox input "true"
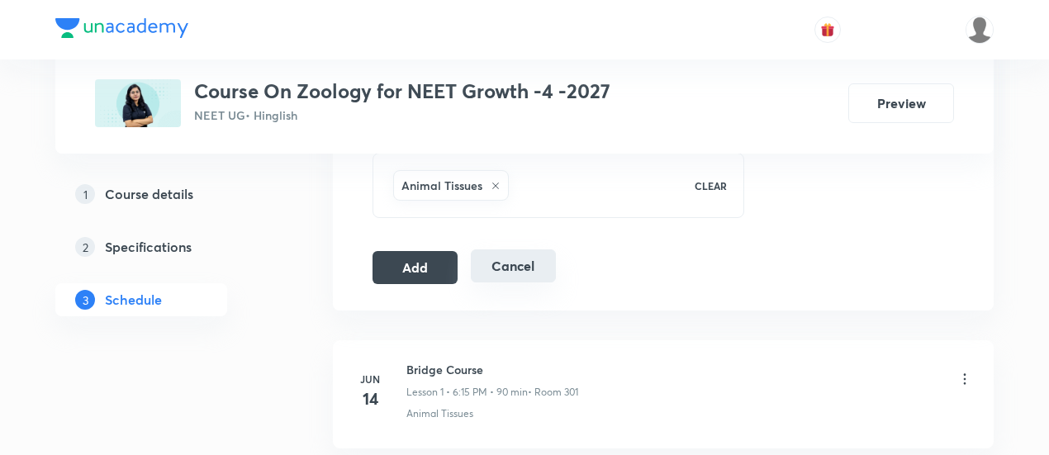
scroll to position [870, 0]
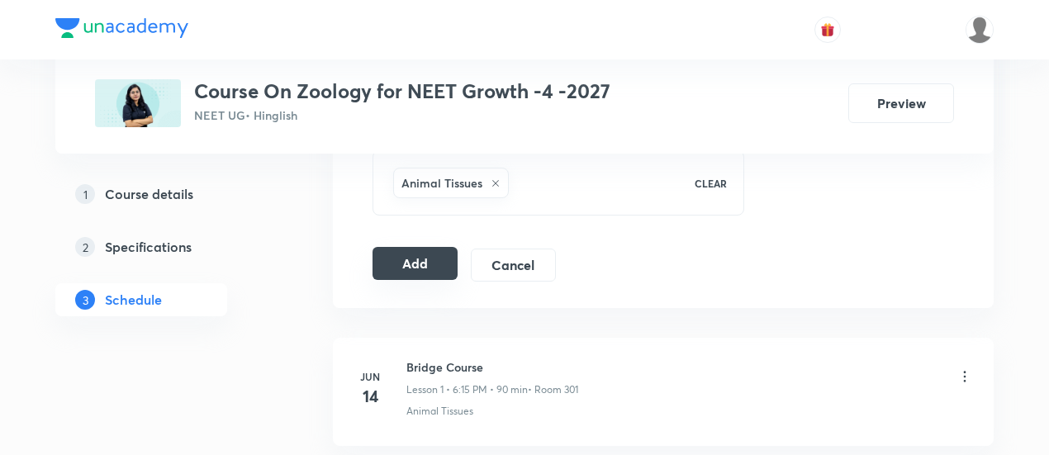
click at [439, 263] on button "Add" at bounding box center [414, 263] width 85 height 33
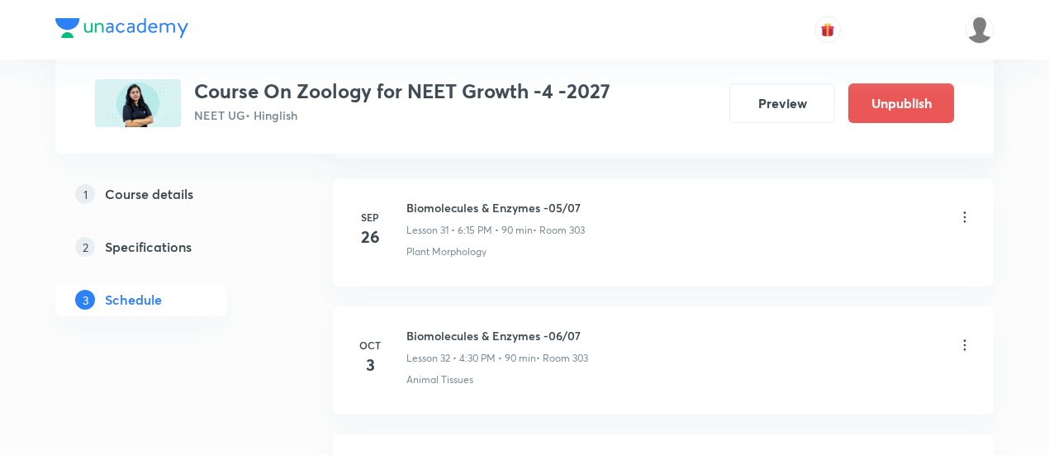
scroll to position [4315, 0]
